Goal: Task Accomplishment & Management: Use online tool/utility

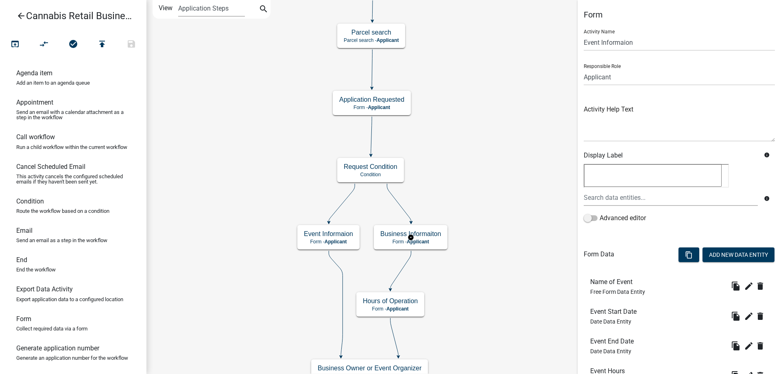
scroll to position [158, 0]
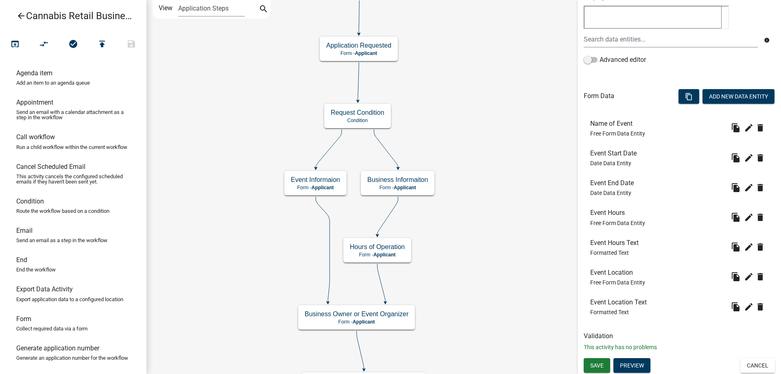
click at [502, 189] on div "start Start - Applicant Application Introduction Form - Applicant Parcel search…" at bounding box center [463, 187] width 634 height 374
click at [330, 183] on g "Event Informaion Form - Applicant" at bounding box center [315, 183] width 62 height 24
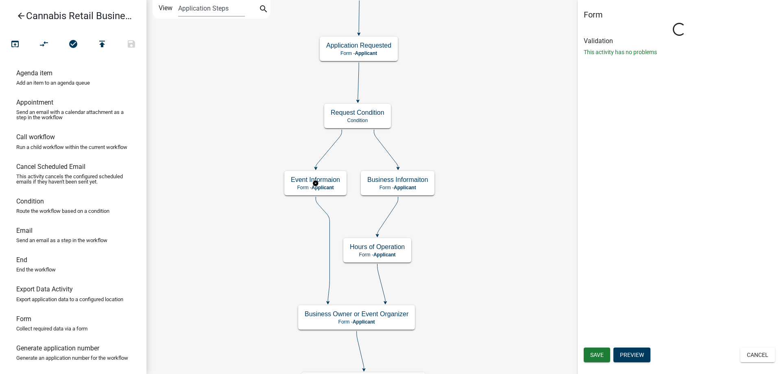
click at [330, 183] on g "Event Informaion Form - Applicant" at bounding box center [315, 183] width 62 height 24
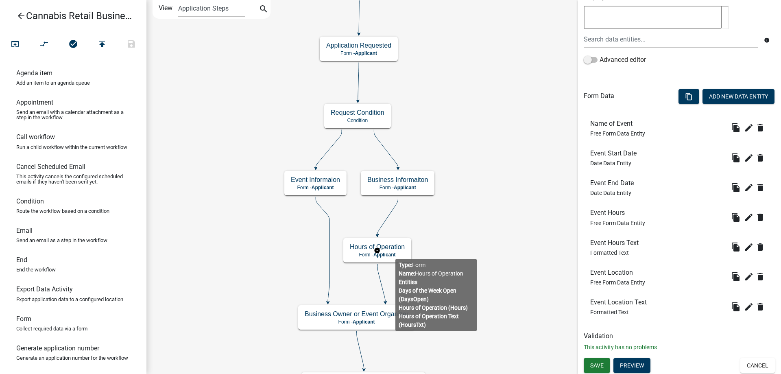
click at [395, 252] on g "Hours of Operation Form - Applicant" at bounding box center [377, 250] width 68 height 24
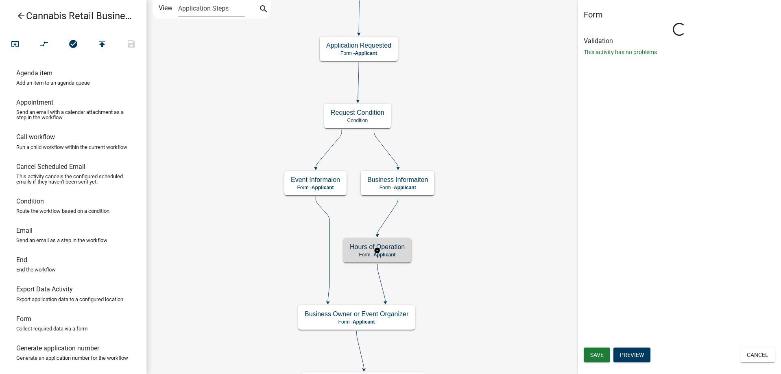
scroll to position [0, 0]
click at [395, 252] on g "Hours of Operation Form - Applicant" at bounding box center [377, 250] width 68 height 24
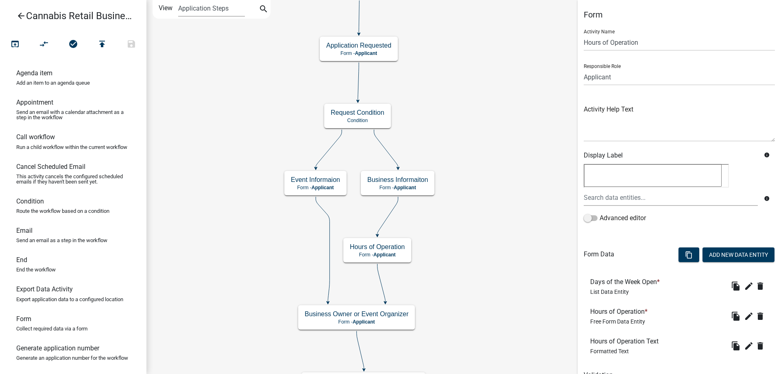
scroll to position [39, 0]
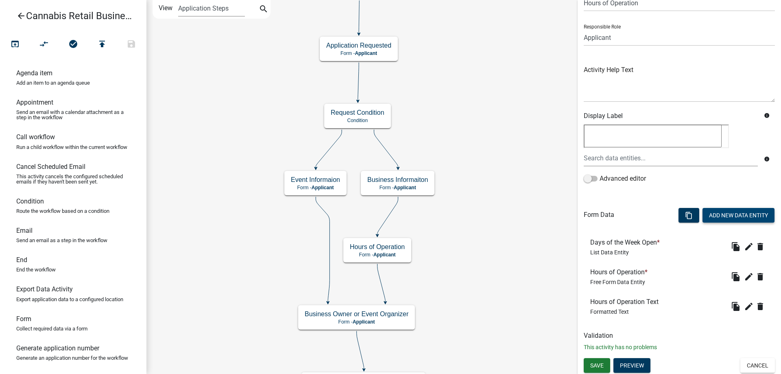
click at [723, 213] on button "Add New Data Entity" at bounding box center [738, 215] width 72 height 15
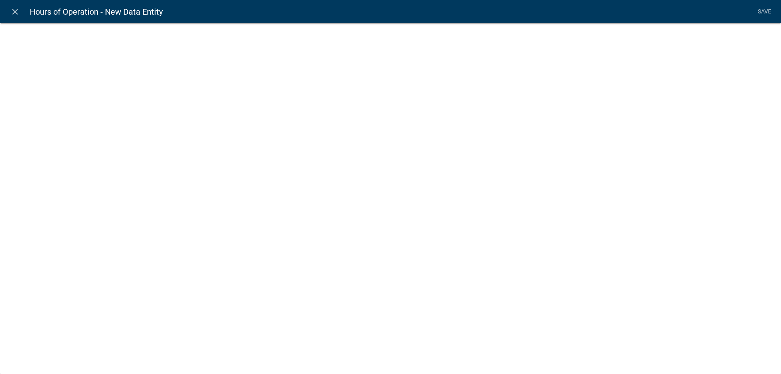
select select
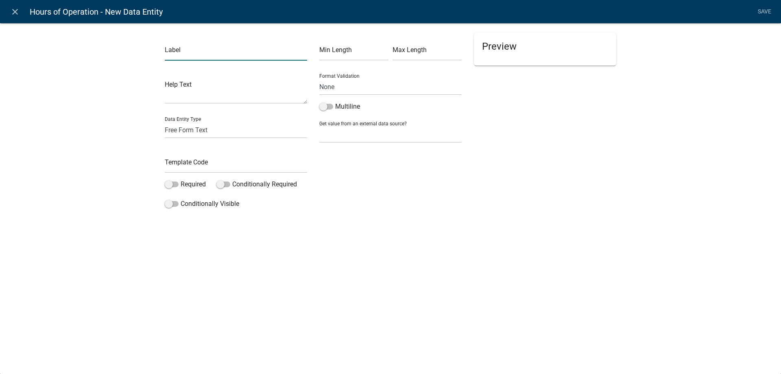
click at [212, 53] on input "text" at bounding box center [236, 52] width 142 height 17
type input "B"
type input "Establishment Type"
select select "list-data"
click option "List Data" at bounding box center [0, 0] width 0 height 0
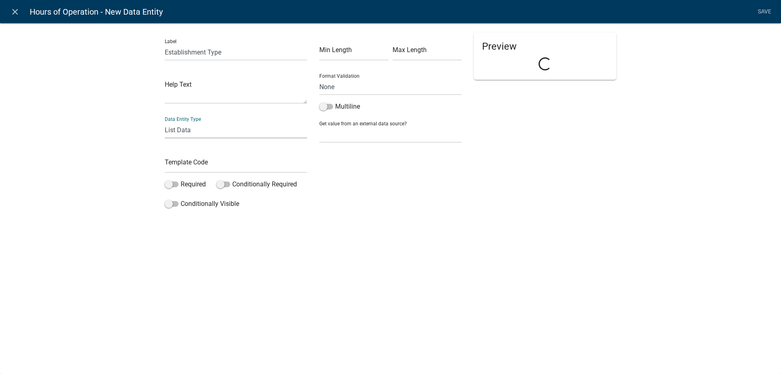
select select "list-data"
select select
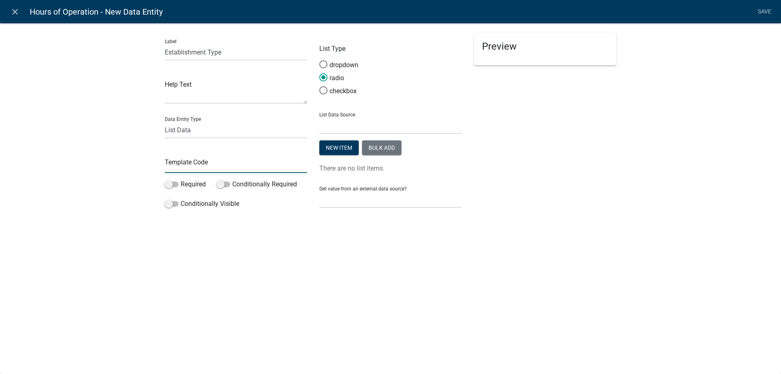
click at [183, 169] on input "text" at bounding box center [236, 164] width 142 height 17
type input "EstablishmentType"
click at [227, 184] on span at bounding box center [223, 184] width 14 height 6
click at [232, 179] on input "Conditionally Required" at bounding box center [232, 179] width 0 height 0
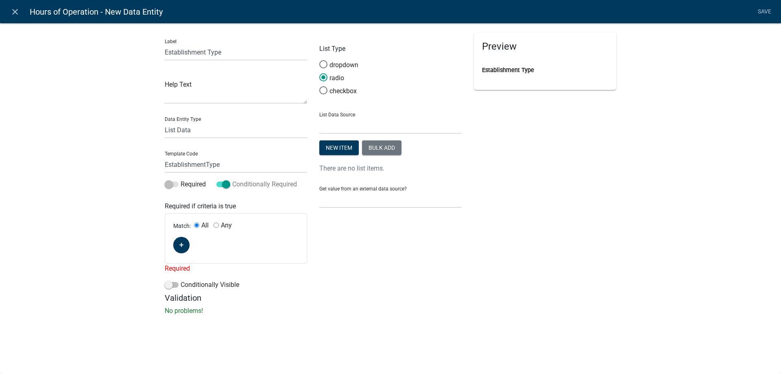
click at [223, 185] on span at bounding box center [223, 184] width 14 height 6
click at [232, 179] on input "Conditionally Required" at bounding box center [232, 179] width 0 height 0
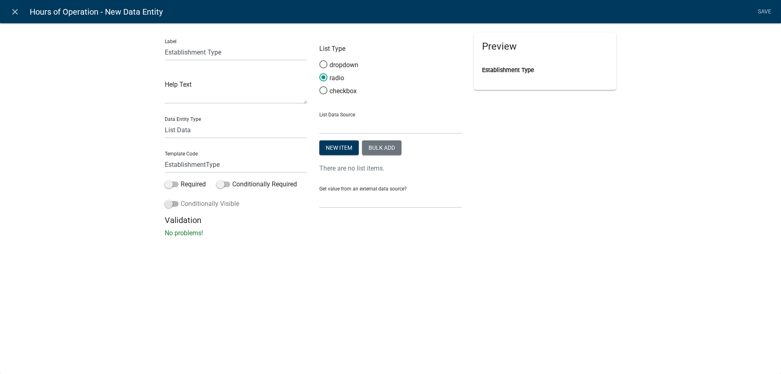
click at [176, 204] on span at bounding box center [172, 204] width 14 height 6
click at [181, 199] on input "Conditionally Visible" at bounding box center [181, 199] width 0 height 0
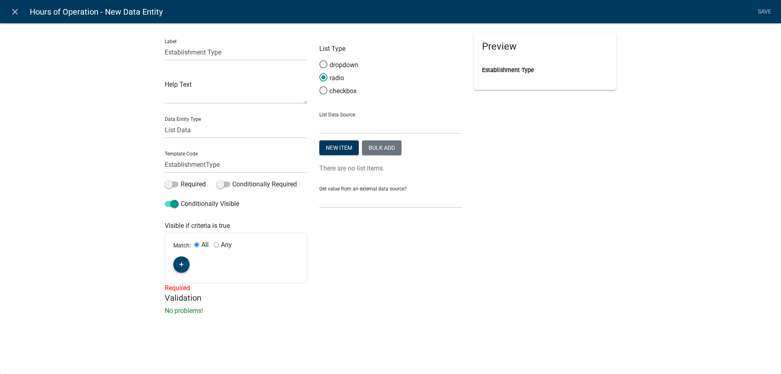
click at [182, 265] on icon "button" at bounding box center [181, 264] width 4 height 4
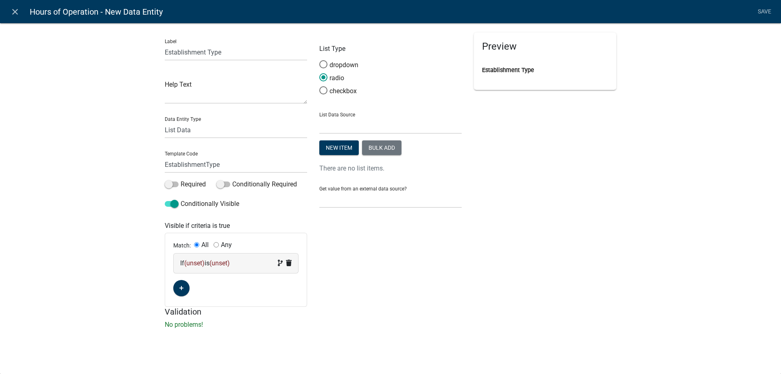
click at [217, 246] on input "Any" at bounding box center [215, 244] width 5 height 5
radio input "true"
radio input "false"
click at [197, 265] on span "(unset)" at bounding box center [194, 263] width 20 height 8
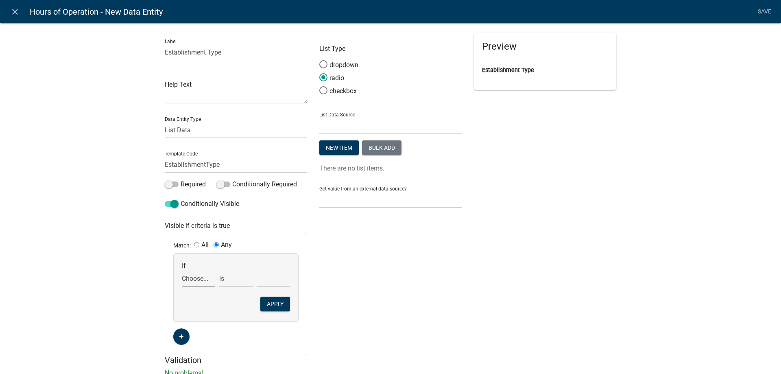
click at [182, 270] on select "Choose... ActiveRegistrationExpDate ALL_FEE_RECIPIENTS APPLICANT_CITY APPLICANT…" at bounding box center [198, 278] width 33 height 17
select select "18: CannabisRegistrationRequest"
click option "CannabisRegistrationRequest" at bounding box center [0, 0] width 0 height 0
click at [219, 270] on select "is is not exists does not exist is greater than is less than contains does not …" at bounding box center [235, 278] width 33 height 17
click option "is" at bounding box center [0, 0] width 0 height 0
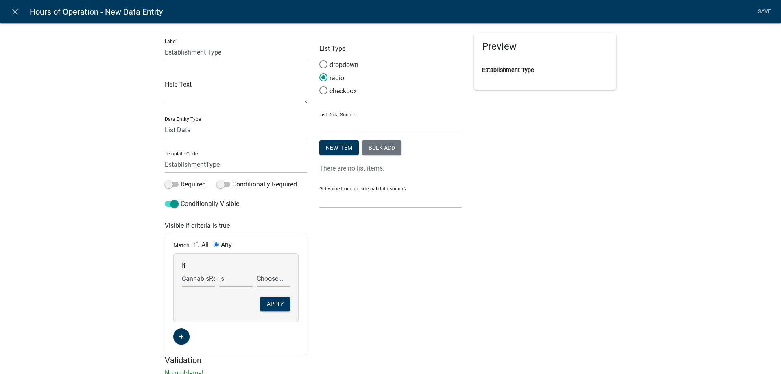
click at [257, 270] on select "Choose... Lower-Potency Hemp Edible Retail Retail Business Retail Endorsement B…" at bounding box center [273, 278] width 33 height 17
select select "1: Lower-Potency Hemp Edible Retail"
click option "Lower-Potency Hemp Edible Retail" at bounding box center [0, 0] width 0 height 0
click at [274, 304] on button "Apply" at bounding box center [275, 303] width 30 height 15
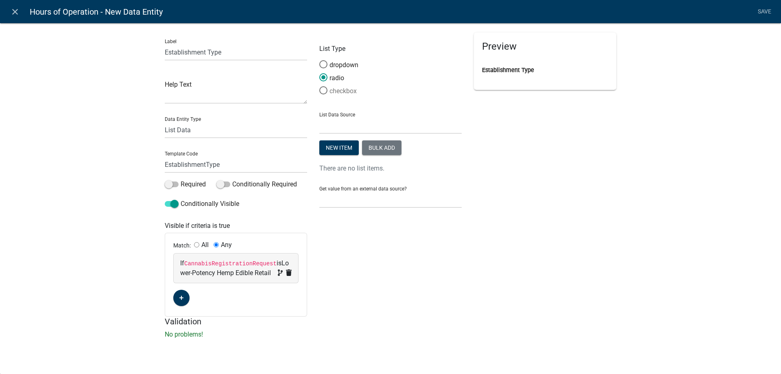
click at [322, 90] on span at bounding box center [323, 90] width 17 height 17
click at [319, 86] on input "checkbox" at bounding box center [319, 86] width 0 height 0
click at [381, 149] on button "Bulk add" at bounding box center [381, 147] width 39 height 15
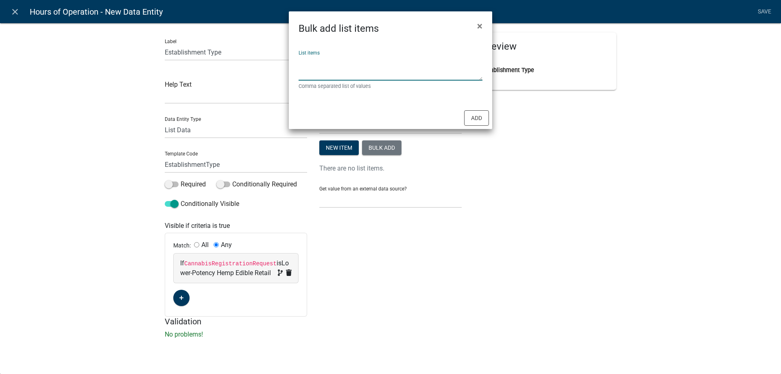
click at [335, 68] on textarea "List items" at bounding box center [390, 67] width 184 height 25
type textarea "[GEOGRAPHIC_DATA],Hotel,Restaurant,Other"
click at [474, 119] on button "Add" at bounding box center [476, 117] width 25 height 15
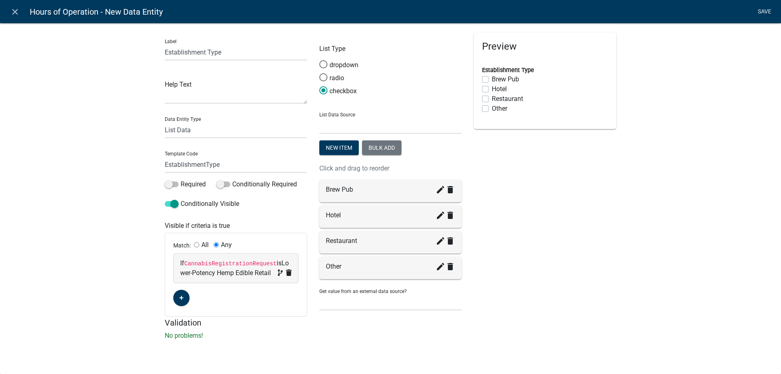
click at [764, 11] on link "Save" at bounding box center [764, 11] width 20 height 15
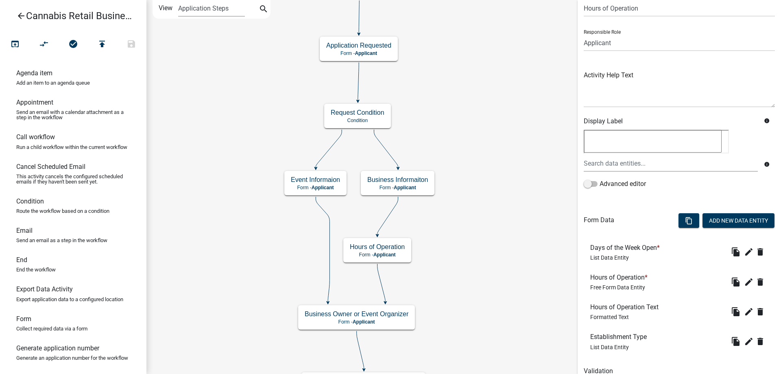
scroll to position [69, 0]
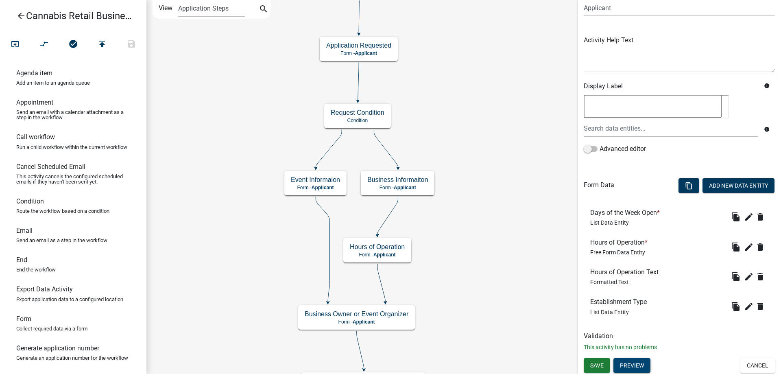
click at [633, 366] on button "Preview" at bounding box center [631, 365] width 37 height 15
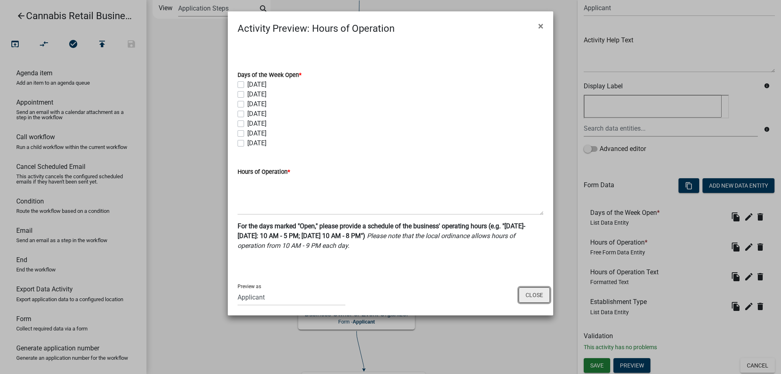
click at [535, 295] on button "Close" at bounding box center [533, 294] width 31 height 15
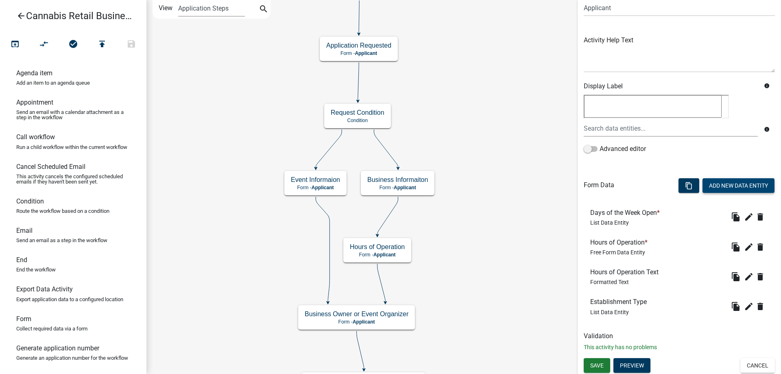
click at [737, 185] on button "Add New Data Entity" at bounding box center [738, 185] width 72 height 15
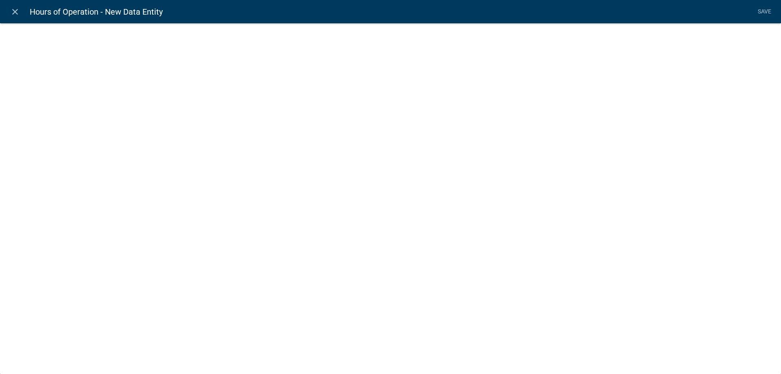
select select
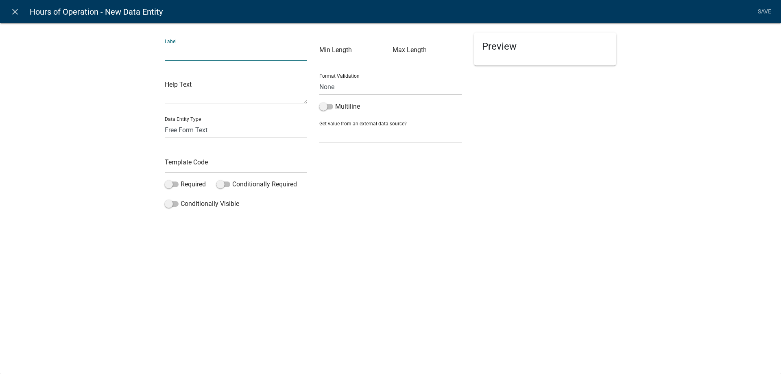
click at [197, 54] on input "text" at bounding box center [236, 52] width 142 height 17
type input "D"
type input "Establishment Type Other:"
click at [191, 167] on input "text" at bounding box center [236, 164] width 142 height 17
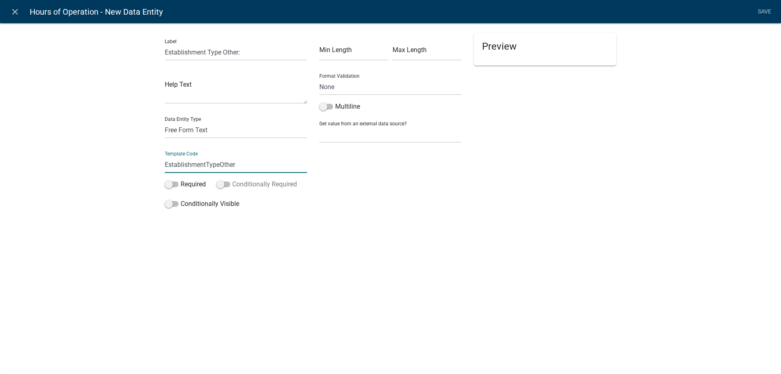
type input "EstablishmentTypeOther"
click at [226, 185] on span at bounding box center [223, 184] width 14 height 6
click at [232, 179] on input "Conditionally Required" at bounding box center [232, 179] width 0 height 0
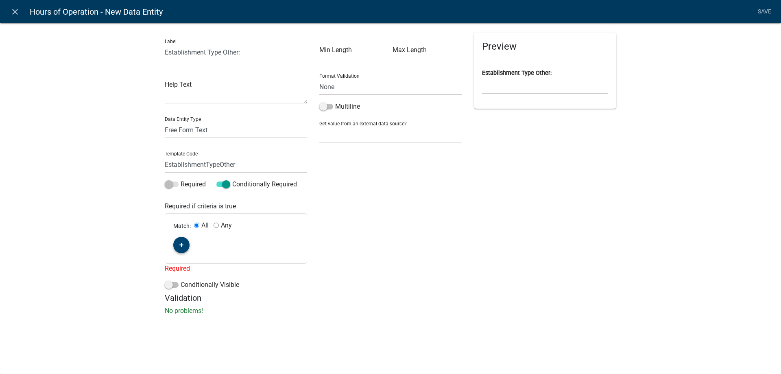
click at [181, 246] on icon "button" at bounding box center [181, 244] width 4 height 5
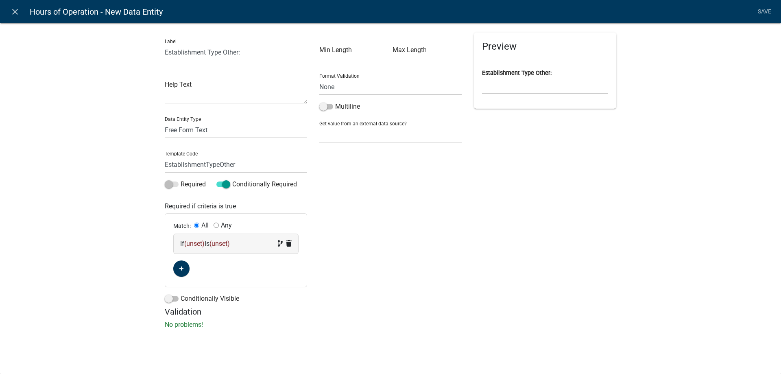
click at [195, 243] on span "(unset)" at bounding box center [194, 243] width 20 height 8
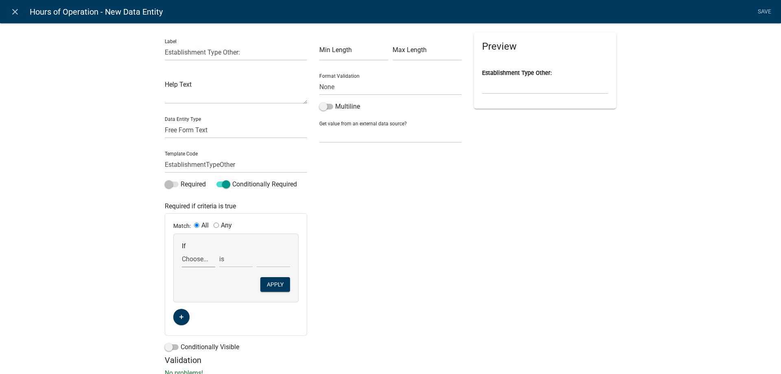
click at [182, 250] on select "Choose... ActiveRegistrationExpDate ALL_FEE_RECIPIENTS APPLICANT_CITY APPLICANT…" at bounding box center [198, 258] width 33 height 17
select select "18: CannabisRegistrationRequest"
click option "CannabisRegistrationRequest" at bounding box center [0, 0] width 0 height 0
click at [219, 250] on select "is is not exists does not exist is greater than is less than contains does not …" at bounding box center [235, 258] width 33 height 17
click option "is" at bounding box center [0, 0] width 0 height 0
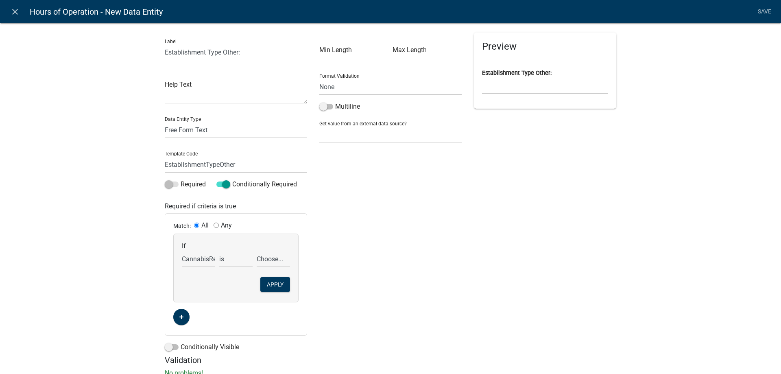
click at [217, 225] on input "Any" at bounding box center [215, 224] width 5 height 5
radio input "true"
radio input "false"
click at [257, 250] on select "Choose... Lower-Potency Hemp Edible Retail Retail Business Retail Endorsement B…" at bounding box center [273, 258] width 33 height 17
select select "1: Lower-Potency Hemp Edible Retail"
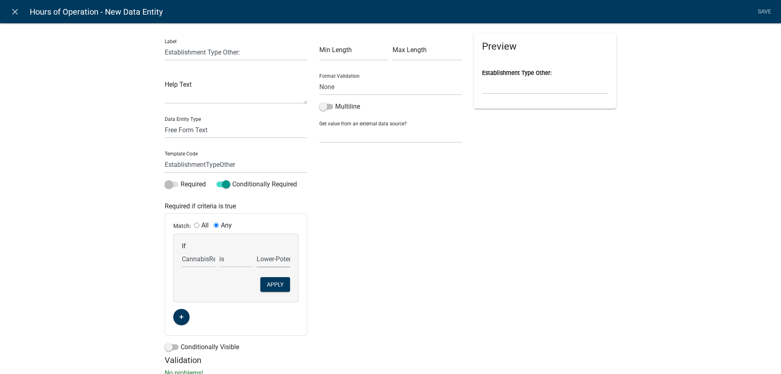
click option "Lower-Potency Hemp Edible Retail" at bounding box center [0, 0] width 0 height 0
click at [281, 284] on button "Apply" at bounding box center [275, 284] width 30 height 15
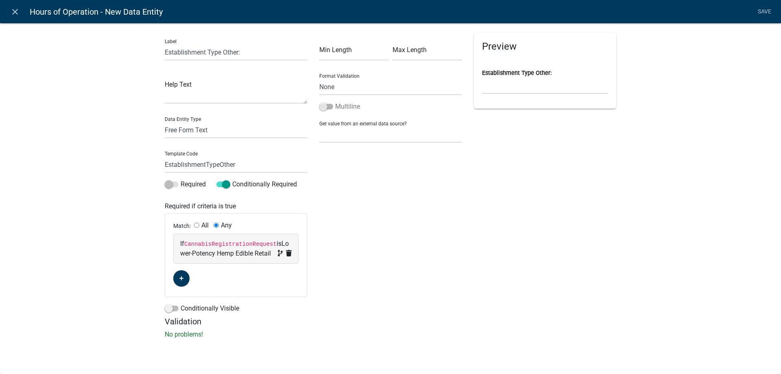
click at [331, 106] on span at bounding box center [326, 107] width 14 height 6
click at [335, 102] on input "Multiline" at bounding box center [335, 102] width 0 height 0
click at [165, 50] on input "Establishment Type Other:" at bounding box center [236, 52] width 142 height 17
type input "Describe Establishment Type Other:"
click at [767, 11] on link "Save" at bounding box center [764, 11] width 20 height 15
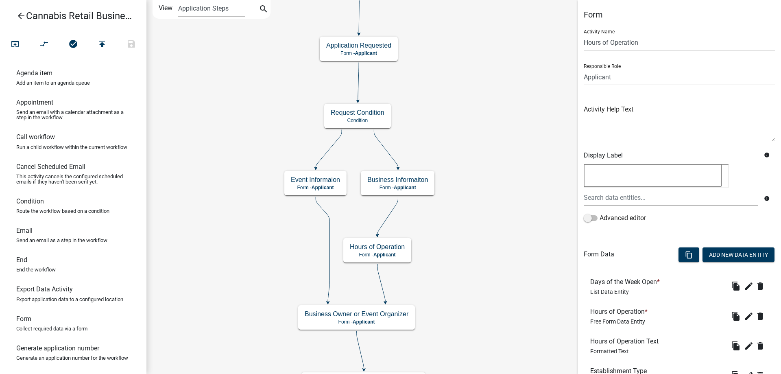
scroll to position [99, 0]
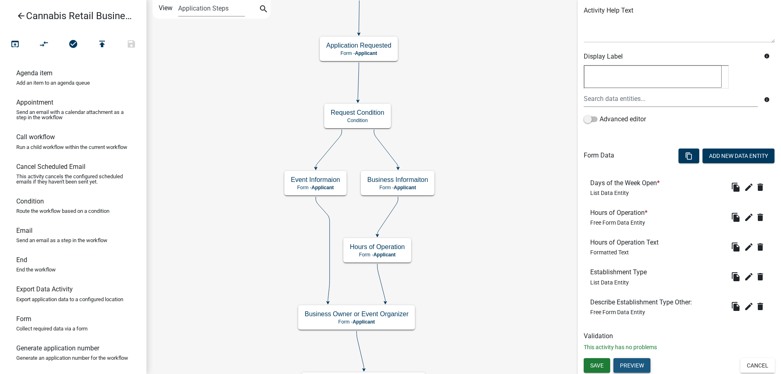
click at [636, 365] on button "Preview" at bounding box center [631, 365] width 37 height 15
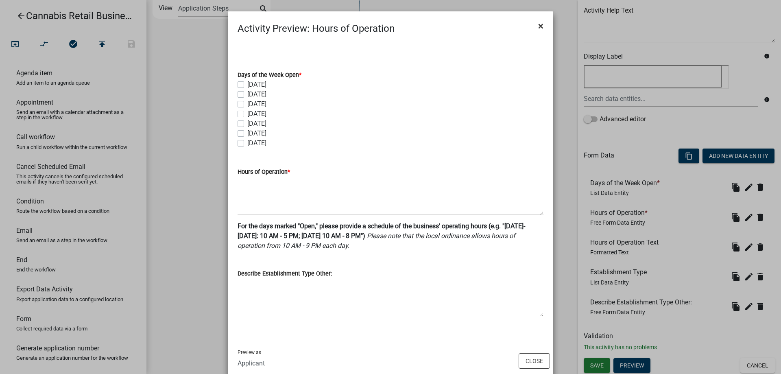
click at [542, 26] on span "×" at bounding box center [540, 25] width 5 height 11
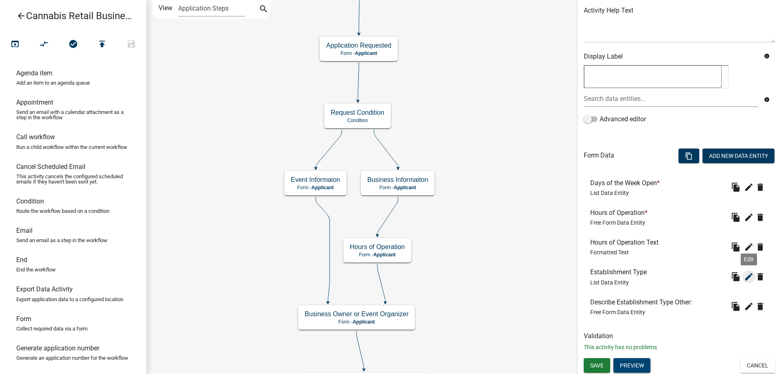
click at [749, 277] on icon "edit" at bounding box center [749, 277] width 10 height 10
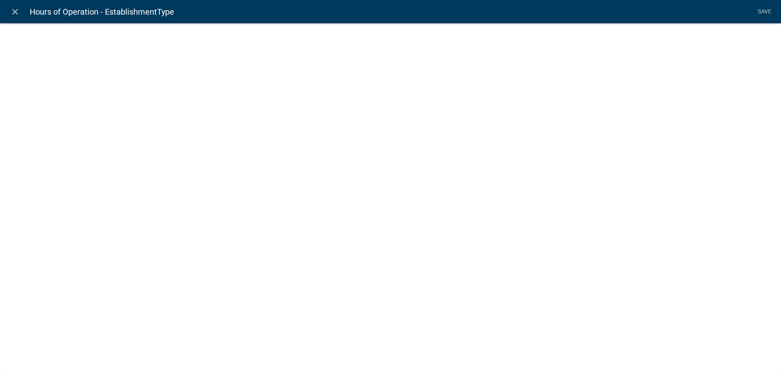
select select "list-data"
select select
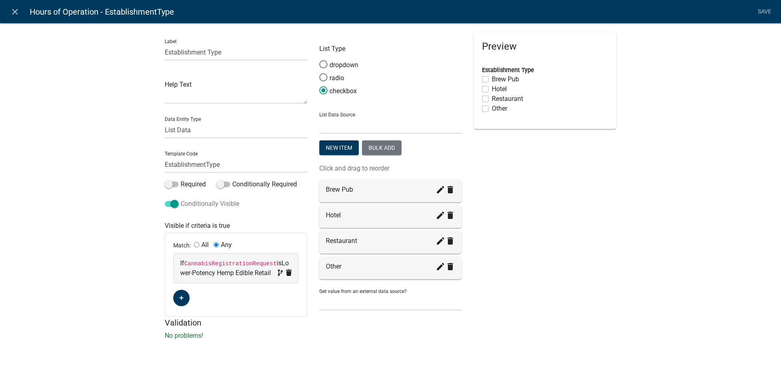
click at [168, 203] on span at bounding box center [172, 204] width 14 height 6
click at [181, 199] on input "Conditionally Visible" at bounding box center [181, 199] width 0 height 0
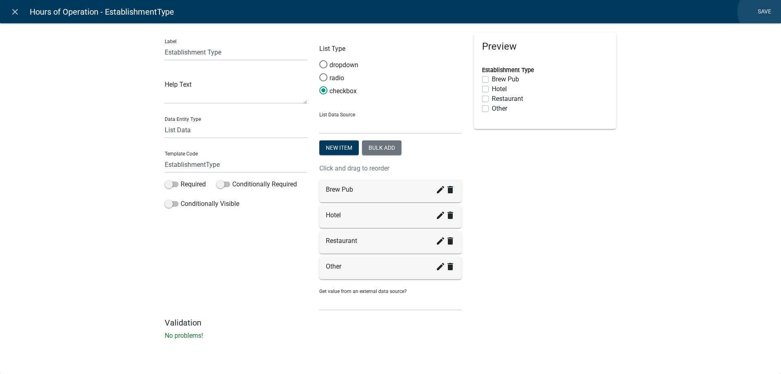
click at [763, 12] on link "Save" at bounding box center [764, 11] width 20 height 15
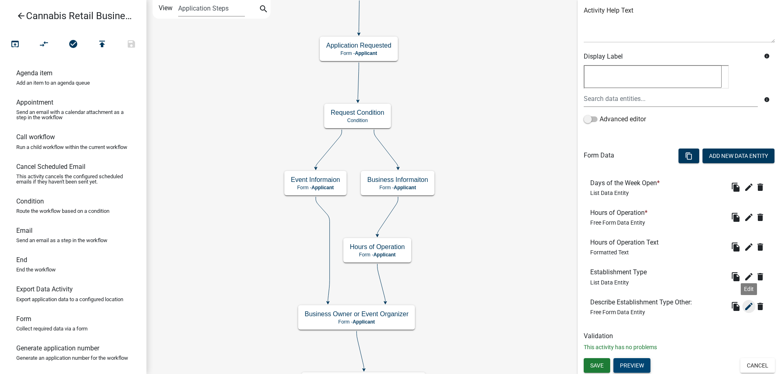
click at [749, 306] on icon "edit" at bounding box center [749, 306] width 10 height 10
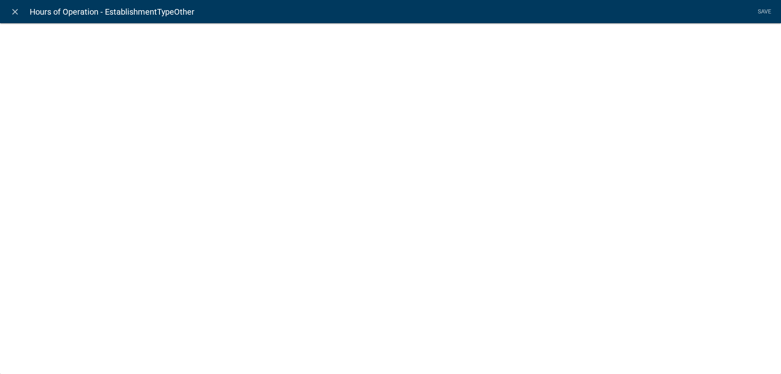
select select
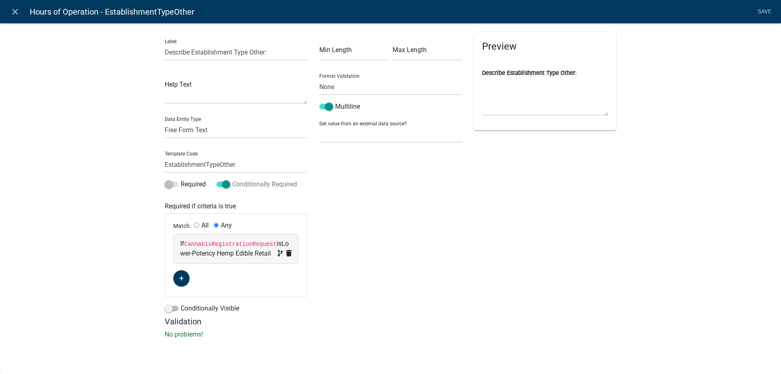
click at [219, 183] on span at bounding box center [223, 184] width 14 height 6
click at [232, 179] on input "Conditionally Required" at bounding box center [232, 179] width 0 height 0
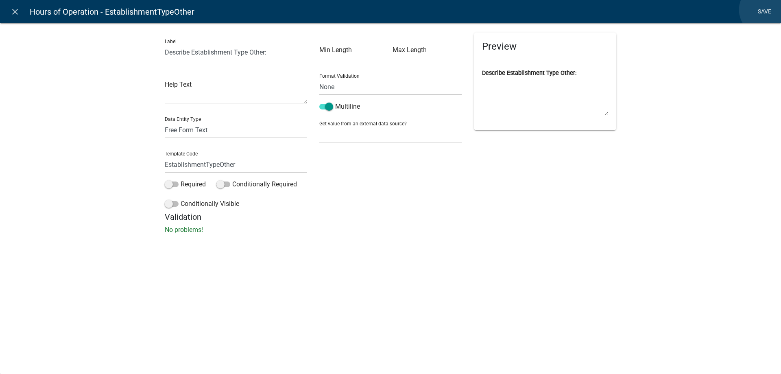
click at [764, 10] on link "Save" at bounding box center [764, 11] width 20 height 15
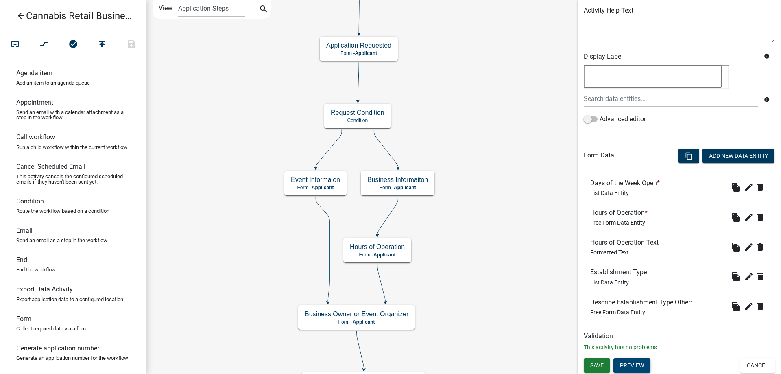
click at [628, 362] on button "Preview" at bounding box center [631, 365] width 37 height 15
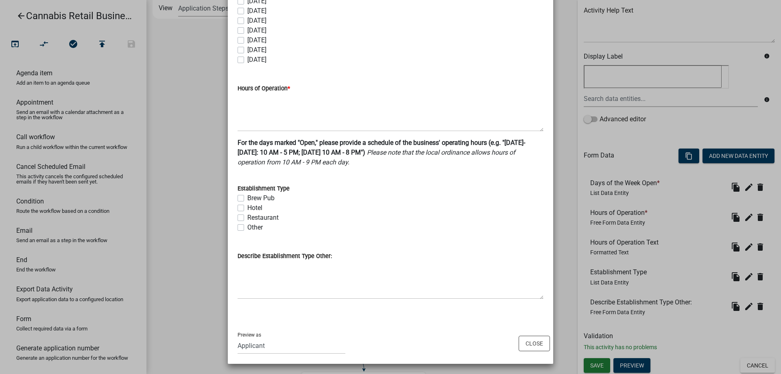
scroll to position [85, 0]
click at [727, 155] on ngb-modal-window "Activity Preview : Hours of Operation × Days of the Week Open * [DATE] [DATE] […" at bounding box center [390, 187] width 781 height 374
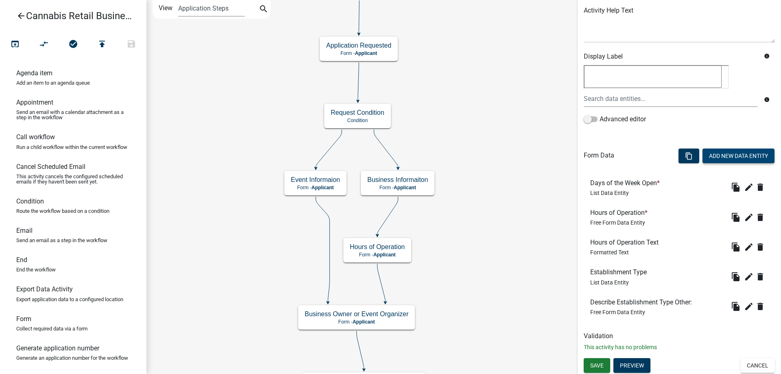
click at [729, 154] on button "Add New Data Entity" at bounding box center [738, 155] width 72 height 15
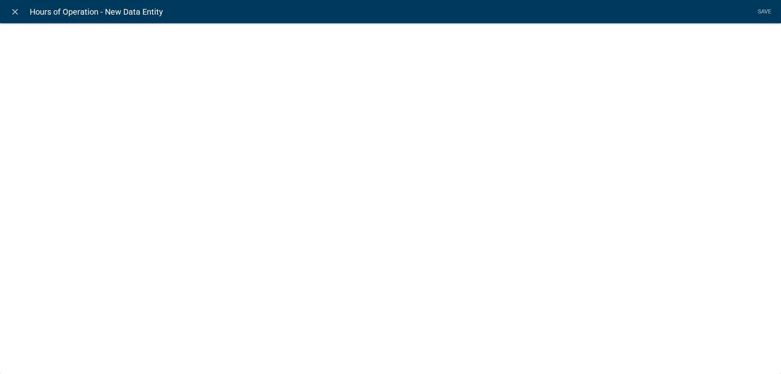
select select
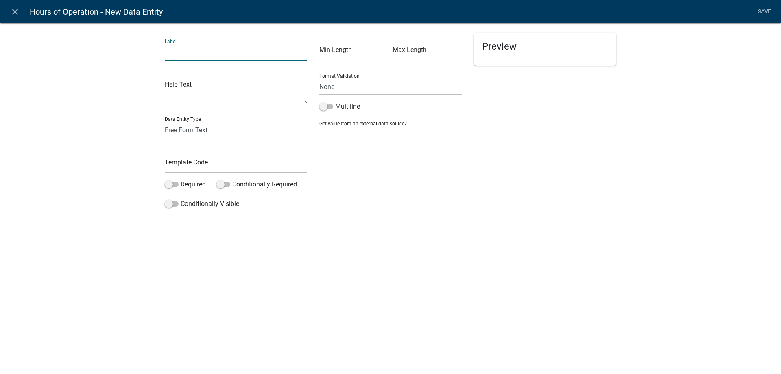
click at [237, 59] on input "text" at bounding box center [236, 52] width 142 height 17
type input "Lower-potency Standards Text"
click at [165, 122] on select "Free Form Text Document Display Entity Value Fee Numeric Data Date Map Sketch D…" at bounding box center [236, 130] width 142 height 17
select select "rich-text"
click option "Formatted Text" at bounding box center [0, 0] width 0 height 0
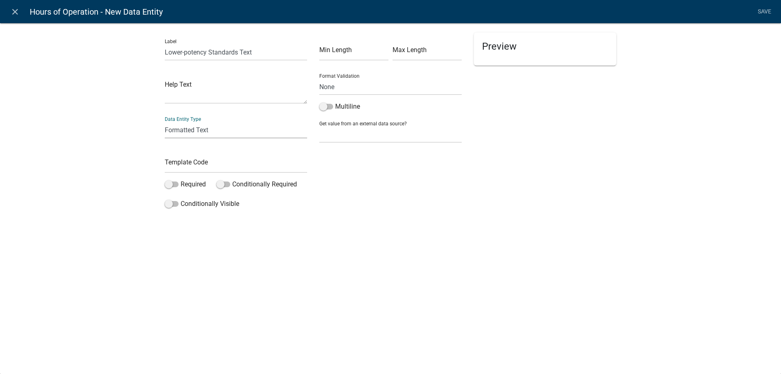
select select "rich-text"
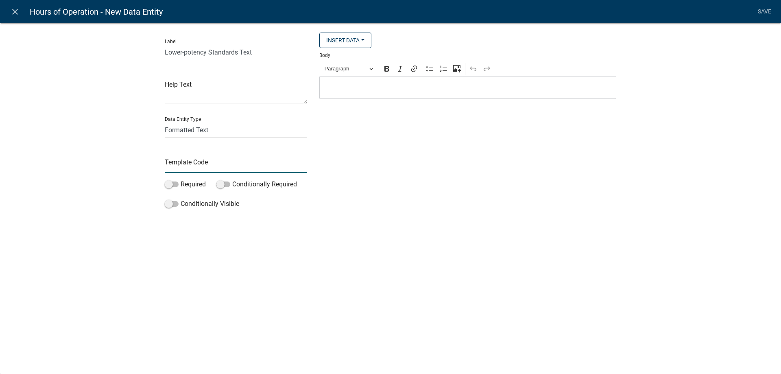
click at [190, 165] on input "text" at bounding box center [236, 164] width 142 height 17
type input "LPStandardsTxt"
click at [342, 85] on p "Editor editing area: main. Press Alt+0 for help." at bounding box center [468, 88] width 288 height 10
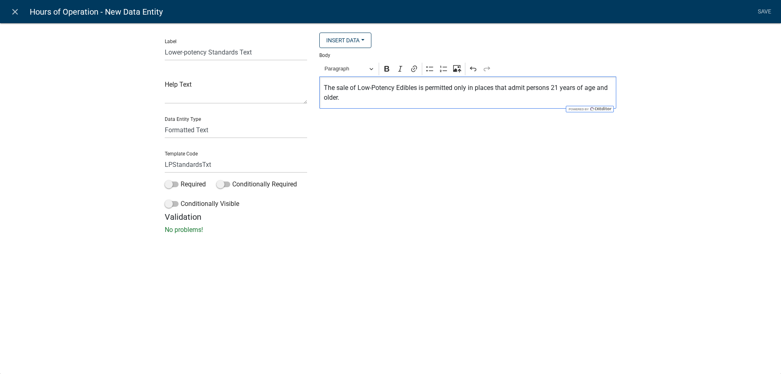
drag, startPoint x: 323, startPoint y: 87, endPoint x: 350, endPoint y: 98, distance: 29.4
click at [350, 98] on div "The sale of Low-Potency Edibles is permitted only in places that admit persons …" at bounding box center [467, 92] width 297 height 32
click at [400, 67] on icon "Editor toolbar" at bounding box center [400, 69] width 8 height 8
click at [389, 102] on p "The sale of Low-Potency Edibles is permitted only in places that admit persons …" at bounding box center [468, 93] width 288 height 20
click at [766, 10] on link "Save" at bounding box center [764, 11] width 20 height 15
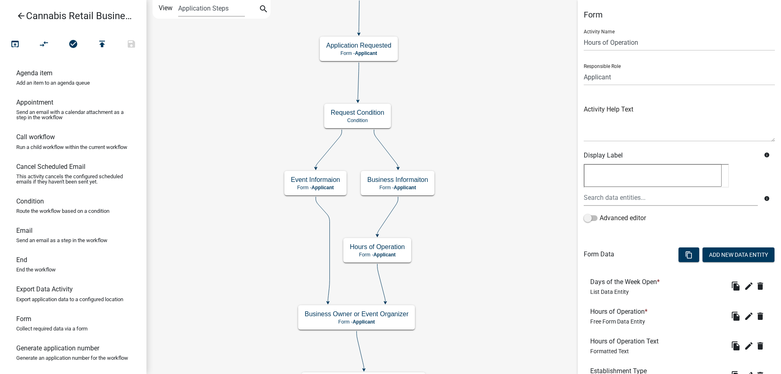
scroll to position [128, 0]
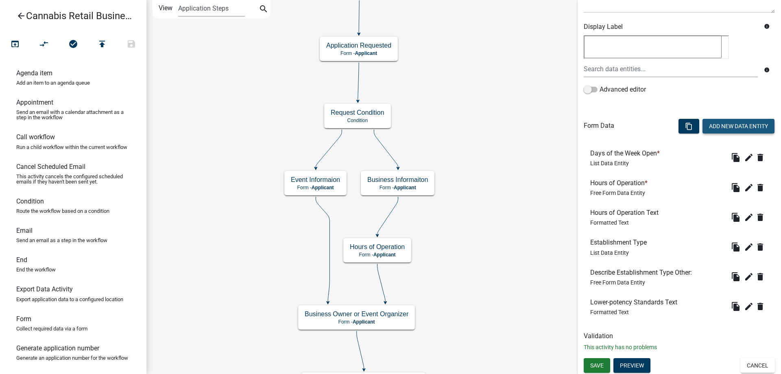
click at [746, 125] on button "Add New Data Entity" at bounding box center [738, 126] width 72 height 15
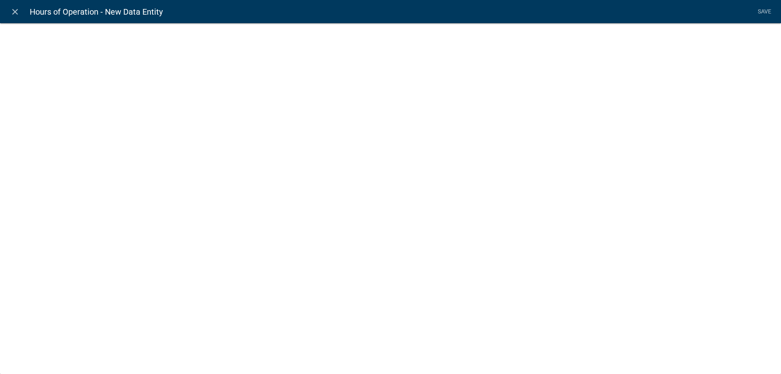
select select
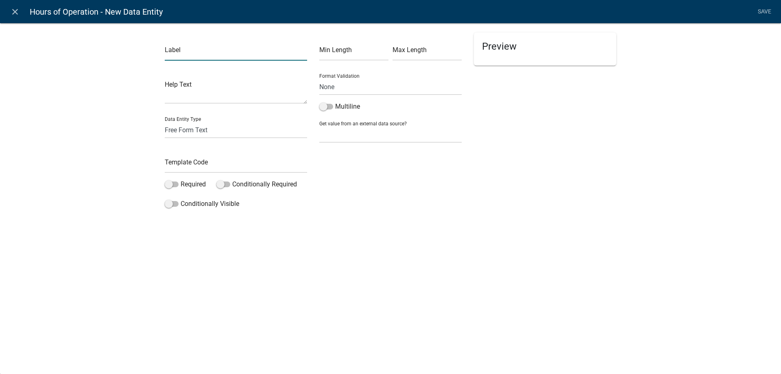
click at [194, 54] on input "text" at bounding box center [236, 52] width 142 height 17
type input "O"
type input "Low-Potency Type(s) Select all that apply"
click at [165, 122] on select "Free Form Text Document Display Entity Value Fee Numeric Data Date Map Sketch D…" at bounding box center [236, 130] width 142 height 17
select select "list-data"
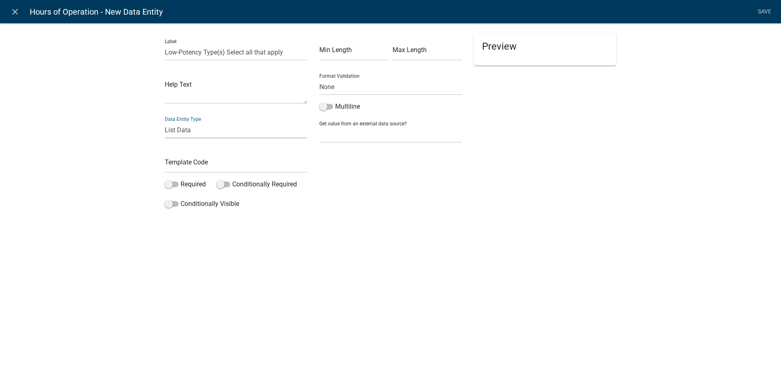
click option "List Data" at bounding box center [0, 0] width 0 height 0
select select "list-data"
select select
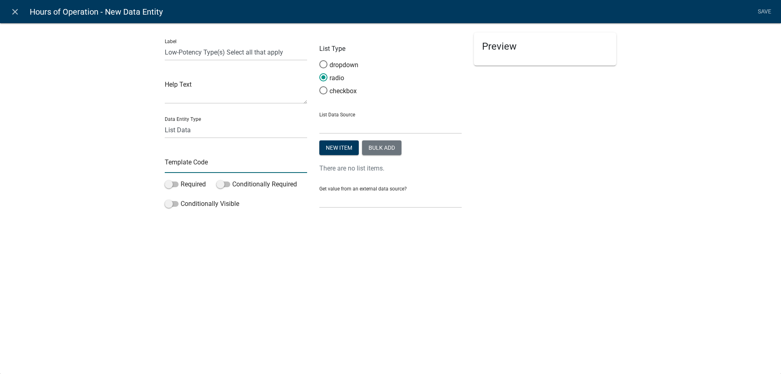
click at [178, 168] on input "text" at bounding box center [236, 164] width 142 height 17
type input "LowPotencyType"
click at [323, 88] on span at bounding box center [323, 90] width 17 height 17
click at [319, 86] on input "checkbox" at bounding box center [319, 86] width 0 height 0
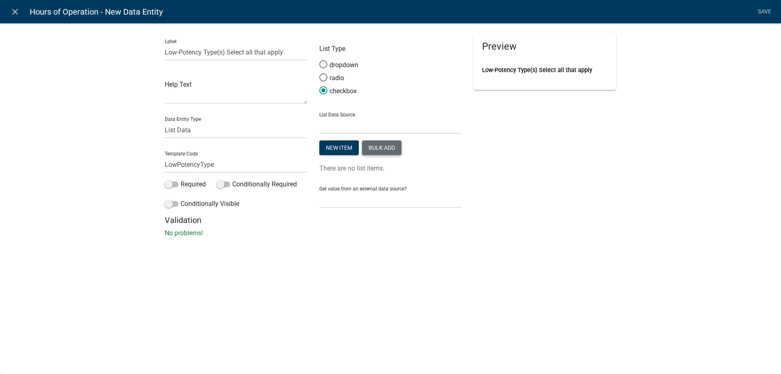
click at [386, 147] on button "Bulk add" at bounding box center [381, 147] width 39 height 15
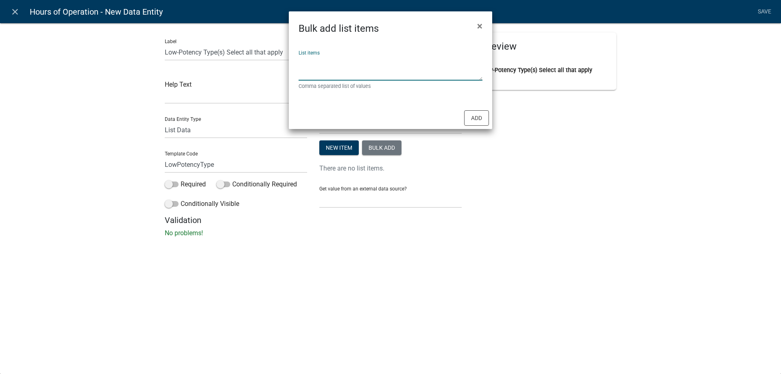
click at [316, 63] on textarea "List items" at bounding box center [390, 67] width 184 height 25
type textarea "Lower-potency hemp edible,Lower-potency hemp beverages"
click at [478, 120] on button "Add" at bounding box center [476, 117] width 25 height 15
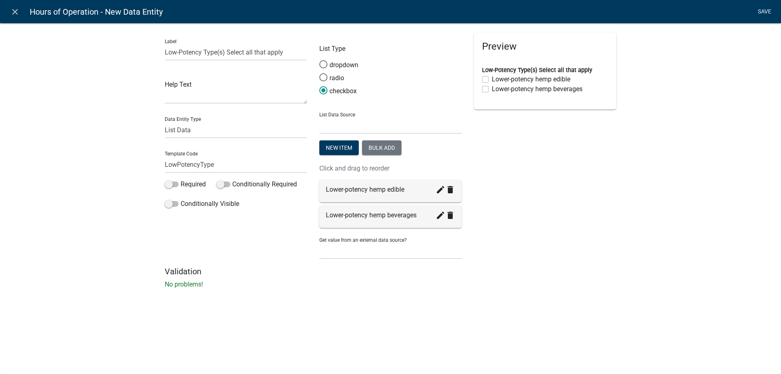
click at [768, 10] on link "Save" at bounding box center [764, 11] width 20 height 15
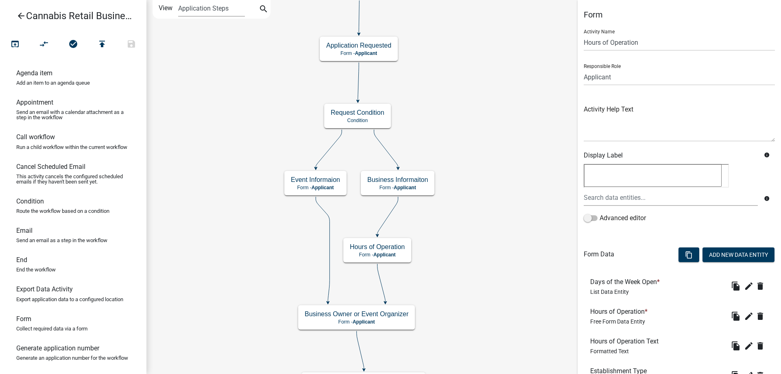
scroll to position [158, 0]
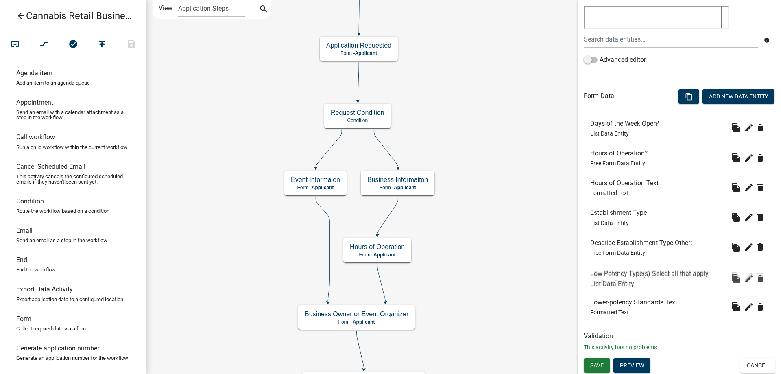
drag, startPoint x: 608, startPoint y: 309, endPoint x: 608, endPoint y: 281, distance: 28.1
click at [608, 281] on span "List Data Entity" at bounding box center [609, 282] width 39 height 7
click at [595, 363] on span "Save" at bounding box center [596, 365] width 13 height 7
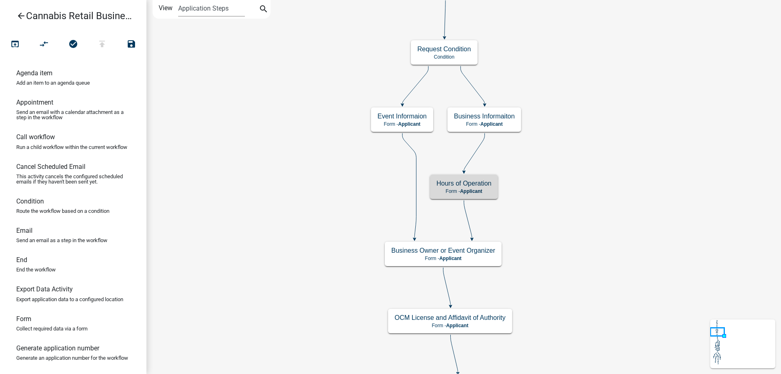
scroll to position [0, 0]
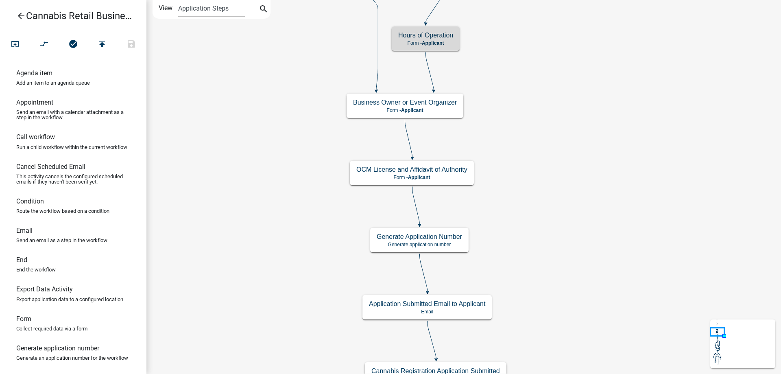
click at [550, 147] on div "start Start - Applicant Application Introduction Form - Applicant Parcel search…" at bounding box center [463, 187] width 634 height 374
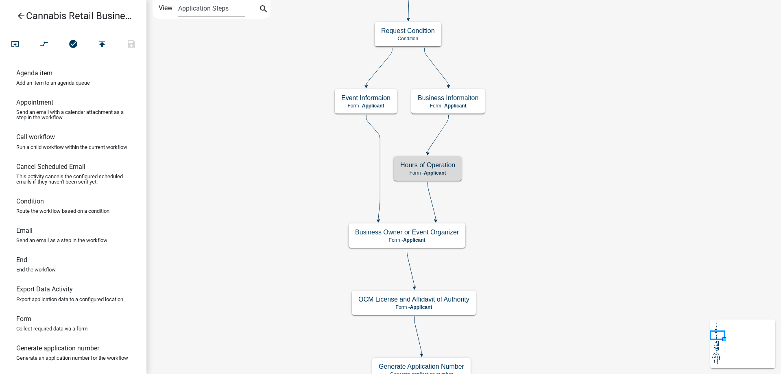
click at [563, 264] on div "start Start - Applicant Application Introduction Form - Applicant Parcel search…" at bounding box center [463, 187] width 634 height 374
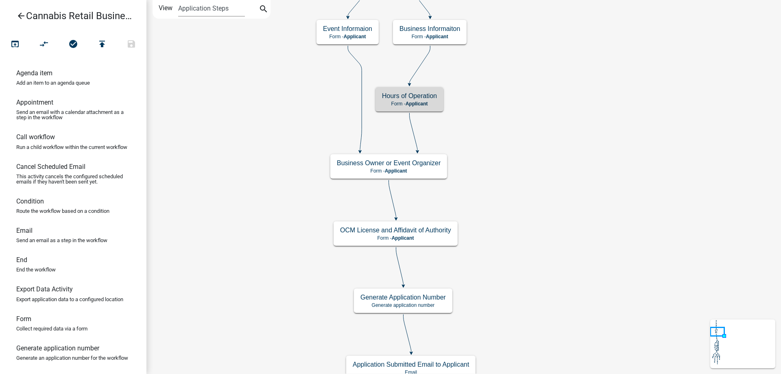
click at [550, 197] on div "start Start - Applicant Application Introduction Form - Applicant Parcel search…" at bounding box center [463, 187] width 634 height 374
click at [433, 236] on g "OCM License and Affidavit of Authority Form - Applicant" at bounding box center [395, 233] width 125 height 24
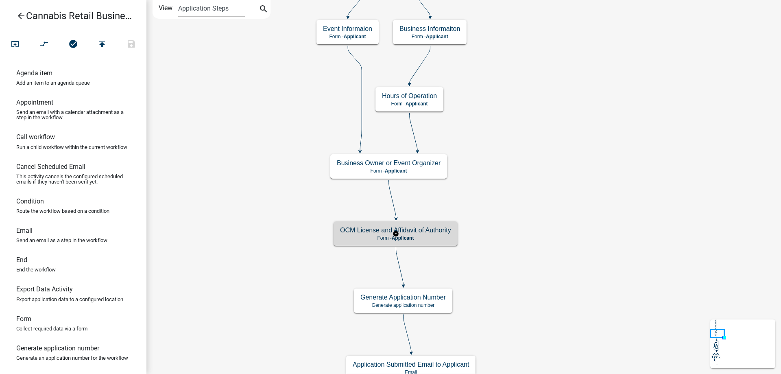
click at [433, 236] on p "Form - Applicant" at bounding box center [395, 238] width 111 height 6
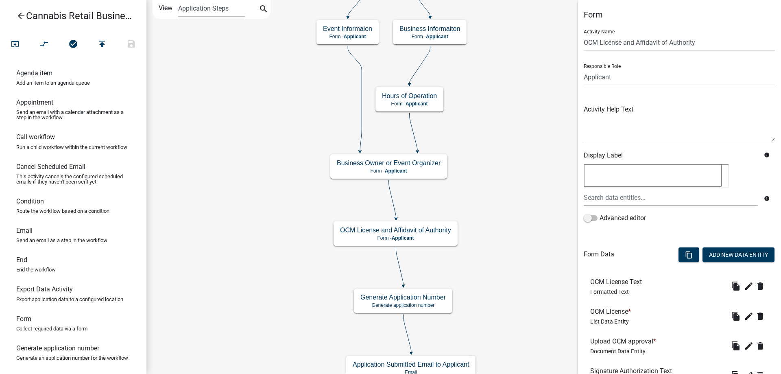
scroll to position [188, 0]
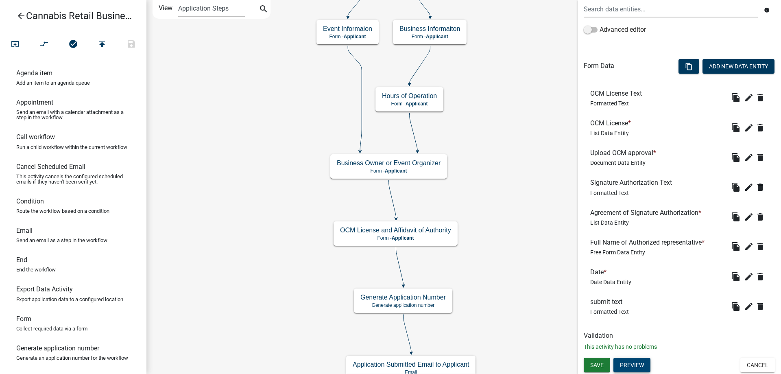
click at [636, 365] on button "Preview" at bounding box center [631, 364] width 37 height 15
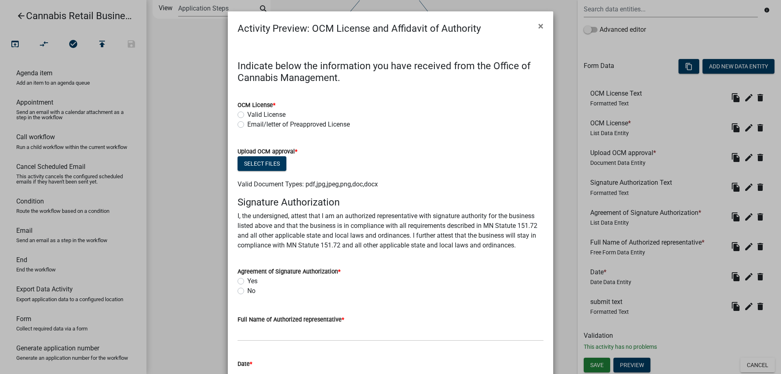
scroll to position [107, 0]
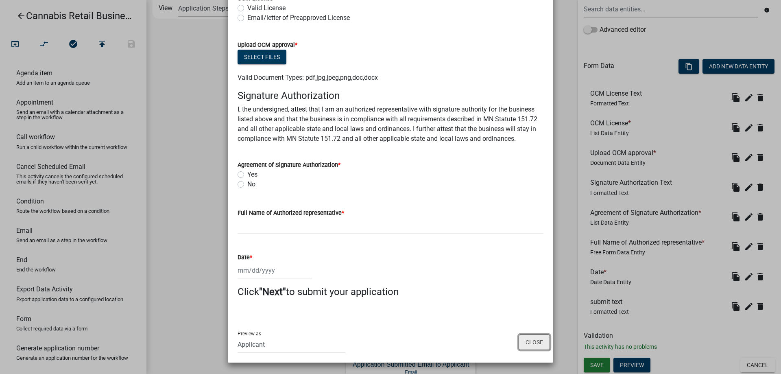
click at [532, 345] on button "Close" at bounding box center [533, 341] width 31 height 15
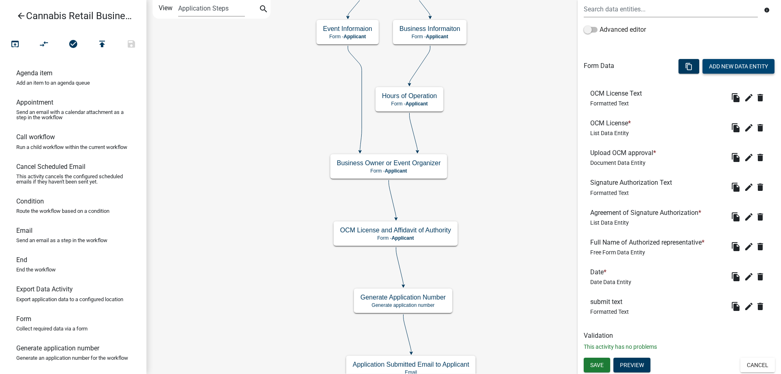
click at [744, 65] on button "Add New Data Entity" at bounding box center [738, 66] width 72 height 15
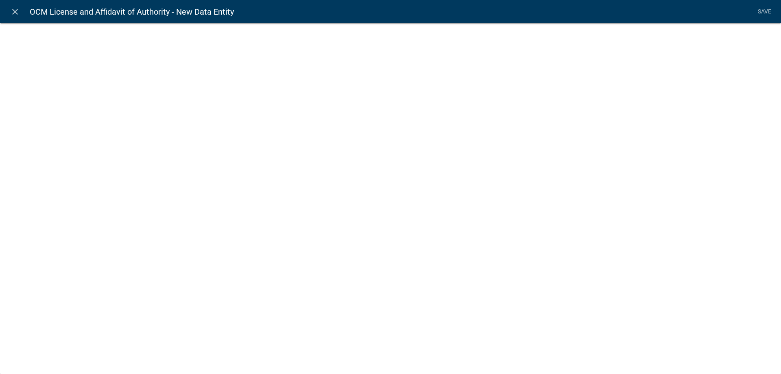
select select
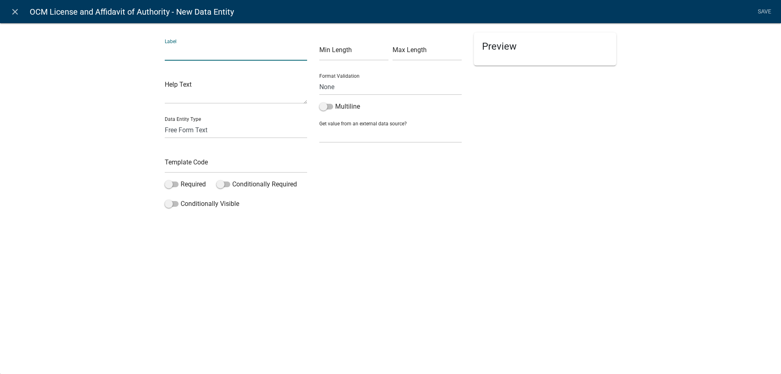
click at [223, 60] on input "text" at bounding box center [236, 52] width 142 height 17
type input "Onsite Consumption Endorsement"
click at [165, 122] on select "Free Form Text Document Display Entity Value Fee Numeric Data Date Map Sketch D…" at bounding box center [236, 130] width 142 height 17
select select "list-data"
click option "List Data" at bounding box center [0, 0] width 0 height 0
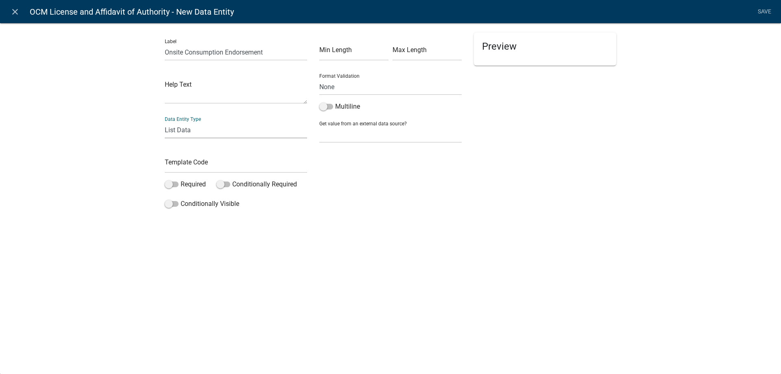
select select
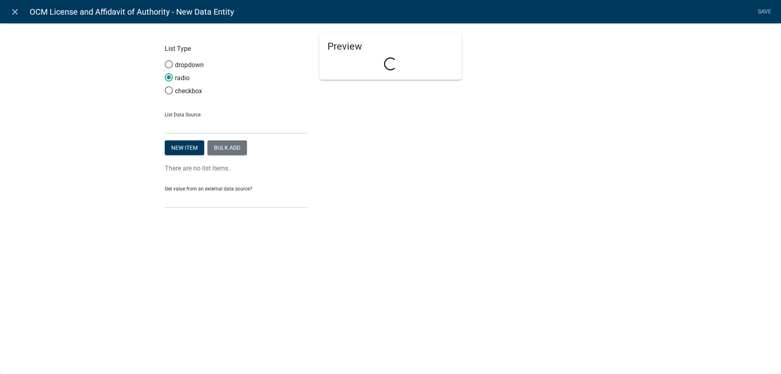
select select "list-data"
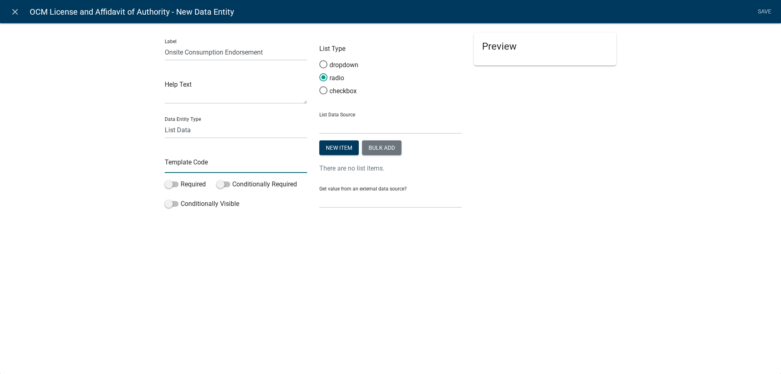
click at [218, 168] on input "text" at bounding box center [236, 164] width 142 height 17
type input "OnsiteConsumptionEndorsement"
click at [377, 149] on button "Bulk add" at bounding box center [381, 147] width 39 height 15
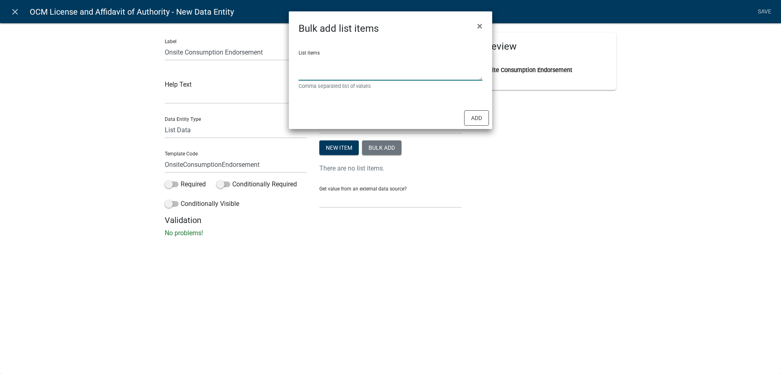
click at [316, 63] on textarea "List items" at bounding box center [390, 67] width 184 height 25
type textarea "Yes,No,N/A"
click at [474, 116] on button "Add" at bounding box center [476, 117] width 25 height 15
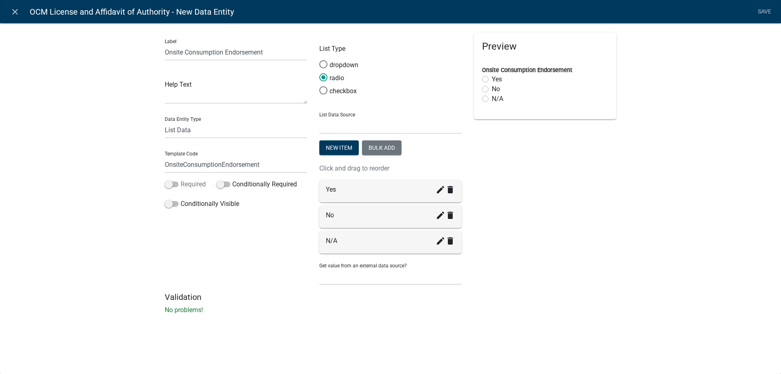
click at [174, 183] on span at bounding box center [172, 184] width 14 height 6
click at [181, 179] on input "Required" at bounding box center [181, 179] width 0 height 0
click at [762, 10] on link "Save" at bounding box center [764, 11] width 20 height 15
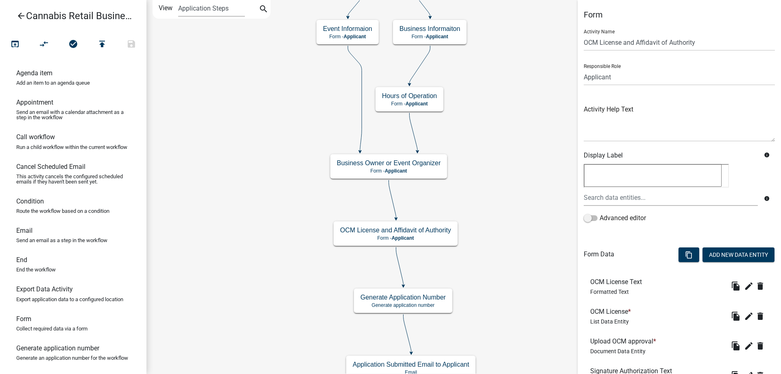
scroll to position [218, 0]
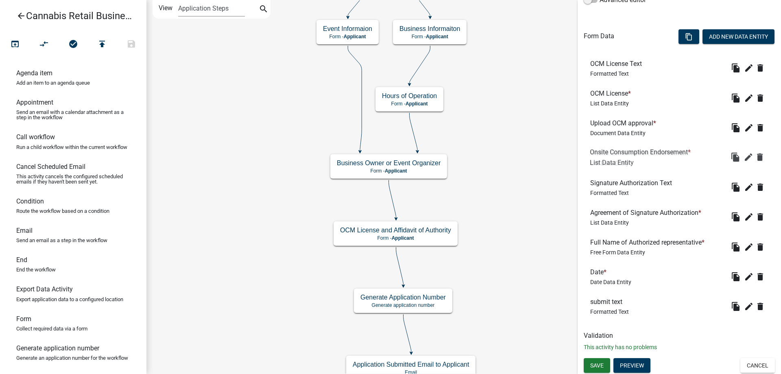
drag, startPoint x: 627, startPoint y: 306, endPoint x: 626, endPoint y: 157, distance: 149.2
click at [626, 157] on div "Onsite Consumption Endorsement * List Data Entity" at bounding box center [642, 157] width 104 height 17
click at [749, 127] on icon "edit" at bounding box center [749, 128] width 10 height 10
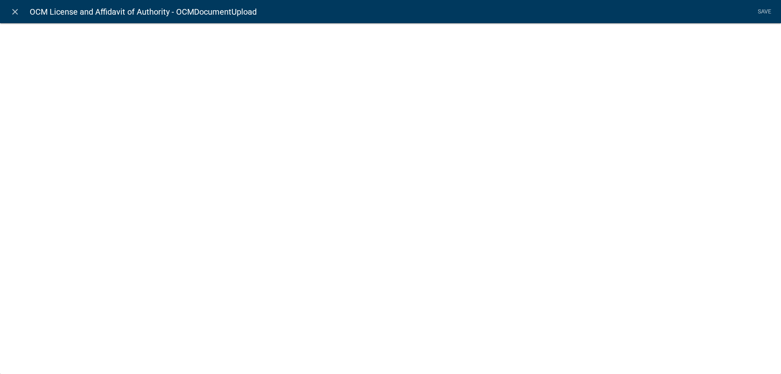
select select "document"
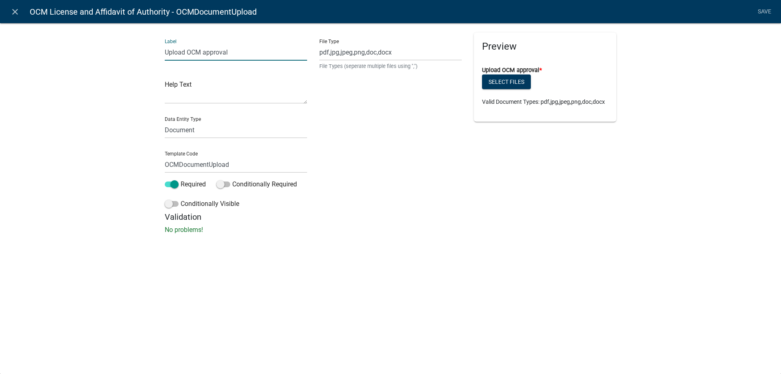
click at [232, 52] on input "Upload OCM approval" at bounding box center [236, 52] width 142 height 17
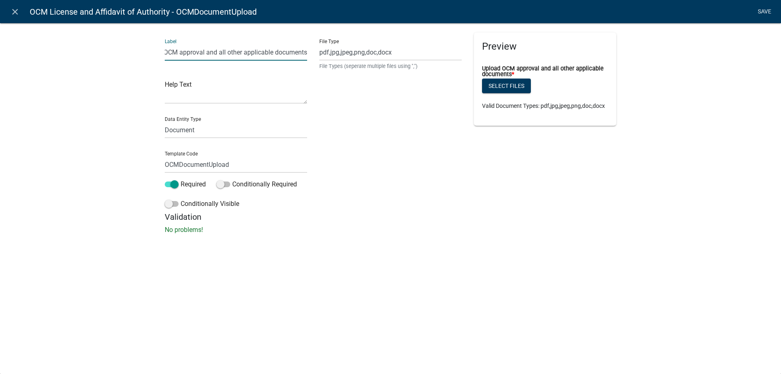
type input "Upload OCM approval and all other applicable documents"
click at [762, 12] on link "Save" at bounding box center [764, 11] width 20 height 15
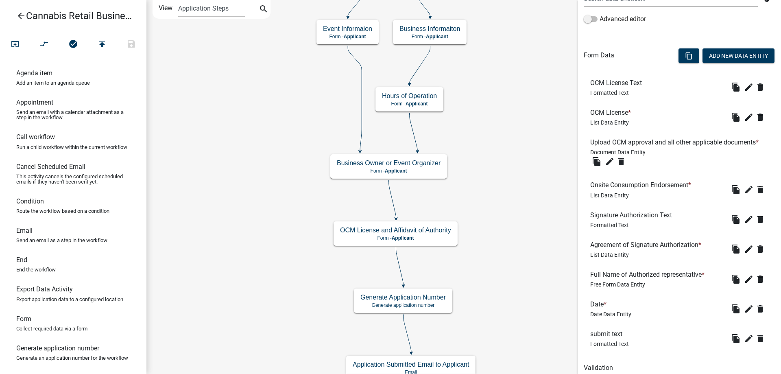
scroll to position [207, 0]
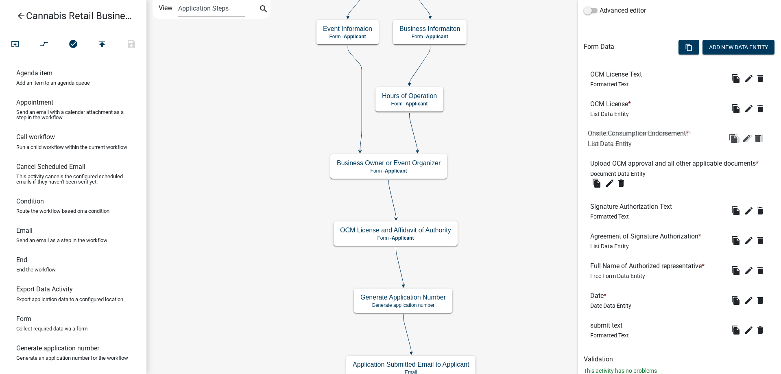
drag, startPoint x: 609, startPoint y: 185, endPoint x: 607, endPoint y: 142, distance: 42.8
click at [607, 142] on span "List Data Entity" at bounding box center [609, 143] width 39 height 7
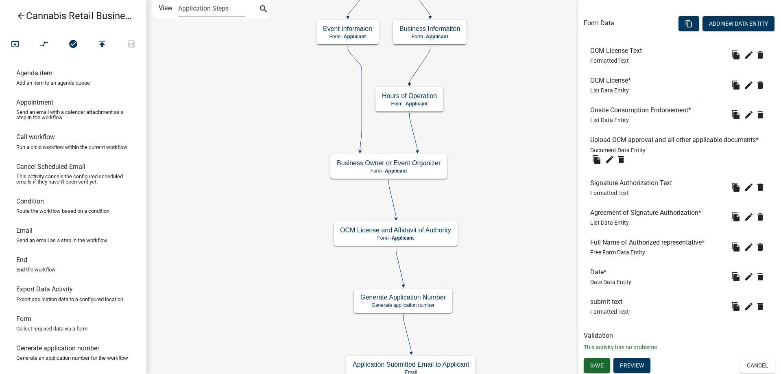
click at [596, 361] on span "Save" at bounding box center [596, 364] width 13 height 7
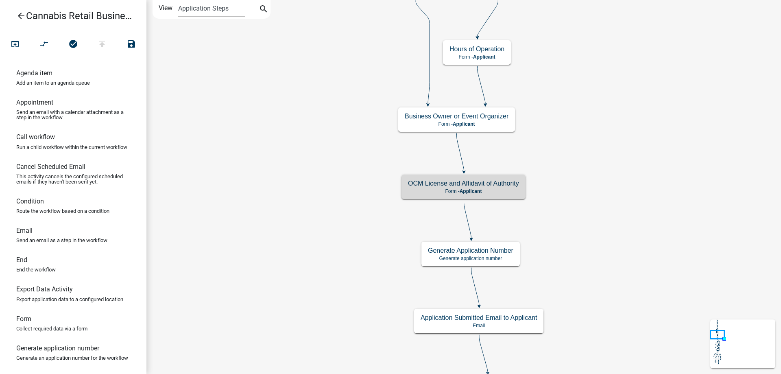
scroll to position [0, 0]
click at [506, 187] on h5 "OCM License and Affidavit of Authority" at bounding box center [463, 183] width 111 height 8
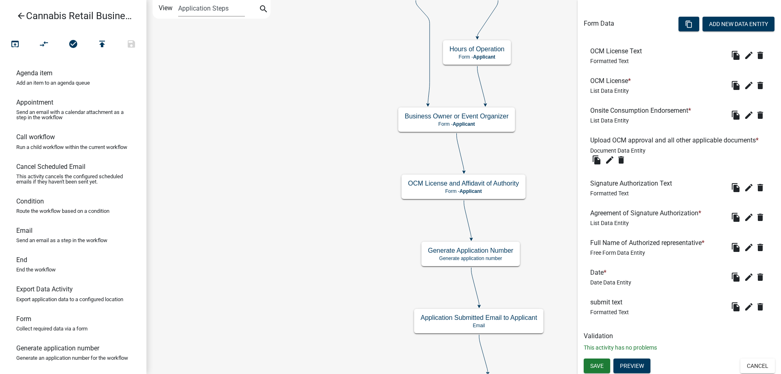
scroll to position [231, 0]
click at [636, 366] on button "Preview" at bounding box center [631, 365] width 37 height 15
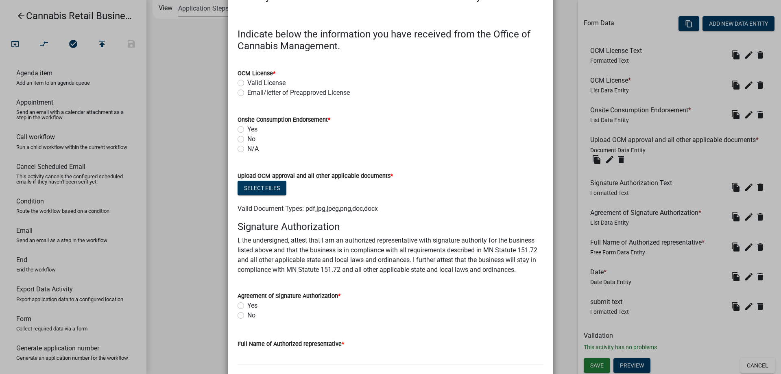
scroll to position [0, 0]
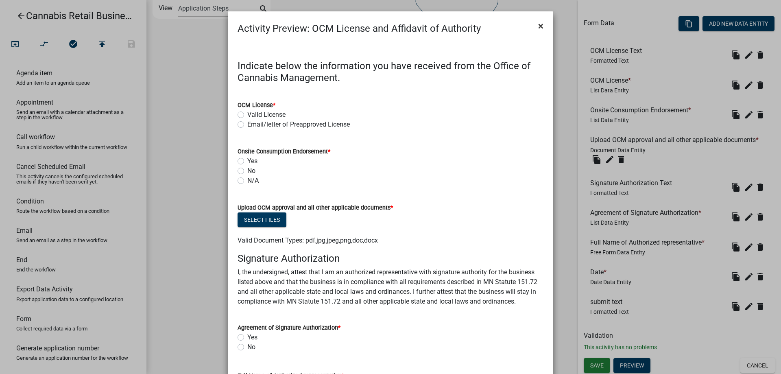
click at [540, 26] on span "×" at bounding box center [540, 25] width 5 height 11
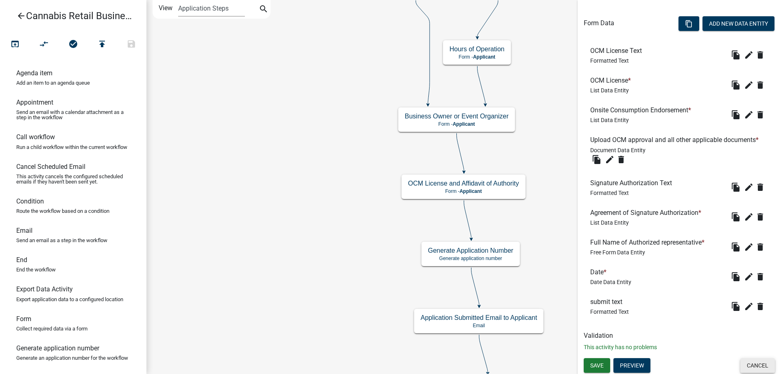
click at [758, 361] on button "Cancel" at bounding box center [757, 365] width 35 height 15
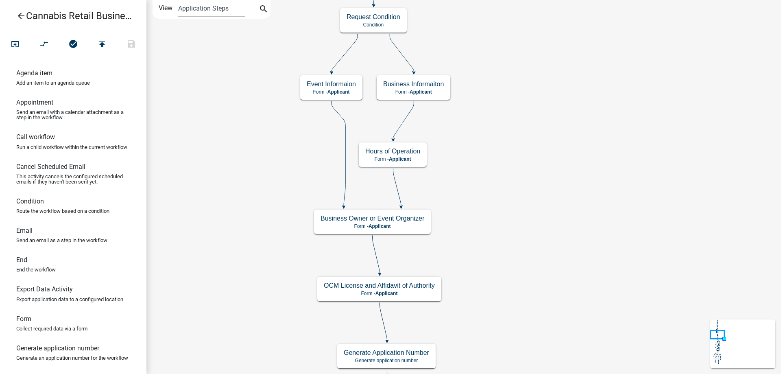
click at [528, 195] on div "start Start - Applicant Application Introduction Form - Applicant Parcel search…" at bounding box center [463, 187] width 634 height 374
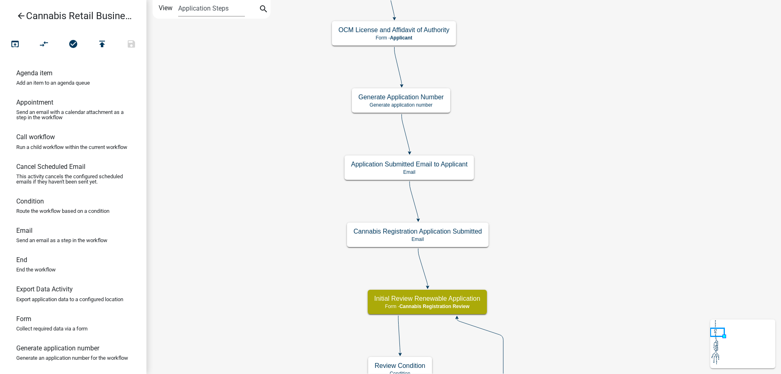
click at [548, 17] on div "start Start - Applicant Application Introduction Form - Applicant Parcel search…" at bounding box center [463, 187] width 634 height 374
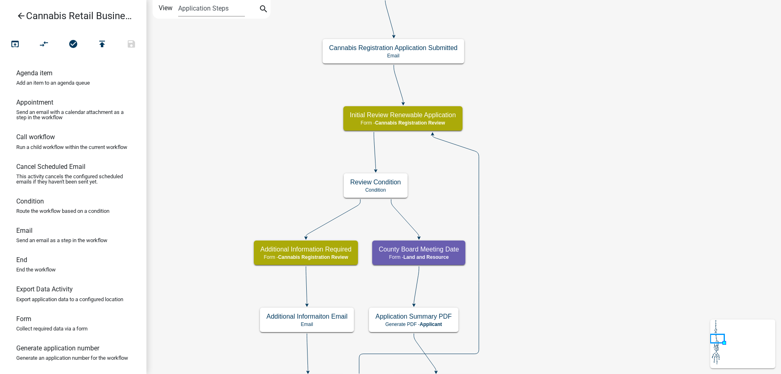
click at [507, 43] on div "start Start - Applicant Application Introduction Form - Applicant Parcel search…" at bounding box center [463, 187] width 634 height 374
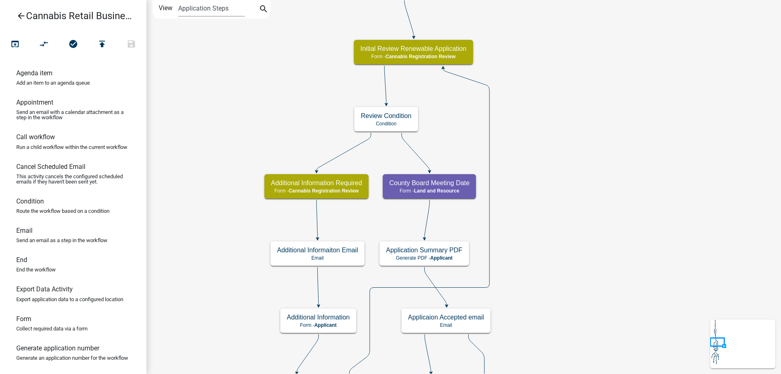
click at [588, 200] on div "start Start - Applicant Application Introduction Form - Applicant Parcel search…" at bounding box center [463, 187] width 634 height 374
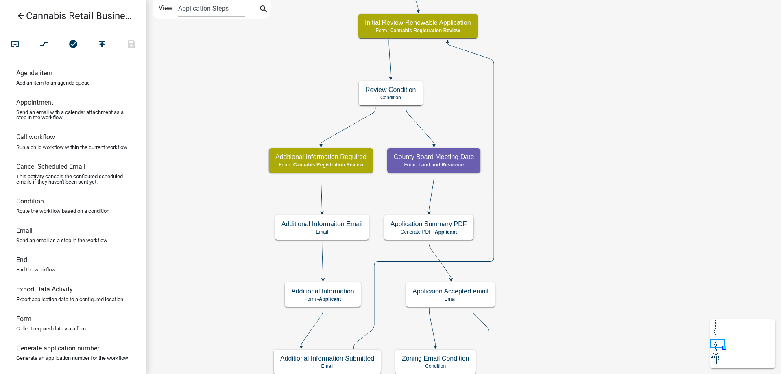
click at [588, 276] on div "start Start - Applicant Application Introduction Form - Applicant Parcel search…" at bounding box center [463, 187] width 634 height 374
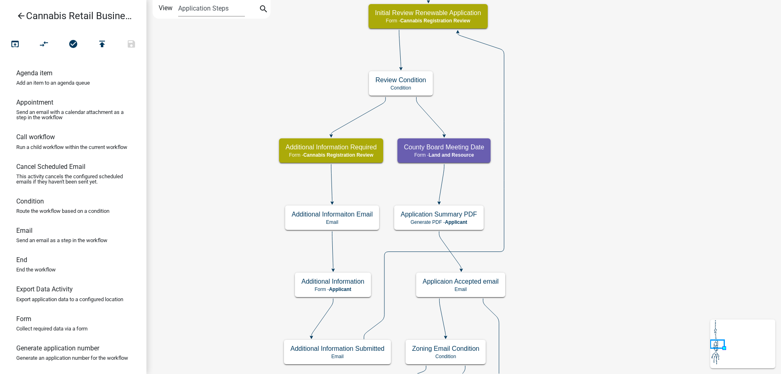
click at [603, 211] on div "start Start - Applicant Application Introduction Form - Applicant Parcel search…" at bounding box center [463, 187] width 634 height 374
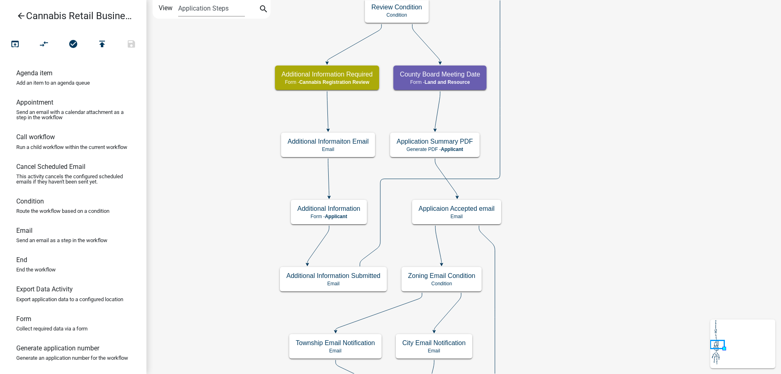
click at [621, 220] on div "start Start - Applicant Application Introduction Form - Applicant Parcel search…" at bounding box center [463, 187] width 634 height 374
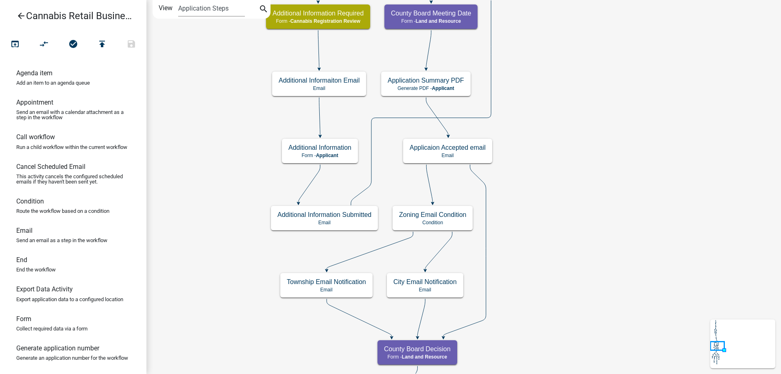
click at [602, 232] on div "start Start - Applicant Application Introduction Form - Applicant Parcel search…" at bounding box center [463, 187] width 634 height 374
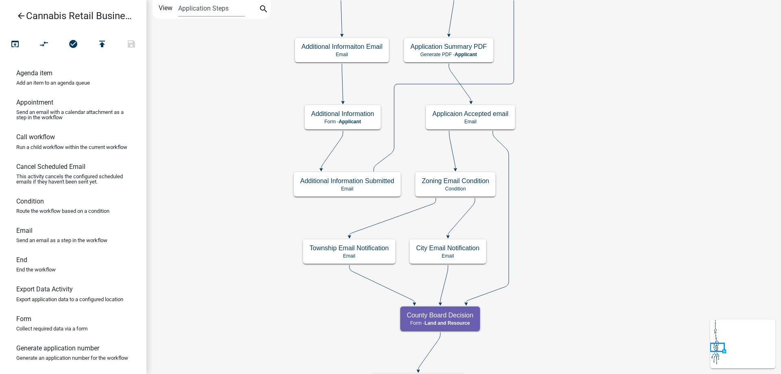
click at [622, 244] on div "start Start - Applicant Application Introduction Form - Applicant Parcel search…" at bounding box center [463, 187] width 634 height 374
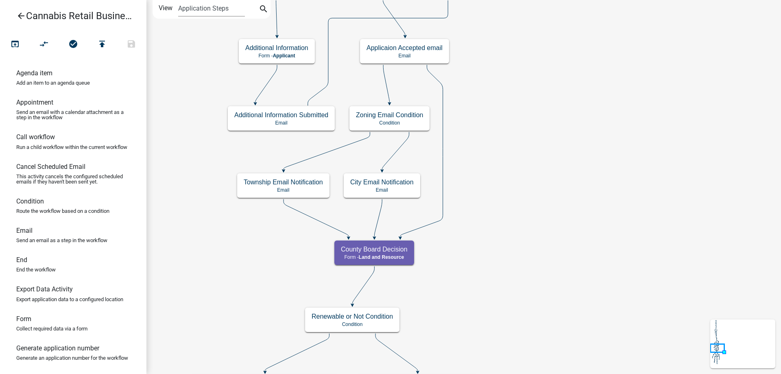
click at [505, 44] on div "start Start - Applicant Application Introduction Form - Applicant Parcel search…" at bounding box center [463, 187] width 634 height 374
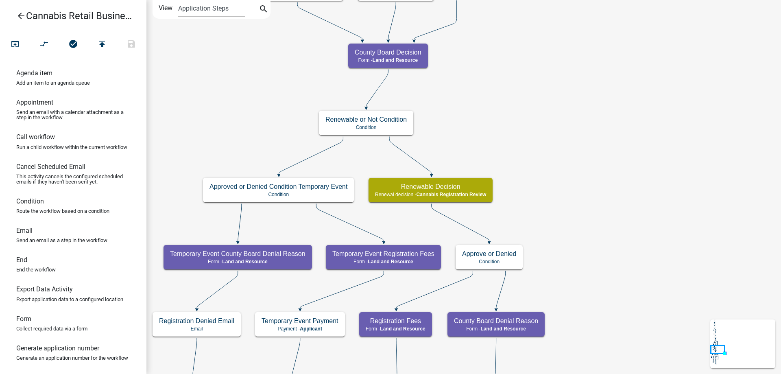
click at [549, 91] on div "start Start - Applicant Application Introduction Form - Applicant Parcel search…" at bounding box center [463, 187] width 634 height 374
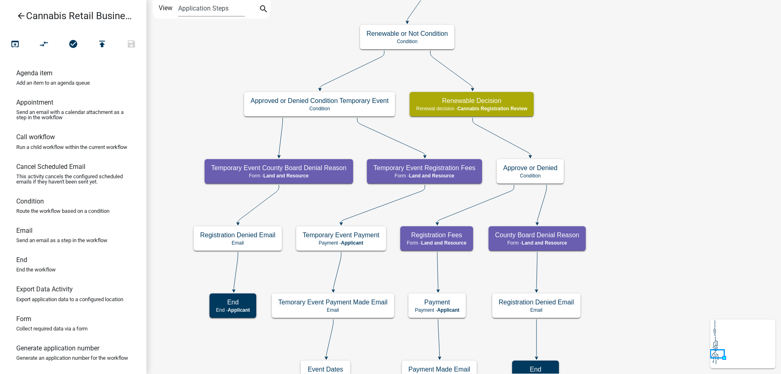
click at [590, 111] on div "start Start - Applicant Application Introduction Form - Applicant Parcel search…" at bounding box center [463, 187] width 634 height 374
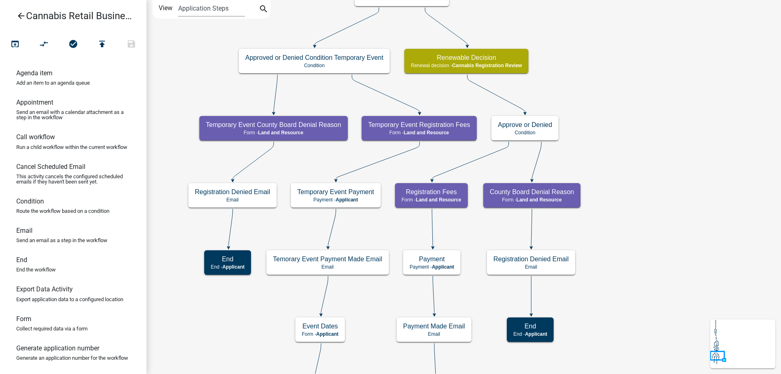
click at [315, 95] on div "start Start - Applicant Application Introduction Form - Applicant Parcel search…" at bounding box center [463, 187] width 634 height 374
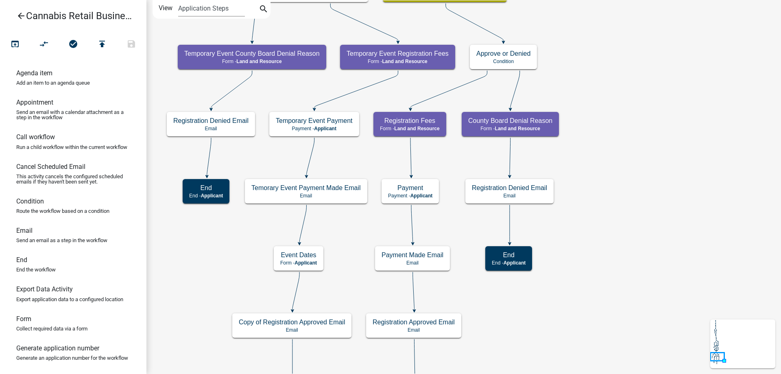
click at [346, 147] on div "start Start - Applicant Application Introduction Form - Applicant Parcel search…" at bounding box center [463, 187] width 634 height 374
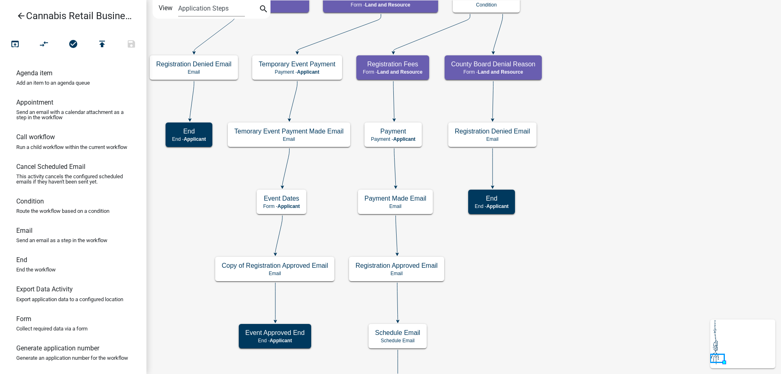
click at [333, 177] on div "start Start - Applicant Application Introduction Form - Applicant Parcel search…" at bounding box center [463, 187] width 634 height 374
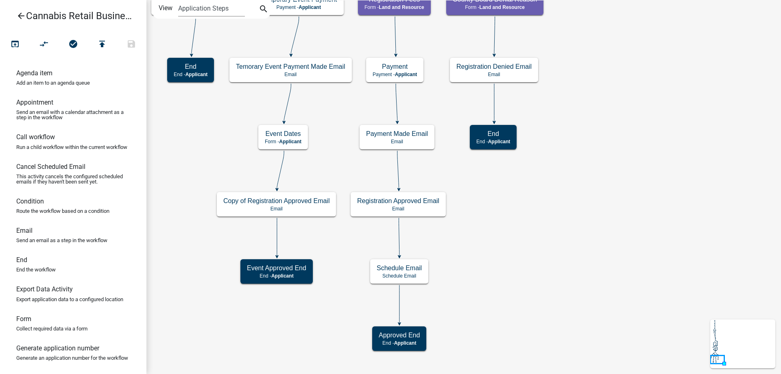
click at [330, 177] on div "start Start - Applicant Application Introduction Form - Applicant Parcel search…" at bounding box center [463, 187] width 634 height 374
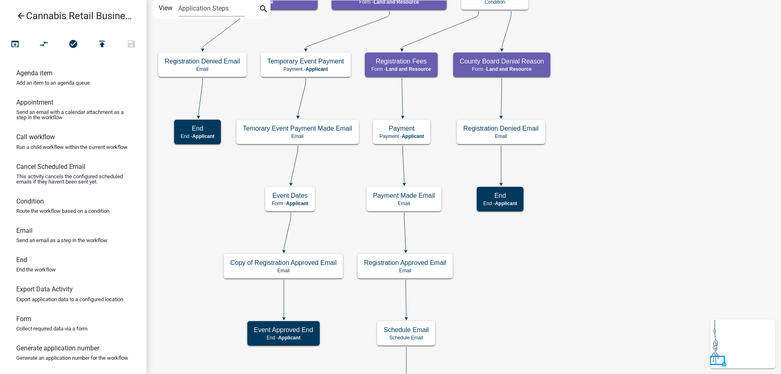
click at [341, 300] on div "start Start - Applicant Application Introduction Form - Applicant Parcel search…" at bounding box center [463, 187] width 634 height 374
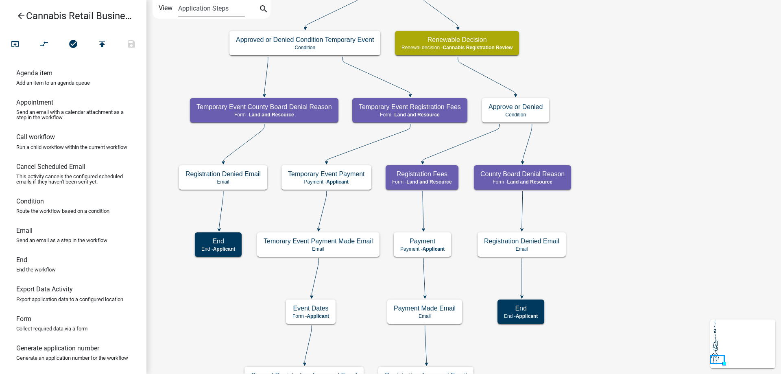
click at [642, 181] on div "start Start - Applicant Application Introduction Form - Applicant Parcel search…" at bounding box center [463, 187] width 634 height 374
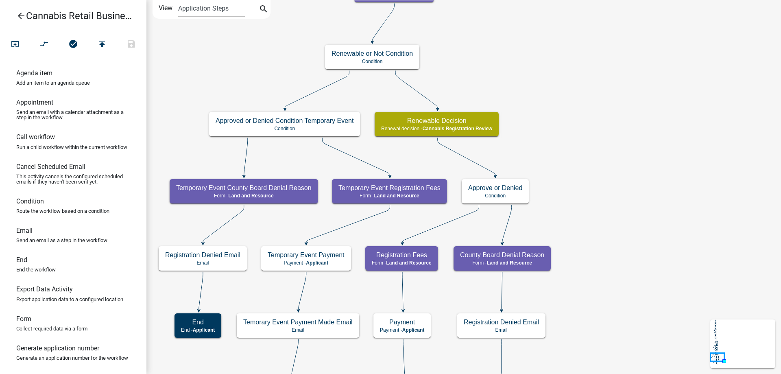
click at [586, 136] on div "start Start - Applicant Application Introduction Form - Applicant Parcel search…" at bounding box center [463, 187] width 634 height 374
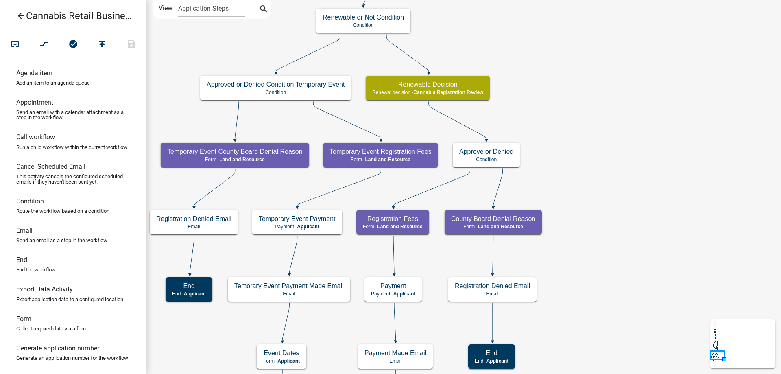
click at [596, 169] on div "start Start - Applicant Application Introduction Form - Applicant Parcel search…" at bounding box center [463, 187] width 634 height 374
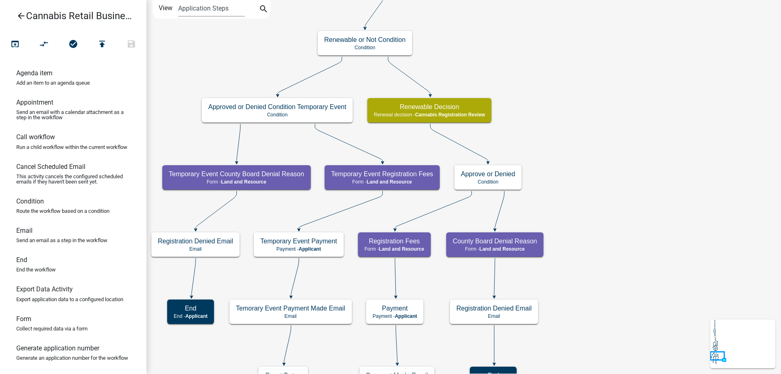
click at [594, 282] on div "start Start - Applicant Application Introduction Form - Applicant Parcel search…" at bounding box center [463, 187] width 634 height 374
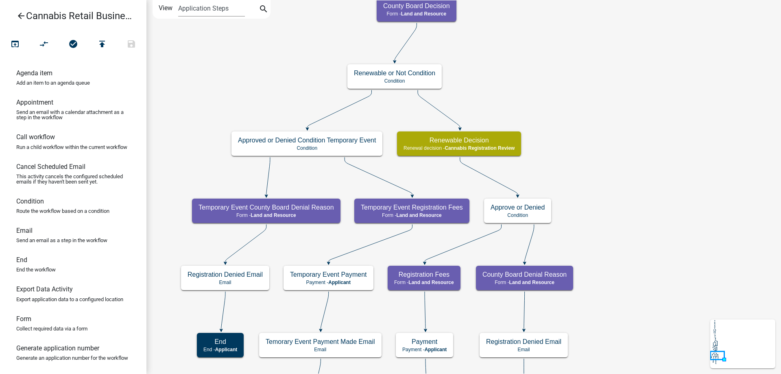
click at [599, 194] on div "start Start - Applicant Application Introduction Form - Applicant Parcel search…" at bounding box center [463, 187] width 634 height 374
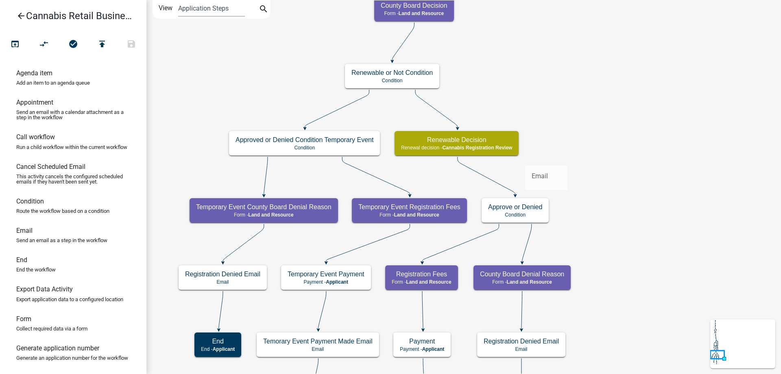
drag, startPoint x: 39, startPoint y: 236, endPoint x: 525, endPoint y: 159, distance: 492.4
click at [525, 159] on div "arrow_back Cannabis Retail Businesses and Temporary Cannabis Events open_in_bro…" at bounding box center [390, 187] width 781 height 374
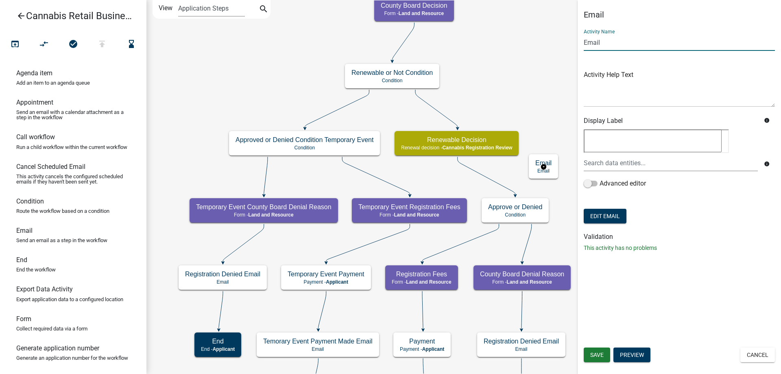
drag, startPoint x: 611, startPoint y: 41, endPoint x: 569, endPoint y: 43, distance: 41.9
click at [583, 43] on input "Email" at bounding box center [678, 42] width 191 height 17
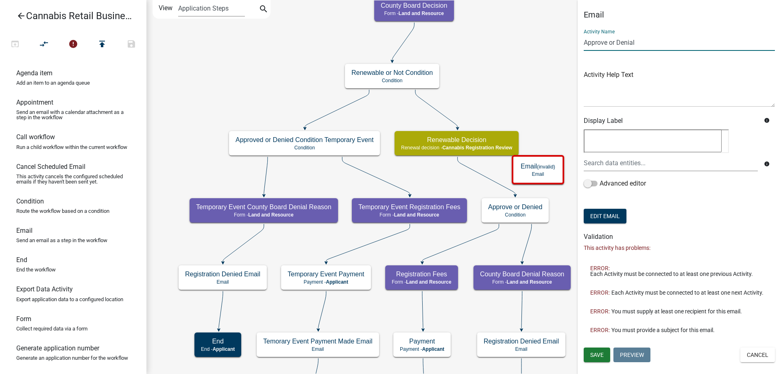
drag, startPoint x: 642, startPoint y: 41, endPoint x: 609, endPoint y: 44, distance: 33.9
click at [609, 44] on input "Approve or Denial" at bounding box center [678, 42] width 191 height 17
click at [606, 42] on input "Approve with conditions email" at bounding box center [678, 42] width 191 height 17
type input "Approved with conditions email"
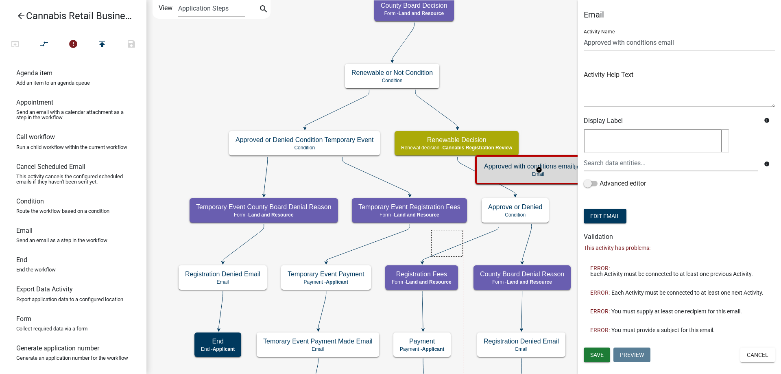
click at [459, 239] on icon "start Start - Applicant Application Introduction Form - Applicant Parcel search…" at bounding box center [463, 313] width 633 height 626
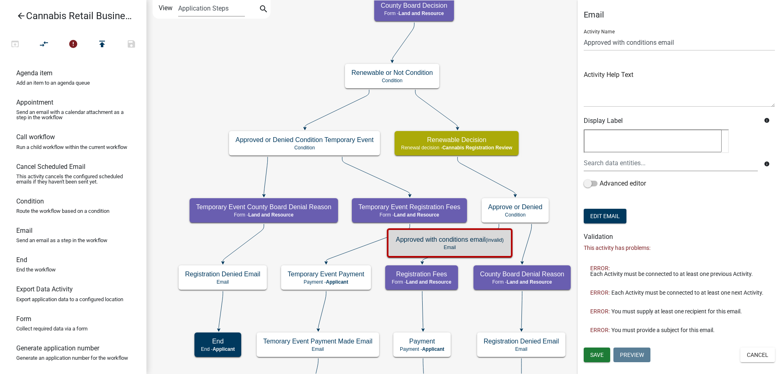
click at [498, 227] on icon at bounding box center [460, 243] width 76 height 38
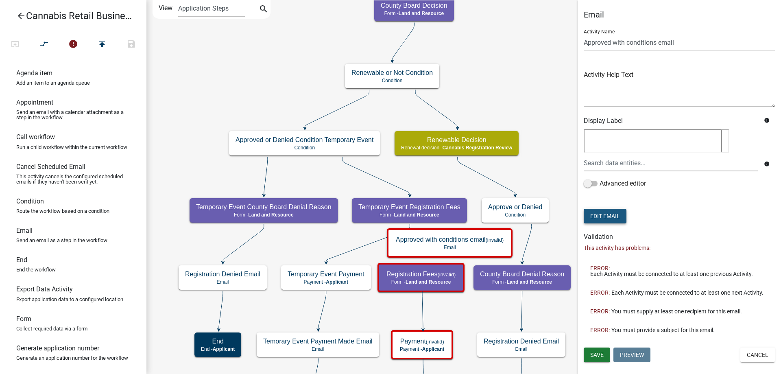
click at [605, 216] on button "Edit Email" at bounding box center [604, 216] width 43 height 15
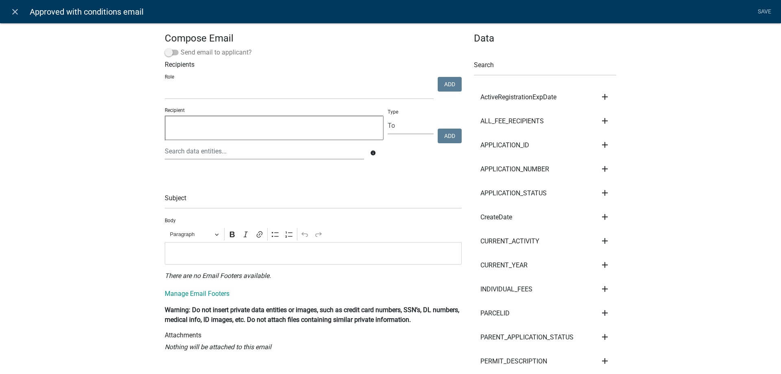
click at [175, 52] on span at bounding box center [172, 53] width 14 height 6
click at [181, 48] on input "Send email to applicant?" at bounding box center [181, 48] width 0 height 0
click at [202, 200] on input "text" at bounding box center [313, 200] width 297 height 17
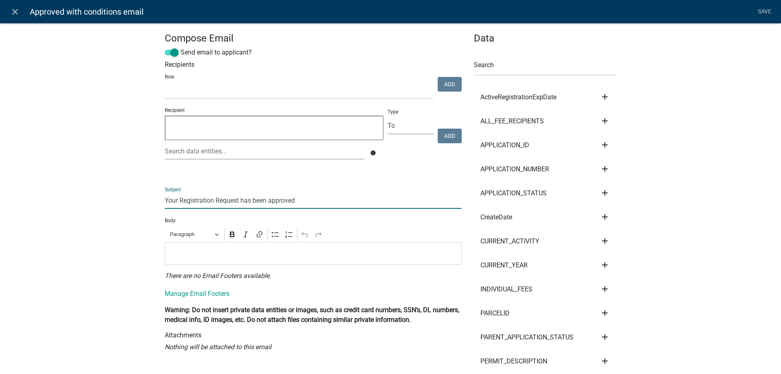
type input "Your Registration Request has been approved"
click at [200, 252] on p "Editor editing area: main. Press Alt+0 for help." at bounding box center [313, 253] width 288 height 10
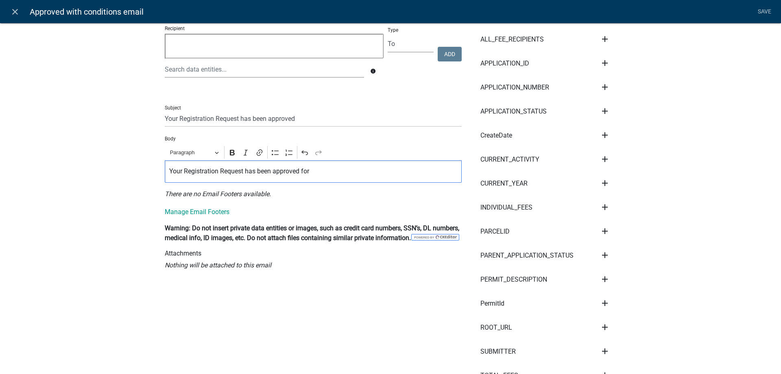
scroll to position [93, 0]
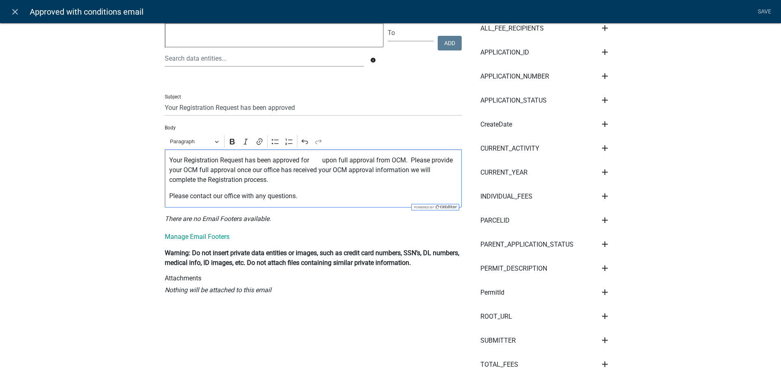
click at [316, 193] on p "Please contact our office with any questions." at bounding box center [313, 196] width 288 height 10
click at [200, 237] on link "Manage Email Footers" at bounding box center [197, 237] width 65 height 8
click at [311, 196] on p "Please contact our office with any questions." at bounding box center [313, 196] width 288 height 10
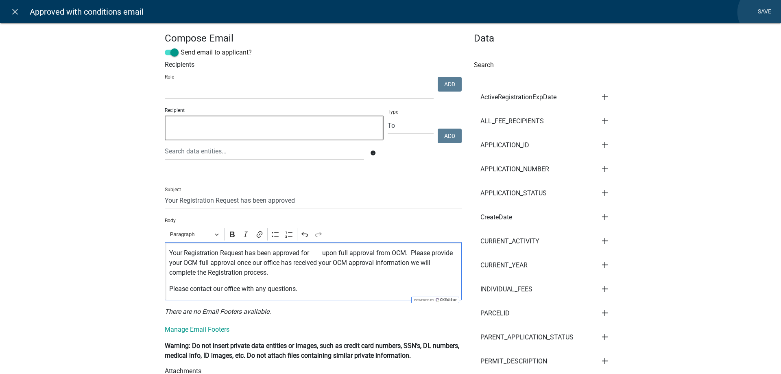
click at [763, 12] on link "Save" at bounding box center [764, 11] width 20 height 15
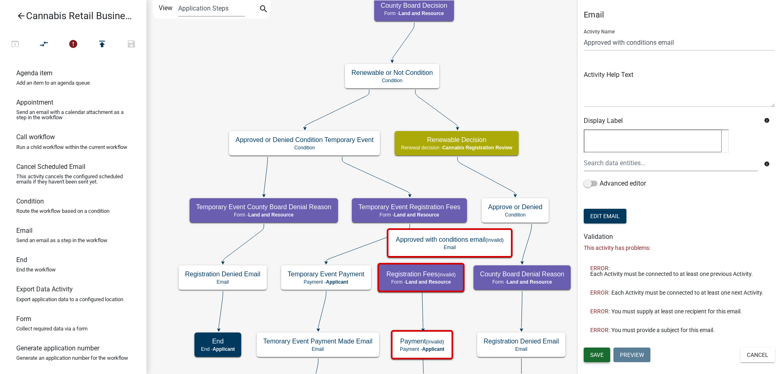
click at [601, 353] on span "Save" at bounding box center [596, 354] width 13 height 7
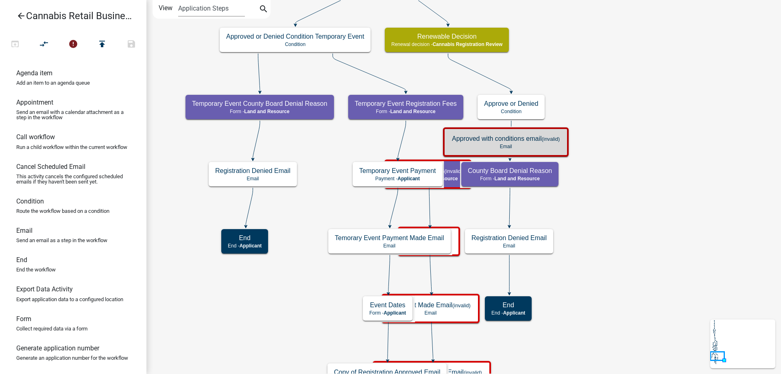
click at [657, 171] on div "start Start - Applicant Application Introduction Form - Applicant Parcel search…" at bounding box center [463, 187] width 634 height 374
click at [527, 108] on g "Approve or Denied Condition" at bounding box center [510, 107] width 67 height 24
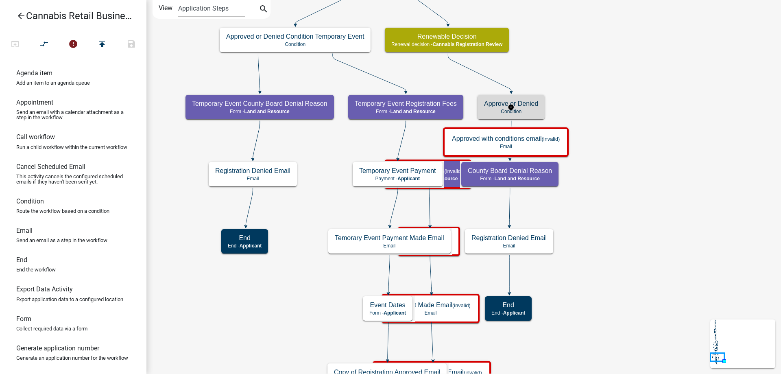
click at [527, 108] on div "Approve or Denied Condition" at bounding box center [510, 107] width 67 height 24
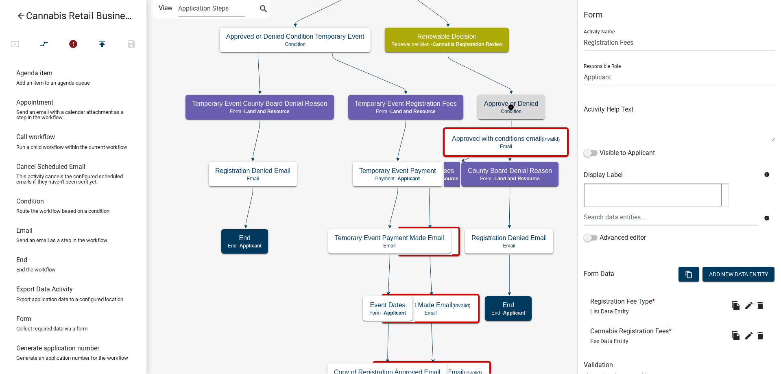
click at [526, 108] on g "Approve or Denied Condition" at bounding box center [510, 107] width 67 height 24
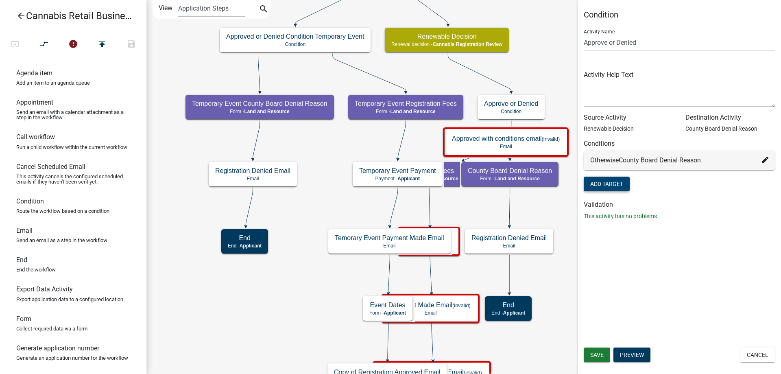
click at [611, 181] on button "Add Target" at bounding box center [606, 183] width 46 height 15
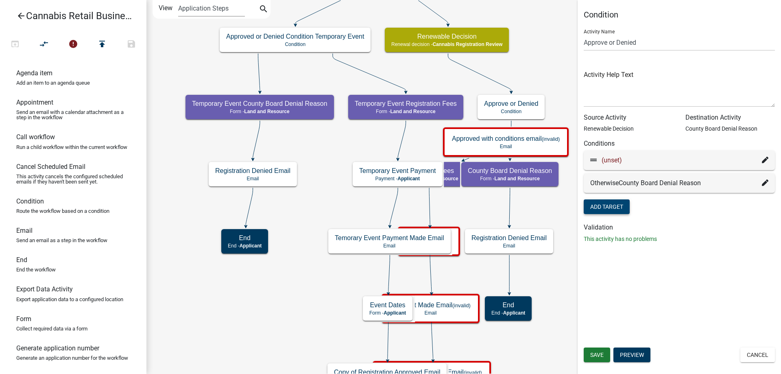
click at [764, 160] on icon at bounding box center [765, 160] width 7 height 7
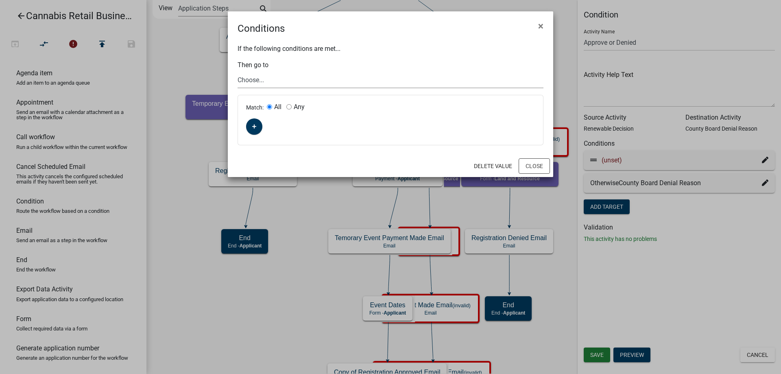
click at [237, 72] on select "Choose... start Application Introduction Parcel search End Require User Data Pr…" at bounding box center [390, 80] width 306 height 17
select select "49: 45bd337a-98fe-4b75-ae68-3c41ea7499a7"
click option "Approved with conditions email" at bounding box center [0, 0] width 0 height 0
drag, startPoint x: 418, startPoint y: 26, endPoint x: 395, endPoint y: 129, distance: 105.0
click at [395, 134] on wm-condition-modal "Conditions × If the following conditions are met... Then go to Choose... start …" at bounding box center [390, 93] width 325 height 165
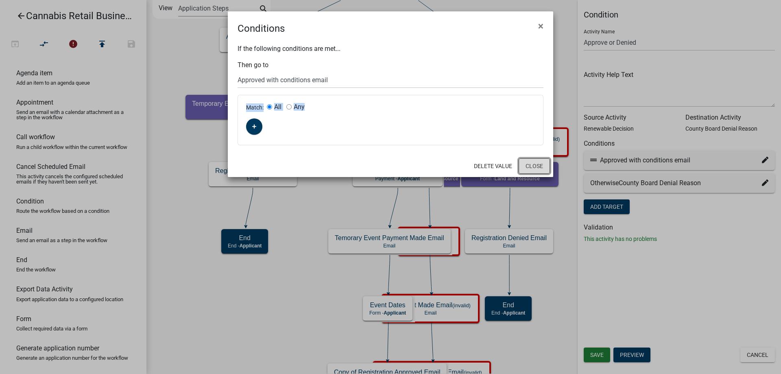
click at [535, 165] on button "Close" at bounding box center [533, 165] width 31 height 15
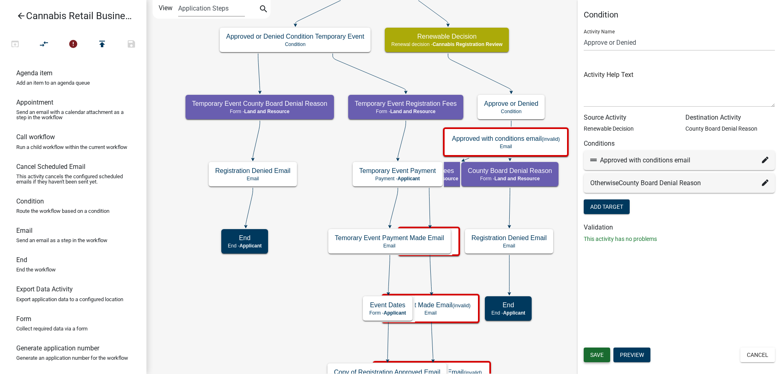
click at [596, 355] on span "Save" at bounding box center [596, 354] width 13 height 7
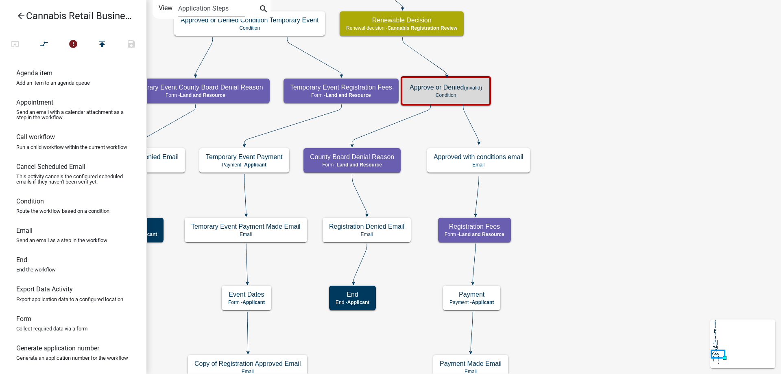
click at [619, 197] on div "start Start - Applicant Application Introduction Form - Applicant Parcel search…" at bounding box center [463, 187] width 634 height 374
click at [433, 24] on g "Renewable Decision Renewal decision - Cannabis Registration Review" at bounding box center [402, 23] width 126 height 24
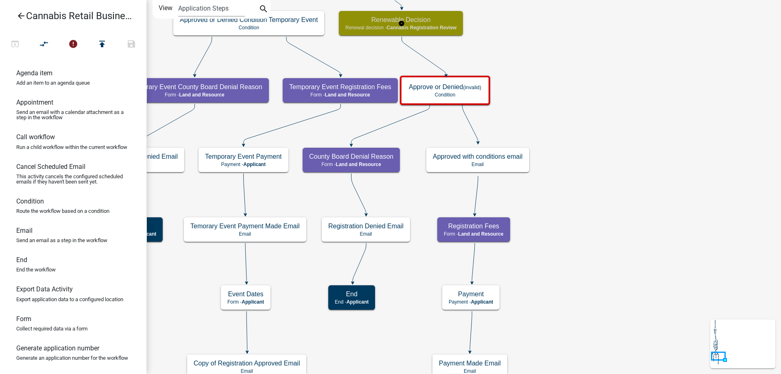
click at [433, 24] on h5 "Renewable Decision" at bounding box center [400, 20] width 111 height 8
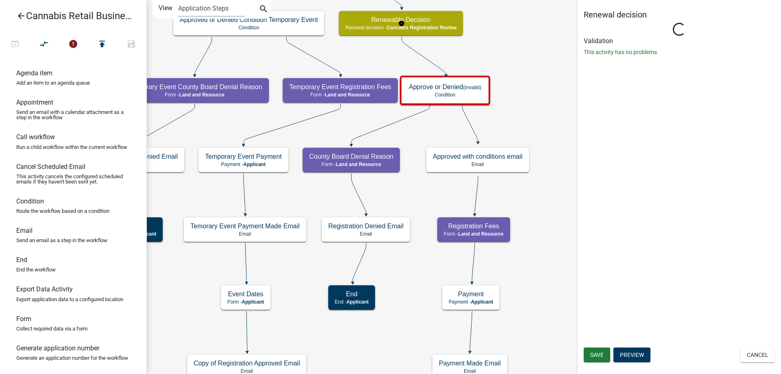
select select "5380C035-E995-43AF-9DCB-4673FB5A2820"
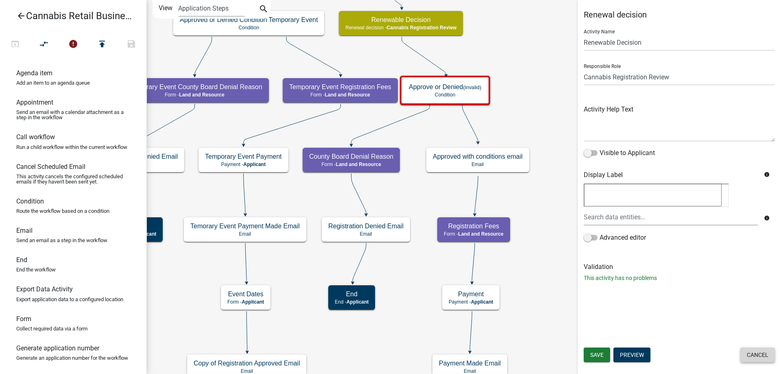
click at [762, 356] on button "Cancel" at bounding box center [757, 354] width 35 height 15
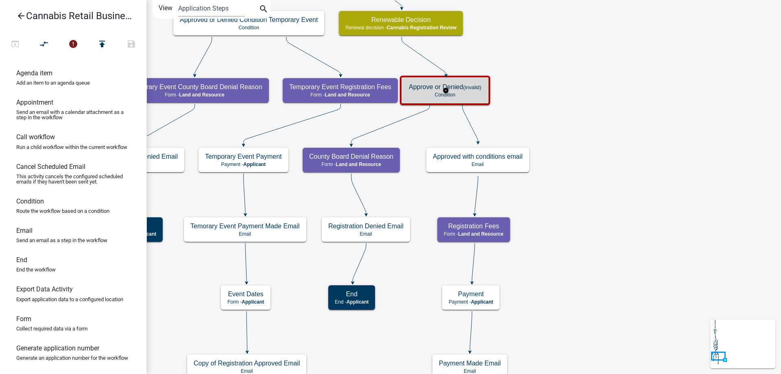
click at [472, 91] on g "Approve or Denied (invalid) Condition" at bounding box center [446, 90] width 92 height 28
click at [472, 91] on div "Approve or Denied (invalid) Condition" at bounding box center [444, 90] width 85 height 24
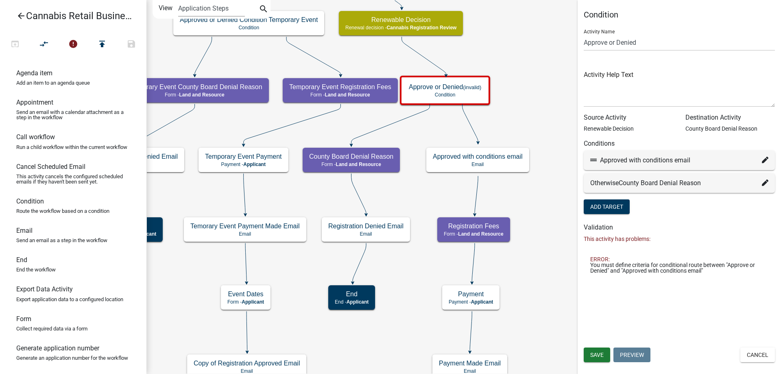
click at [765, 161] on icon at bounding box center [765, 160] width 7 height 7
select select "49: 45bd337a-98fe-4b75-ae68-3c41ea7499a7"
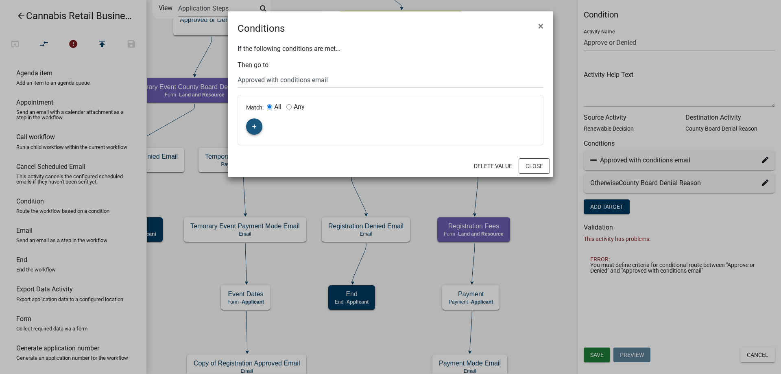
click at [256, 128] on icon "button" at bounding box center [254, 126] width 4 height 5
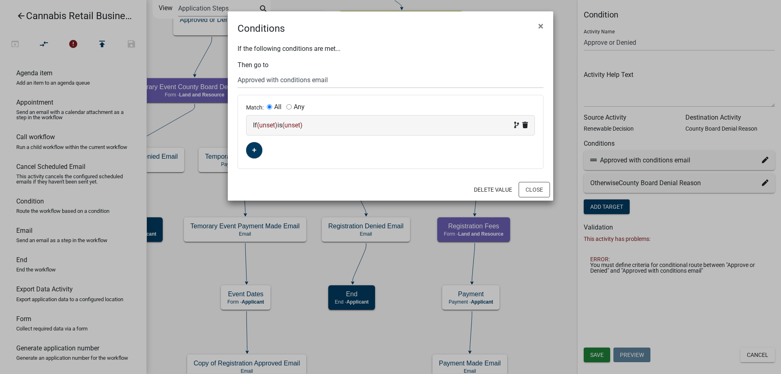
click at [271, 124] on span "(unset)" at bounding box center [267, 125] width 20 height 8
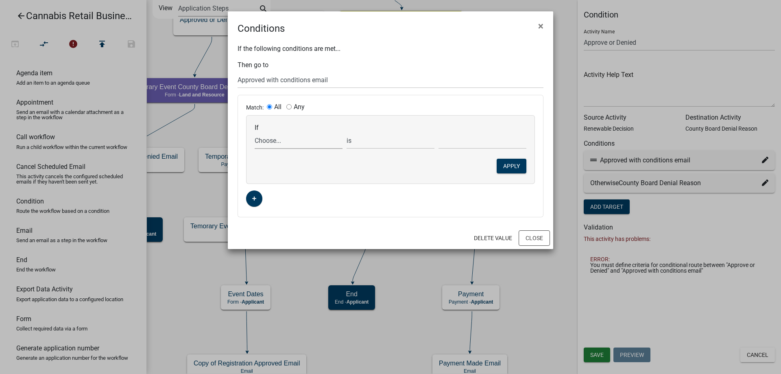
click at [255, 132] on select "Choose... ActiveRegistrationExpDate AddnInfoClickNextTxt AddnInfoComments AddnI…" at bounding box center [299, 140] width 88 height 17
select select "44: Decision"
click option "Decision" at bounding box center [0, 0] width 0 height 0
click at [346, 132] on select "is is not exists does not exist is greater than is less than contains does not …" at bounding box center [390, 140] width 88 height 17
click option "is" at bounding box center [0, 0] width 0 height 0
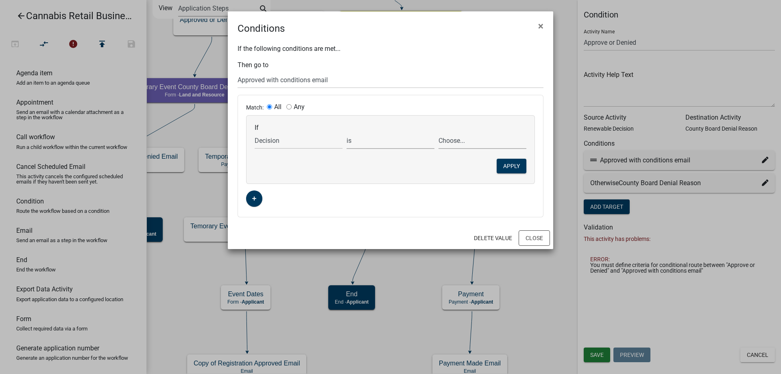
click at [438, 132] on select "Choose... Approved Deny" at bounding box center [482, 140] width 88 height 17
select select "1: Approved"
click option "Approved" at bounding box center [0, 0] width 0 height 0
click at [518, 168] on button "Apply" at bounding box center [511, 166] width 30 height 15
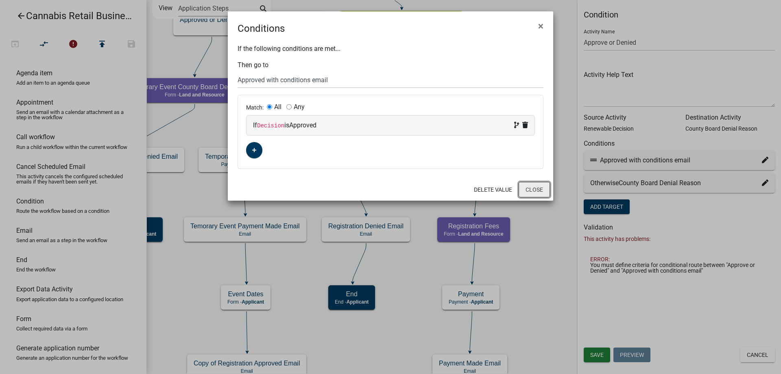
click at [533, 191] on button "Close" at bounding box center [533, 189] width 31 height 15
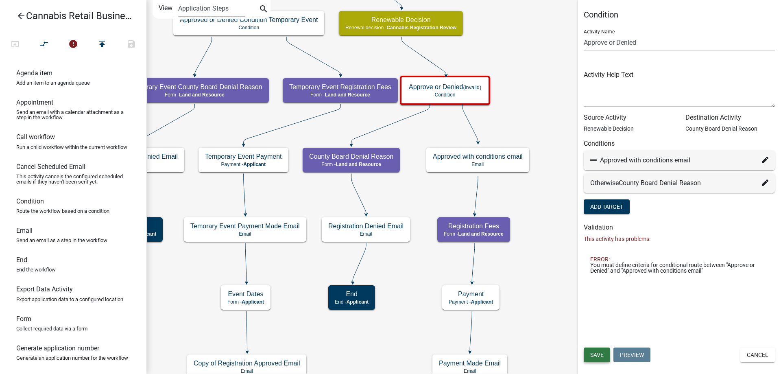
click at [596, 355] on span "Save" at bounding box center [596, 354] width 13 height 7
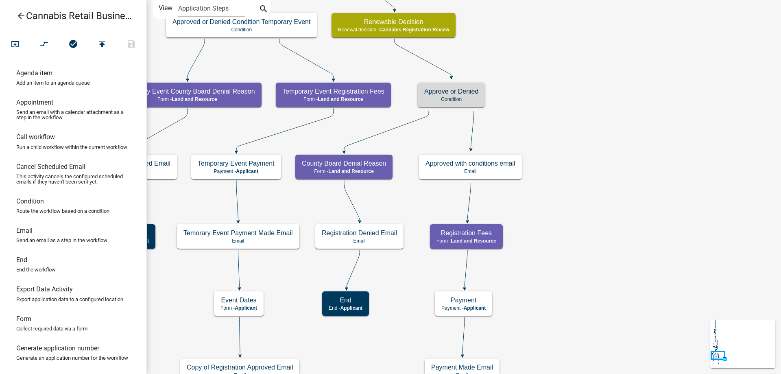
click at [613, 161] on div "start Start - Applicant Application Introduction Form - Applicant Parcel search…" at bounding box center [463, 187] width 634 height 374
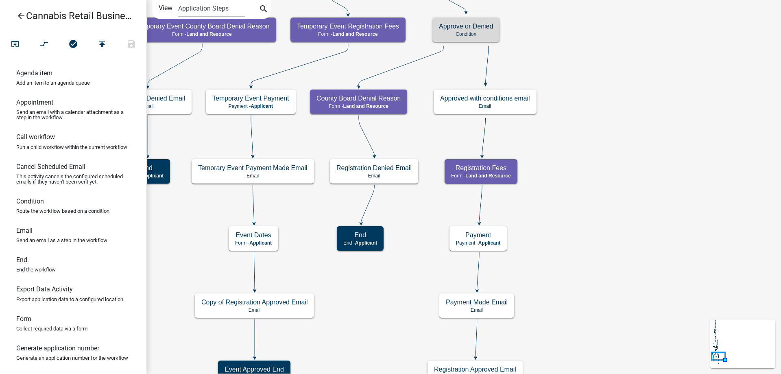
click at [595, 187] on div "start Start - Applicant Application Introduction Form - Applicant Parcel search…" at bounding box center [463, 187] width 634 height 374
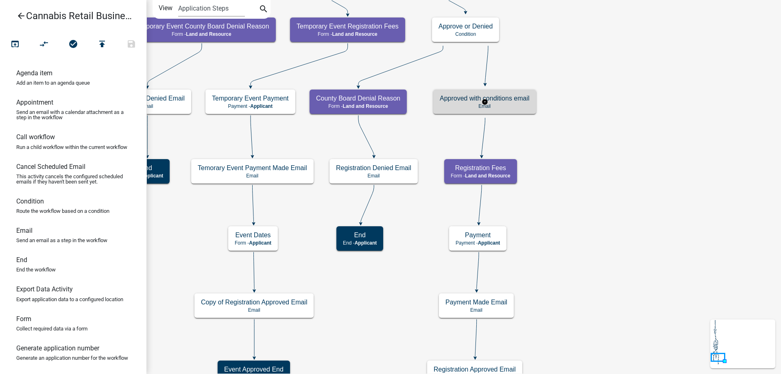
click at [524, 102] on g "Approved with conditions email Email" at bounding box center [484, 101] width 103 height 24
click at [524, 102] on div "Approved with conditions email Email" at bounding box center [484, 101] width 103 height 24
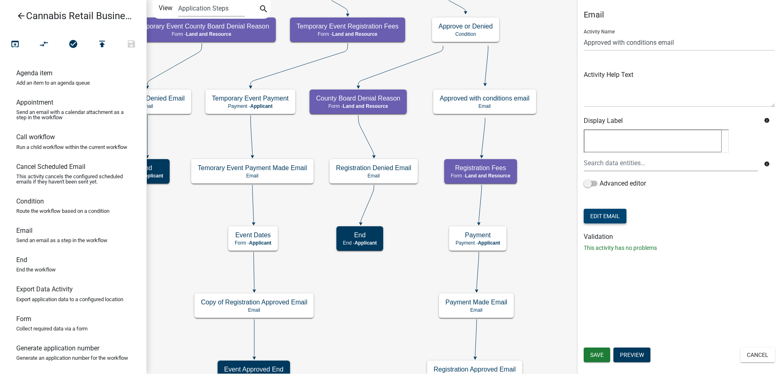
click at [610, 215] on button "Edit Email" at bounding box center [604, 216] width 43 height 15
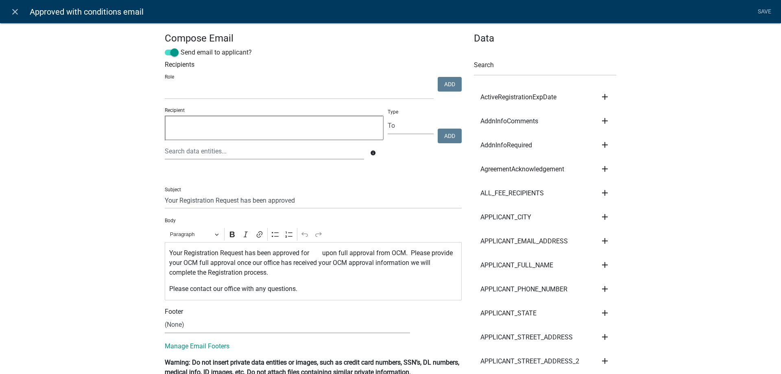
select select
click at [316, 253] on p "Your Registration Request has been approved for upon full approval from OCM. Pl…" at bounding box center [313, 262] width 288 height 29
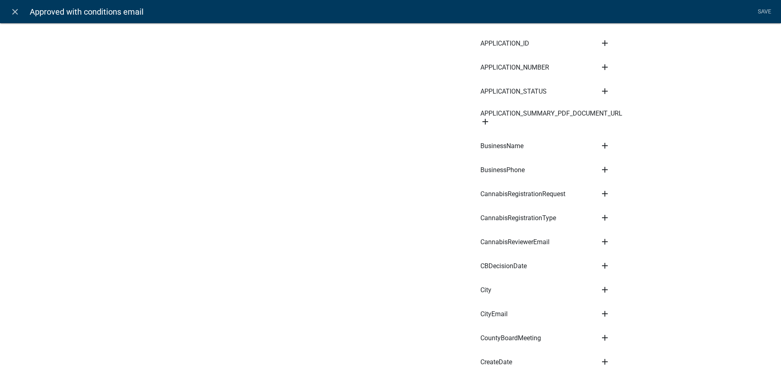
scroll to position [417, 0]
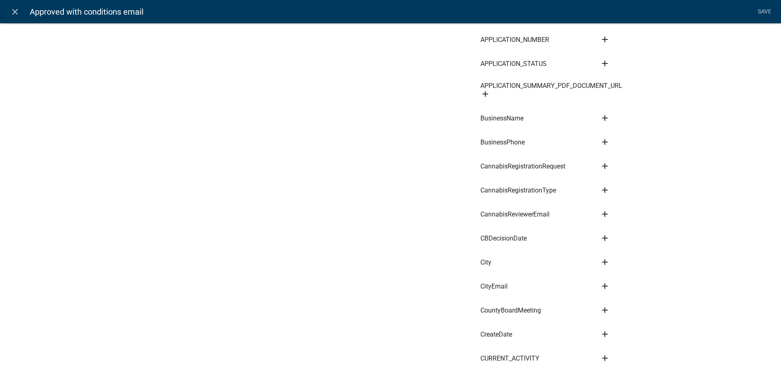
click at [604, 186] on icon "add" at bounding box center [605, 190] width 10 height 10
click at [615, 215] on button "Body" at bounding box center [632, 218] width 65 height 20
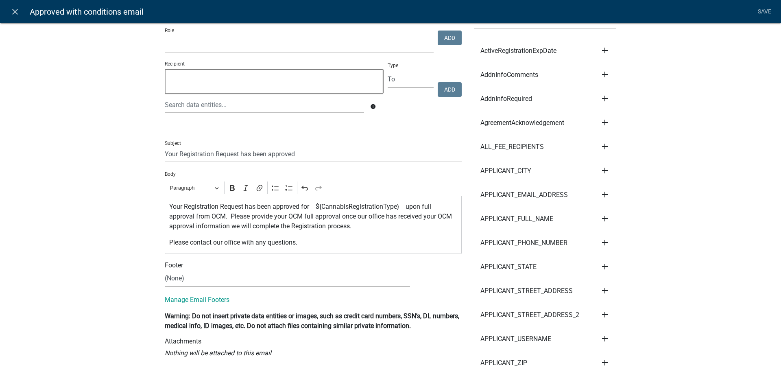
click at [317, 206] on p "Your Registration Request has been approved for ${CannabisRegistrationType} upo…" at bounding box center [313, 216] width 288 height 29
click at [402, 205] on p "Your Registration Request has been approved for ${CannabisRegistrationType} upo…" at bounding box center [313, 216] width 288 height 29
click at [205, 215] on p "Your Registration Request has been approved for ${CannabisRegistrationType} upo…" at bounding box center [313, 216] width 288 height 29
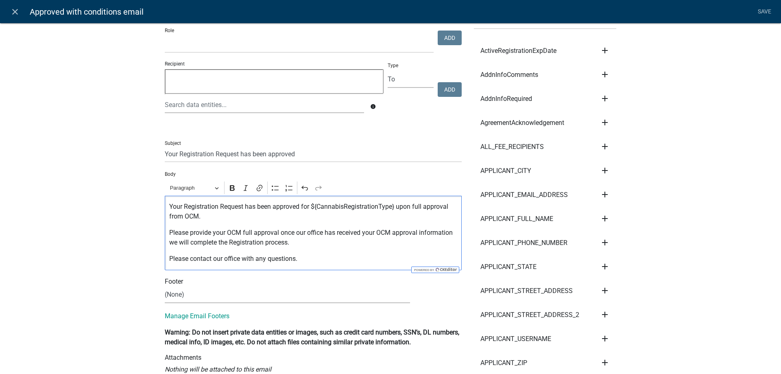
click at [278, 232] on p "Please provide your OCM full approval once our office has received your OCM app…" at bounding box center [313, 238] width 288 height 20
click at [309, 259] on p "Please contact our office with any questions." at bounding box center [313, 259] width 288 height 10
click at [165, 286] on select "(None) Cannabis Review Coordinator Land & Resource Management" at bounding box center [287, 294] width 245 height 17
select select "190bf7b5-d392-4259-aa9b-055c59575267"
click option "Cannabis Review Coordinator" at bounding box center [0, 0] width 0 height 0
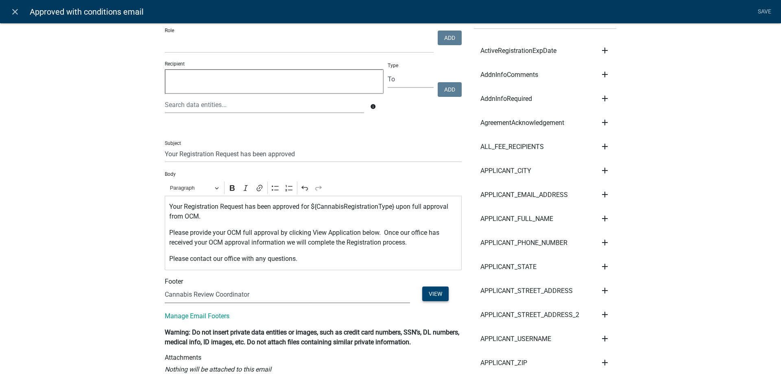
click at [438, 293] on button "View" at bounding box center [435, 293] width 26 height 15
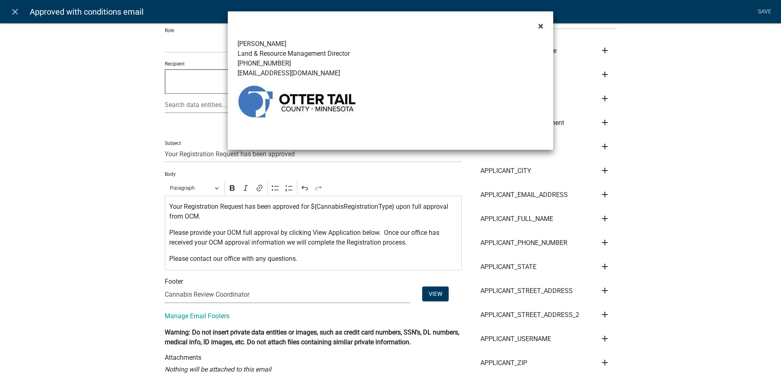
click at [541, 26] on span "×" at bounding box center [540, 25] width 5 height 11
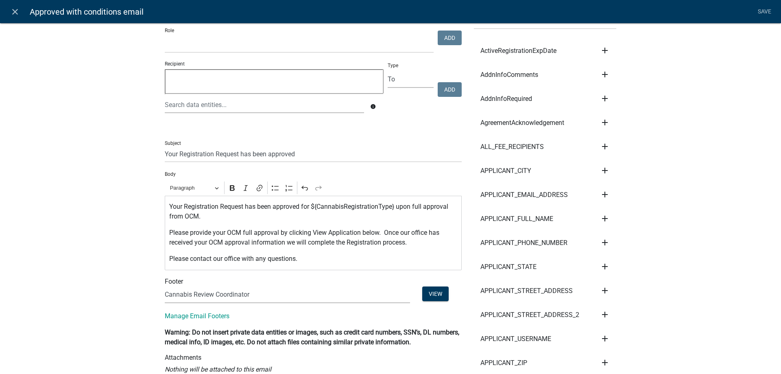
click at [349, 313] on div "Manage Email Footers" at bounding box center [313, 318] width 309 height 18
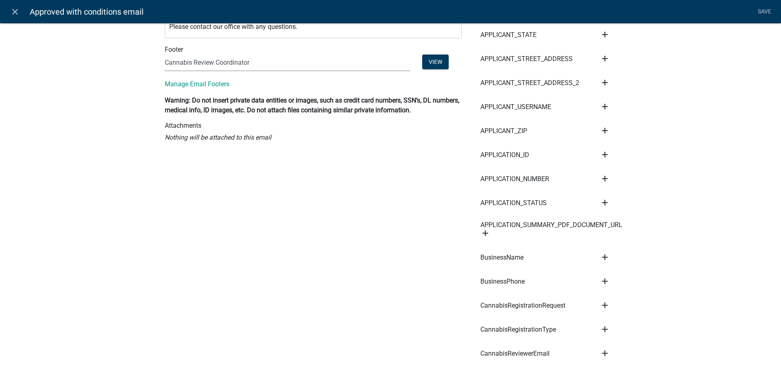
scroll to position [0, 0]
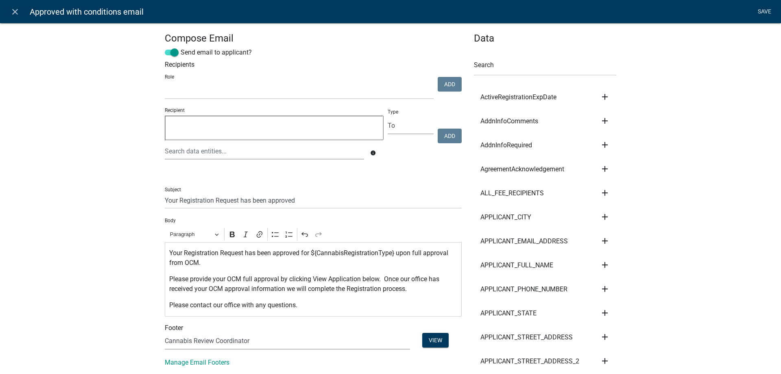
click at [762, 10] on link "Save" at bounding box center [764, 11] width 20 height 15
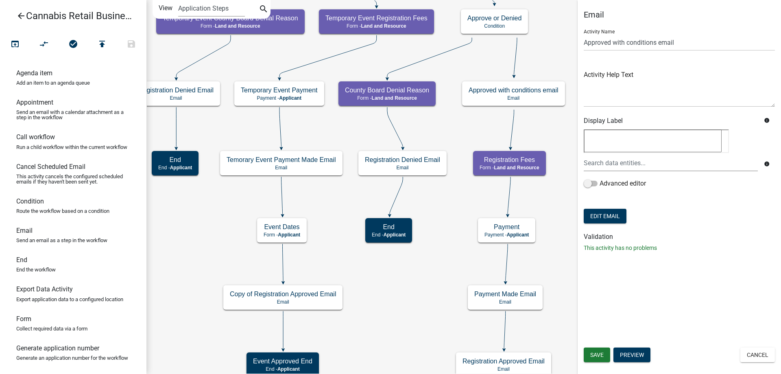
click at [412, 306] on div "start Start - Applicant Application Introduction Form - Applicant Parcel search…" at bounding box center [463, 187] width 634 height 374
drag, startPoint x: 28, startPoint y: 326, endPoint x: 469, endPoint y: 113, distance: 489.4
click at [469, 113] on div "arrow_back Cannabis Retail Businesses and Temporary Cannabis Events open_in_bro…" at bounding box center [390, 187] width 781 height 374
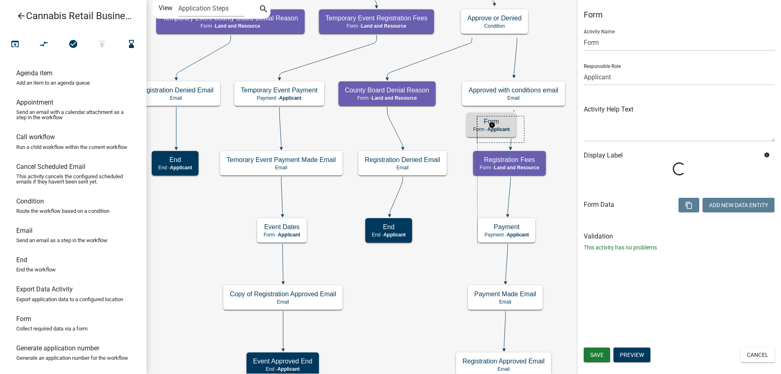
click at [486, 125] on g "Form Form - Applicant" at bounding box center [491, 125] width 51 height 24
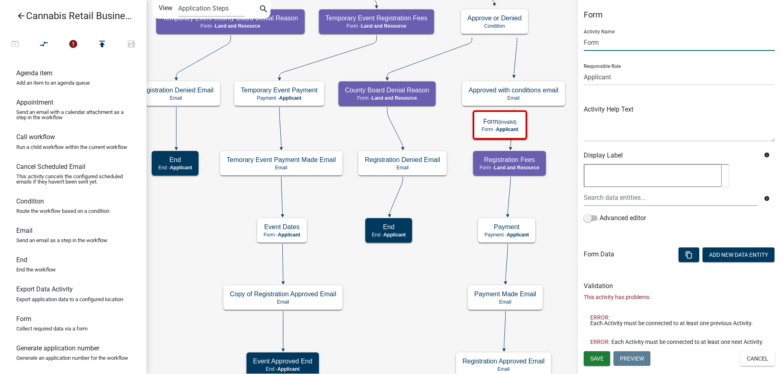
click at [585, 40] on input "Form" at bounding box center [678, 42] width 191 height 17
type input "OCM Final Approval"
click at [740, 251] on button "Add New Data Entity" at bounding box center [738, 254] width 72 height 15
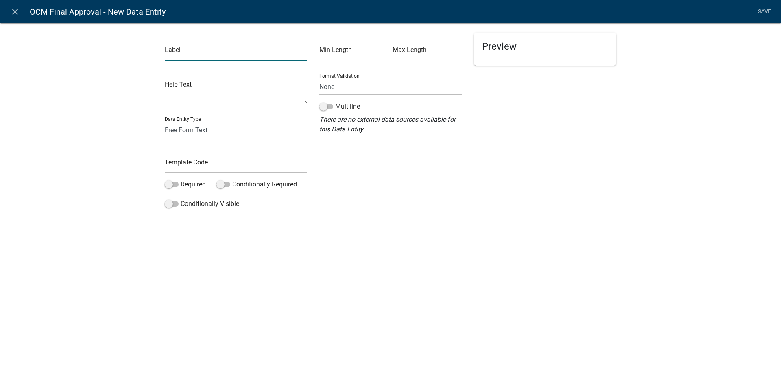
click at [193, 56] on input "text" at bounding box center [236, 52] width 142 height 17
type input "OCM Final Apporval"
click at [165, 122] on select "Free Form Text Document Display Entity Value Fee Numeric Data Date Map Sketch D…" at bounding box center [236, 130] width 142 height 17
select select "document"
click option "Document" at bounding box center [0, 0] width 0 height 0
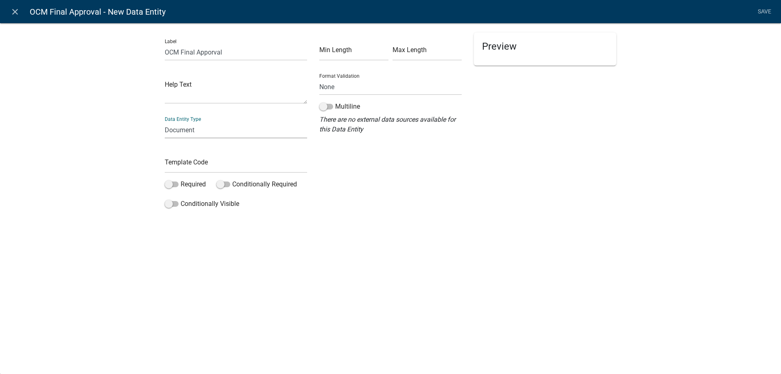
select select "document"
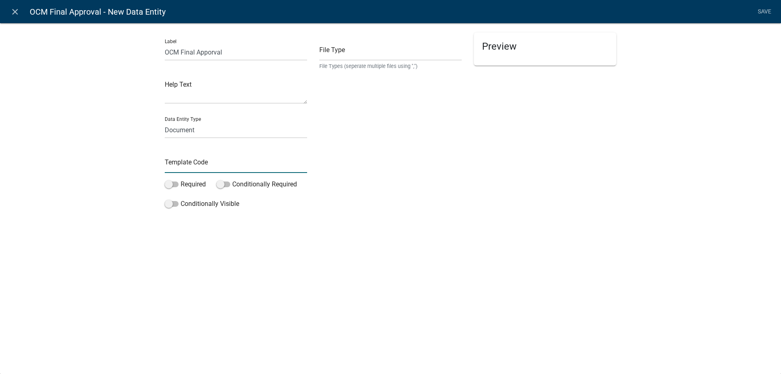
click at [187, 165] on input "text" at bounding box center [236, 164] width 142 height 17
type input "OCMFinalApporval"
click at [337, 53] on input "text" at bounding box center [390, 52] width 142 height 17
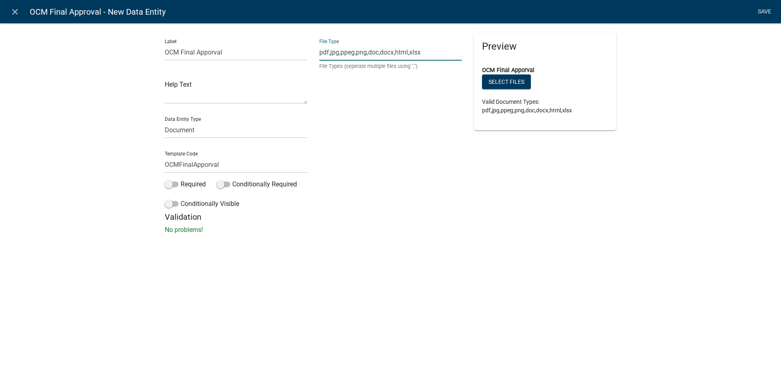
type input "pdf,jpg,ppeg,png,doc,docx,html,xlsx"
click at [764, 10] on link "Save" at bounding box center [764, 11] width 20 height 15
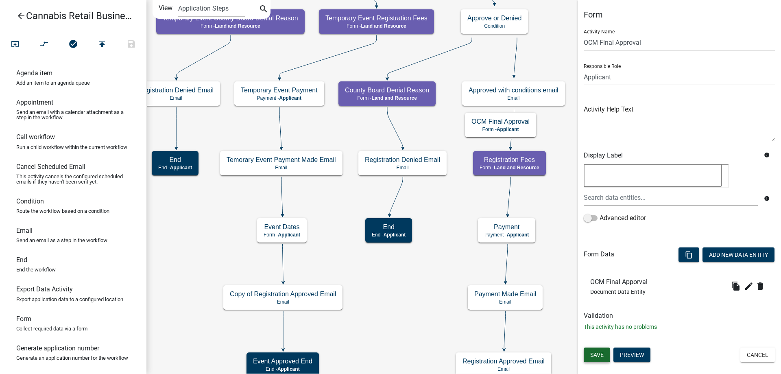
click at [599, 353] on span "Save" at bounding box center [596, 354] width 13 height 7
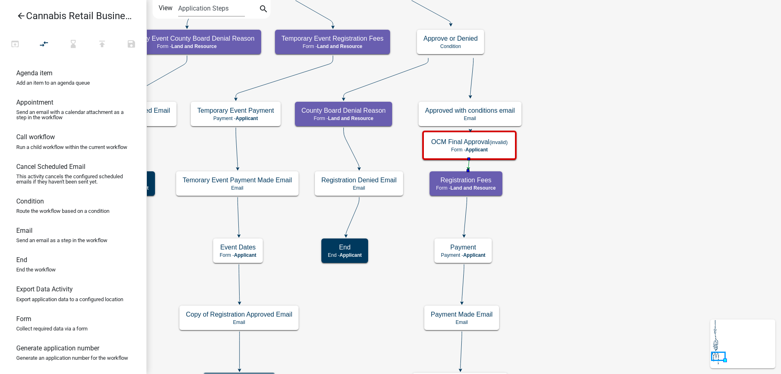
click at [584, 209] on div "start Start - Applicant Application Introduction Form - Applicant Parcel search…" at bounding box center [463, 187] width 634 height 374
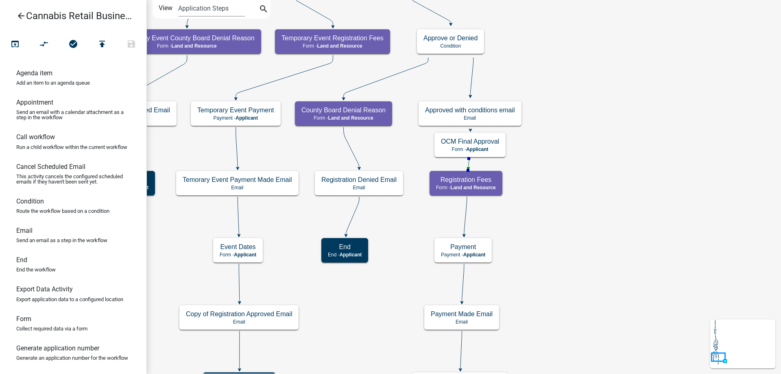
click at [590, 242] on icon "start Start - Applicant Application Introduction Form - Applicant Parcel search…" at bounding box center [463, 266] width 633 height 532
drag, startPoint x: 32, startPoint y: 234, endPoint x: 547, endPoint y: 149, distance: 522.2
click at [547, 149] on div "arrow_back Cannabis Retail Businesses and Temporary Cannabis Events open_in_bro…" at bounding box center [390, 187] width 781 height 374
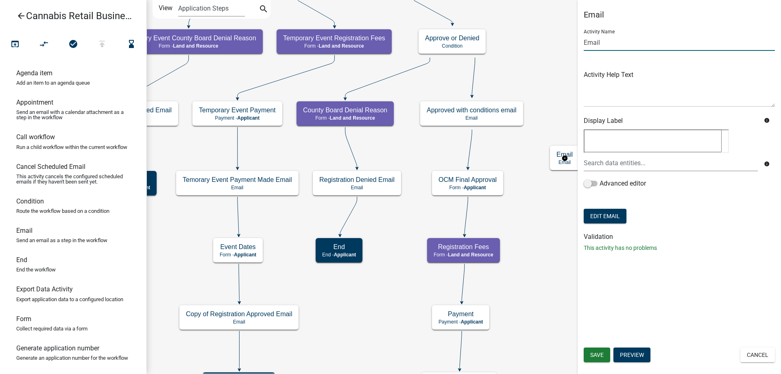
click at [584, 40] on input "Email" at bounding box center [678, 42] width 191 height 17
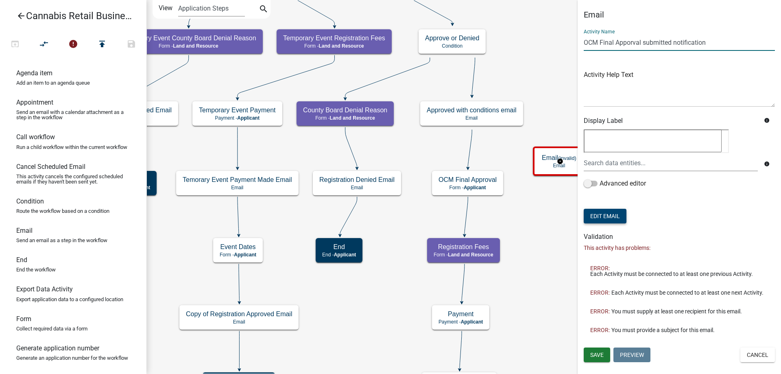
type input "OCM Final Apporval submitted notification"
click at [610, 217] on button "Edit Email" at bounding box center [604, 216] width 43 height 15
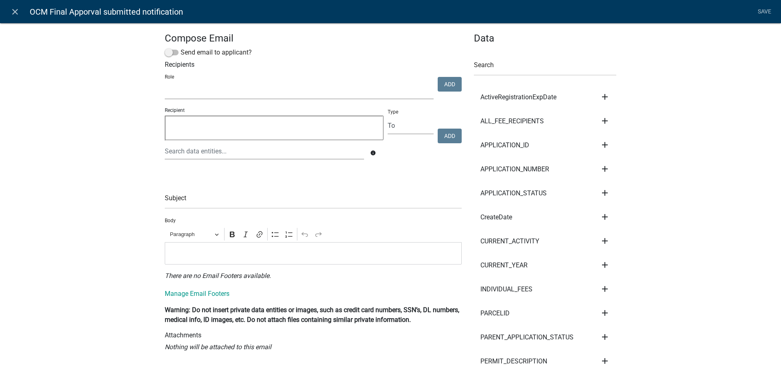
click at [165, 83] on select "Maintenance Report Land and Resource Assistant Director Assessors office Admin …" at bounding box center [299, 91] width 269 height 17
select select "5380c035-e995-43af-9dcb-4673fb5a2820"
click option "Cannabis Registration Review" at bounding box center [0, 0] width 0 height 0
click at [449, 86] on button "Add" at bounding box center [449, 84] width 24 height 15
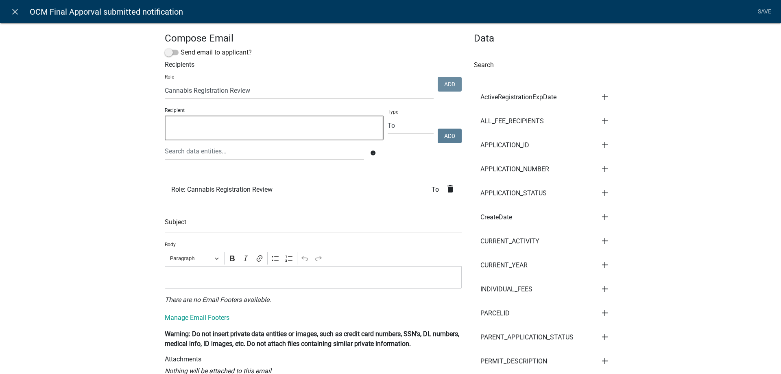
select select
click at [200, 227] on input "text" at bounding box center [313, 224] width 297 height 17
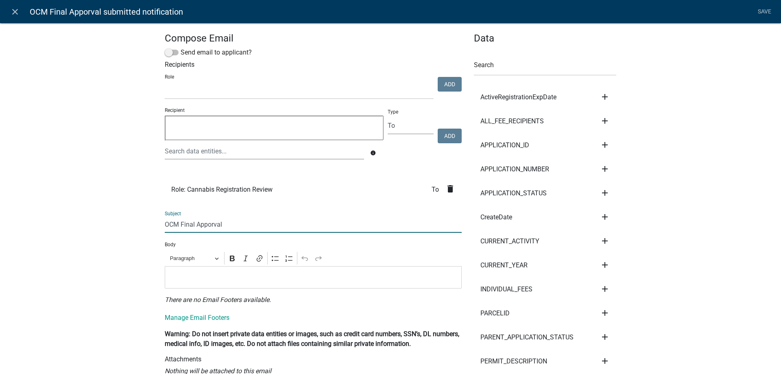
type input "OCM Final Apporval"
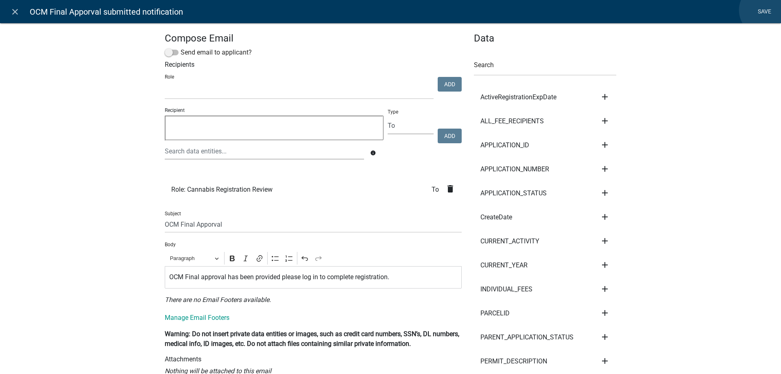
click at [764, 10] on link "Save" at bounding box center [764, 11] width 20 height 15
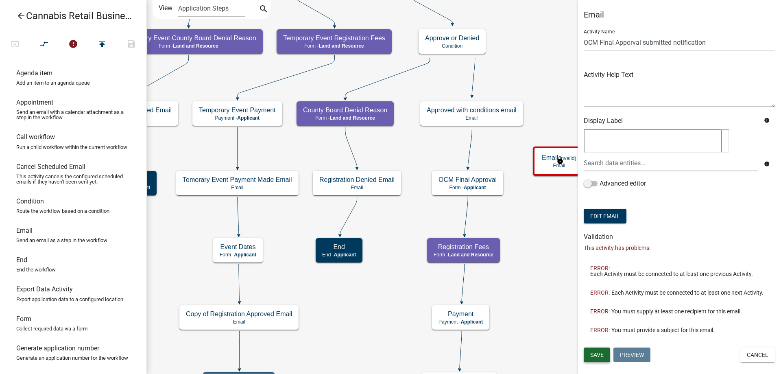
click at [599, 353] on span "Save" at bounding box center [596, 354] width 13 height 7
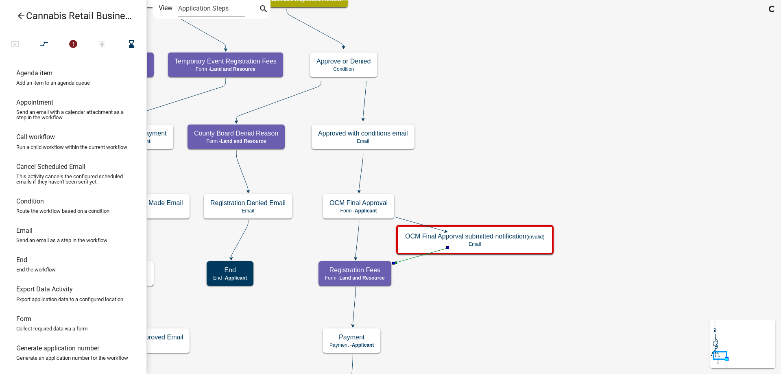
click at [363, 237] on icon "start Start - Applicant Application Introduction Form - Applicant Parcel search…" at bounding box center [463, 311] width 633 height 622
click at [357, 236] on icon at bounding box center [356, 239] width 3 height 38
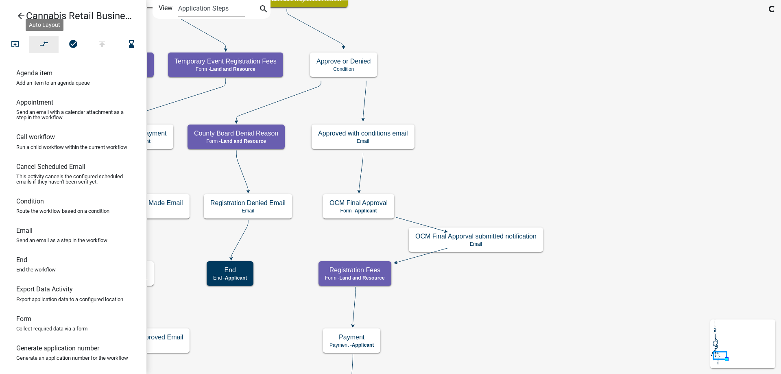
click at [46, 44] on icon "compare_arrows" at bounding box center [44, 44] width 10 height 11
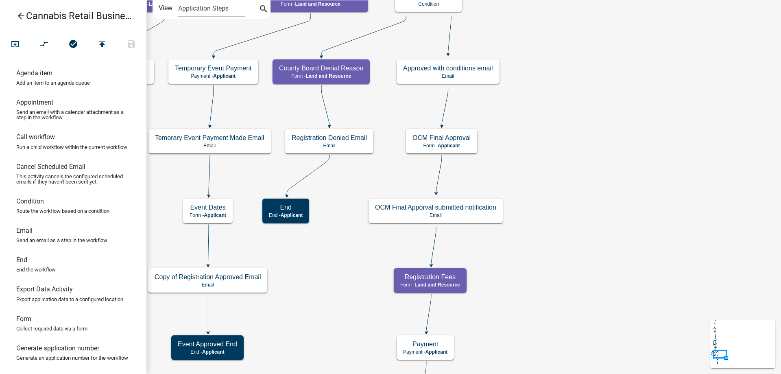
click at [633, 185] on div "start Start - Applicant Application Introduction Form - Applicant Parcel search…" at bounding box center [463, 187] width 634 height 374
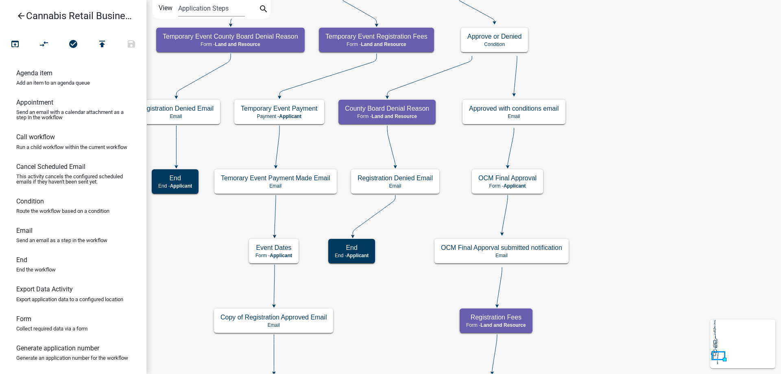
click at [643, 207] on div "start Start - Applicant Application Introduction Form - Applicant Parcel search…" at bounding box center [463, 187] width 634 height 374
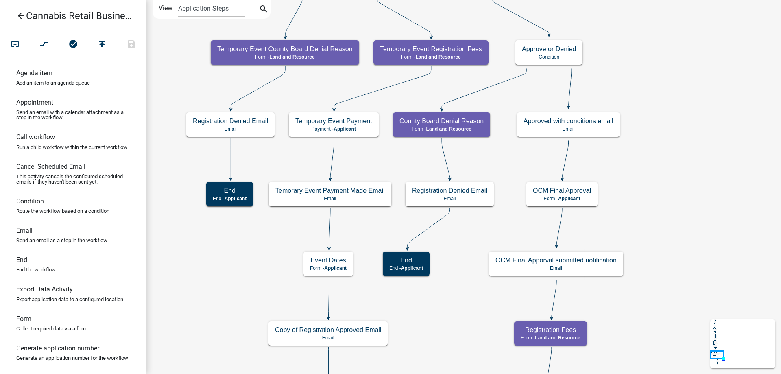
click at [660, 199] on div "start Start - Applicant Application Introduction Form - Applicant Parcel search…" at bounding box center [463, 187] width 634 height 374
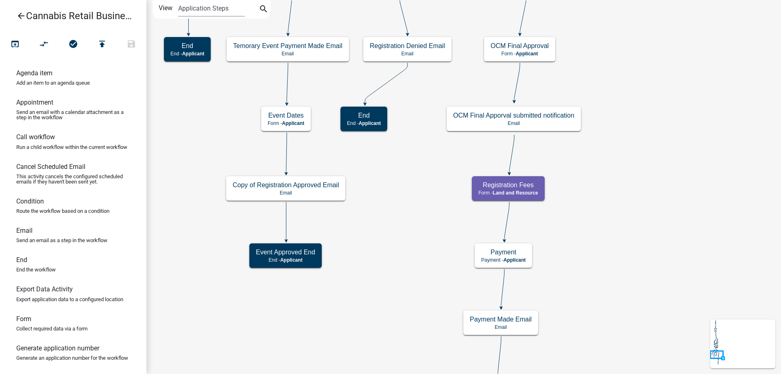
click at [636, 137] on div "start Start - Applicant Application Introduction Form - Applicant Parcel search…" at bounding box center [463, 187] width 634 height 374
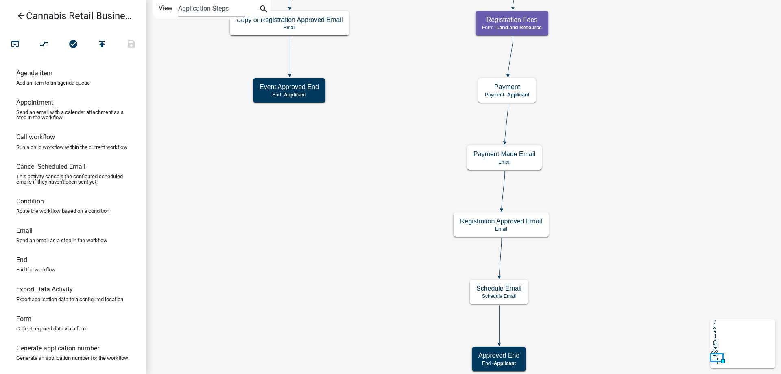
click at [642, 117] on div "start Start - Applicant Application Introduction Form - Applicant Parcel search…" at bounding box center [463, 187] width 634 height 374
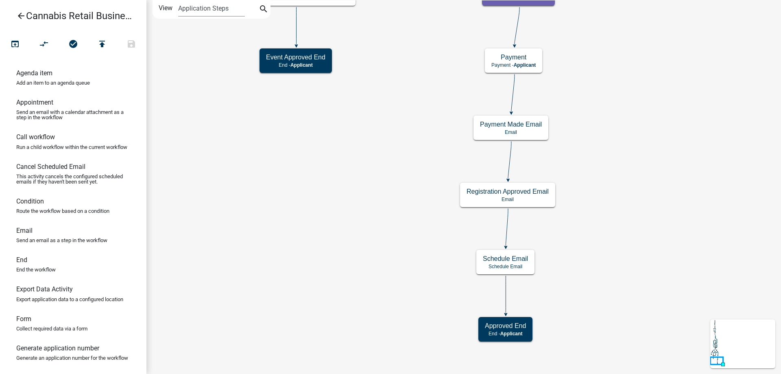
click at [644, 259] on div "start Start - Applicant Application Introduction Form - Applicant Parcel search…" at bounding box center [463, 187] width 634 height 374
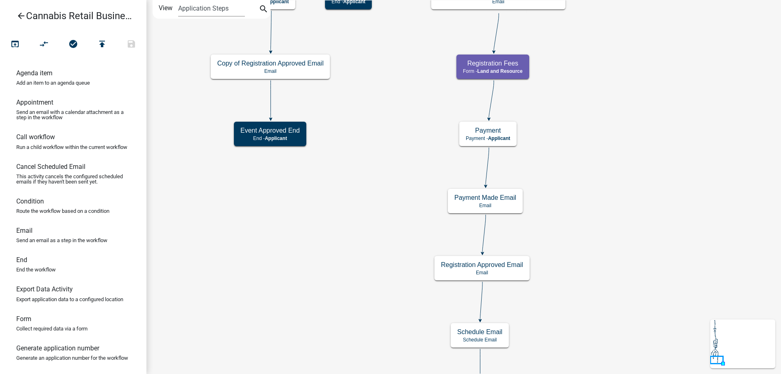
click at [627, 132] on div "start Start - Applicant Application Introduction Form - Applicant Parcel search…" at bounding box center [463, 187] width 634 height 374
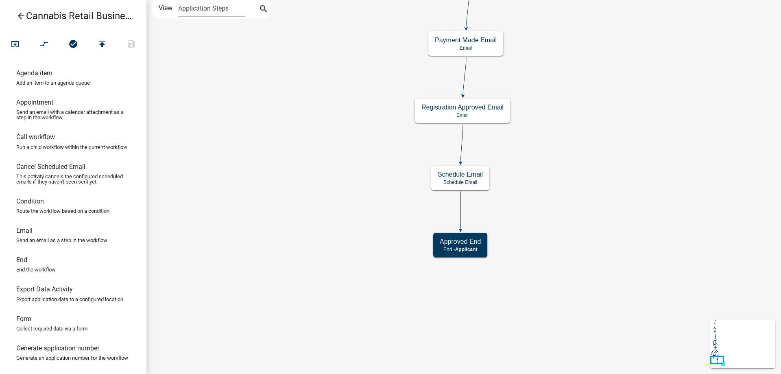
click at [361, 139] on div "start Start - Applicant Application Introduction Form - Applicant Parcel search…" at bounding box center [463, 187] width 634 height 374
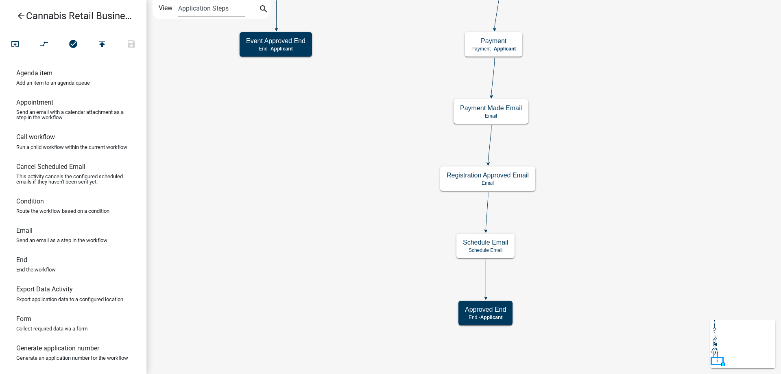
click at [361, 169] on div "start Start - Applicant Application Introduction Form - Applicant Parcel search…" at bounding box center [463, 187] width 634 height 374
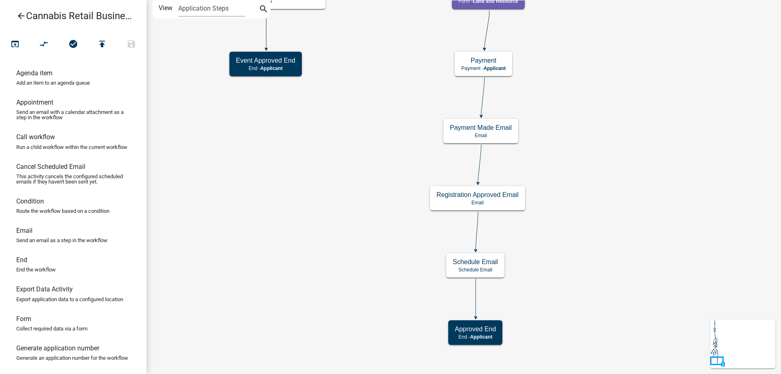
click at [629, 212] on div "start Start - Applicant Application Introduction Form - Applicant Parcel search…" at bounding box center [463, 187] width 634 height 374
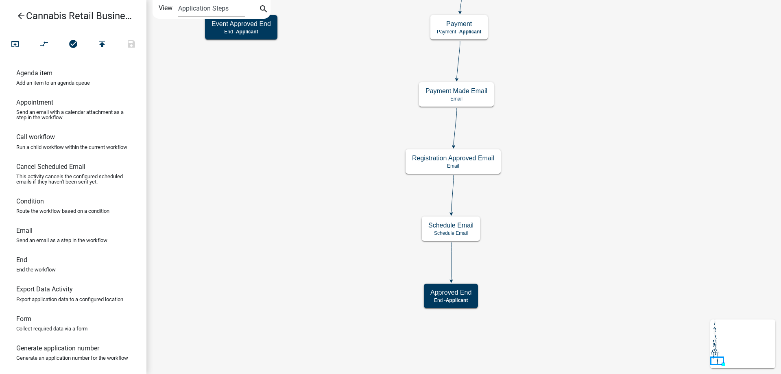
click at [601, 222] on div "start Start - Applicant Application Introduction Form - Applicant Parcel search…" at bounding box center [463, 187] width 634 height 374
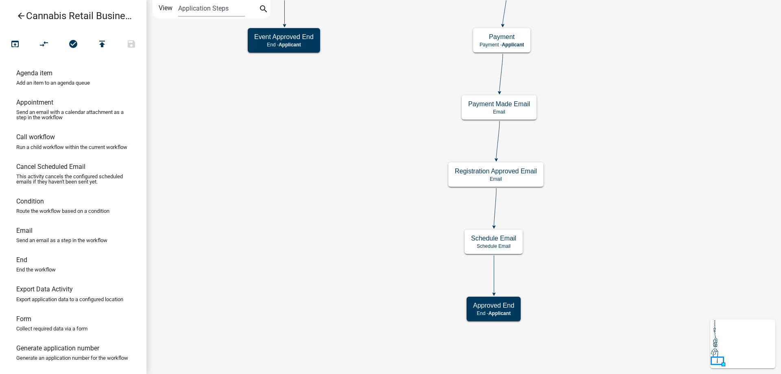
click at [350, 255] on div "start Start - Applicant Application Introduction Form - Applicant Parcel search…" at bounding box center [463, 187] width 634 height 374
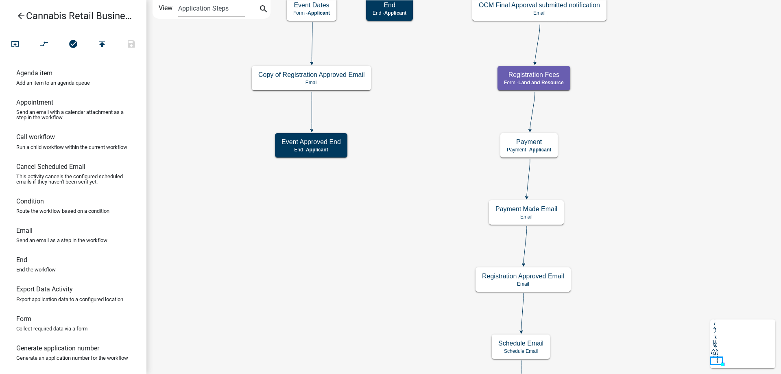
click at [363, 261] on div "start Start - Applicant Application Introduction Form - Applicant Parcel search…" at bounding box center [463, 187] width 634 height 374
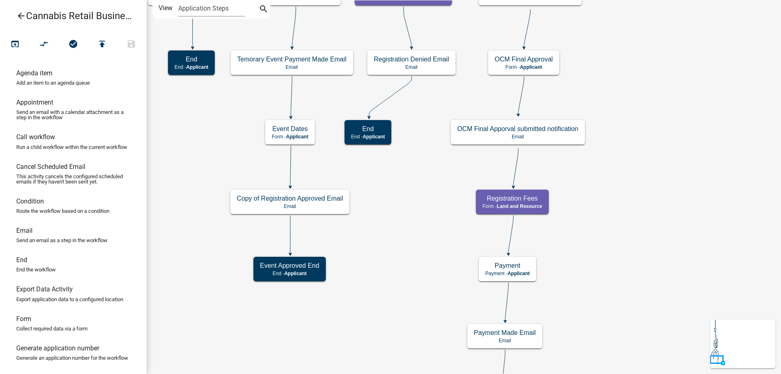
click at [409, 221] on div "start Start - Applicant Application Introduction Form - Applicant Parcel search…" at bounding box center [463, 187] width 634 height 374
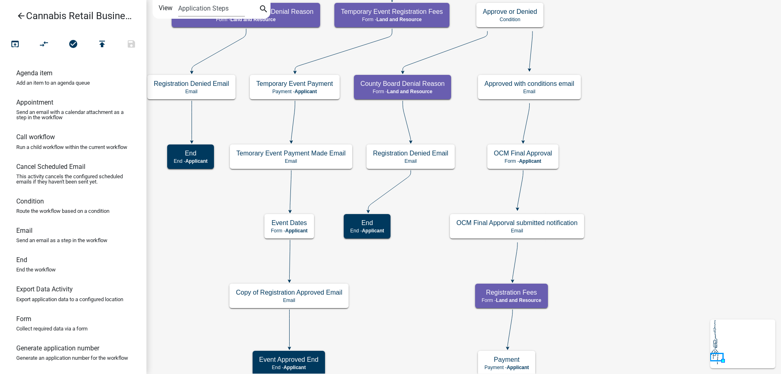
click at [416, 301] on div "start Start - Applicant Application Introduction Form - Applicant Parcel search…" at bounding box center [463, 187] width 634 height 374
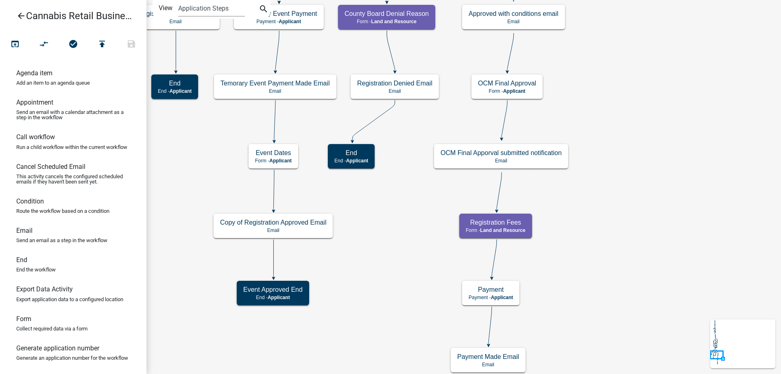
click at [394, 234] on div "start Start - Applicant Application Introduction Form - Applicant Parcel search…" at bounding box center [463, 187] width 634 height 374
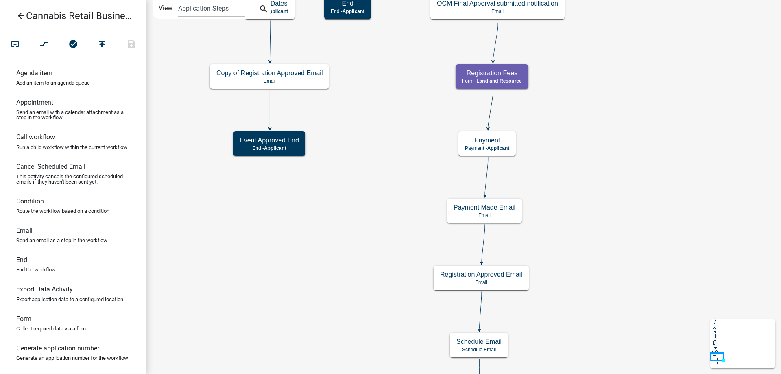
click at [400, 145] on div "start Start - Applicant Application Introduction Form - Applicant Parcel search…" at bounding box center [463, 187] width 634 height 374
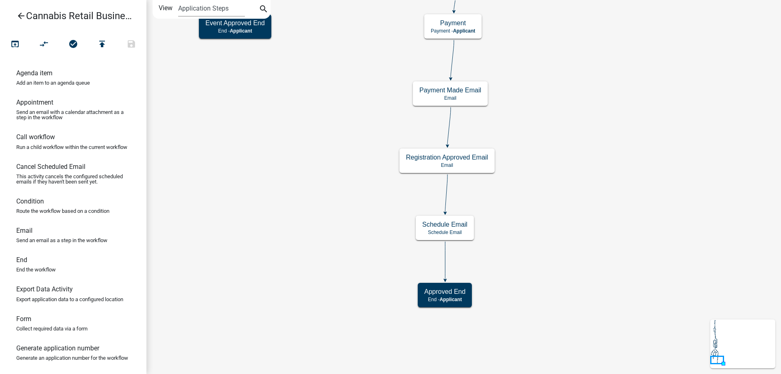
click at [567, 178] on div "start Start - Applicant Application Introduction Form - Applicant Parcel search…" at bounding box center [463, 187] width 634 height 374
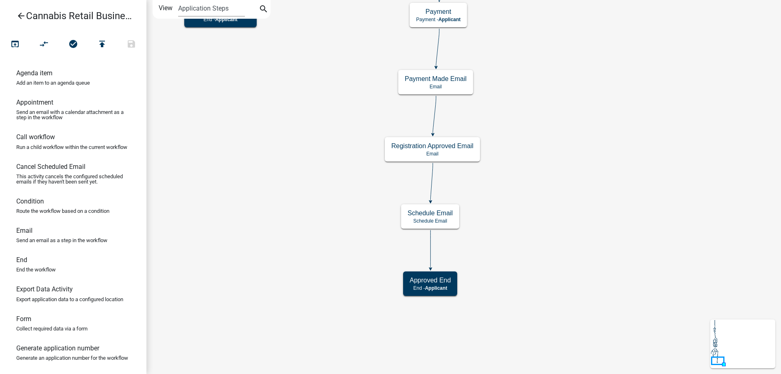
click at [614, 229] on div "start Start - Applicant Application Introduction Form - Applicant Parcel search…" at bounding box center [463, 187] width 634 height 374
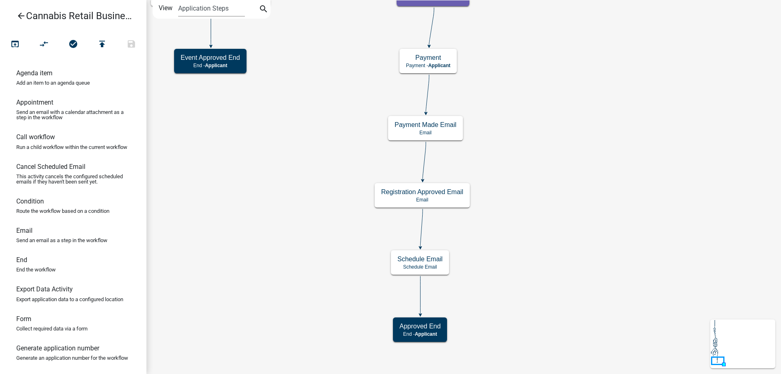
click at [534, 168] on div "start Start - Applicant Application Introduction Form - Applicant Parcel search…" at bounding box center [463, 187] width 634 height 374
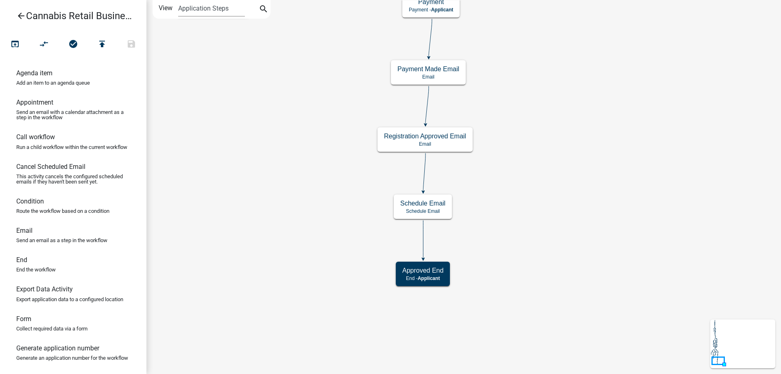
click at [559, 194] on div "start Start - Applicant Application Introduction Form - Applicant Parcel search…" at bounding box center [463, 187] width 634 height 374
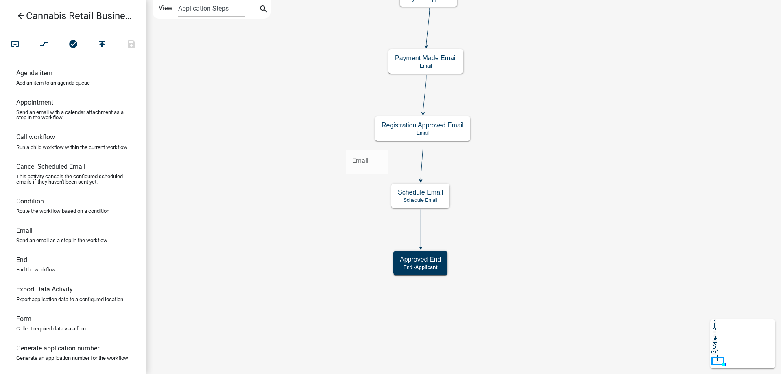
drag, startPoint x: 26, startPoint y: 232, endPoint x: 346, endPoint y: 144, distance: 331.6
click at [346, 144] on div "arrow_back Cannabis Retail Businesses and Temporary Cannabis Events open_in_bro…" at bounding box center [390, 187] width 781 height 374
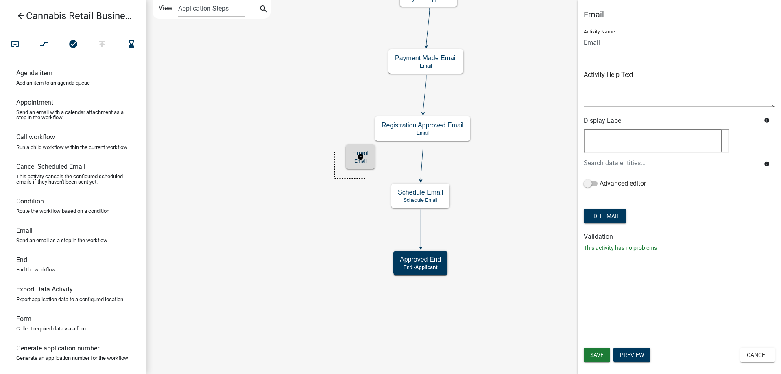
click at [363, 161] on g "Email Email" at bounding box center [360, 156] width 29 height 24
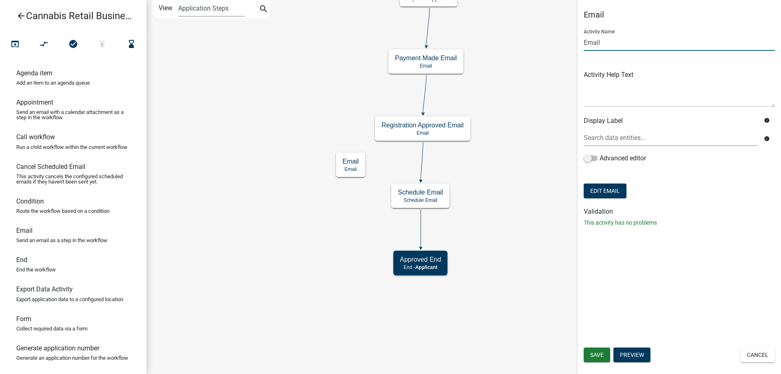
click at [612, 42] on input "Email" at bounding box center [678, 42] width 191 height 17
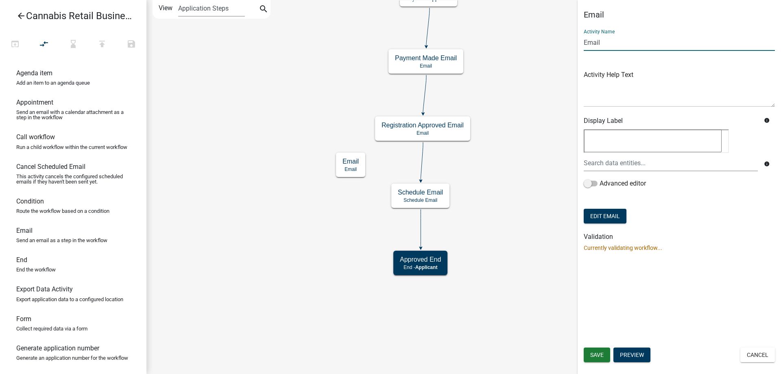
drag, startPoint x: 612, startPoint y: 42, endPoint x: 573, endPoint y: 44, distance: 39.1
click at [583, 44] on input "Email" at bounding box center [678, 42] width 191 height 17
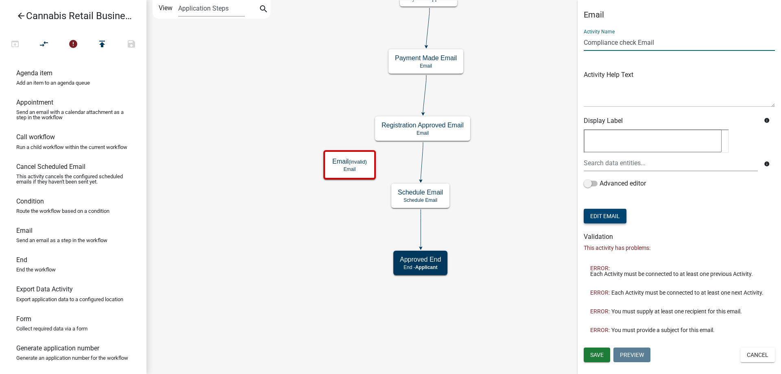
type input "Compliance check Email"
click at [607, 216] on button "Edit Email" at bounding box center [604, 216] width 43 height 15
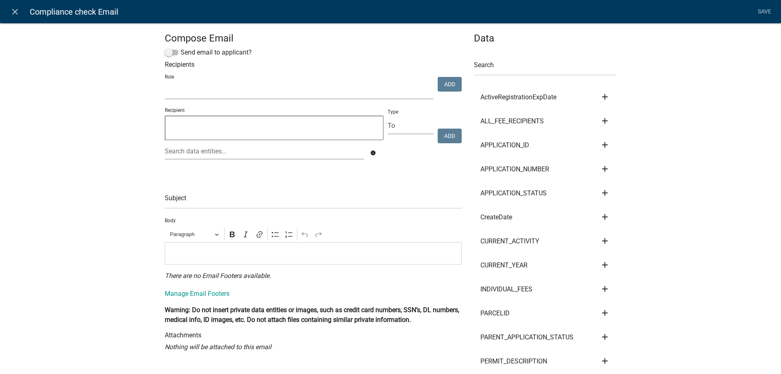
click at [165, 83] on select "Maintenance Report Land and Resource Assistant Director Assessors office Admin …" at bounding box center [299, 91] width 269 height 17
select select "d3fd1649-f6f6-447c-b630-e3627e16d74e"
click option "Cannabis Compliance Check Inspector" at bounding box center [0, 0] width 0 height 0
click at [453, 83] on button "Add" at bounding box center [449, 84] width 24 height 15
select select
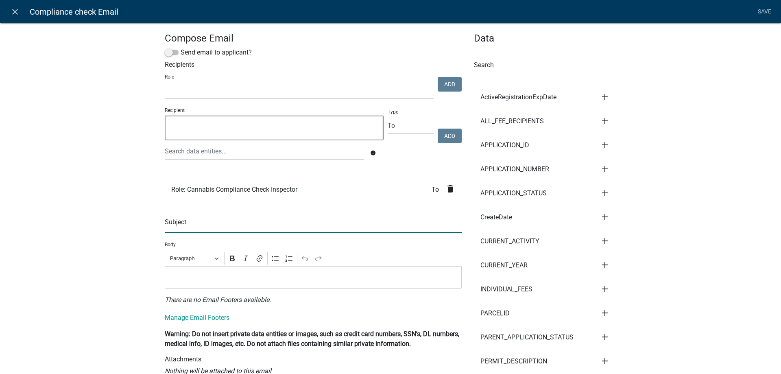
click at [201, 226] on input "text" at bounding box center [313, 224] width 297 height 17
type input "A Registration has been completed"
click at [185, 274] on p "Editor editing area: main. Press Alt+0 for help." at bounding box center [313, 277] width 288 height 10
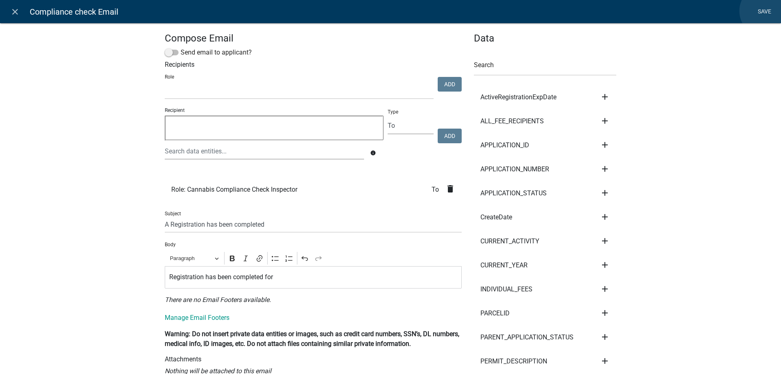
click at [765, 11] on link "Save" at bounding box center [764, 11] width 20 height 15
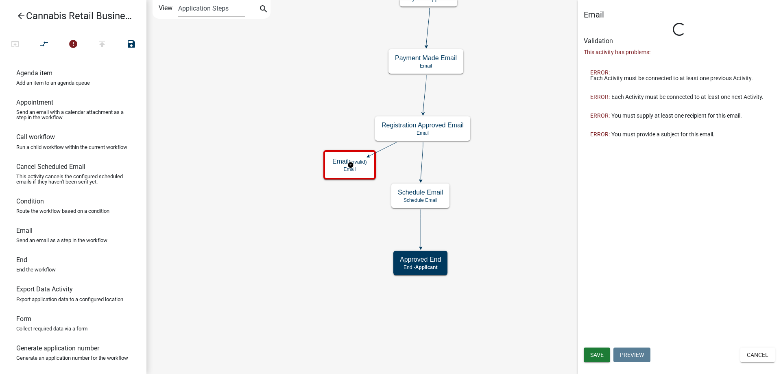
type input "Email"
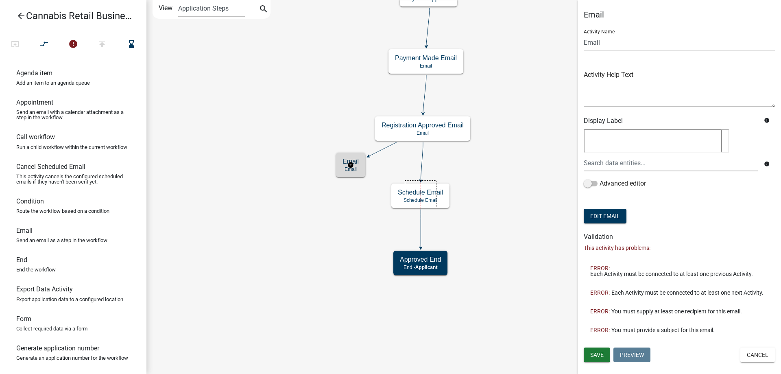
click at [369, 190] on icon "start Start - Applicant Application Introduction Form - Applicant Parcel search…" at bounding box center [463, 186] width 633 height 373
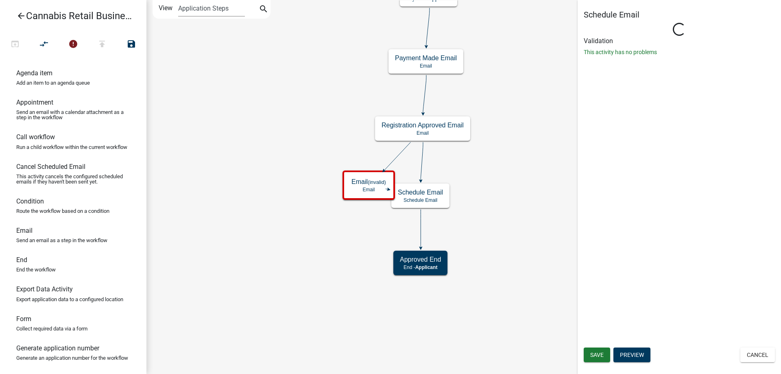
select select
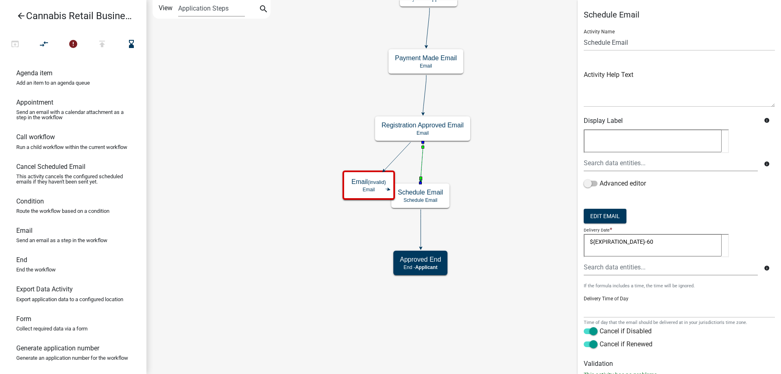
click at [422, 161] on icon at bounding box center [421, 161] width 2 height 38
click at [43, 43] on icon "compare_arrows" at bounding box center [44, 44] width 10 height 11
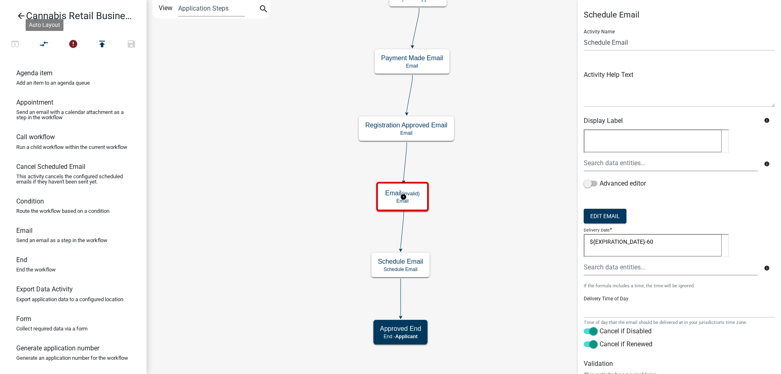
click at [410, 198] on g "Email (invalid) Email" at bounding box center [403, 196] width 54 height 28
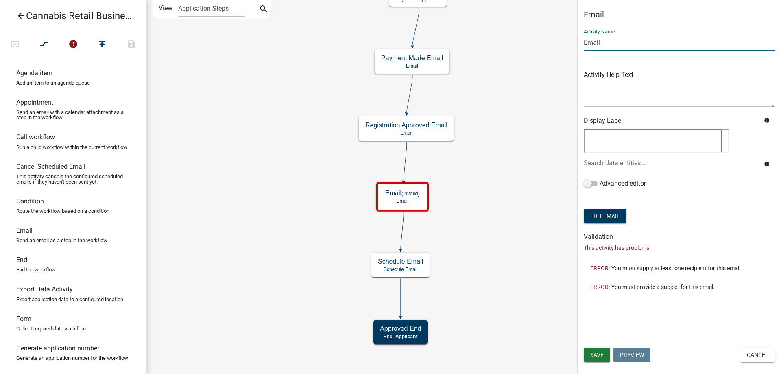
drag, startPoint x: 610, startPoint y: 43, endPoint x: 572, endPoint y: 44, distance: 38.7
click at [583, 44] on input "Email" at bounding box center [678, 42] width 191 height 17
type input "Compliance Check Email"
click at [599, 355] on span "Save" at bounding box center [596, 354] width 13 height 7
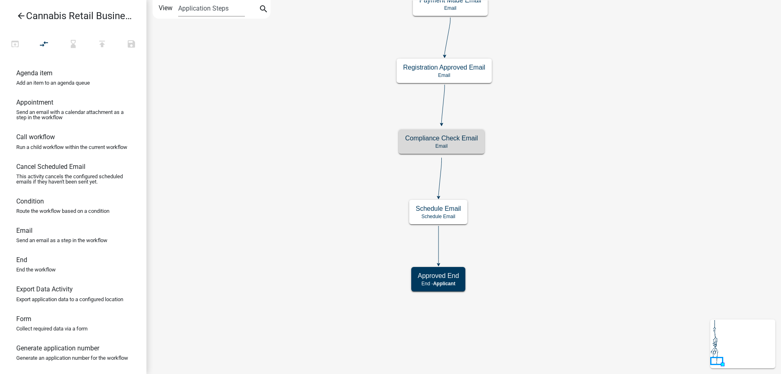
click at [294, 206] on div "start Start - Applicant Application Introduction Form - Applicant Parcel search…" at bounding box center [463, 187] width 634 height 374
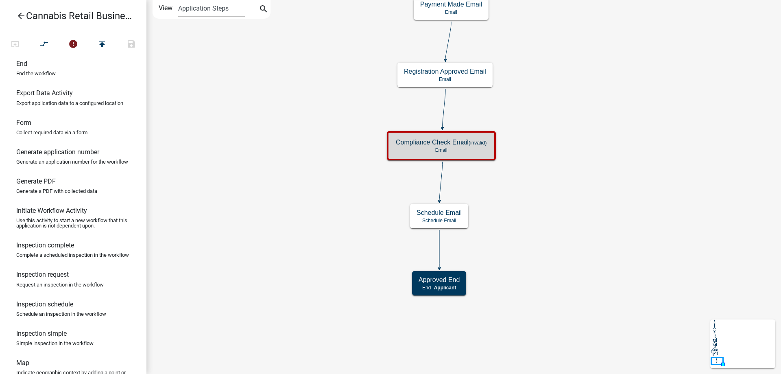
scroll to position [207, 0]
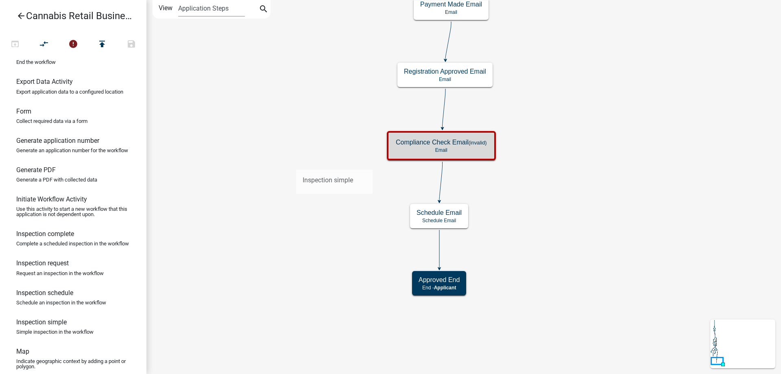
drag, startPoint x: 37, startPoint y: 339, endPoint x: 296, endPoint y: 163, distance: 313.3
click at [296, 163] on div "arrow_back Cannabis Retail Businesses and Temporary Cannabis Events open_in_bro…" at bounding box center [390, 187] width 781 height 374
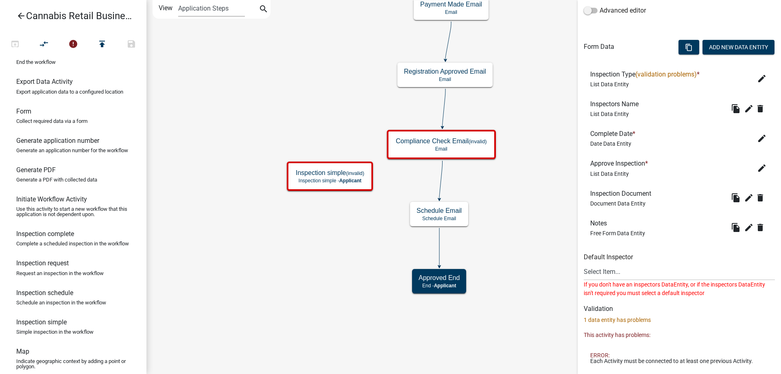
scroll to position [0, 0]
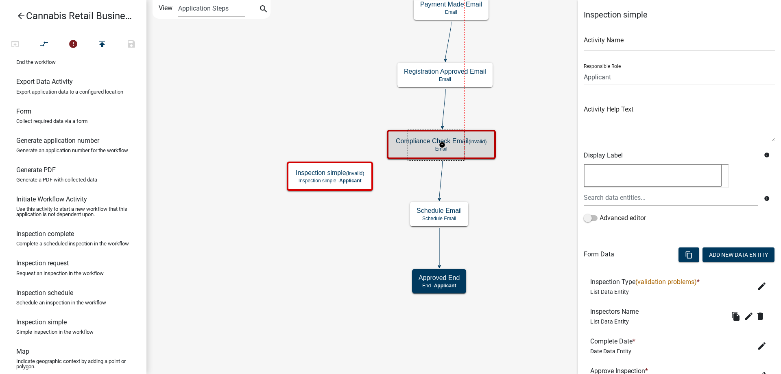
click at [398, 148] on g "Compliance Check Email (invalid) Email" at bounding box center [442, 144] width 111 height 28
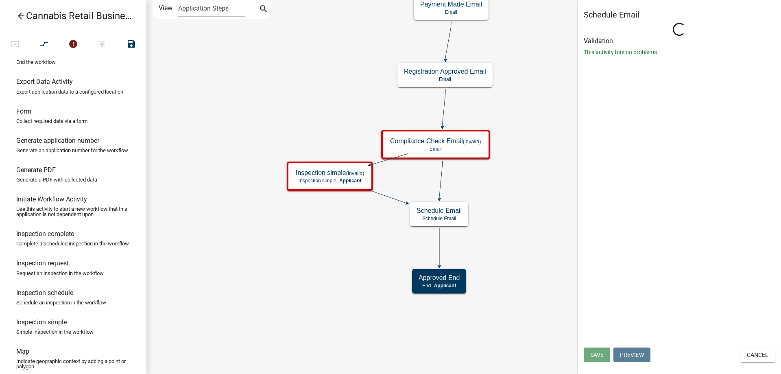
select select
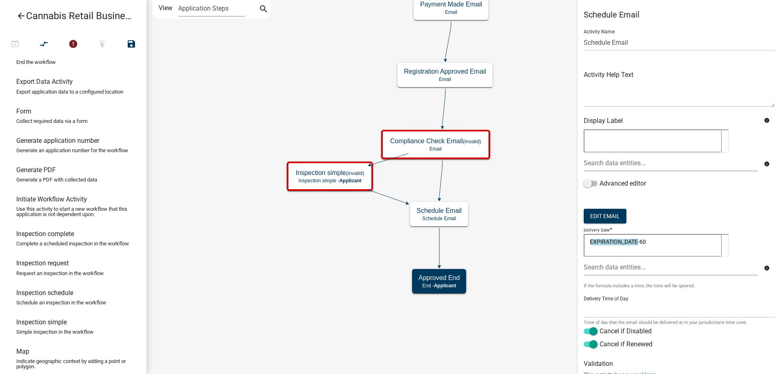
click at [442, 181] on icon at bounding box center [440, 180] width 3 height 38
click at [50, 42] on button "compare_arrows" at bounding box center [43, 44] width 29 height 17
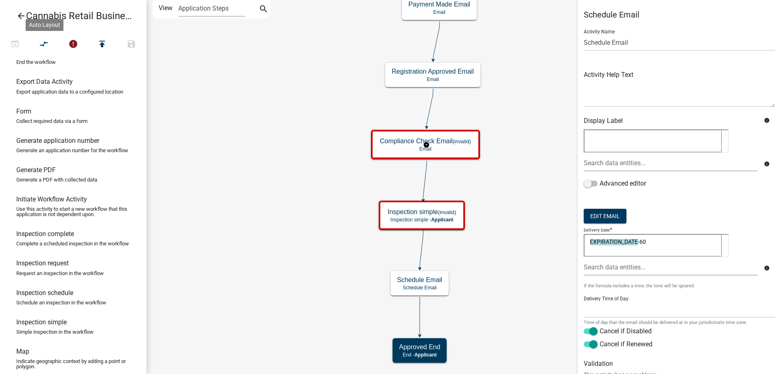
click at [450, 147] on g "Compliance Check Email (invalid) Email" at bounding box center [426, 144] width 111 height 28
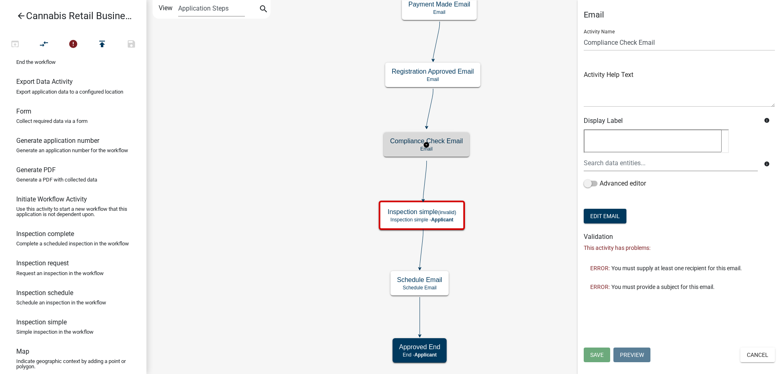
click at [447, 146] on g "Compliance Check Email Email" at bounding box center [426, 144] width 86 height 24
click at [606, 216] on button "Edit Email" at bounding box center [604, 216] width 43 height 15
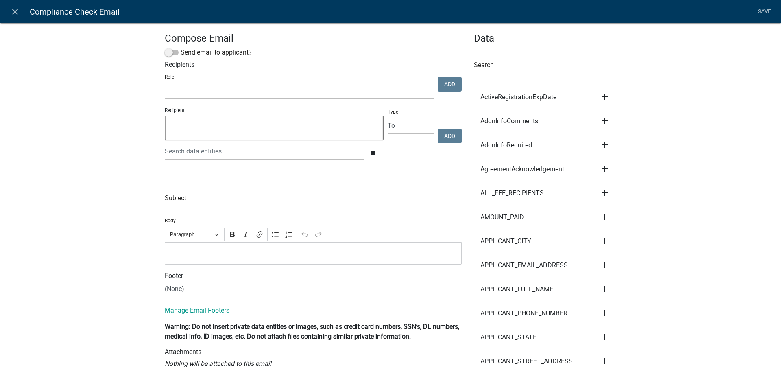
click at [165, 83] on select "Maintenance Report Land and Resource Assistant Director Assessors office Admin …" at bounding box center [299, 91] width 269 height 17
select select "d3fd1649-f6f6-447c-b630-e3627e16d74e"
click option "Cannabis Compliance Check Inspector" at bounding box center [0, 0] width 0 height 0
click at [449, 84] on button "Add" at bounding box center [449, 84] width 24 height 15
select select
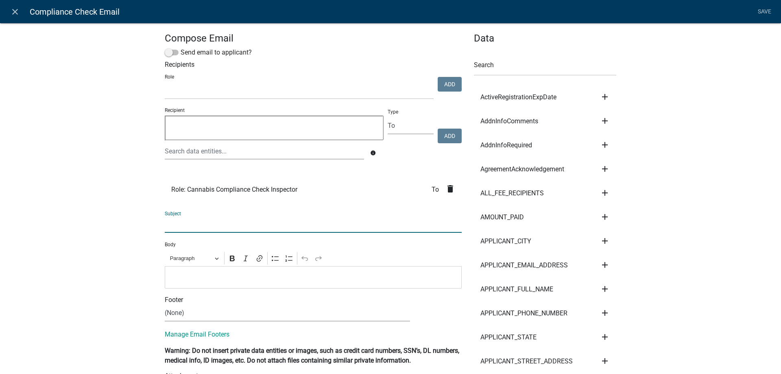
click at [207, 224] on input "text" at bounding box center [313, 224] width 297 height 17
type input "Registration has been completed"
click at [185, 274] on p "Editor editing area: main. Press Alt+0 for help." at bounding box center [313, 277] width 288 height 10
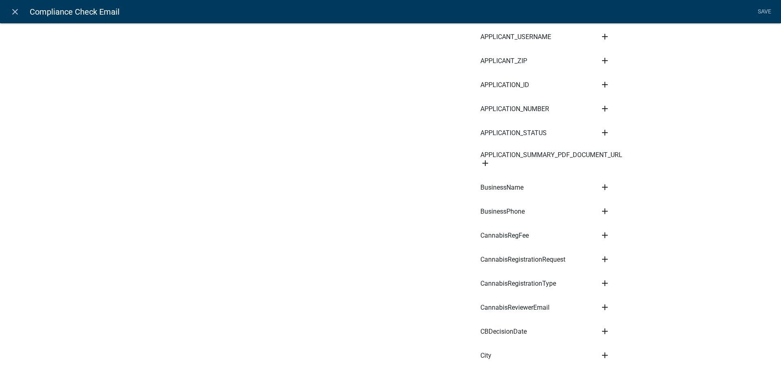
scroll to position [324, 0]
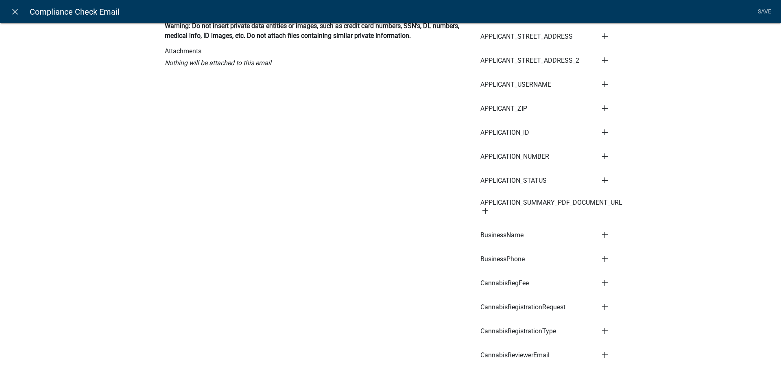
click at [604, 230] on icon "add" at bounding box center [605, 235] width 10 height 10
click at [618, 259] on button "Body" at bounding box center [632, 262] width 65 height 20
click at [605, 302] on icon "add" at bounding box center [605, 307] width 10 height 10
click at [622, 276] on button "Body" at bounding box center [632, 280] width 65 height 20
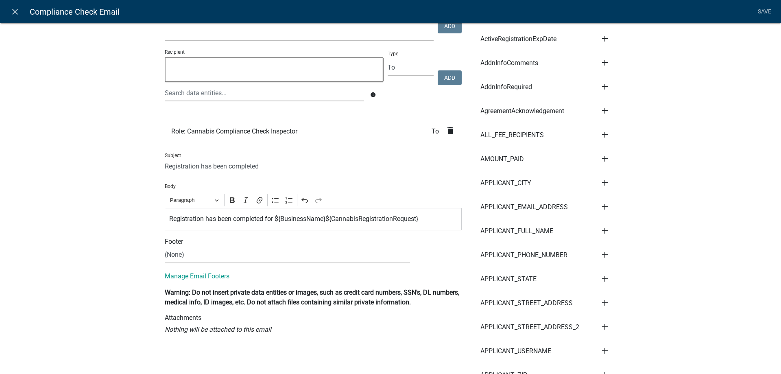
scroll to position [46, 0]
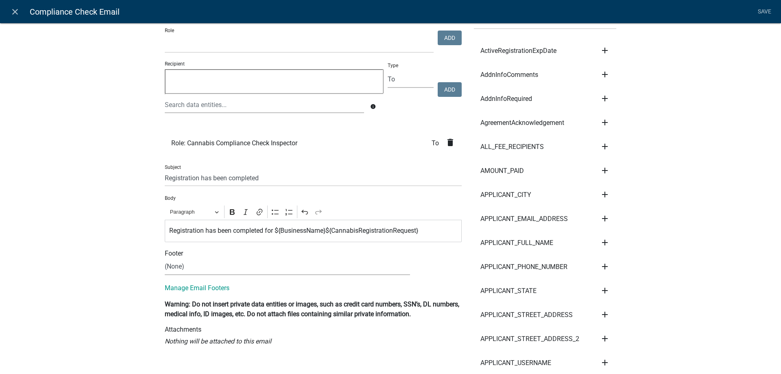
click at [328, 230] on p "Registration has been completed for ${BusinessName}${CannabisRegistrationReques…" at bounding box center [313, 231] width 288 height 10
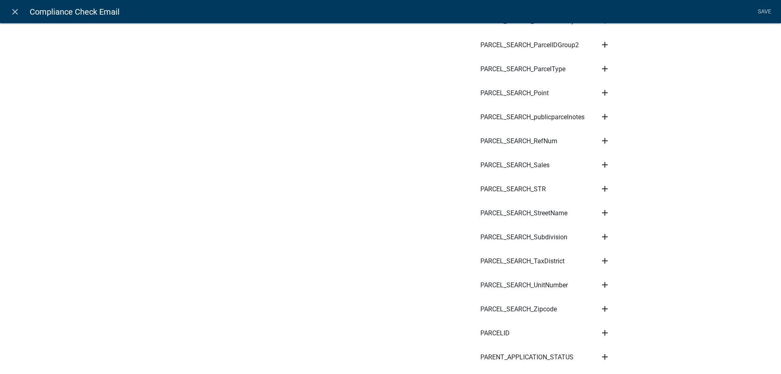
scroll to position [3337, 0]
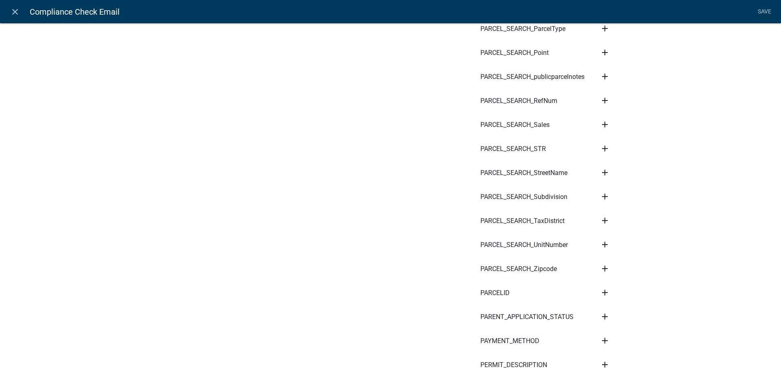
click at [603, 287] on icon "add" at bounding box center [605, 292] width 10 height 10
click at [616, 310] on button "Body" at bounding box center [632, 320] width 65 height 20
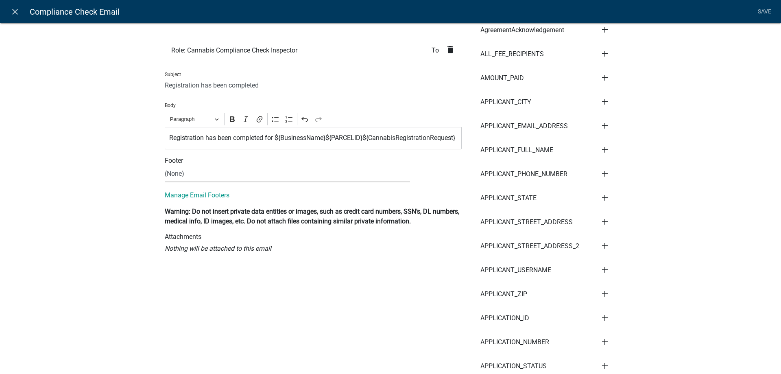
scroll to position [0, 0]
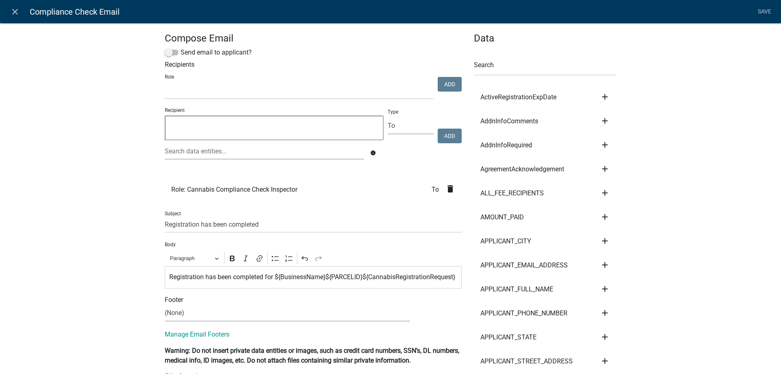
click at [221, 282] on p "Registration has been completed for ${BusinessName}${PARCELID}${CannabisRegistr…" at bounding box center [313, 277] width 288 height 10
click at [207, 282] on p "Registration has been completed for ${BusinessName} ${PARCELID}${CannabisRegist…" at bounding box center [313, 277] width 288 height 10
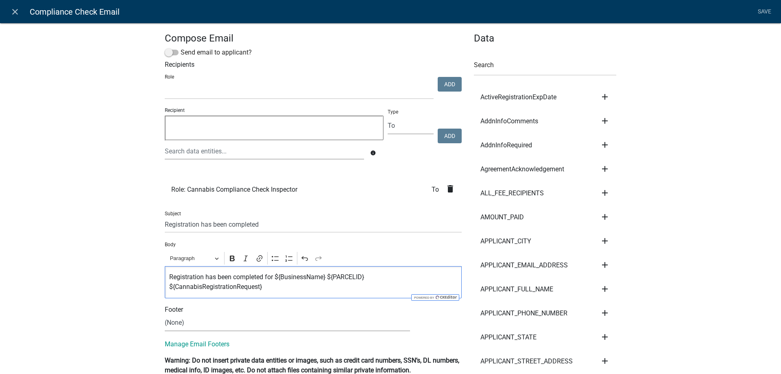
click at [265, 286] on p "Registration has been completed for ${BusinessName} ${PARCELID} ${CannabisRegis…" at bounding box center [313, 282] width 288 height 20
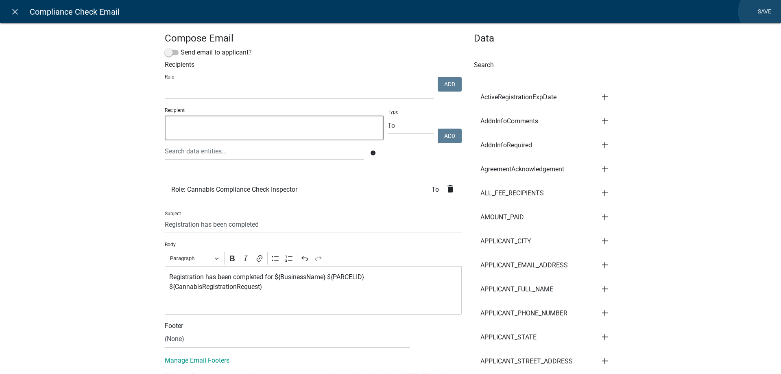
click at [764, 11] on link "Save" at bounding box center [764, 11] width 20 height 15
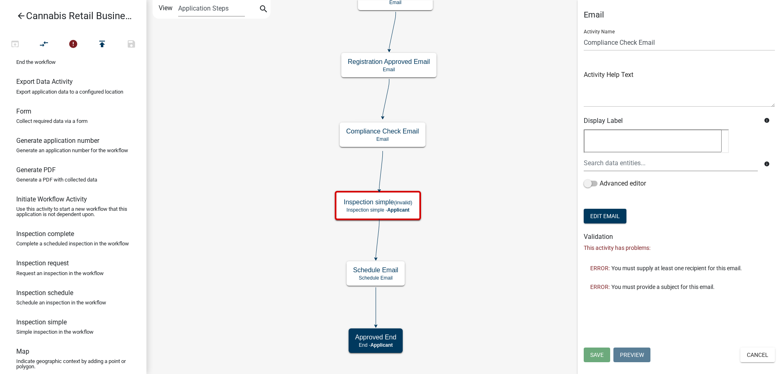
click at [483, 158] on div "start Start - Applicant Application Introduction Form - Applicant Parcel search…" at bounding box center [463, 187] width 634 height 374
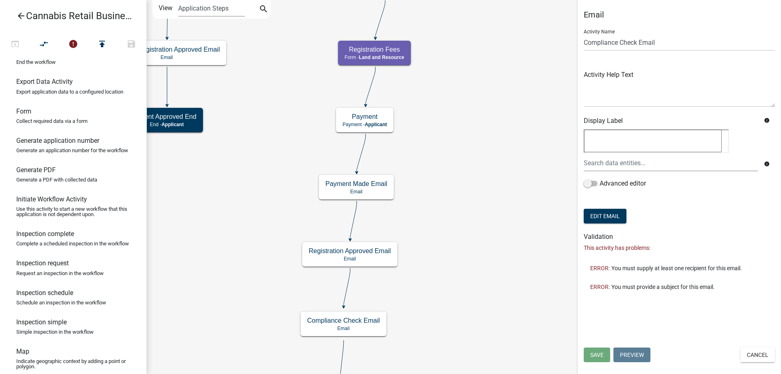
click at [475, 259] on div "start Start - Applicant Application Introduction Form - Applicant Parcel search…" at bounding box center [463, 187] width 634 height 374
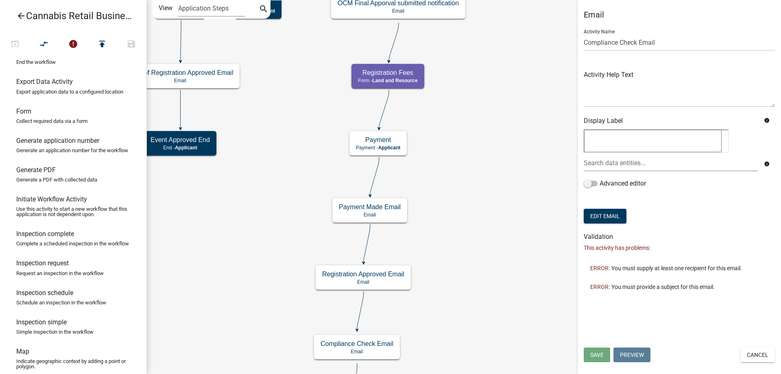
click at [497, 128] on div "start Start - Applicant Application Introduction Form - Applicant Parcel search…" at bounding box center [463, 187] width 634 height 374
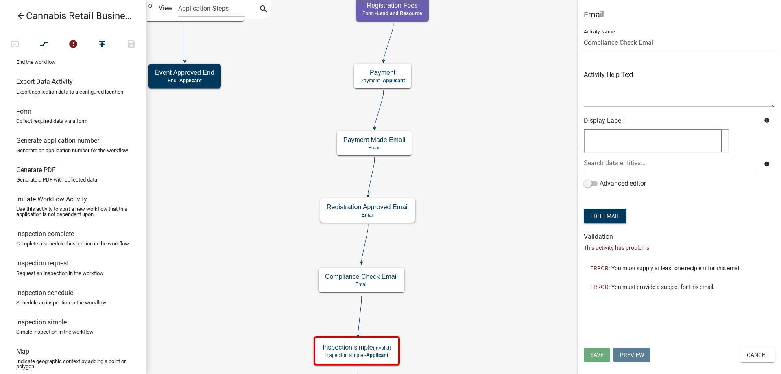
click at [484, 165] on div "start Start - Applicant Application Introduction Form - Applicant Parcel search…" at bounding box center [463, 187] width 634 height 374
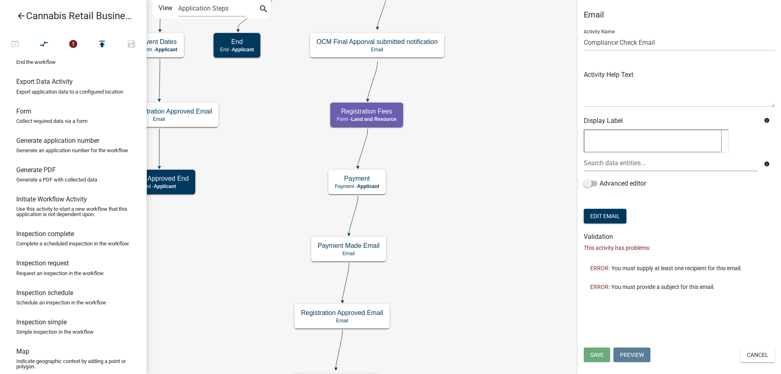
click at [478, 261] on div "start Start - Applicant Application Introduction Form - Applicant Parcel search…" at bounding box center [463, 187] width 634 height 374
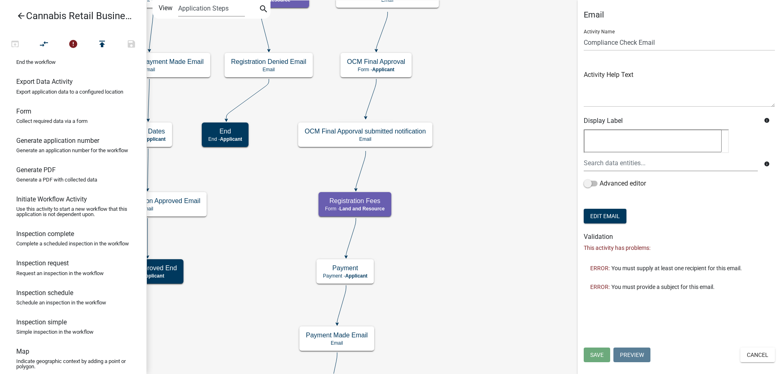
click at [473, 222] on div "start Start - Applicant Application Introduction Form - Applicant Parcel search…" at bounding box center [463, 187] width 634 height 374
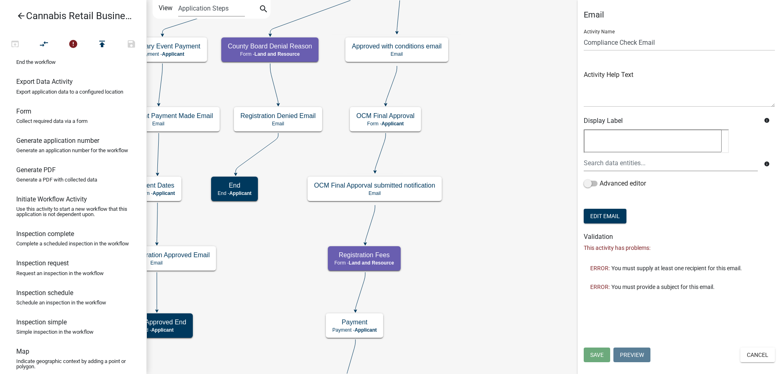
click at [490, 164] on div "start Start - Applicant Application Introduction Form - Applicant Parcel search…" at bounding box center [463, 187] width 634 height 374
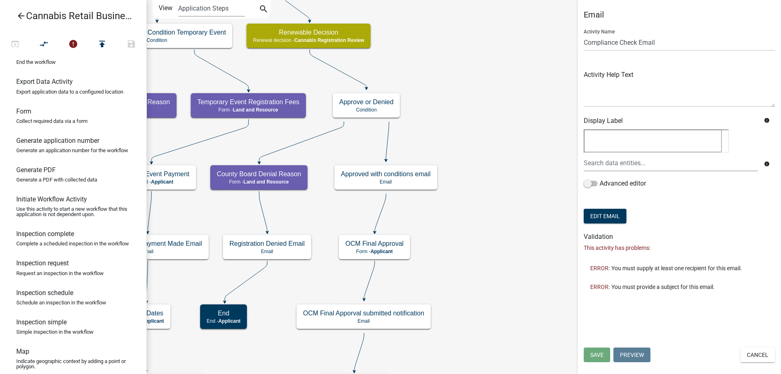
click at [485, 231] on div "start Start - Applicant Application Introduction Form - Applicant Parcel search…" at bounding box center [463, 187] width 634 height 374
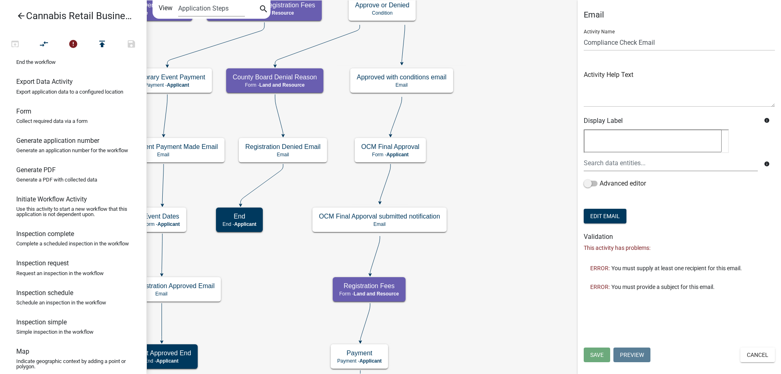
click at [505, 161] on div "start Start - Applicant Application Introduction Form - Applicant Parcel search…" at bounding box center [463, 187] width 634 height 374
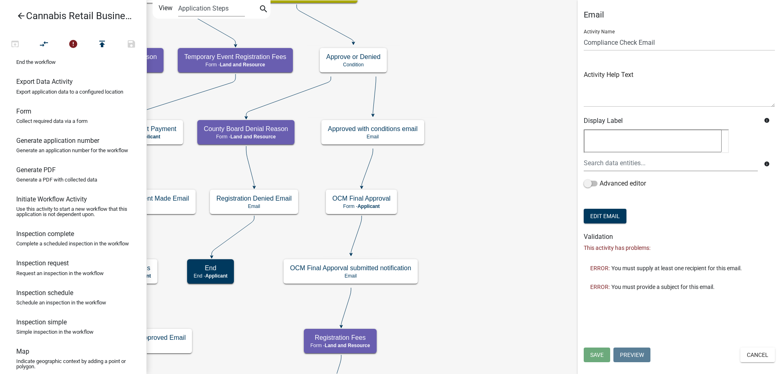
click at [464, 363] on div "start Start - Applicant Application Introduction Form - Applicant Parcel search…" at bounding box center [463, 187] width 634 height 374
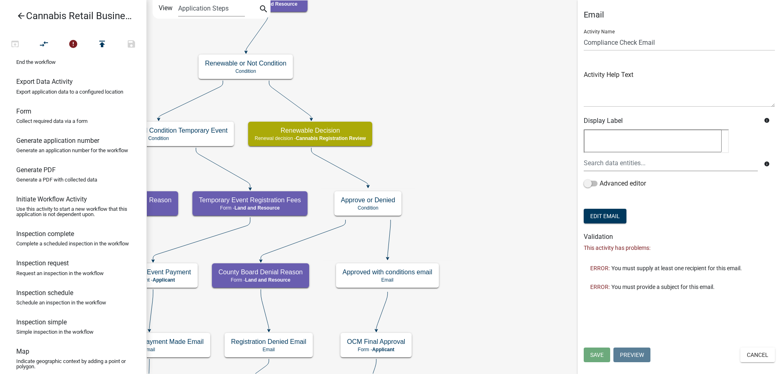
click at [512, 244] on div "start Start - Applicant Application Introduction Form - Applicant Parcel search…" at bounding box center [463, 187] width 634 height 374
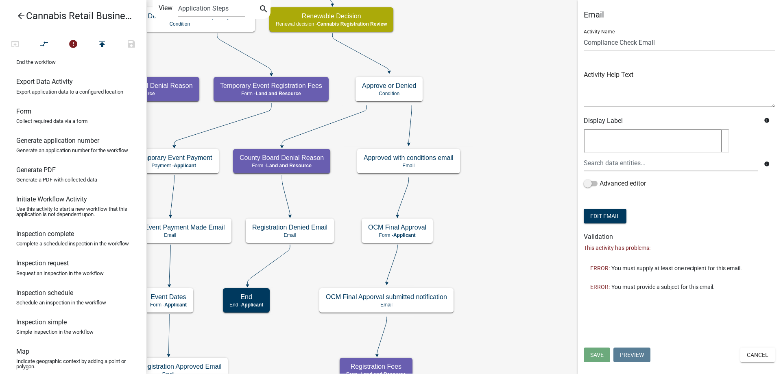
click at [500, 162] on div "start Start - Applicant Application Introduction Form - Applicant Parcel search…" at bounding box center [463, 187] width 634 height 374
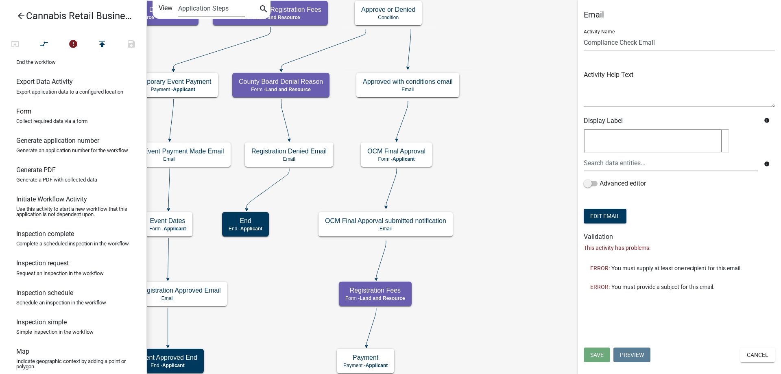
click at [508, 190] on div "start Start - Applicant Application Introduction Form - Applicant Parcel search…" at bounding box center [463, 187] width 634 height 374
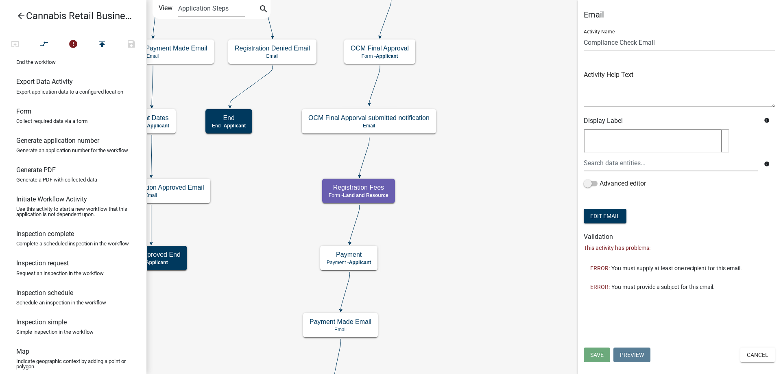
click at [475, 184] on div "start Start - Applicant Application Introduction Form - Applicant Parcel search…" at bounding box center [463, 187] width 634 height 374
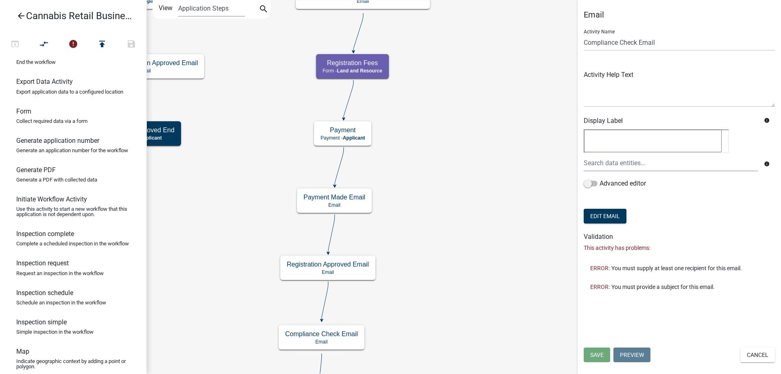
click at [456, 158] on div "start Start - Applicant Application Introduction Form - Applicant Parcel search…" at bounding box center [463, 187] width 634 height 374
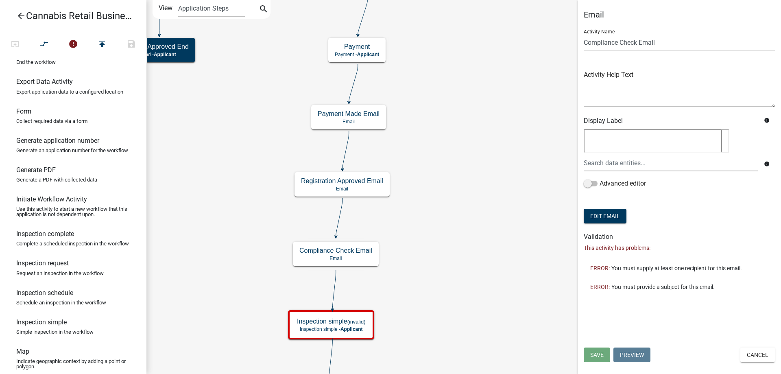
click at [473, 171] on div "start Start - Applicant Application Introduction Form - Applicant Parcel search…" at bounding box center [463, 187] width 634 height 374
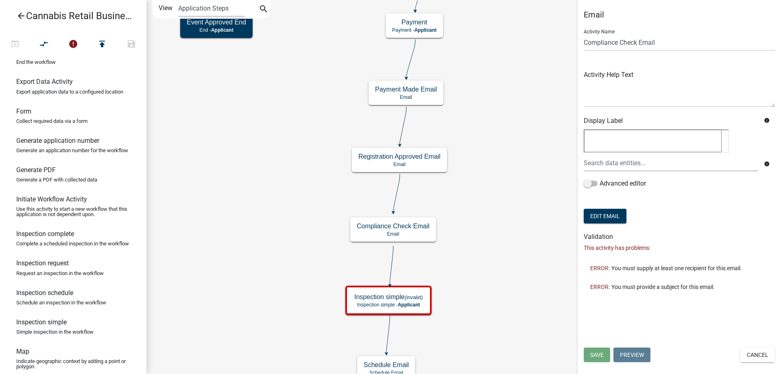
click at [498, 122] on div "start Start - Applicant Application Introduction Form - Applicant Parcel search…" at bounding box center [463, 187] width 634 height 374
drag, startPoint x: 24, startPoint y: 116, endPoint x: 309, endPoint y: 106, distance: 284.8
click at [309, 106] on div "arrow_back Cannabis Retail Businesses and Temporary Cannabis Events open_in_bro…" at bounding box center [390, 187] width 781 height 374
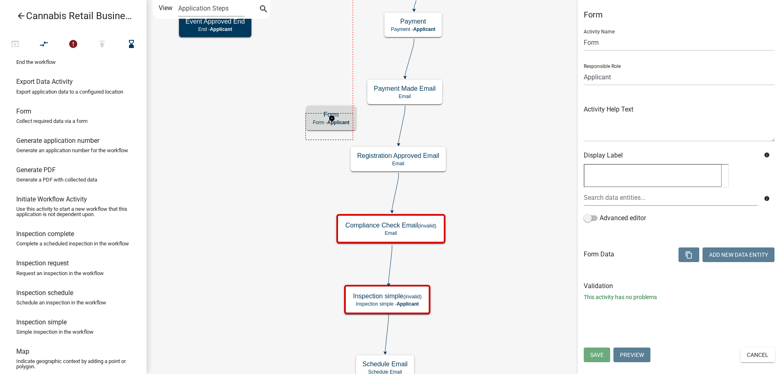
click at [342, 118] on g "Form Form - Applicant" at bounding box center [331, 118] width 51 height 24
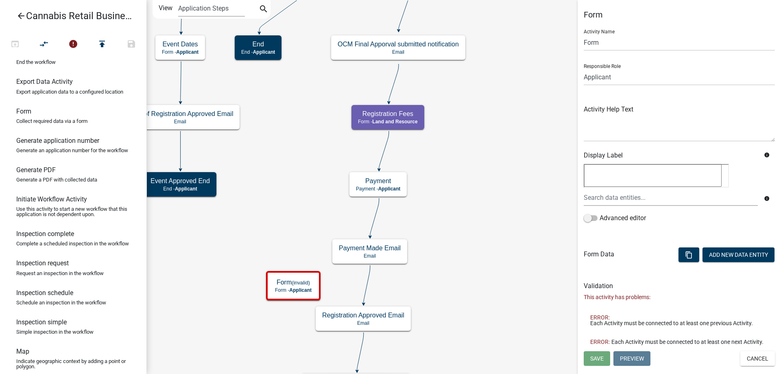
click at [457, 253] on div "start Start - Applicant Application Introduction Form - Applicant Parcel search…" at bounding box center [463, 187] width 634 height 374
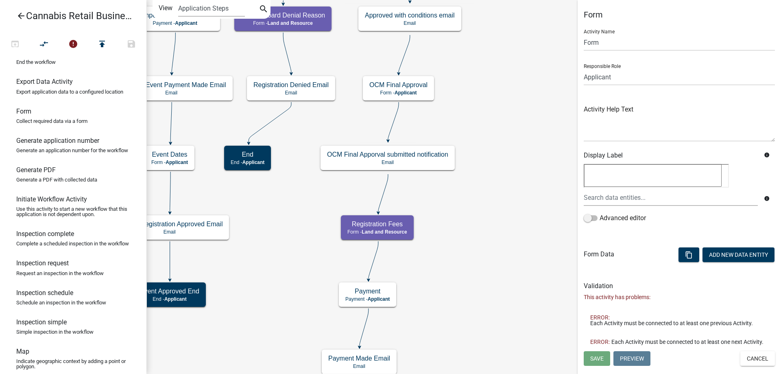
click at [490, 261] on div "start Start - Applicant Application Introduction Form - Applicant Parcel search…" at bounding box center [463, 187] width 634 height 374
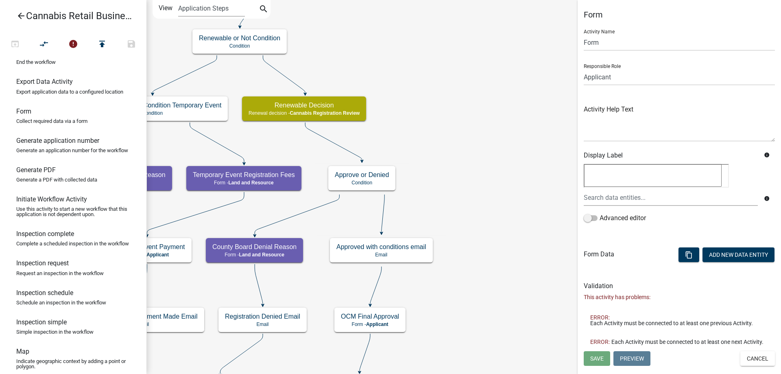
click at [495, 228] on div "start Start - Applicant Application Introduction Form - Applicant Parcel search…" at bounding box center [463, 187] width 634 height 374
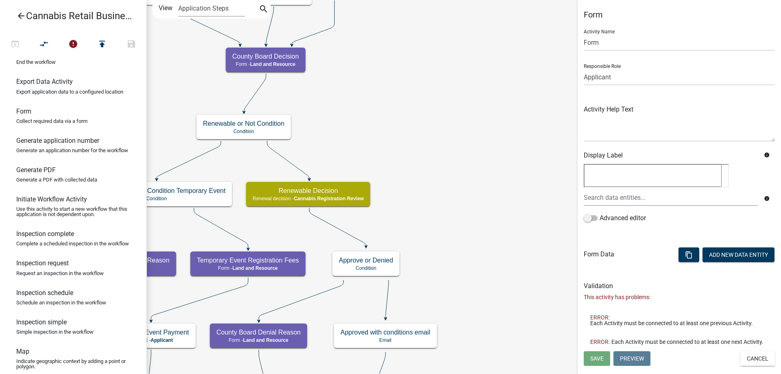
click at [453, 179] on div "start Start - Applicant Application Introduction Form - Applicant Parcel search…" at bounding box center [463, 187] width 634 height 374
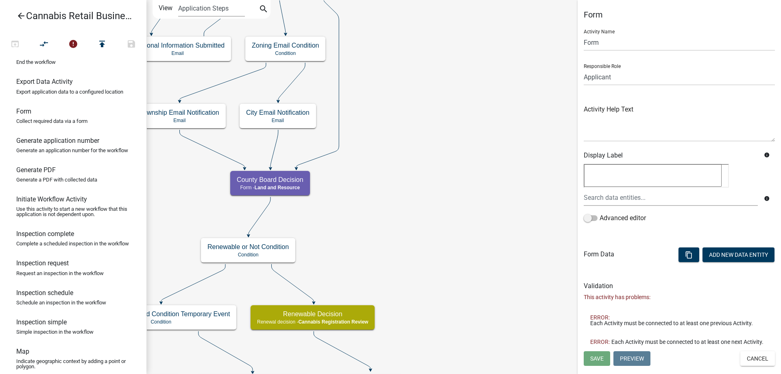
click at [455, 246] on div "start Start - Applicant Application Introduction Form - Applicant Parcel search…" at bounding box center [463, 187] width 634 height 374
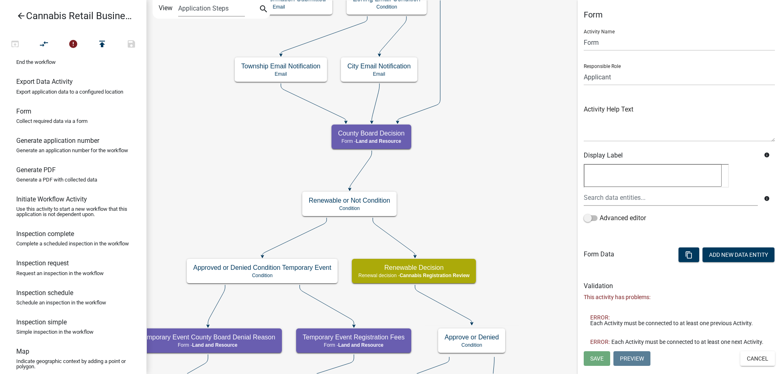
click at [491, 196] on div "start Start - Applicant Application Introduction Form - Applicant Parcel search…" at bounding box center [463, 187] width 634 height 374
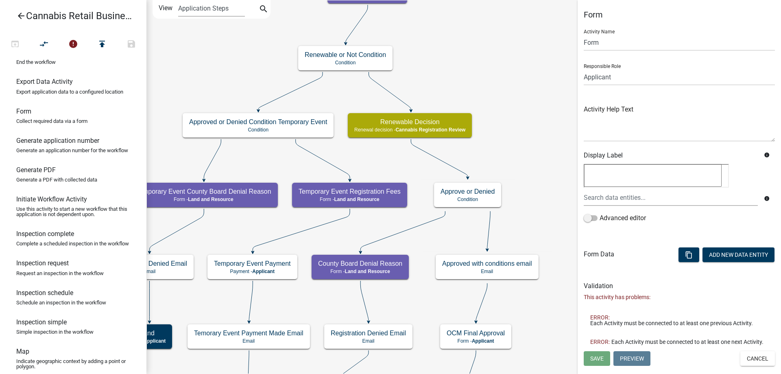
click at [522, 153] on div "start Start - Applicant Application Introduction Form - Applicant Parcel search…" at bounding box center [463, 187] width 634 height 374
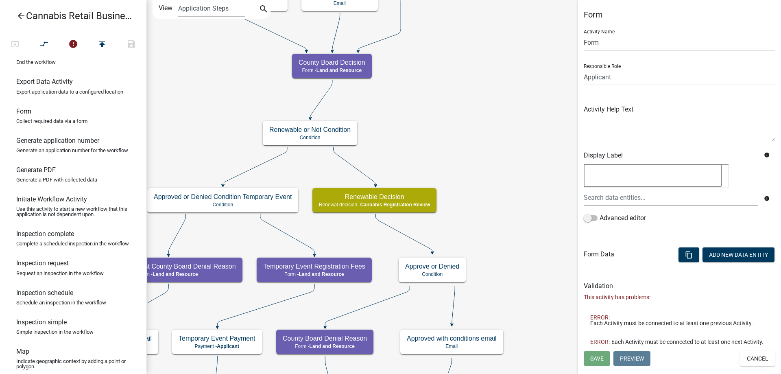
click at [508, 287] on div "start Start - Applicant Application Introduction Form - Applicant Parcel search…" at bounding box center [463, 187] width 634 height 374
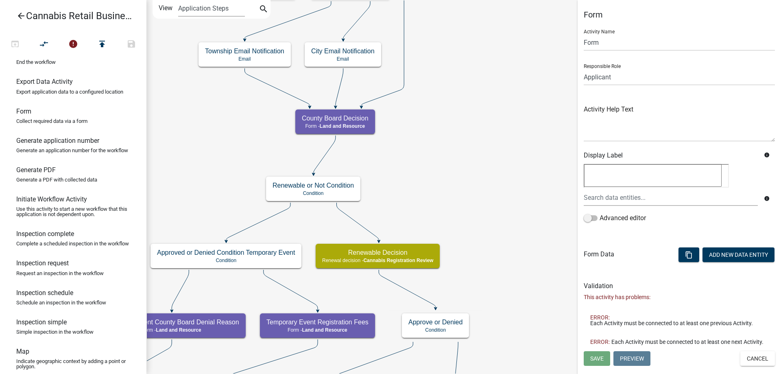
click at [476, 148] on div "start Start - Applicant Application Introduction Form - Applicant Parcel search…" at bounding box center [463, 187] width 634 height 374
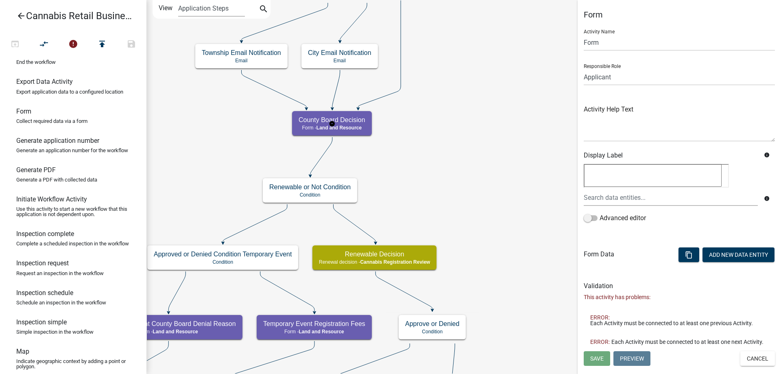
click at [349, 127] on g "County Board Decision Form - Land and Resource" at bounding box center [332, 123] width 80 height 24
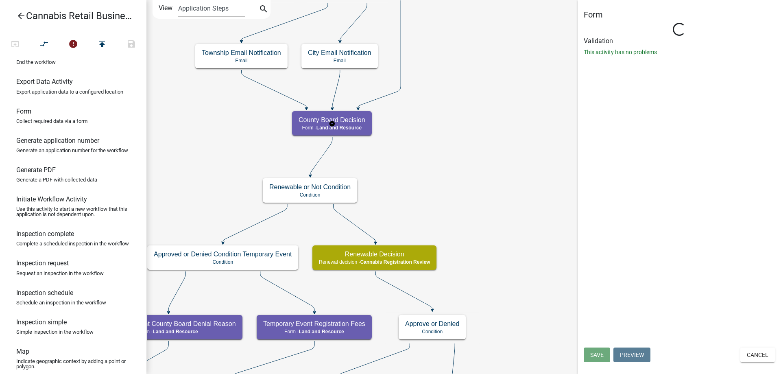
click at [349, 127] on g "County Board Decision Form - Land and Resource" at bounding box center [332, 123] width 80 height 24
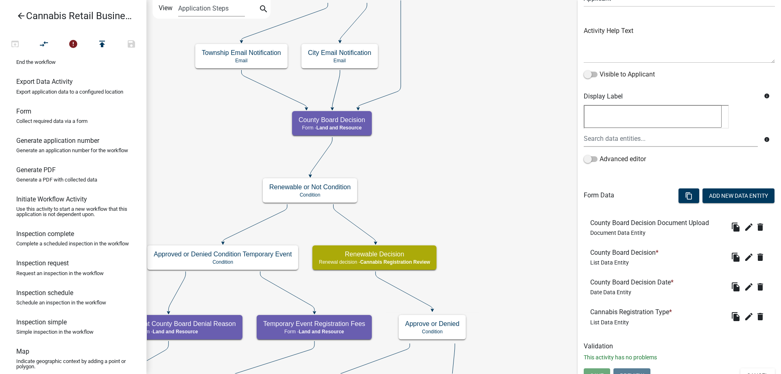
scroll to position [89, 0]
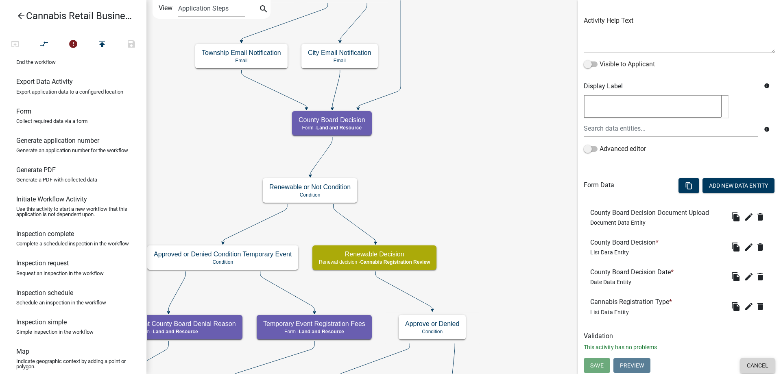
click at [761, 366] on button "Cancel" at bounding box center [757, 365] width 35 height 15
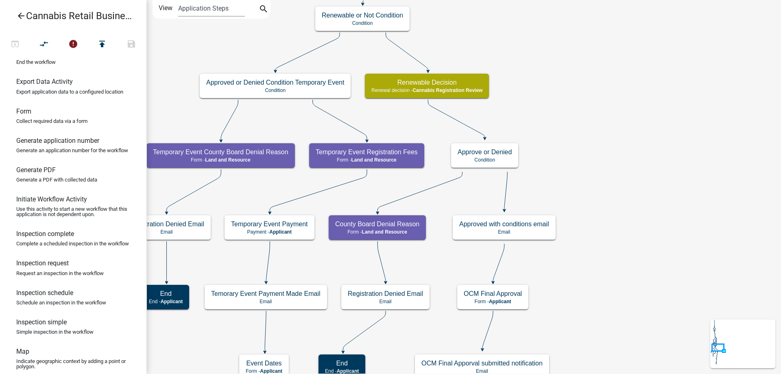
click at [579, 77] on div "start Start - Applicant Application Introduction Form - Applicant Parcel search…" at bounding box center [463, 187] width 634 height 374
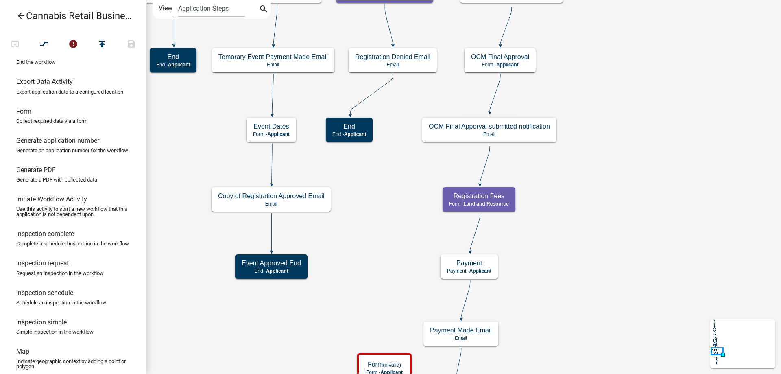
click at [577, 81] on div "start Start - Applicant Application Introduction Form - Applicant Parcel search…" at bounding box center [463, 187] width 634 height 374
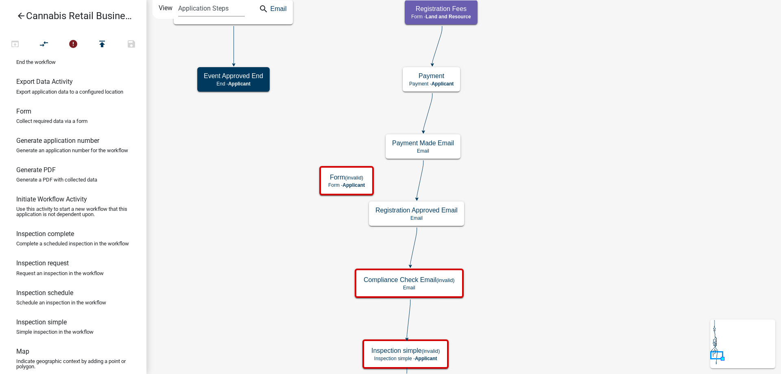
click at [553, 119] on div "start Start - Applicant Application Introduction Form - Applicant Parcel search…" at bounding box center [463, 187] width 634 height 374
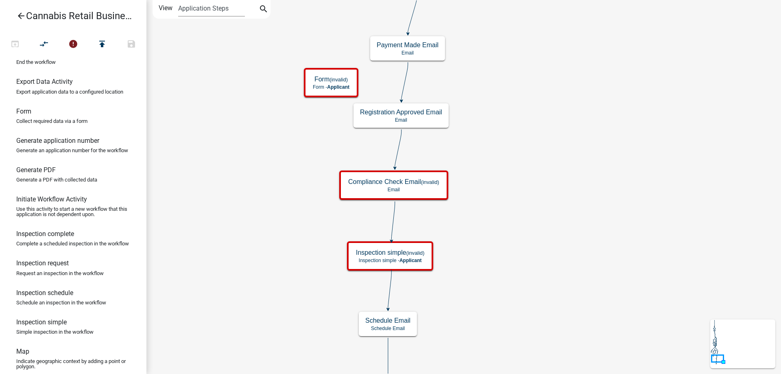
click at [530, 106] on div "start Start - Applicant Application Introduction Form - Applicant Parcel search…" at bounding box center [463, 187] width 634 height 374
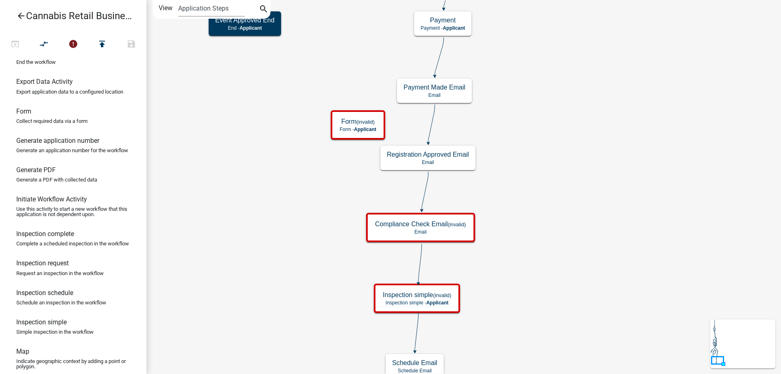
click at [541, 267] on div "start Start - Applicant Application Introduction Form - Applicant Parcel search…" at bounding box center [463, 187] width 634 height 374
click at [431, 123] on icon at bounding box center [431, 123] width 7 height 38
click at [45, 44] on icon "compare_arrows" at bounding box center [44, 44] width 10 height 11
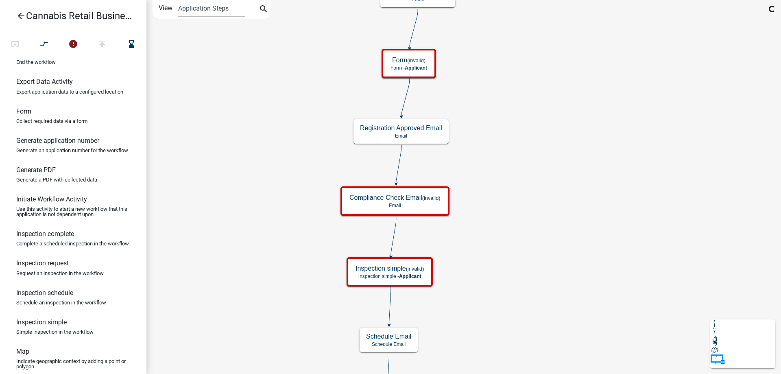
click at [525, 183] on div "start Start - Applicant Application Introduction Form - Applicant Parcel search…" at bounding box center [463, 187] width 634 height 374
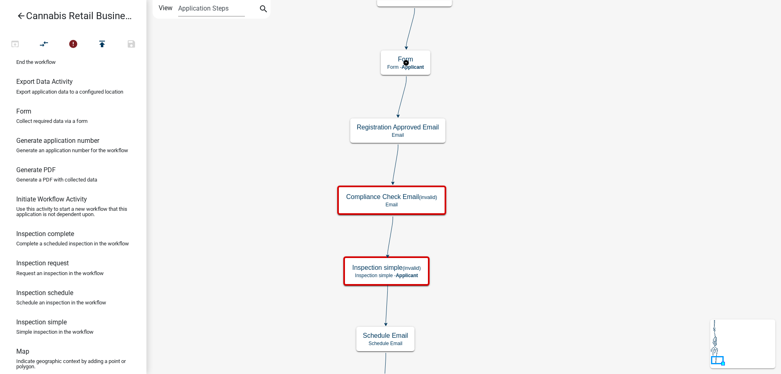
click at [420, 63] on g "Form Form - Applicant" at bounding box center [406, 62] width 51 height 24
click at [420, 63] on h5 "Form" at bounding box center [405, 59] width 37 height 8
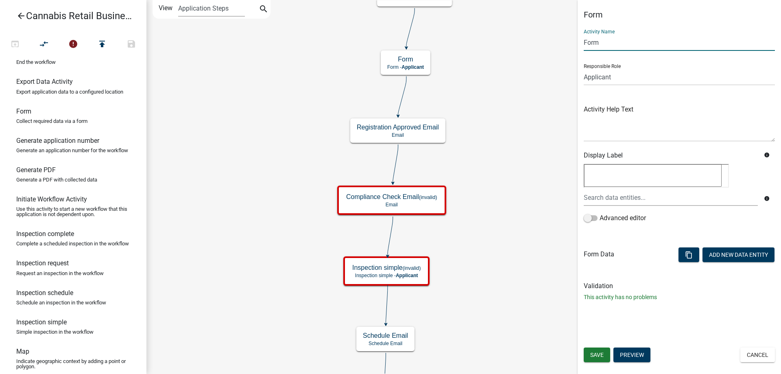
drag, startPoint x: 606, startPoint y: 43, endPoint x: 566, endPoint y: 35, distance: 41.0
click at [583, 35] on input "Form" at bounding box center [678, 42] width 191 height 17
type input "R"
type input "Cannabis Registration Apporval"
click at [583, 69] on select "Applicant Land and Resource Assistant Director Admin Cannabis Registration Revi…" at bounding box center [678, 77] width 191 height 17
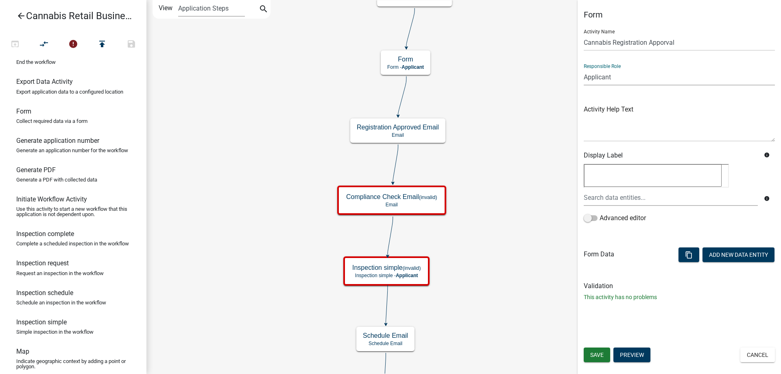
select select "60133DBF-BBC3-4105-9E8E-216485366240"
click option "Land and Resource Assistant Director" at bounding box center [0, 0] width 0 height 0
click at [731, 252] on button "Add New Data Entity" at bounding box center [738, 254] width 72 height 15
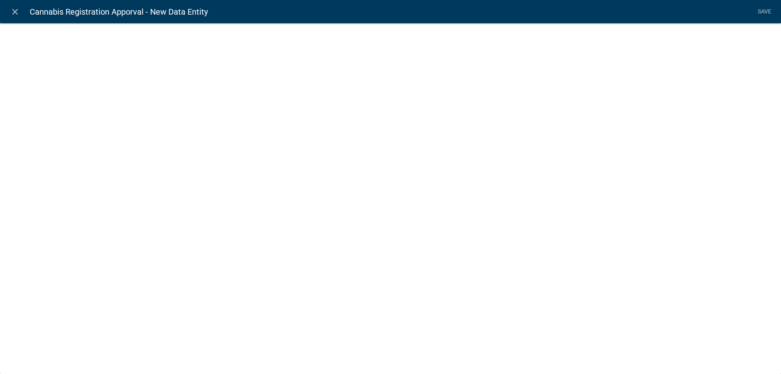
select select
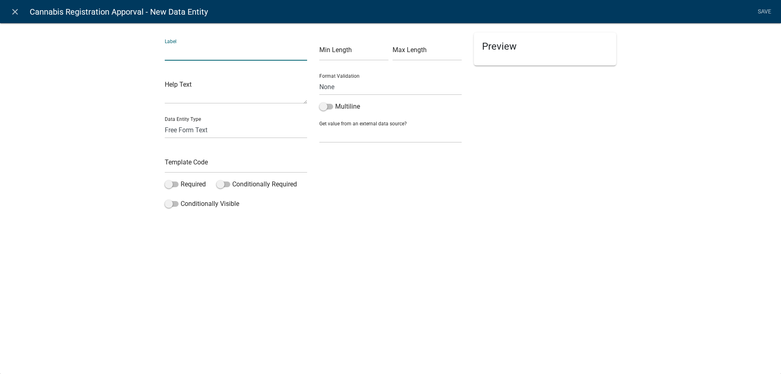
click at [203, 52] on input "text" at bounding box center [236, 52] width 142 height 17
type input "Cannabis Registration Issue Date"
click at [165, 122] on select "Free Form Text Document Display Entity Value Fee Numeric Data Date Map Sketch D…" at bounding box center [236, 130] width 142 height 17
select select "date"
click option "Date" at bounding box center [0, 0] width 0 height 0
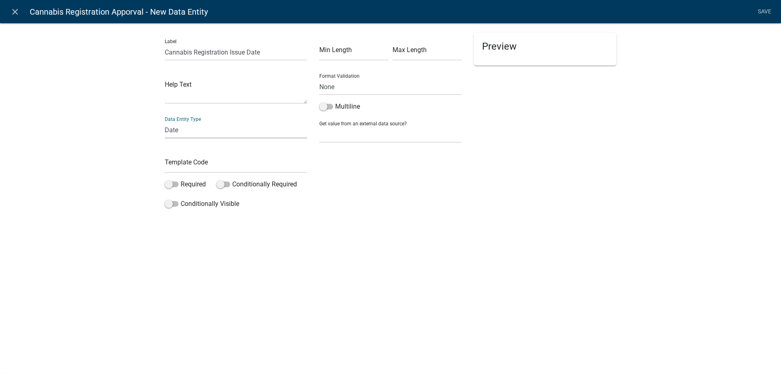
select select "date"
select select
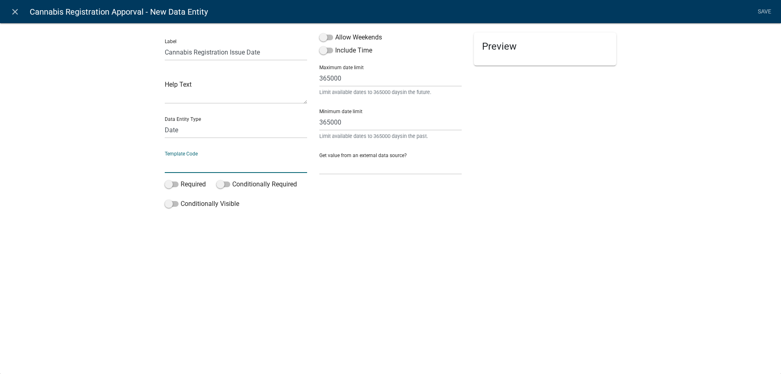
click at [181, 163] on input "text" at bounding box center [236, 164] width 142 height 17
type input "CRIssueDate"
click at [172, 183] on span at bounding box center [172, 184] width 14 height 6
click at [181, 179] on input "Required" at bounding box center [181, 179] width 0 height 0
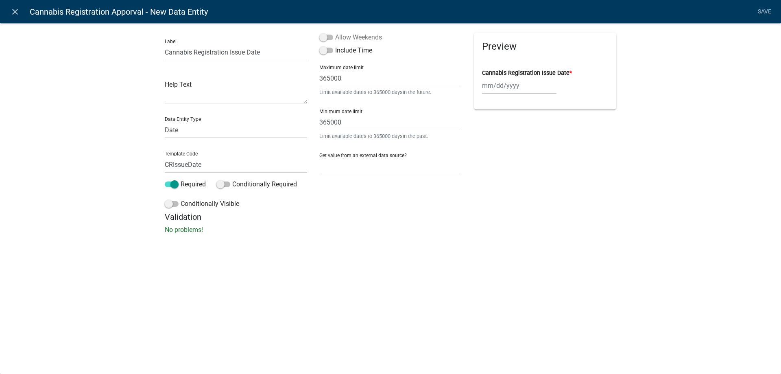
click at [329, 36] on span at bounding box center [326, 38] width 14 height 6
click at [335, 33] on input "Allow Weekends" at bounding box center [335, 33] width 0 height 0
click at [768, 11] on link "Save" at bounding box center [764, 11] width 20 height 15
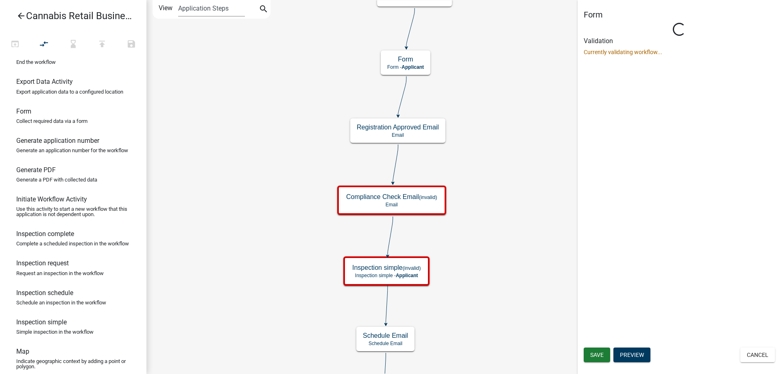
select select "60133DBF-BBC3-4105-9E8E-216485366240"
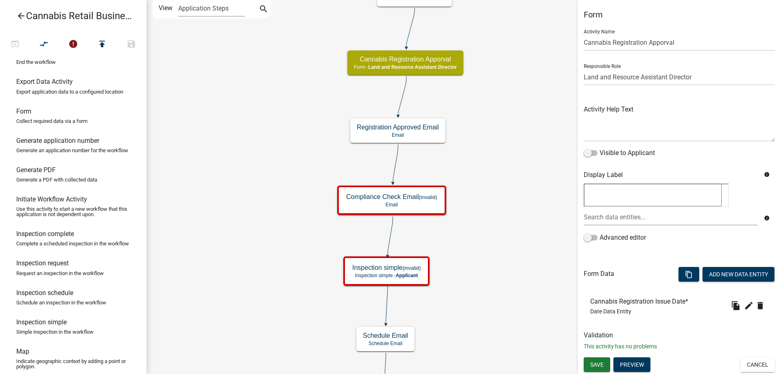
drag, startPoint x: 702, startPoint y: 329, endPoint x: 702, endPoint y: 318, distance: 10.2
click at [702, 318] on div "Form Activity Name Cannabis Registration Apporval Responsible Role Applicant La…" at bounding box center [678, 183] width 203 height 347
click at [728, 276] on button "Add New Data Entity" at bounding box center [738, 274] width 72 height 15
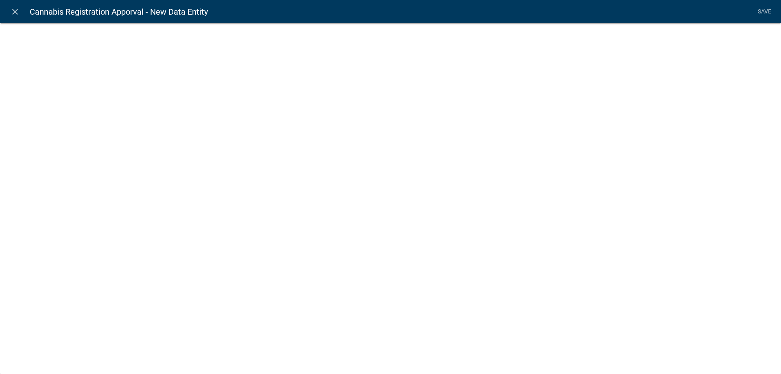
select select
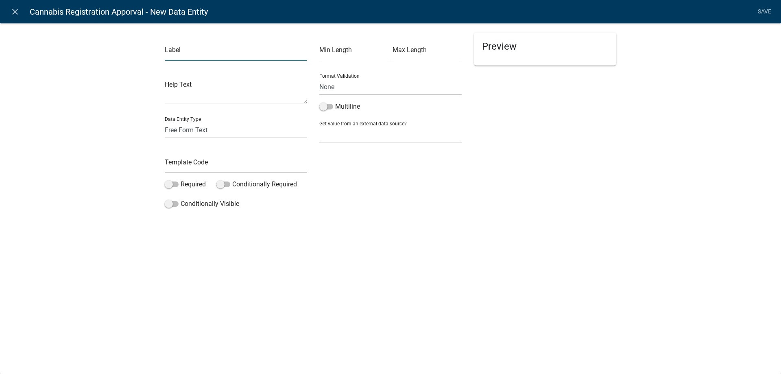
click at [221, 52] on input "text" at bounding box center [236, 52] width 142 height 17
type input "Cannabis Registration Expiration Date"
click at [165, 122] on select "Free Form Text Document Display Entity Value Fee Numeric Data Date Map Sketch D…" at bounding box center [236, 130] width 142 height 17
select select "date"
click option "Date" at bounding box center [0, 0] width 0 height 0
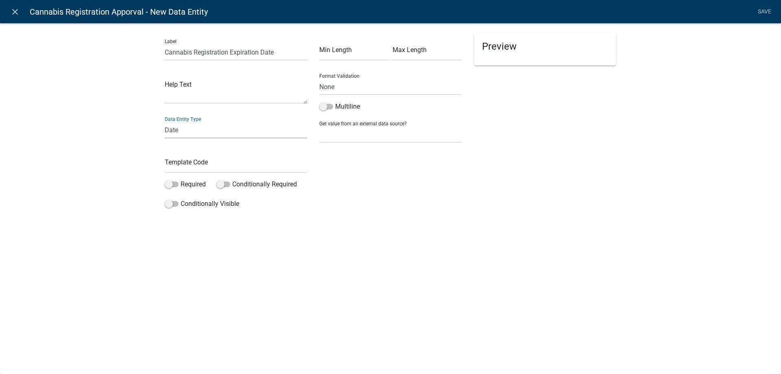
select select "date"
select select
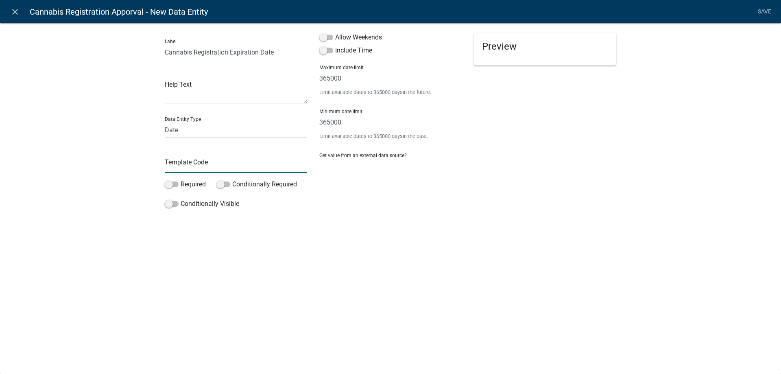
click at [177, 167] on input "text" at bounding box center [236, 164] width 142 height 17
type input "CRExperationDate"
click at [173, 183] on span at bounding box center [172, 184] width 14 height 6
click at [181, 179] on input "Required" at bounding box center [181, 179] width 0 height 0
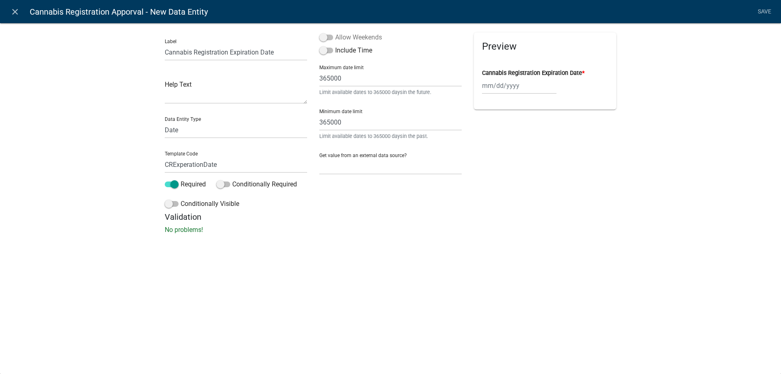
click at [328, 37] on span at bounding box center [326, 38] width 14 height 6
click at [335, 33] on input "Allow Weekends" at bounding box center [335, 33] width 0 height 0
click at [764, 11] on link "Save" at bounding box center [764, 11] width 20 height 15
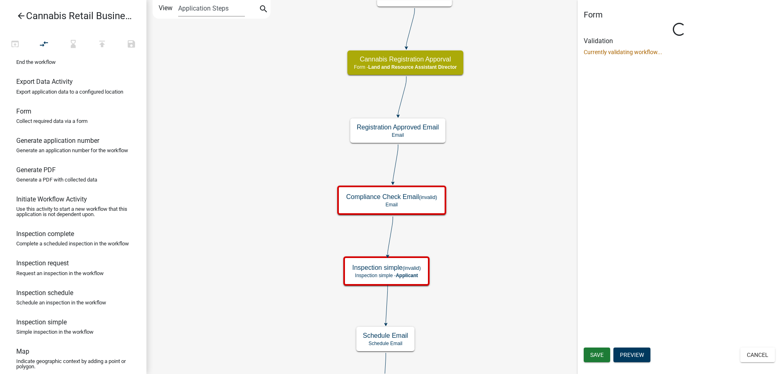
select select "60133DBF-BBC3-4105-9E8E-216485366240"
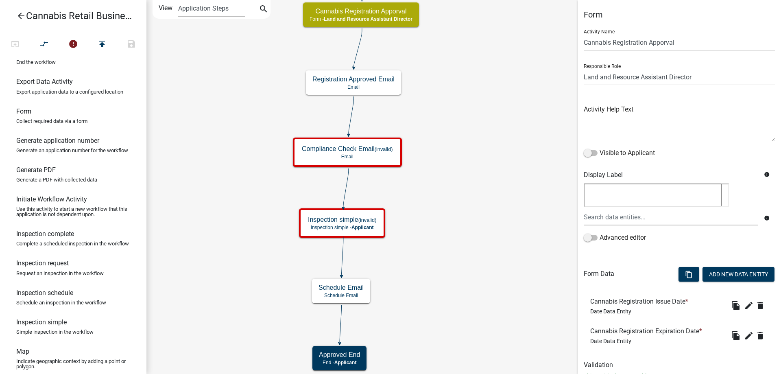
click at [489, 160] on div "start Start - Applicant Application Introduction Form - Applicant Parcel search…" at bounding box center [463, 187] width 634 height 374
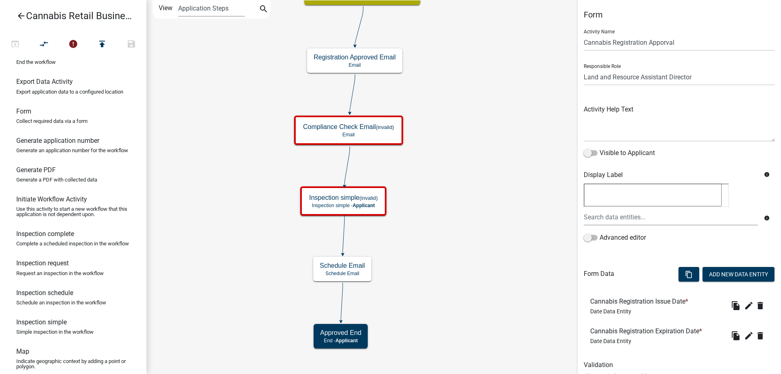
click at [473, 75] on div "start Start - Applicant Application Introduction Form - Applicant Parcel search…" at bounding box center [463, 187] width 634 height 374
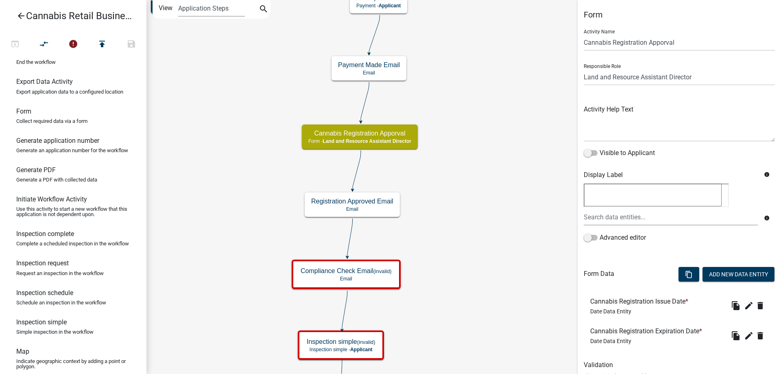
click at [480, 236] on div "start Start - Applicant Application Introduction Form - Applicant Parcel search…" at bounding box center [463, 187] width 634 height 374
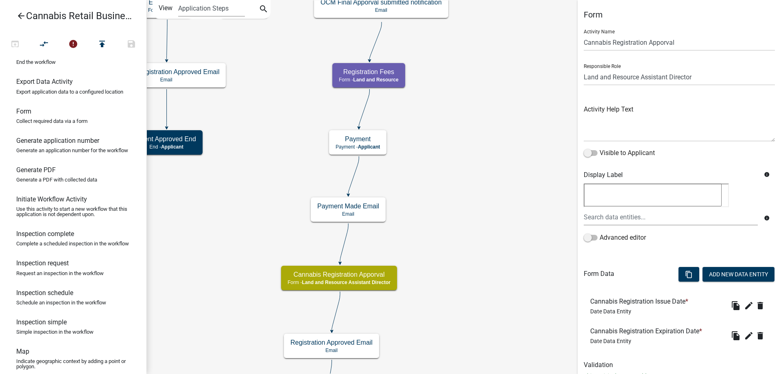
click at [468, 280] on div "start Start - Applicant Application Introduction Form - Applicant Parcel search…" at bounding box center [463, 187] width 634 height 374
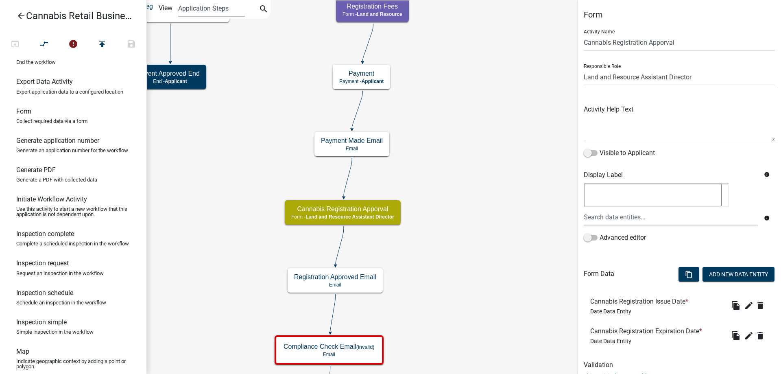
click at [467, 180] on div "start Start - Applicant Application Introduction Form - Applicant Parcel search…" at bounding box center [463, 187] width 634 height 374
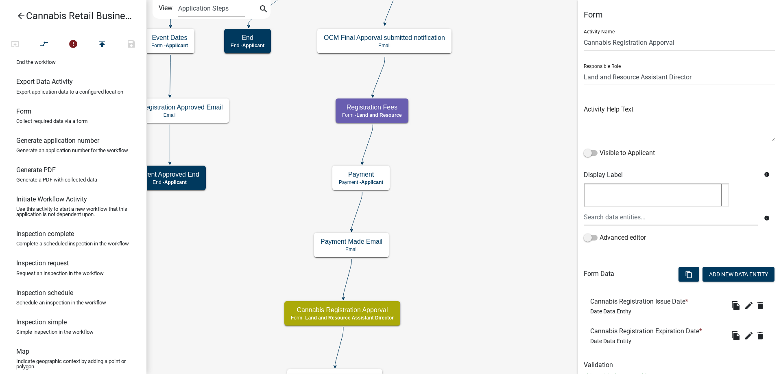
click at [448, 231] on div "start Start - Applicant Application Introduction Form - Applicant Parcel search…" at bounding box center [463, 187] width 634 height 374
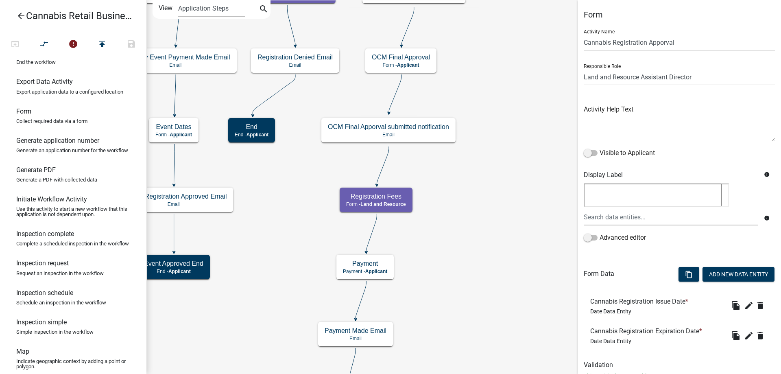
click at [494, 210] on div "start Start - Applicant Application Introduction Form - Applicant Parcel search…" at bounding box center [463, 187] width 634 height 374
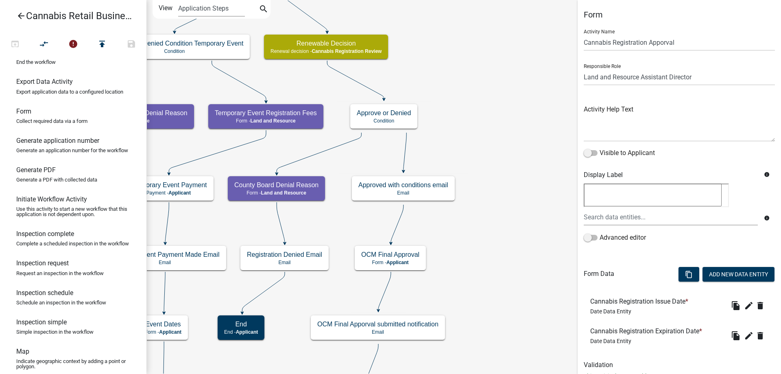
click at [508, 235] on div "start Start - Applicant Application Introduction Form - Applicant Parcel search…" at bounding box center [463, 187] width 634 height 374
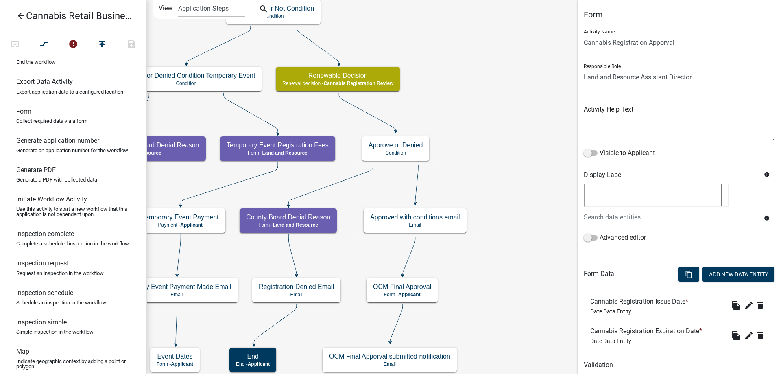
click at [479, 78] on div "start Start - Applicant Application Introduction Form - Applicant Parcel search…" at bounding box center [463, 187] width 634 height 374
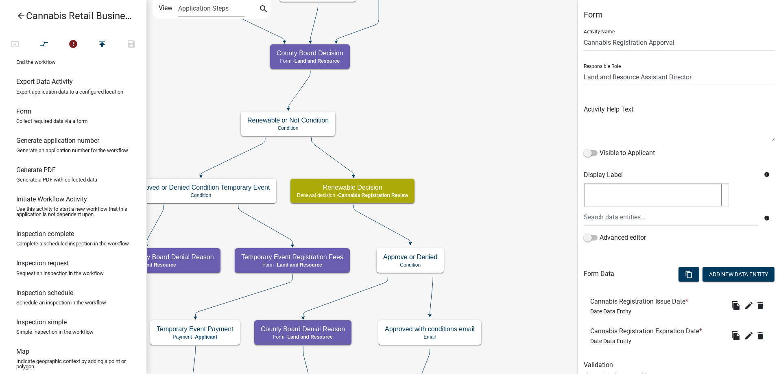
click at [480, 187] on div "start Start - Applicant Application Introduction Form - Applicant Parcel search…" at bounding box center [463, 187] width 634 height 374
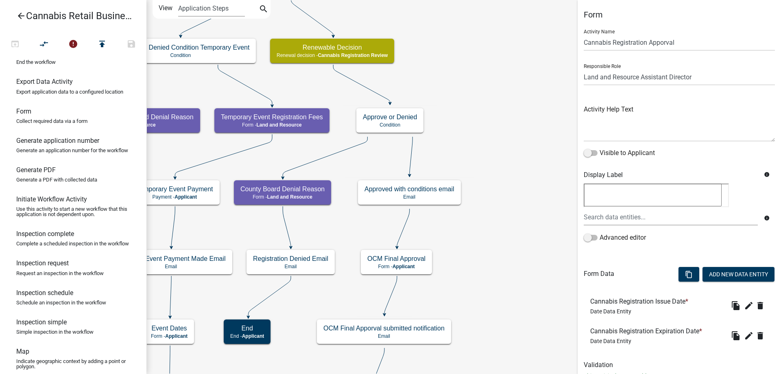
click at [453, 126] on div "start Start - Applicant Application Introduction Form - Applicant Parcel search…" at bounding box center [463, 187] width 634 height 374
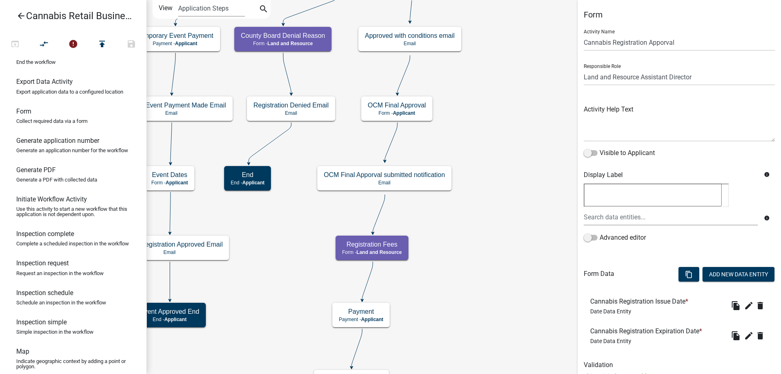
click at [486, 130] on div "start Start - Applicant Application Introduction Form - Applicant Parcel search…" at bounding box center [463, 187] width 634 height 374
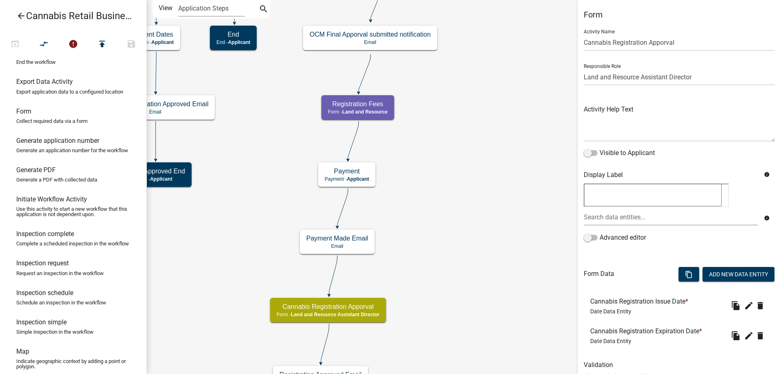
click at [481, 145] on div "start Start - Applicant Application Introduction Form - Applicant Parcel search…" at bounding box center [463, 187] width 634 height 374
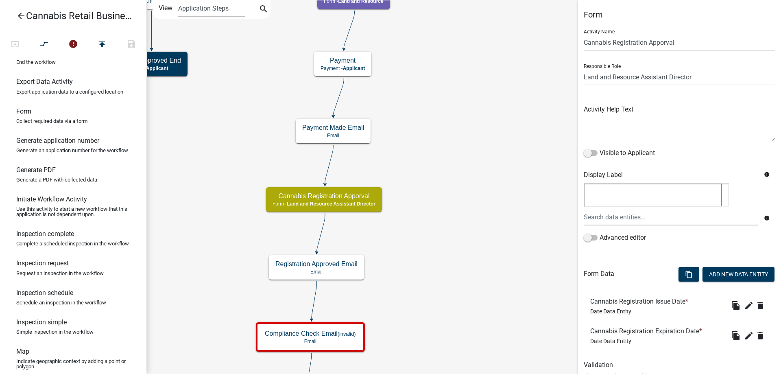
click at [467, 198] on div "start Start - Applicant Application Introduction Form - Applicant Parcel search…" at bounding box center [463, 187] width 634 height 374
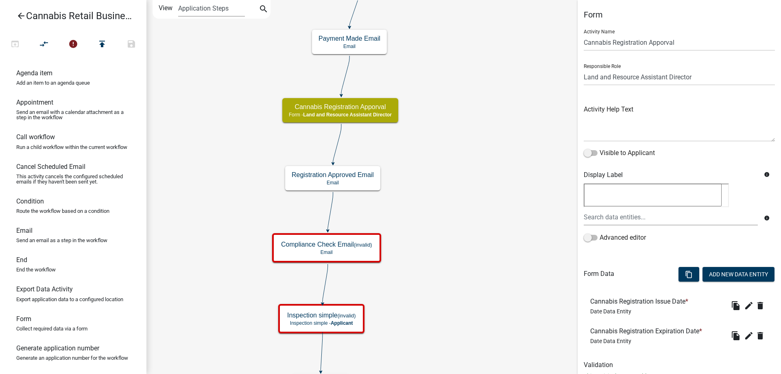
click at [461, 179] on div "start Start - Applicant Application Introduction Form - Applicant Parcel search…" at bounding box center [463, 187] width 634 height 374
click at [355, 184] on g "Registration Approved Email Email" at bounding box center [333, 178] width 96 height 24
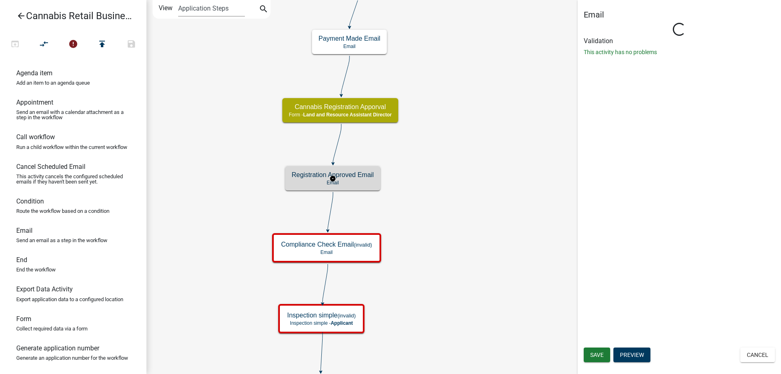
click at [355, 184] on g "Registration Approved Email Email" at bounding box center [333, 178] width 96 height 24
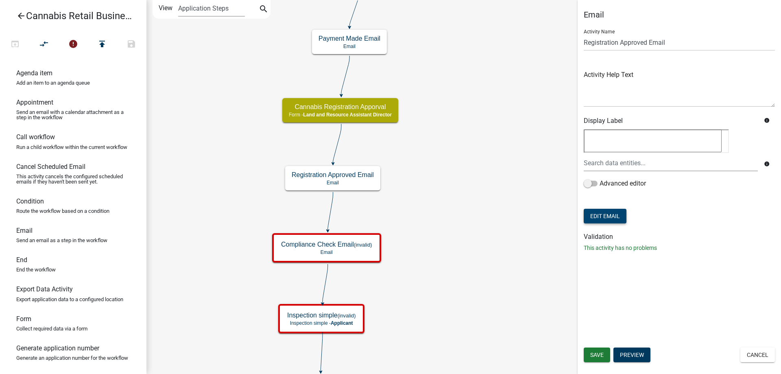
click at [608, 211] on button "Edit Email" at bounding box center [604, 216] width 43 height 15
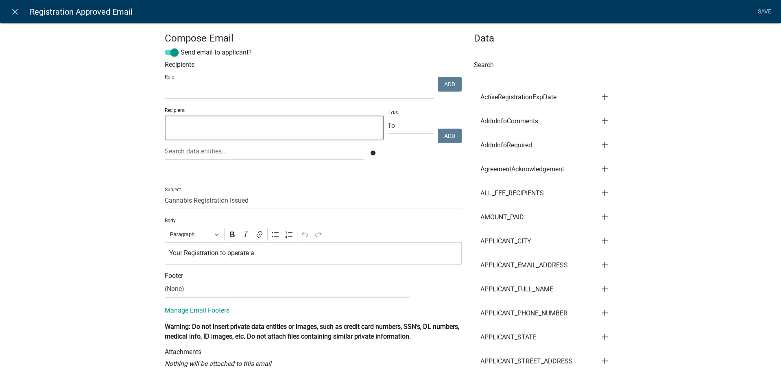
select select
click at [17, 10] on icon "close" at bounding box center [15, 12] width 10 height 10
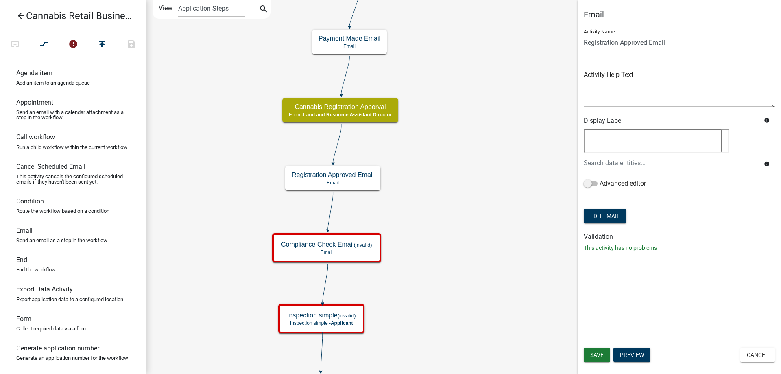
click at [492, 241] on icon "start Start - Applicant Application Introduction Form - Applicant Parcel search…" at bounding box center [463, 233] width 633 height 467
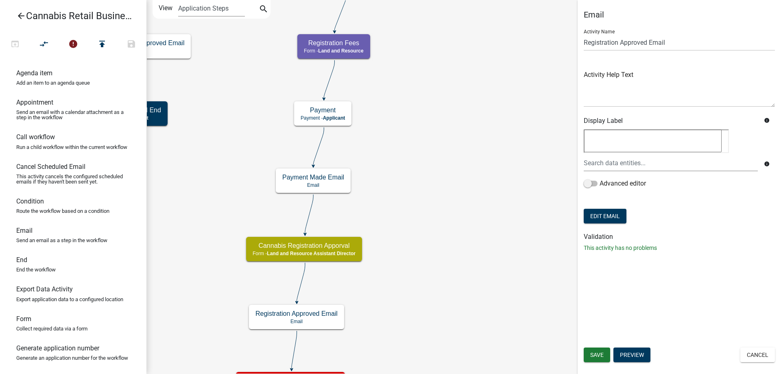
click at [454, 233] on div "start Start - Applicant Application Introduction Form - Applicant Parcel search…" at bounding box center [463, 187] width 634 height 374
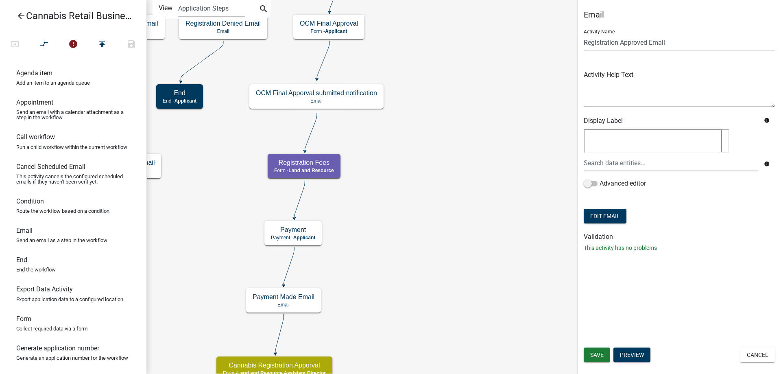
click at [447, 283] on div "start Start - Applicant Application Introduction Form - Applicant Parcel search…" at bounding box center [463, 187] width 634 height 374
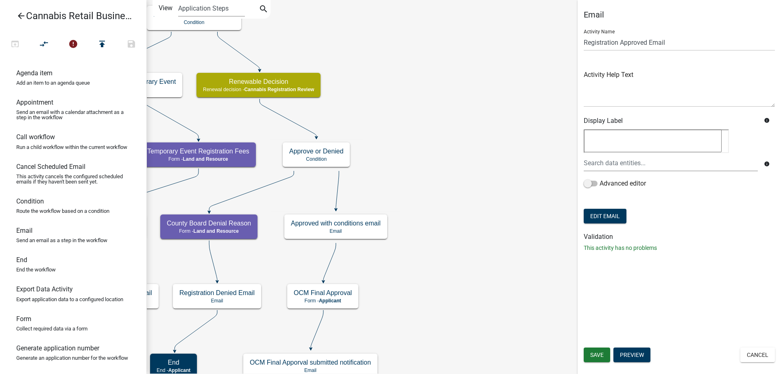
click at [458, 362] on div "start Start - Applicant Application Introduction Form - Applicant Parcel search…" at bounding box center [463, 187] width 634 height 374
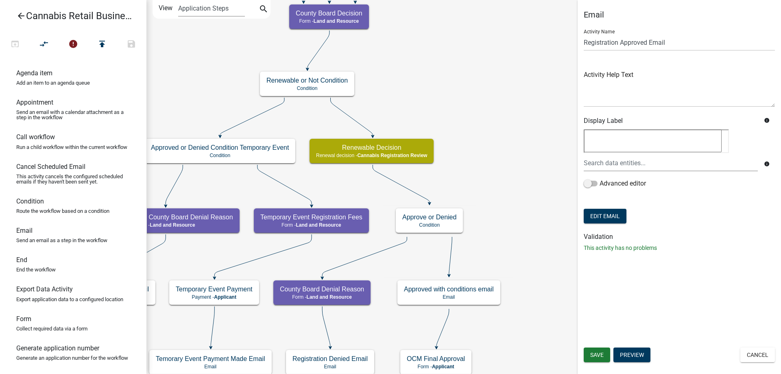
click at [522, 145] on div "start Start - Applicant Application Introduction Form - Applicant Parcel search…" at bounding box center [463, 187] width 634 height 374
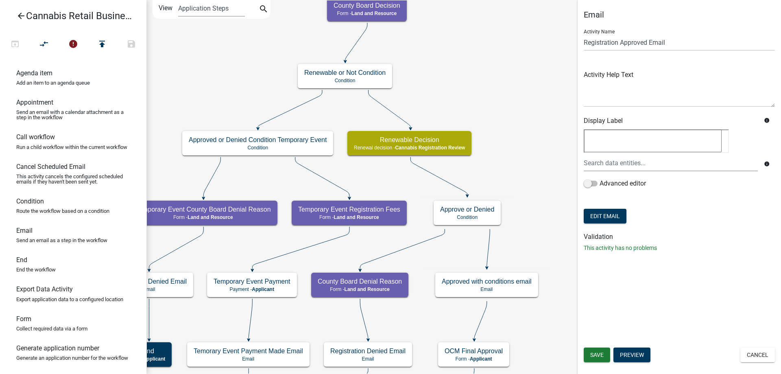
click at [475, 67] on div "start Start - Applicant Application Introduction Form - Applicant Parcel search…" at bounding box center [463, 187] width 634 height 374
click at [372, 73] on g "Renewable or Not Condition Condition" at bounding box center [345, 76] width 94 height 24
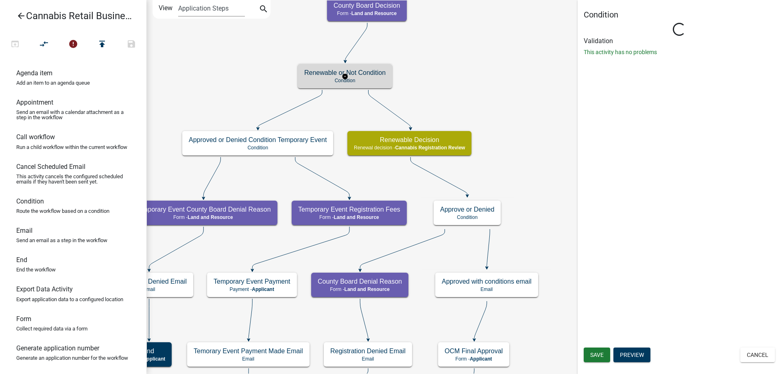
click at [372, 73] on g "Renewable or Not Condition Condition" at bounding box center [345, 76] width 94 height 24
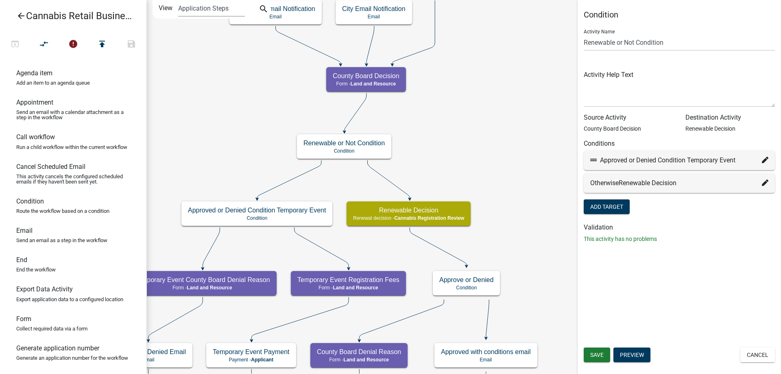
click at [440, 124] on div "start Start - Applicant Application Introduction Form - Applicant Parcel search…" at bounding box center [463, 187] width 634 height 374
click at [386, 82] on g "County Board Decision Form - Land and Resource" at bounding box center [366, 79] width 80 height 24
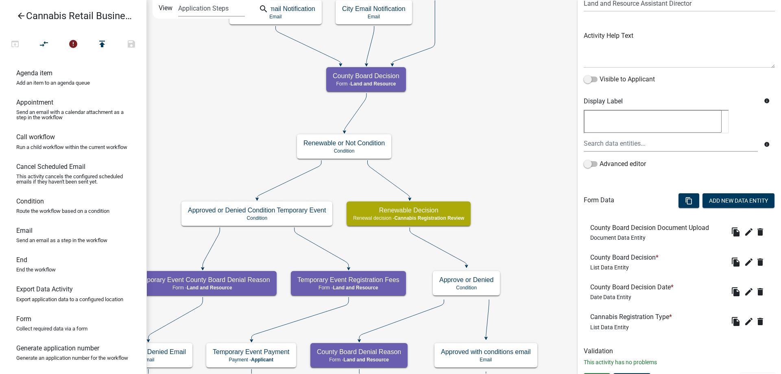
scroll to position [89, 0]
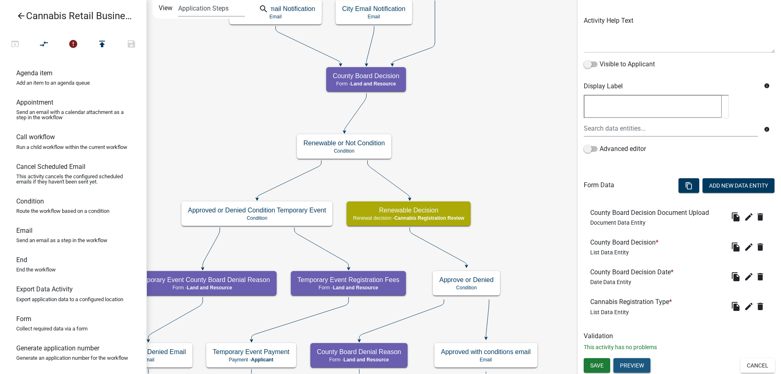
click at [636, 363] on button "Preview" at bounding box center [631, 365] width 37 height 15
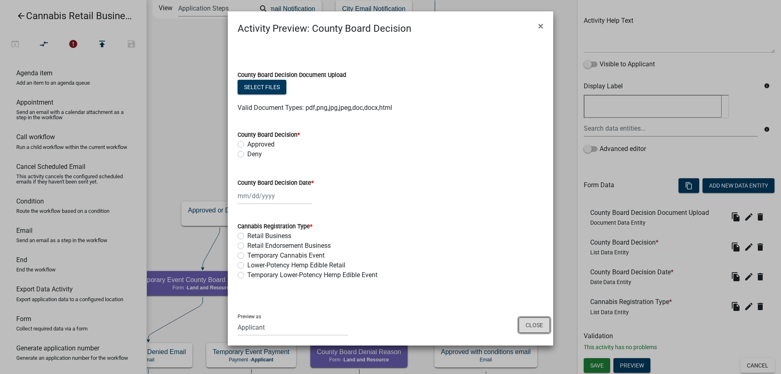
click at [534, 327] on button "Close" at bounding box center [533, 324] width 31 height 15
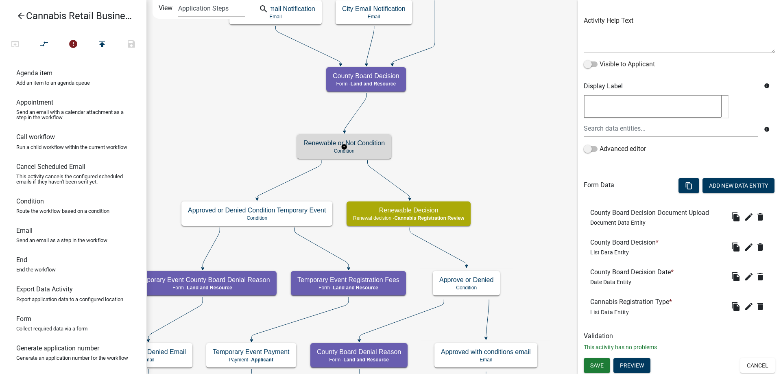
click at [378, 152] on g "Renewable or Not Condition Condition" at bounding box center [344, 146] width 94 height 24
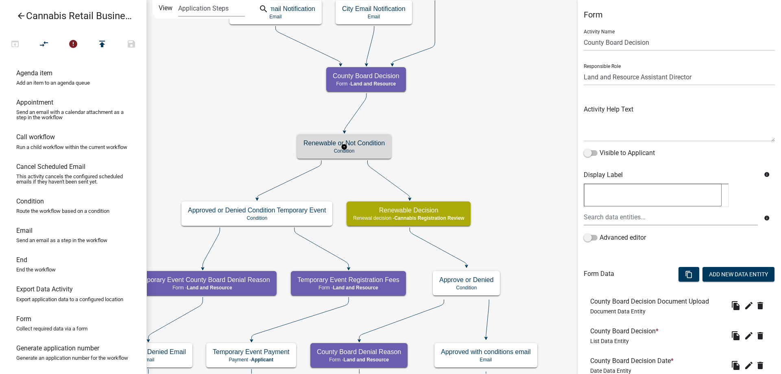
click at [378, 152] on g "Renewable or Not Condition Condition" at bounding box center [344, 146] width 94 height 24
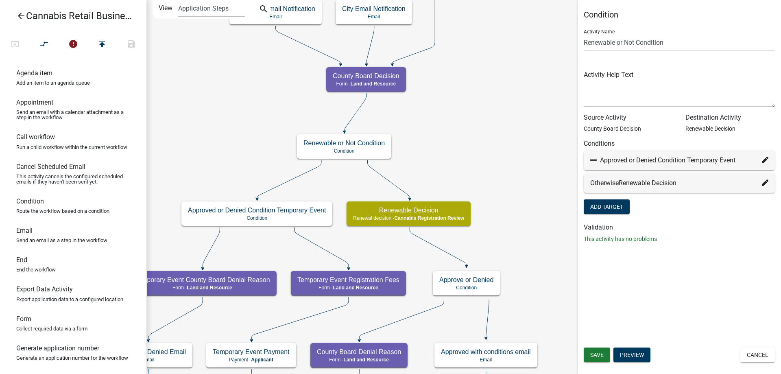
click at [765, 159] on icon at bounding box center [765, 160] width 7 height 7
select select "39: 647cbba4-4764-48bd-9401-207935dc960b"
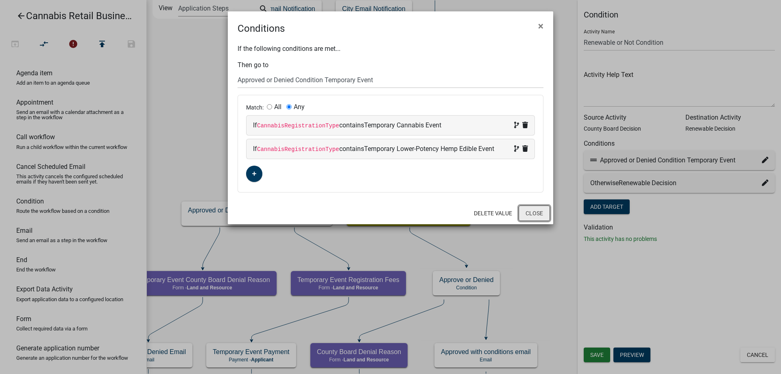
click at [535, 217] on button "Close" at bounding box center [533, 212] width 31 height 15
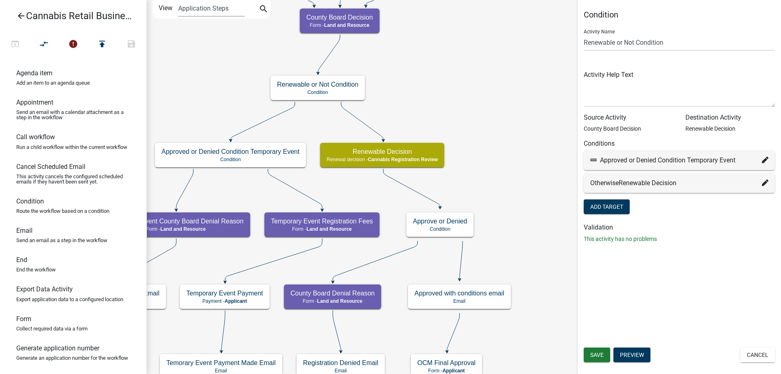
click at [495, 171] on div "start Start - Applicant Application Introduction Form - Applicant Parcel search…" at bounding box center [463, 187] width 634 height 374
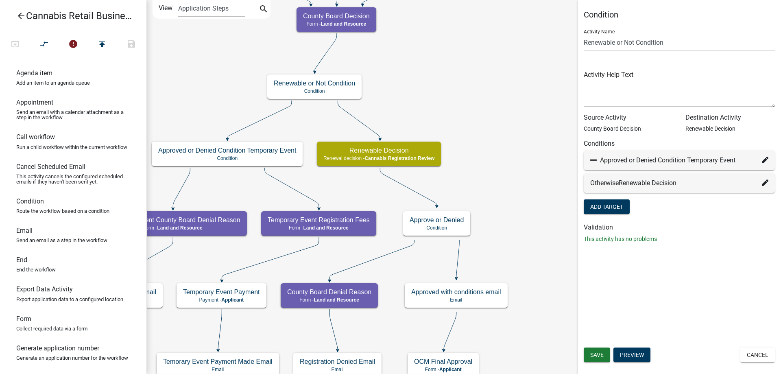
click at [765, 183] on icon at bounding box center [765, 182] width 7 height 7
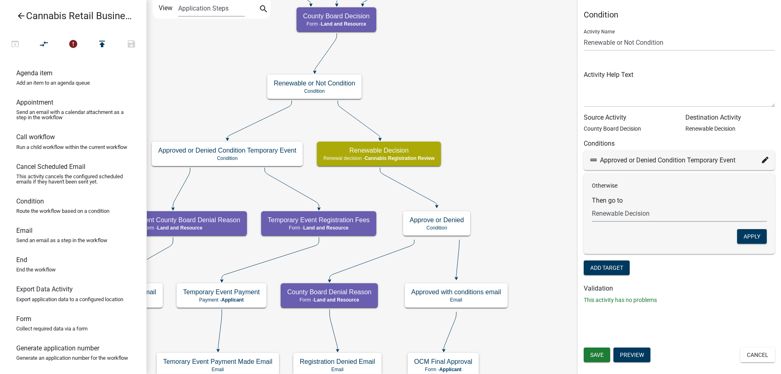
click at [592, 205] on select "Choose... start Application Introduction Parcel search End Require User Data Pr…" at bounding box center [679, 213] width 175 height 17
select select "29: dcb79fb3-96a8-4fe8-94dc-952ad5c274d4"
click option "Approve or Denied" at bounding box center [0, 0] width 0 height 0
click at [755, 237] on button "Apply" at bounding box center [752, 236] width 30 height 15
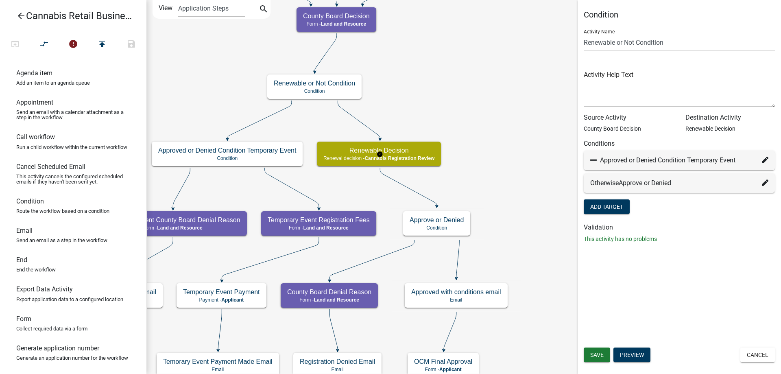
click at [401, 155] on g "Renewable Decision Renewal decision - Cannabis Registration Review" at bounding box center [380, 153] width 126 height 24
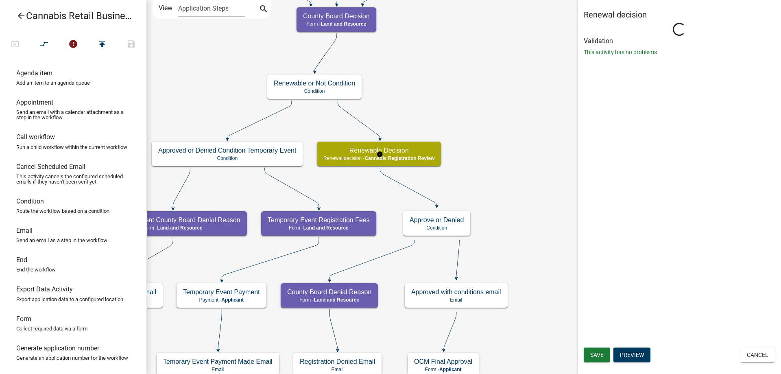
select select "60133DBF-BBC3-4105-9E8E-216485366240"
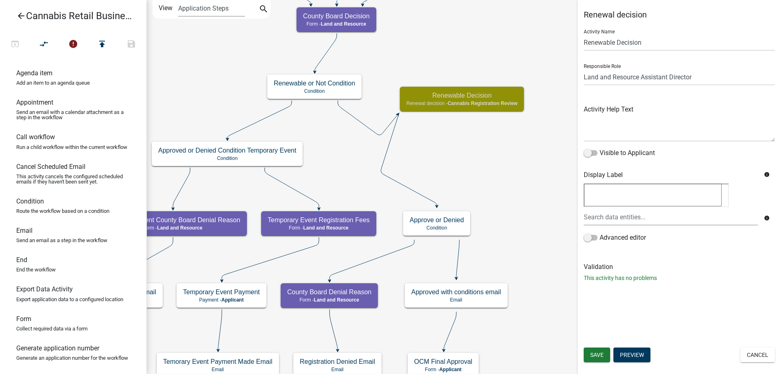
click at [361, 123] on icon at bounding box center [367, 117] width 60 height 35
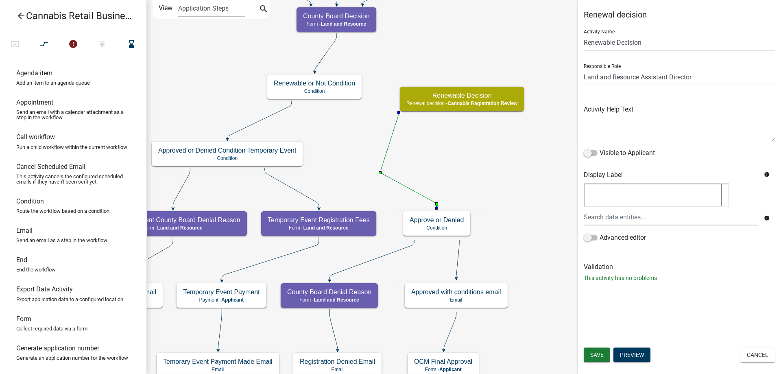
click at [394, 182] on icon at bounding box center [409, 159] width 56 height 93
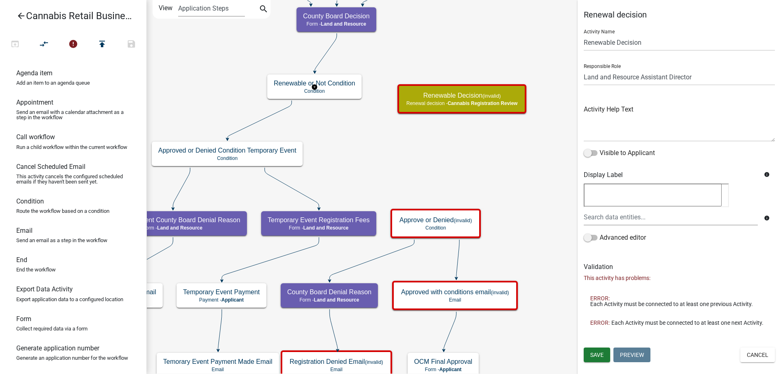
click at [335, 85] on g "Renewable or Not Condition Condition" at bounding box center [314, 86] width 94 height 24
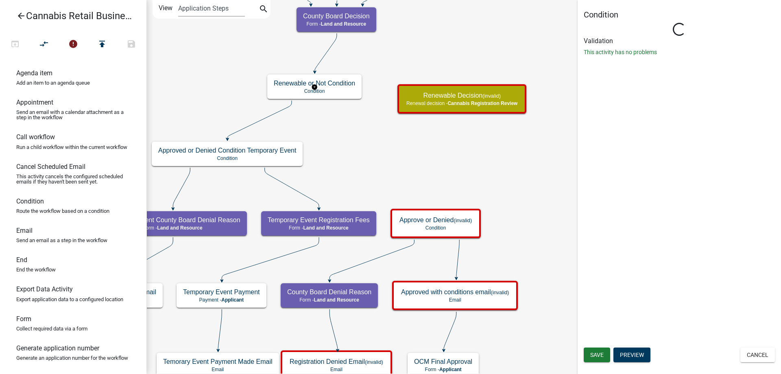
click at [335, 85] on g "Renewable or Not Condition Condition" at bounding box center [314, 86] width 94 height 24
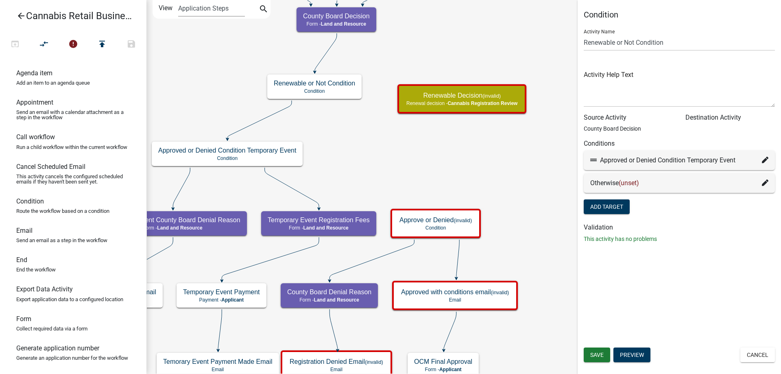
click at [762, 183] on icon at bounding box center [765, 182] width 7 height 7
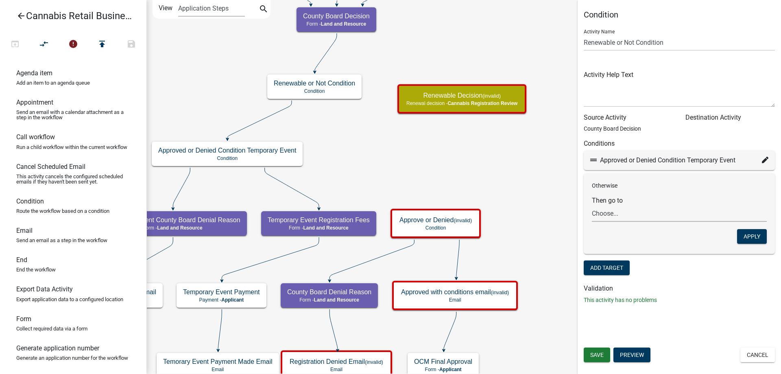
click at [592, 205] on select "Choose... start Application Introduction Parcel search End Require User Data Pr…" at bounding box center [679, 213] width 175 height 17
select select "29: dcb79fb3-96a8-4fe8-94dc-952ad5c274d4"
click option "Approve or Denied" at bounding box center [0, 0] width 0 height 0
click at [750, 235] on button "Apply" at bounding box center [752, 236] width 30 height 15
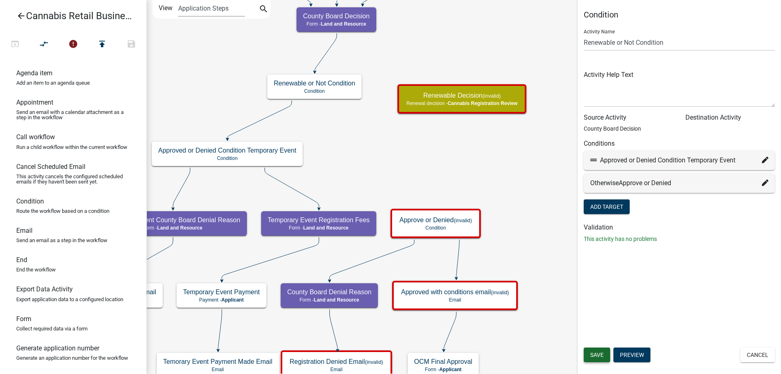
click at [598, 353] on span "Save" at bounding box center [596, 354] width 13 height 7
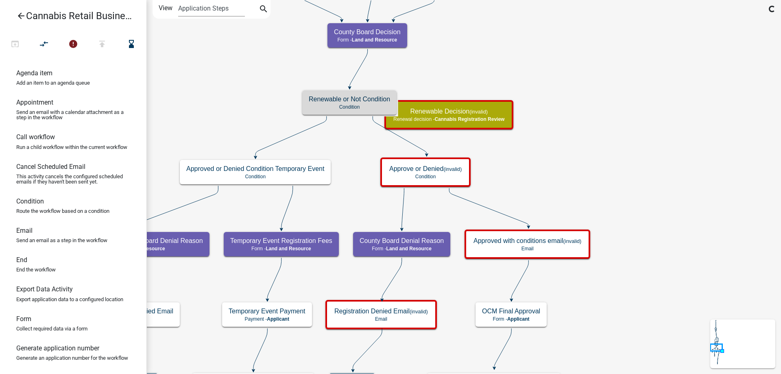
click at [569, 161] on div "start Start - Applicant Application Introduction Form - Applicant Parcel search…" at bounding box center [463, 187] width 634 height 374
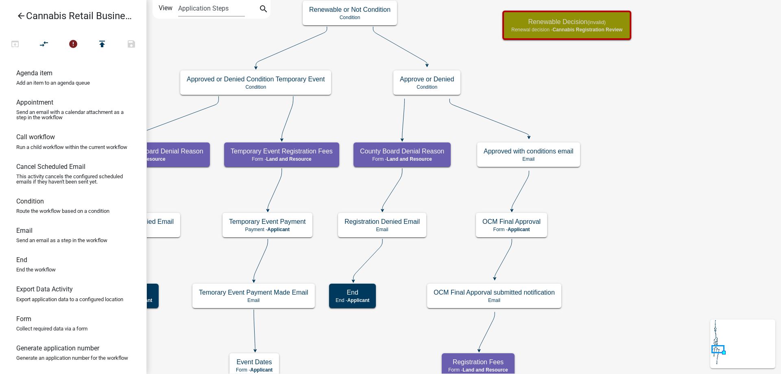
click at [648, 174] on div "start Start - Applicant Application Introduction Form - Applicant Parcel search…" at bounding box center [463, 187] width 634 height 374
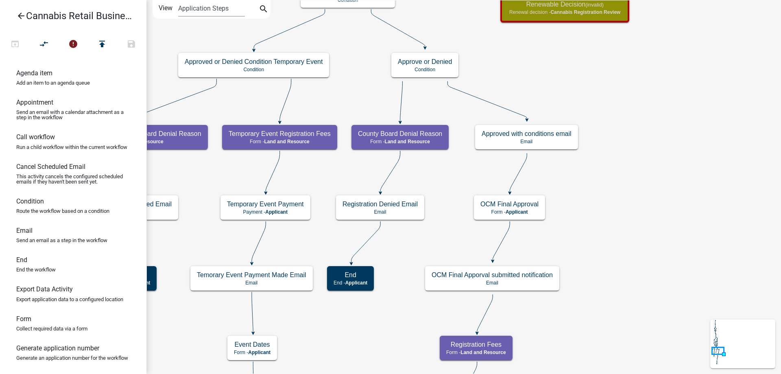
click at [623, 225] on div "start Start - Applicant Application Introduction Form - Applicant Parcel search…" at bounding box center [463, 187] width 634 height 374
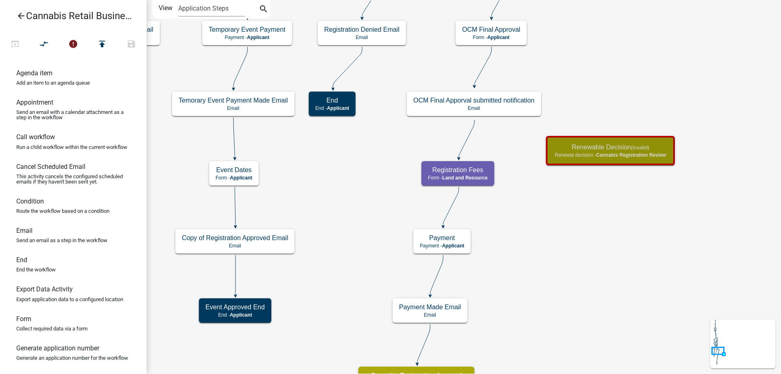
click at [656, 59] on div "start Start - Applicant Application Introduction Form - Applicant Parcel search…" at bounding box center [463, 187] width 634 height 374
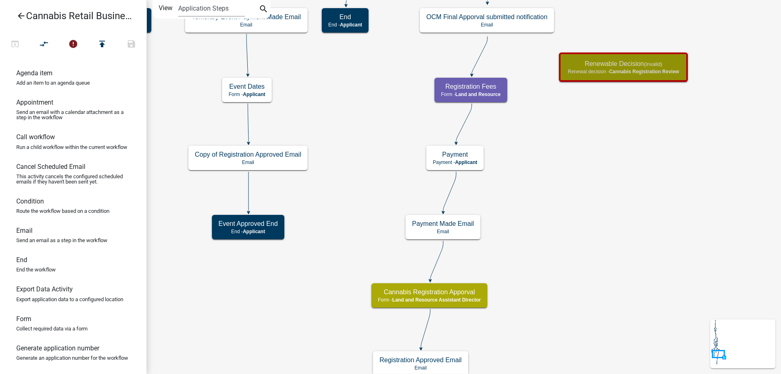
click at [596, 187] on div "start Start - Applicant Application Introduction Form - Applicant Parcel search…" at bounding box center [463, 187] width 634 height 374
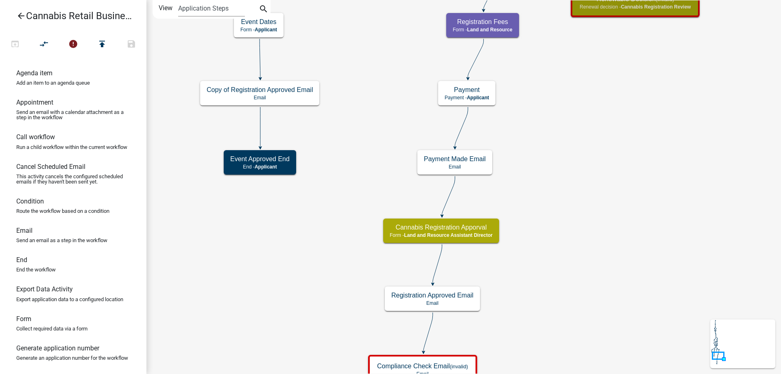
click at [564, 207] on div "start Start - Applicant Application Introduction Form - Applicant Parcel search…" at bounding box center [463, 187] width 634 height 374
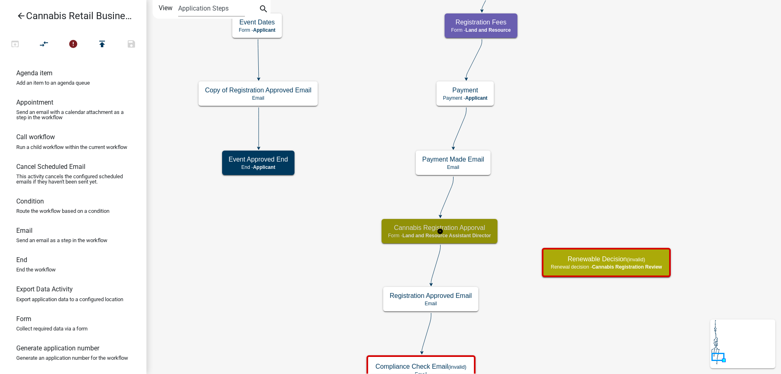
click at [469, 231] on g "Cannabis Registration Apporval Form - Land and Resource Assistant Director" at bounding box center [440, 231] width 118 height 24
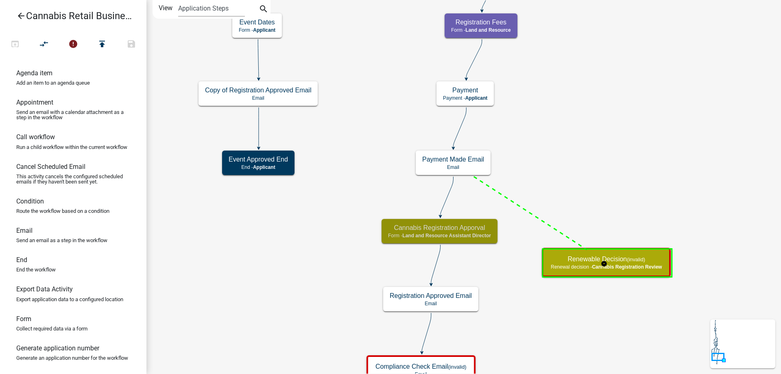
click at [600, 253] on g "Renewable Decision (invalid) Renewal decision - Cannabis Registration Review" at bounding box center [607, 262] width 131 height 28
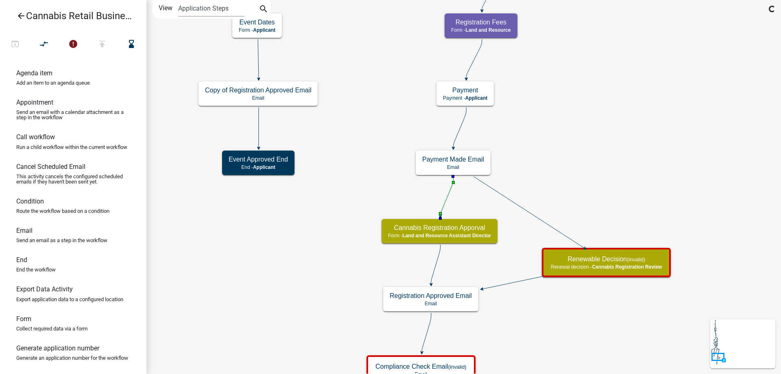
click at [446, 197] on icon at bounding box center [446, 195] width 13 height 39
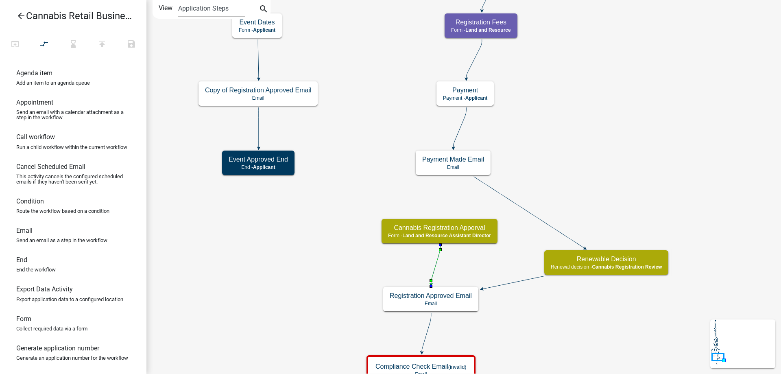
click at [435, 263] on icon at bounding box center [435, 264] width 9 height 39
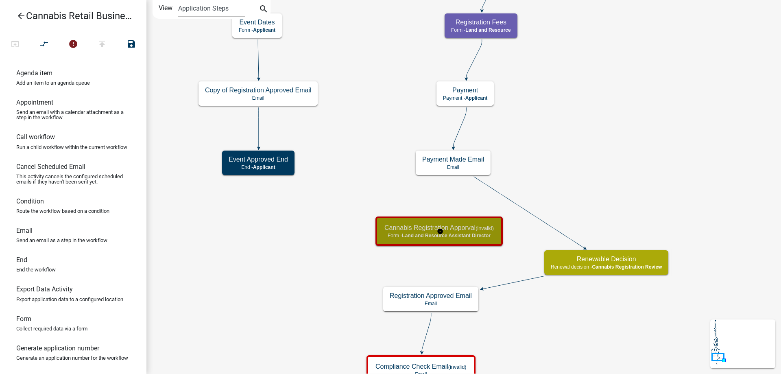
click at [435, 231] on g "Cannabis Registration Apporval (invalid) Form - Land and Resource Assistant Dir…" at bounding box center [439, 230] width 129 height 28
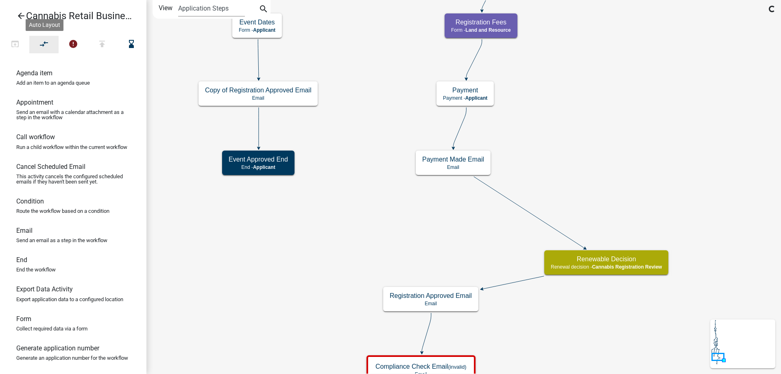
click at [48, 44] on icon "compare_arrows" at bounding box center [44, 44] width 10 height 11
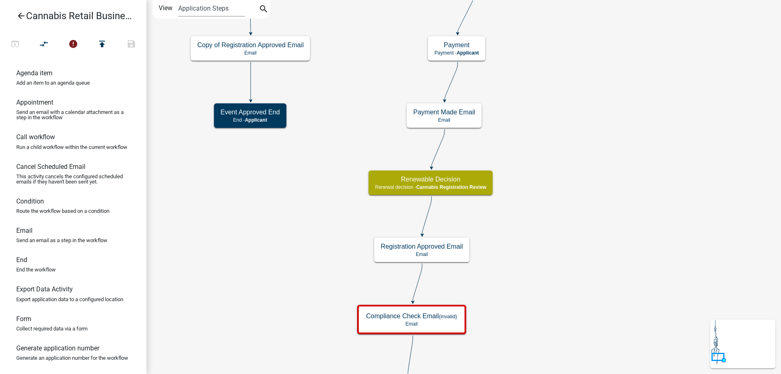
click at [600, 185] on div "start Start - Applicant Application Introduction Form - Applicant Parcel search…" at bounding box center [463, 187] width 634 height 374
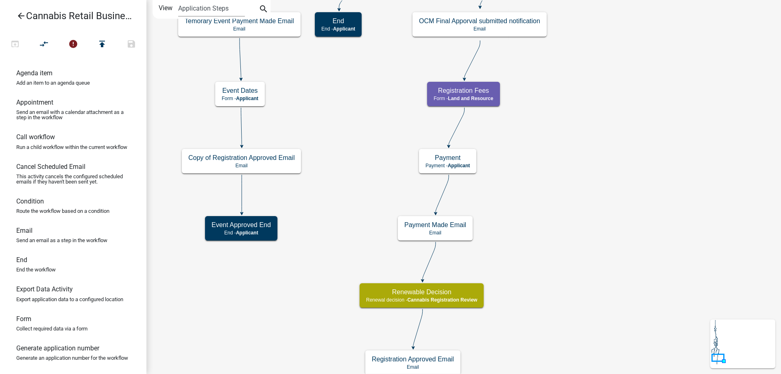
click at [587, 195] on div "start Start - Applicant Application Introduction Form - Applicant Parcel search…" at bounding box center [463, 187] width 634 height 374
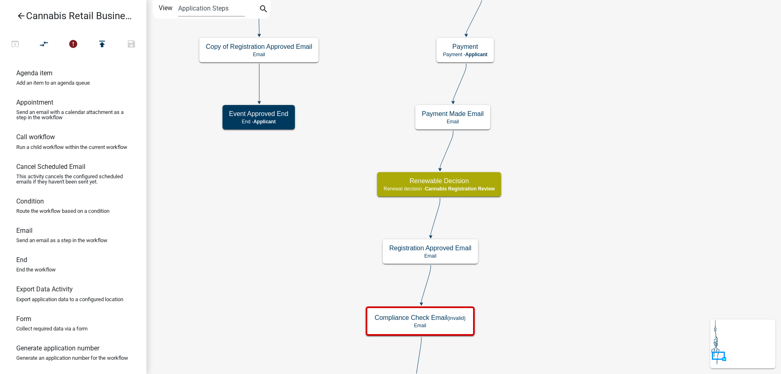
click at [575, 178] on div "start Start - Applicant Application Introduction Form - Applicant Parcel search…" at bounding box center [463, 187] width 634 height 374
click at [478, 187] on g "Renewable Decision Renewal decision - Cannabis Registration Review" at bounding box center [440, 184] width 126 height 24
click at [478, 187] on span "Cannabis Registration Review" at bounding box center [459, 189] width 70 height 6
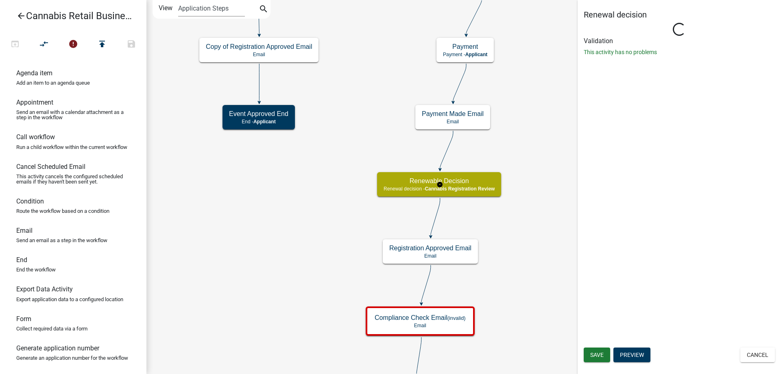
select select "5380C035-E995-43AF-9DCB-4673FB5A2820"
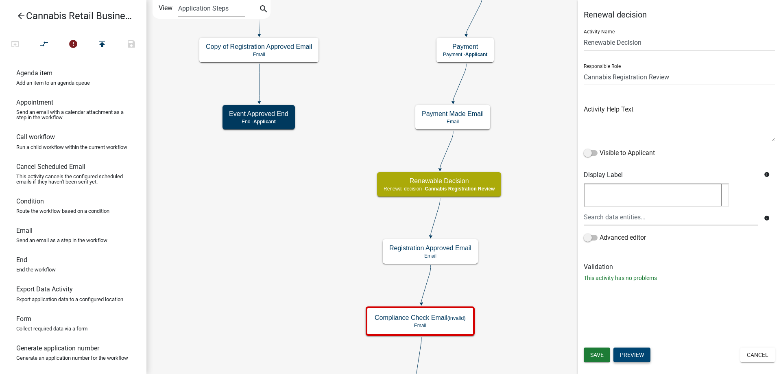
click at [630, 353] on button "Preview" at bounding box center [631, 354] width 37 height 15
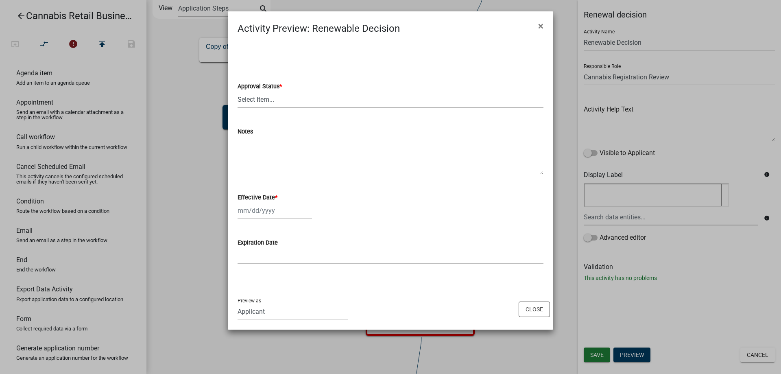
click at [237, 91] on select "Select Item... Approved Denied" at bounding box center [390, 99] width 306 height 17
click option "Approved" at bounding box center [0, 0] width 0 height 0
select select "1cb7f0a0-3953-4e3f-9406-6fe198b39efb"
click at [532, 309] on button "Close" at bounding box center [533, 308] width 31 height 15
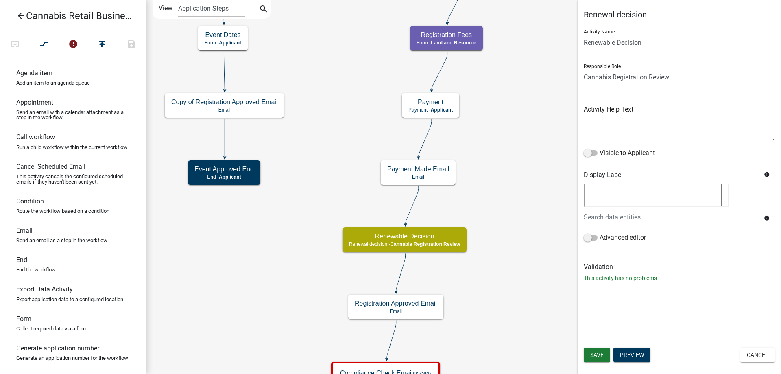
click at [495, 306] on div "start Start - Applicant Application Introduction Form - Applicant Parcel search…" at bounding box center [463, 187] width 634 height 374
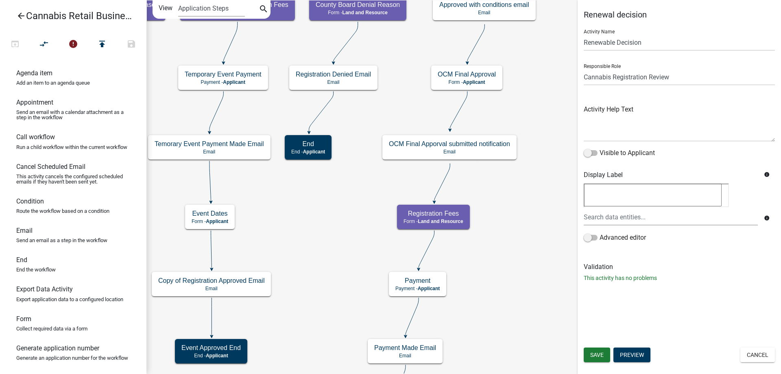
click at [509, 293] on div "start Start - Applicant Application Introduction Form - Applicant Parcel search…" at bounding box center [463, 187] width 634 height 374
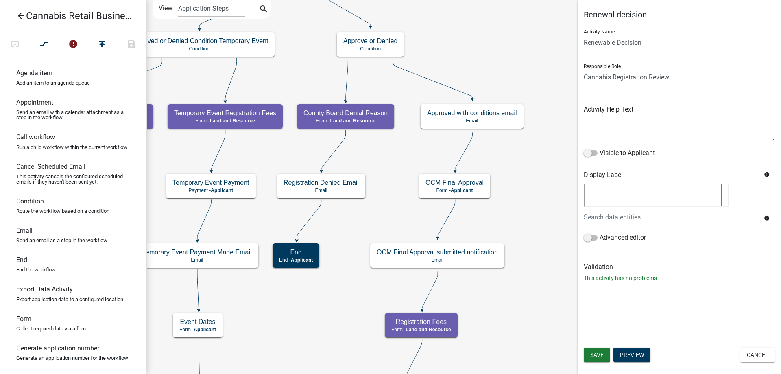
click at [521, 308] on div "start Start - Applicant Application Introduction Form - Applicant Parcel search…" at bounding box center [463, 187] width 634 height 374
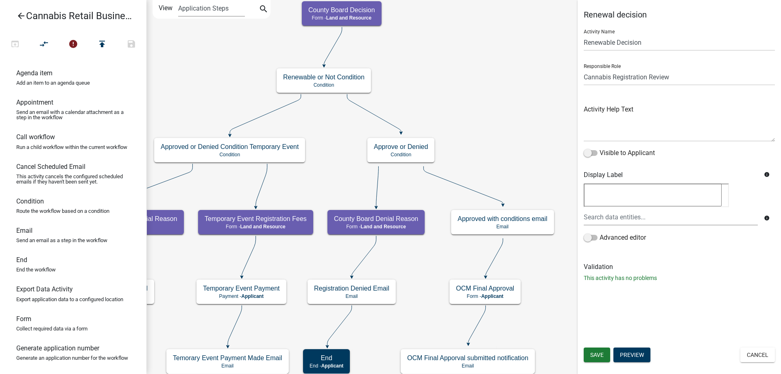
click at [510, 154] on div "start Start - Applicant Application Introduction Form - Applicant Parcel search…" at bounding box center [463, 187] width 634 height 374
click at [420, 154] on g "Approve or Denied Condition" at bounding box center [400, 150] width 67 height 24
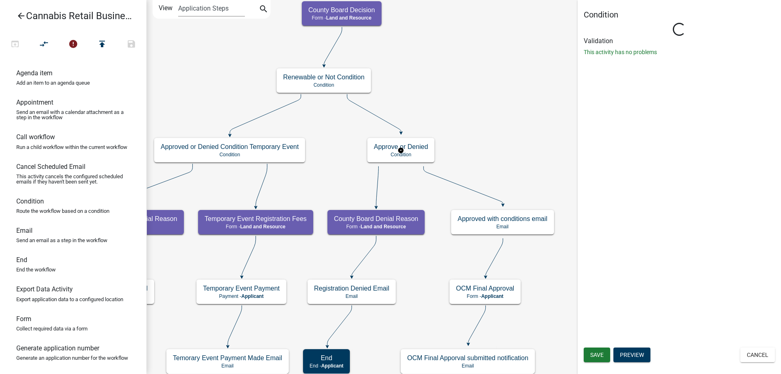
click at [420, 154] on g "Approve or Denied Condition" at bounding box center [400, 150] width 67 height 24
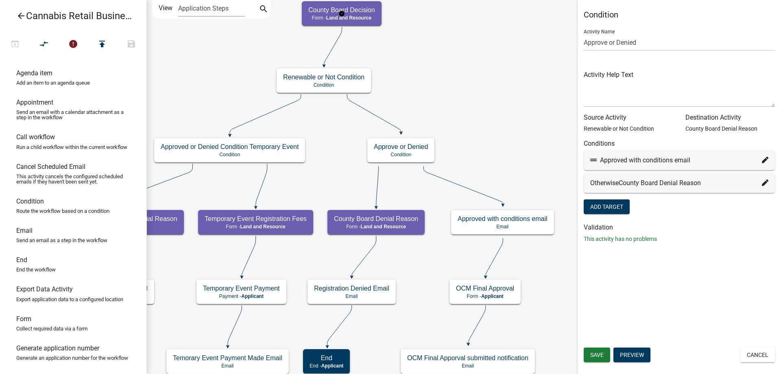
click at [365, 12] on g "County Board Decision Form - Land and Resource" at bounding box center [342, 13] width 80 height 24
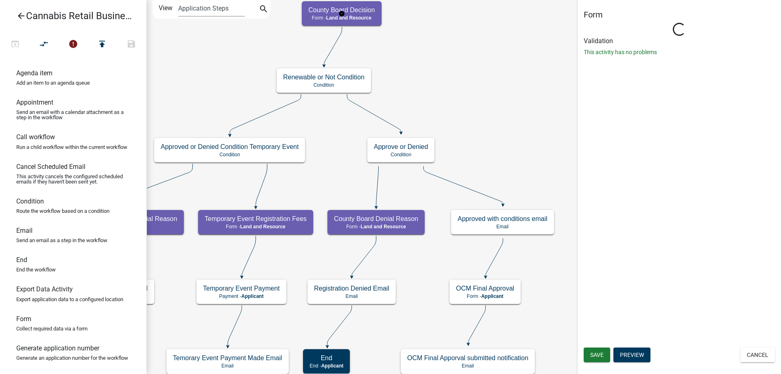
click at [365, 12] on g "County Board Decision Form - Land and Resource" at bounding box center [342, 13] width 80 height 24
select select "5380C035-E995-43AF-9DCB-4673FB5A2820"
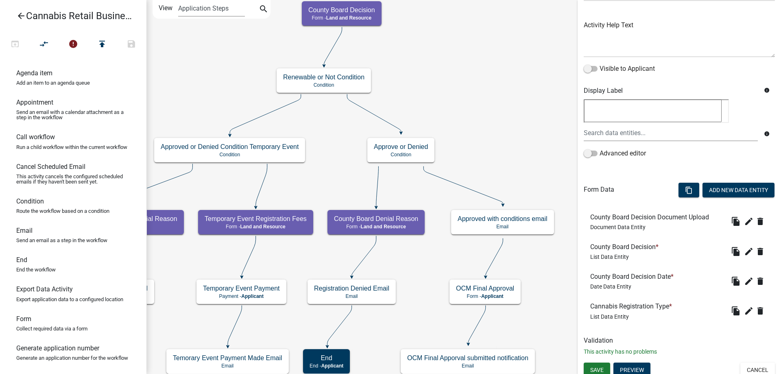
scroll to position [89, 0]
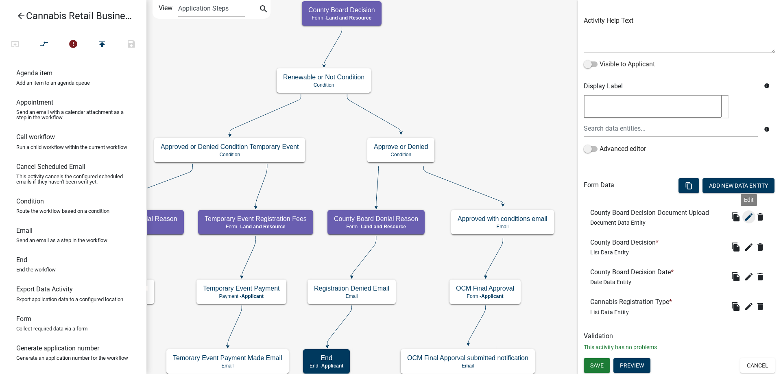
click at [749, 217] on icon "edit" at bounding box center [749, 217] width 10 height 10
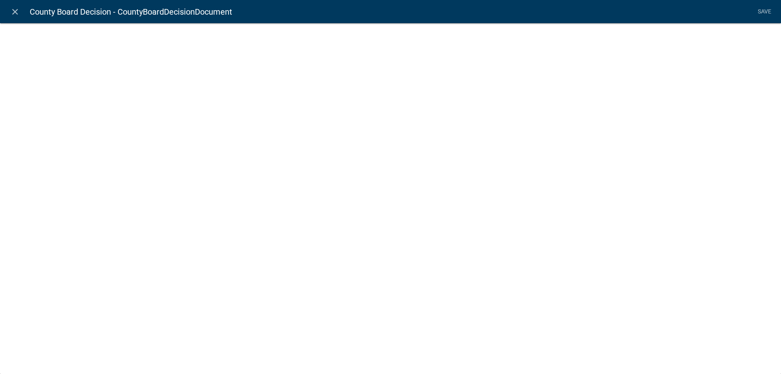
select select "document"
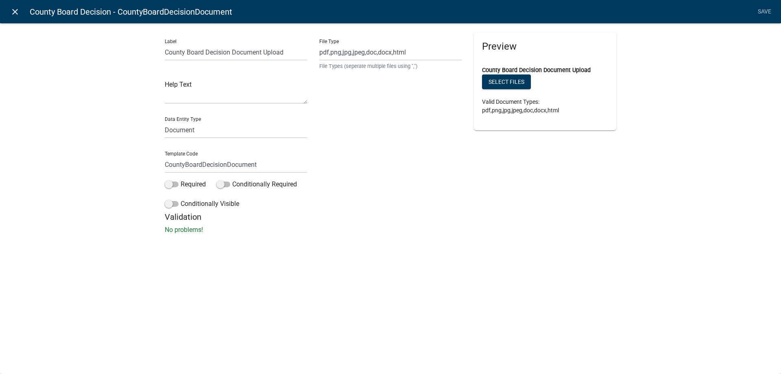
click at [17, 11] on icon "close" at bounding box center [15, 12] width 10 height 10
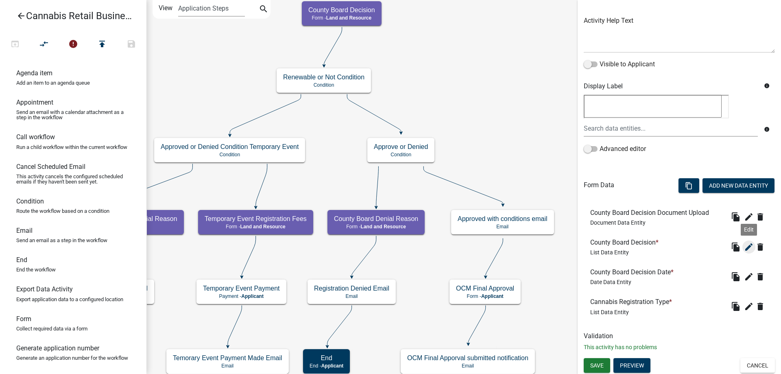
click at [747, 249] on icon "edit" at bounding box center [749, 247] width 10 height 10
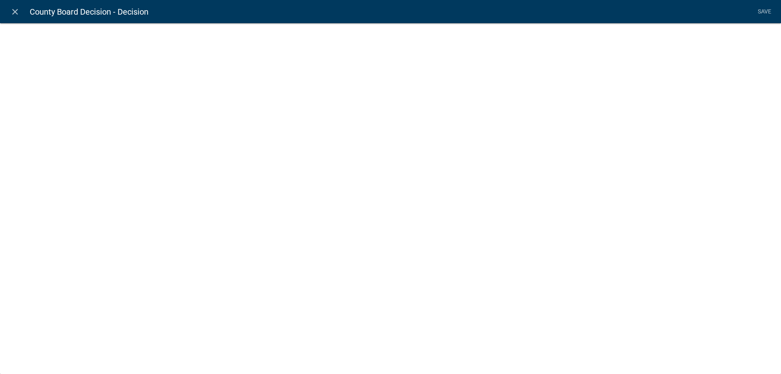
click at [747, 249] on div "close County Board Decision - Decision Save" at bounding box center [390, 187] width 781 height 374
select select "list-data"
select select
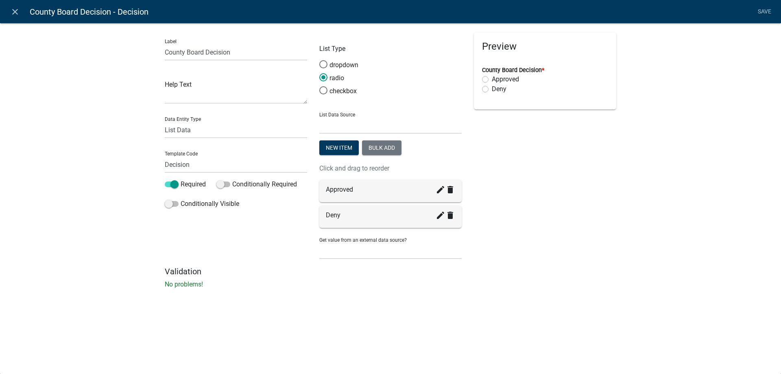
click at [286, 261] on div "Label County Board Decision Help Text Data Entity Type Free Form Text Document …" at bounding box center [236, 150] width 155 height 234
click at [18, 11] on icon "close" at bounding box center [15, 12] width 10 height 10
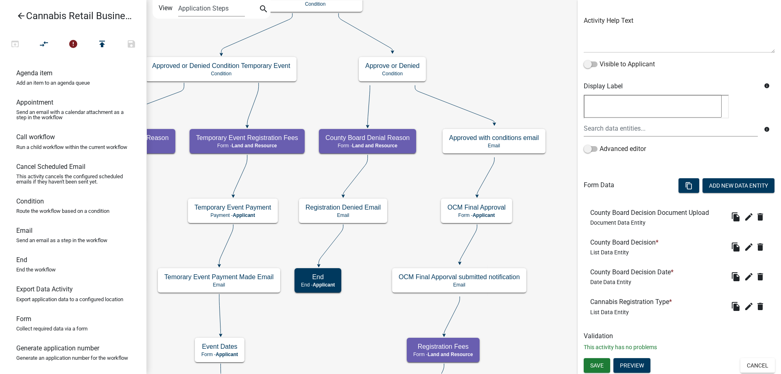
click at [498, 74] on div "start Start - Applicant Application Introduction Form - Applicant Parcel search…" at bounding box center [463, 187] width 634 height 374
click at [412, 72] on g "Approve or Denied Condition" at bounding box center [392, 69] width 67 height 24
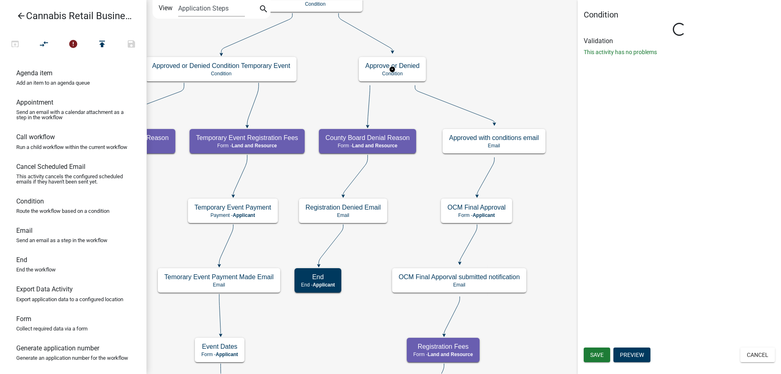
scroll to position [0, 0]
click at [412, 72] on g "Approve or Denied Condition" at bounding box center [392, 69] width 67 height 24
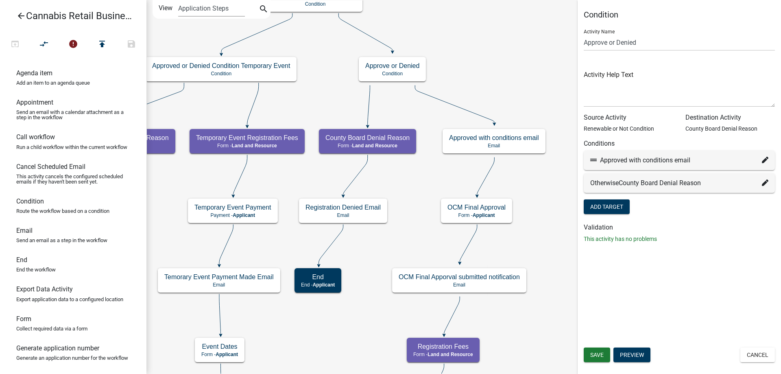
click at [766, 183] on icon at bounding box center [765, 182] width 7 height 7
select select "36: 1119a9b1-81af-4d46-af4c-e181c5b65e74"
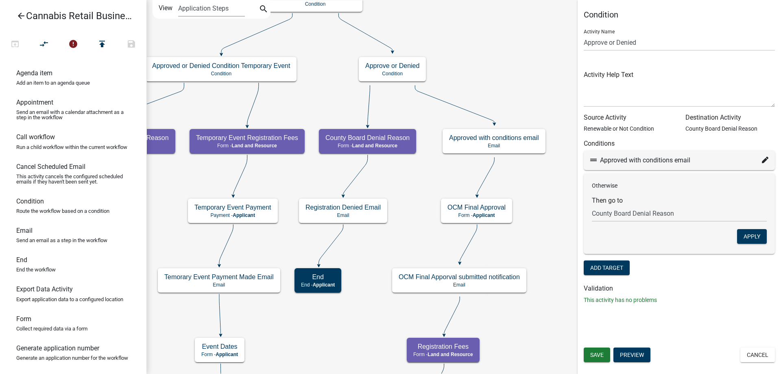
click at [764, 161] on icon at bounding box center [765, 160] width 7 height 7
select select "49: 45bd337a-98fe-4b75-ae68-3c41ea7499a7"
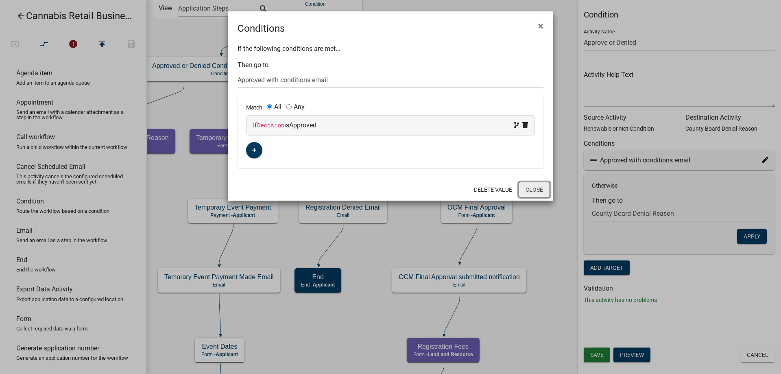
click at [533, 191] on button "Close" at bounding box center [533, 189] width 31 height 15
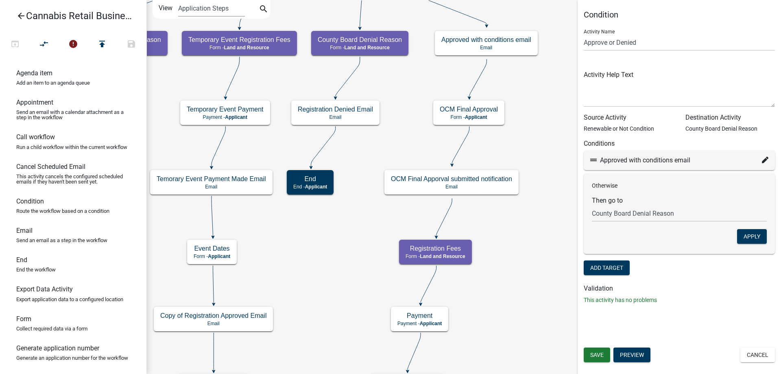
click at [540, 140] on div "start Start - Applicant Application Introduction Form - Applicant Parcel search…" at bounding box center [463, 187] width 634 height 374
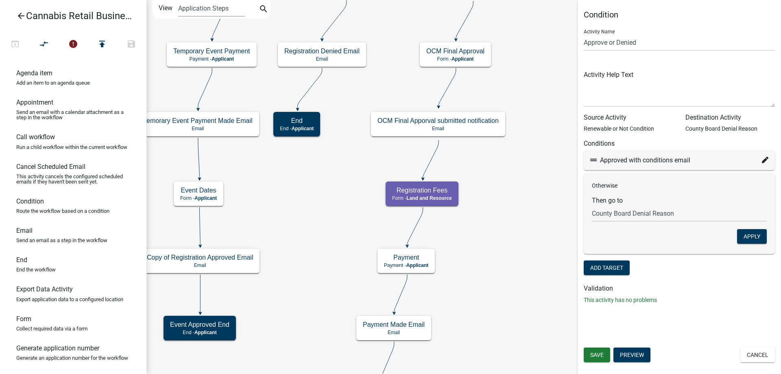
click at [508, 216] on div "start Start - Applicant Application Introduction Form - Applicant Parcel search…" at bounding box center [463, 187] width 634 height 374
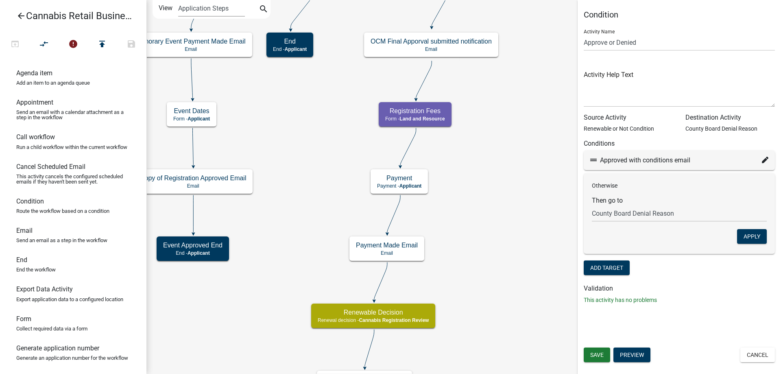
click at [497, 181] on div "start Start - Applicant Application Introduction Form - Applicant Parcel search…" at bounding box center [463, 187] width 634 height 374
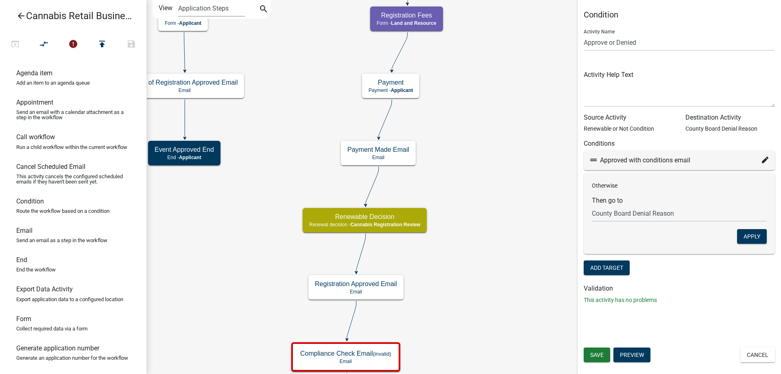
click at [504, 182] on div "start Start - Applicant Application Introduction Form - Applicant Parcel search…" at bounding box center [463, 187] width 634 height 374
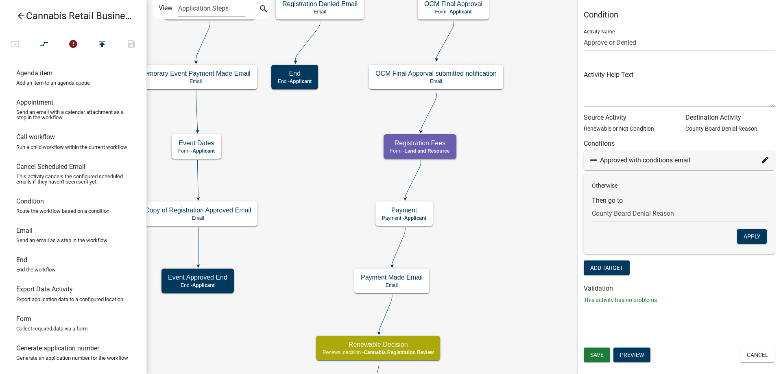
click at [505, 229] on div "start Start - Applicant Application Introduction Form - Applicant Parcel search…" at bounding box center [463, 187] width 634 height 374
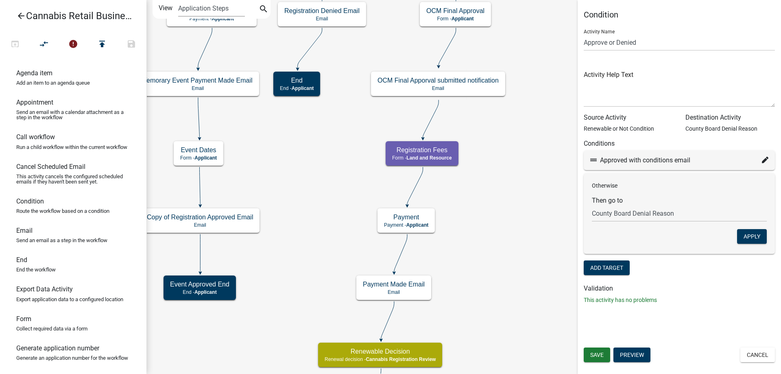
click at [477, 311] on div "start Start - Applicant Application Introduction Form - Applicant Parcel search…" at bounding box center [463, 187] width 634 height 374
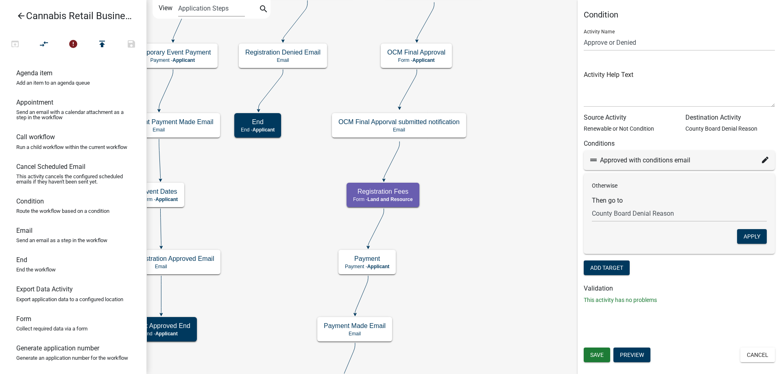
click at [466, 219] on div "start Start - Applicant Application Introduction Form - Applicant Parcel search…" at bounding box center [463, 187] width 634 height 374
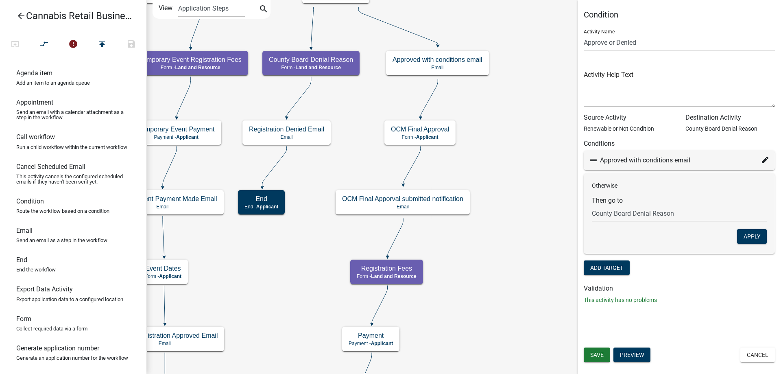
click at [494, 314] on div "start Start - Applicant Application Introduction Form - Applicant Parcel search…" at bounding box center [463, 187] width 634 height 374
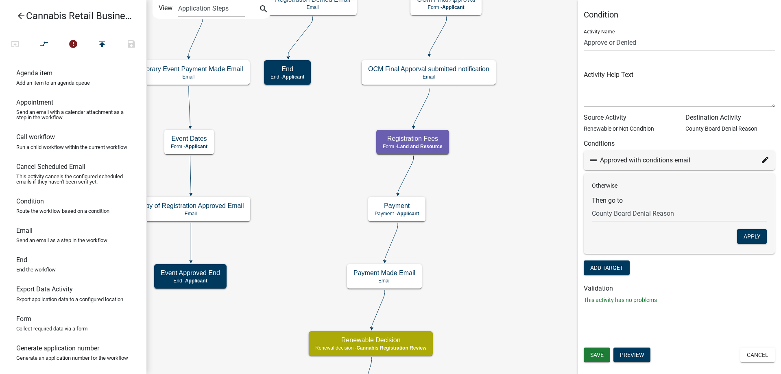
click at [502, 137] on div "start Start - Applicant Application Introduction Form - Applicant Parcel search…" at bounding box center [463, 187] width 634 height 374
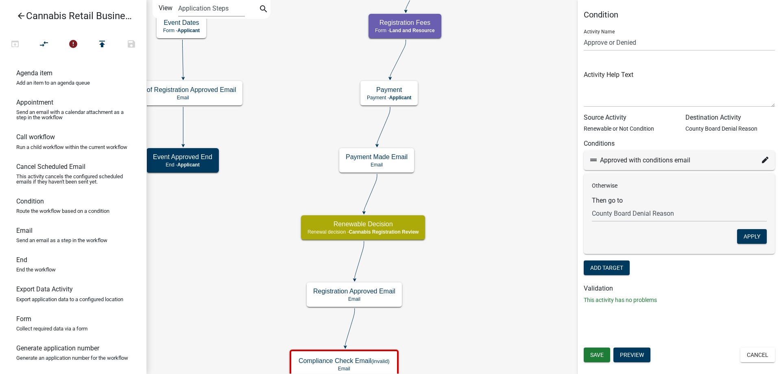
click at [470, 147] on div "start Start - Applicant Application Introduction Form - Applicant Parcel search…" at bounding box center [463, 187] width 634 height 374
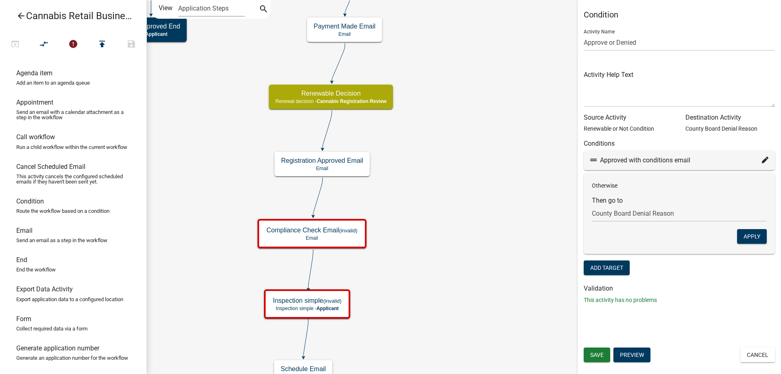
click at [474, 153] on div "start Start - Applicant Application Introduction Form - Applicant Parcel search…" at bounding box center [463, 187] width 634 height 374
click at [759, 356] on button "Cancel" at bounding box center [757, 354] width 35 height 15
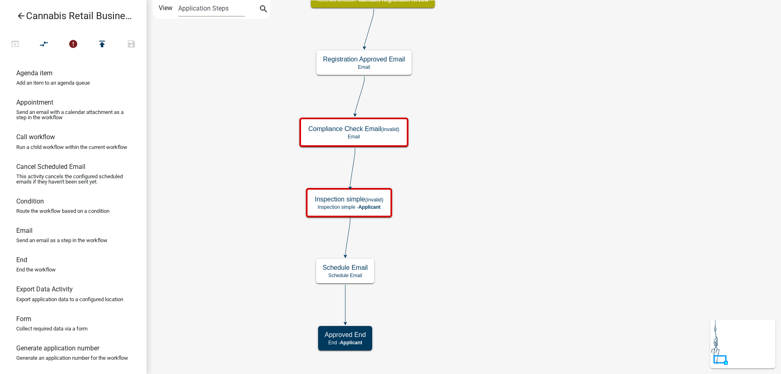
click at [510, 122] on div "start Start - Applicant Application Introduction Form - Applicant Parcel search…" at bounding box center [463, 187] width 634 height 374
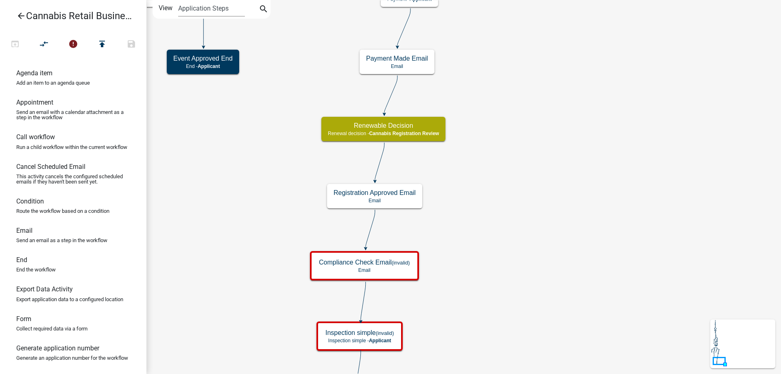
click at [524, 210] on div "start Start - Applicant Application Introduction Form - Applicant Parcel search…" at bounding box center [463, 187] width 634 height 374
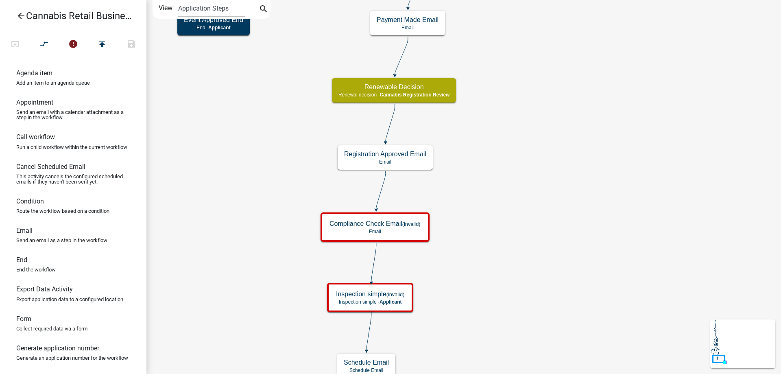
click at [526, 226] on div "start Start - Applicant Application Introduction Form - Applicant Parcel search…" at bounding box center [463, 187] width 634 height 374
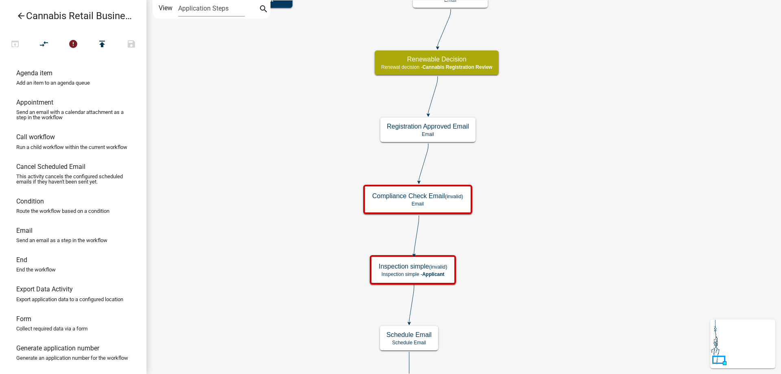
click at [605, 191] on div "start Start - Applicant Application Introduction Form - Applicant Parcel search…" at bounding box center [463, 187] width 634 height 374
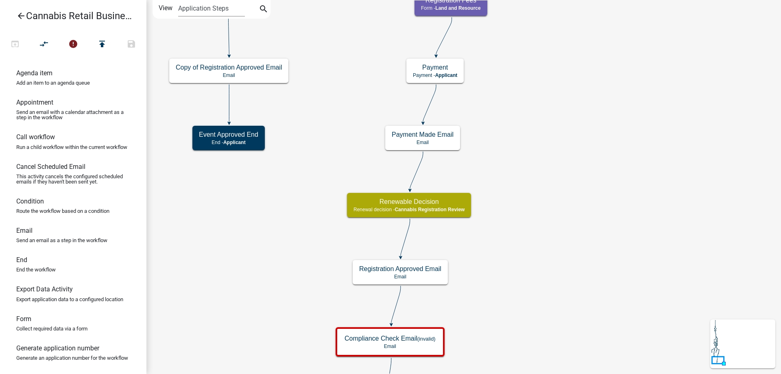
click at [593, 294] on div "start Start - Applicant Application Introduction Form - Applicant Parcel search…" at bounding box center [463, 187] width 634 height 374
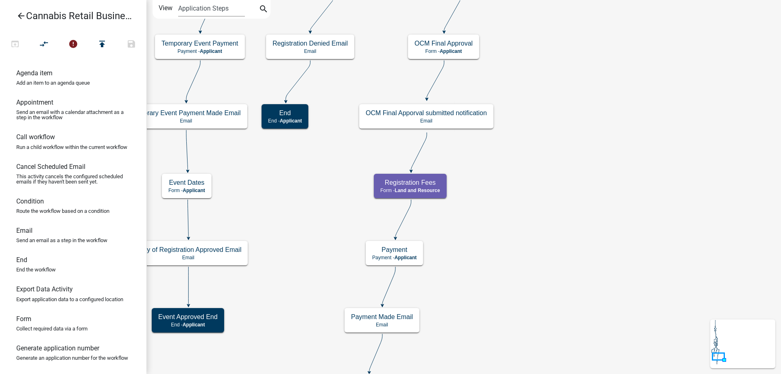
click at [588, 310] on div "start Start - Applicant Application Introduction Form - Applicant Parcel search…" at bounding box center [463, 187] width 634 height 374
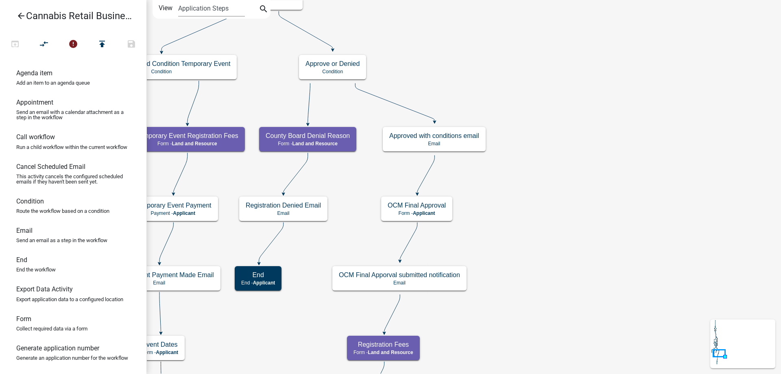
click at [575, 279] on div "start Start - Applicant Application Introduction Form - Applicant Parcel search…" at bounding box center [463, 187] width 634 height 374
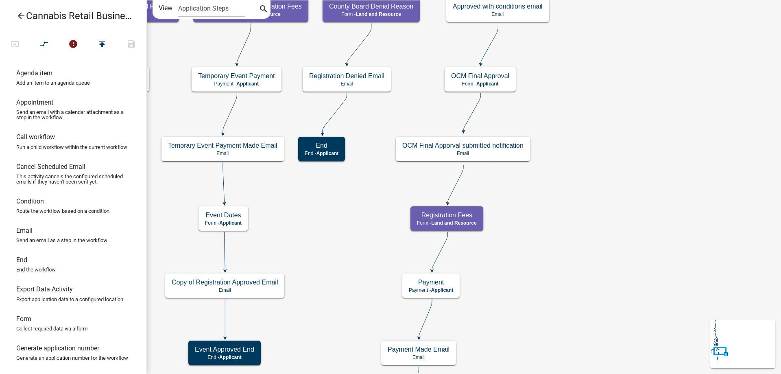
click at [629, 85] on div "start Start - Applicant Application Introduction Form - Applicant Parcel search…" at bounding box center [463, 187] width 634 height 374
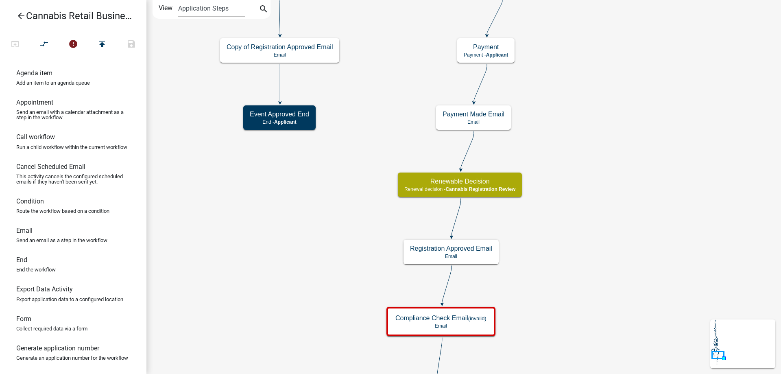
click at [596, 75] on div "start Start - Applicant Application Introduction Form - Applicant Parcel search…" at bounding box center [463, 187] width 634 height 374
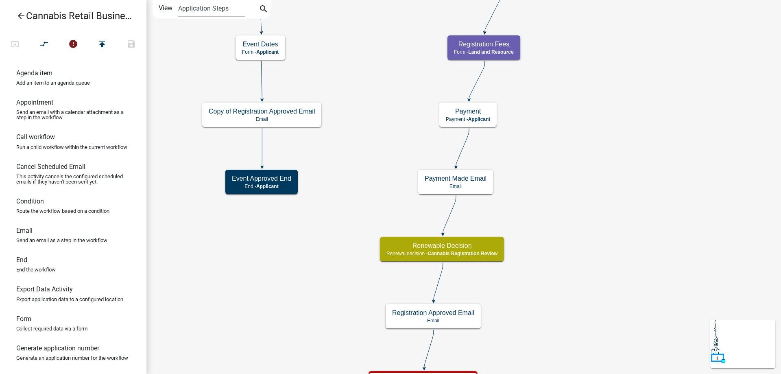
click at [575, 317] on div "start Start - Applicant Application Introduction Form - Applicant Parcel search…" at bounding box center [463, 187] width 634 height 374
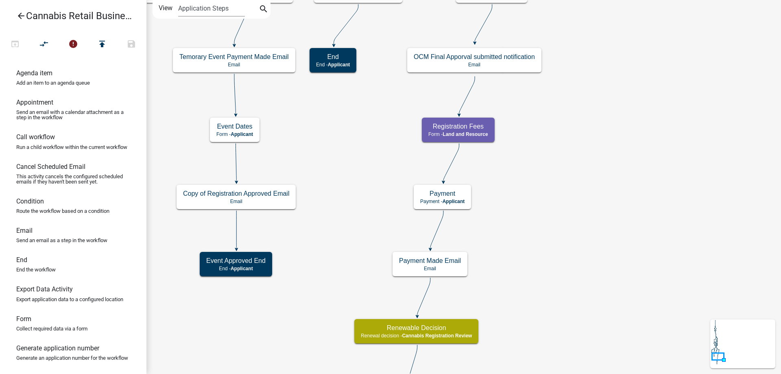
click at [571, 259] on div "start Start - Applicant Application Introduction Form - Applicant Parcel search…" at bounding box center [463, 187] width 634 height 374
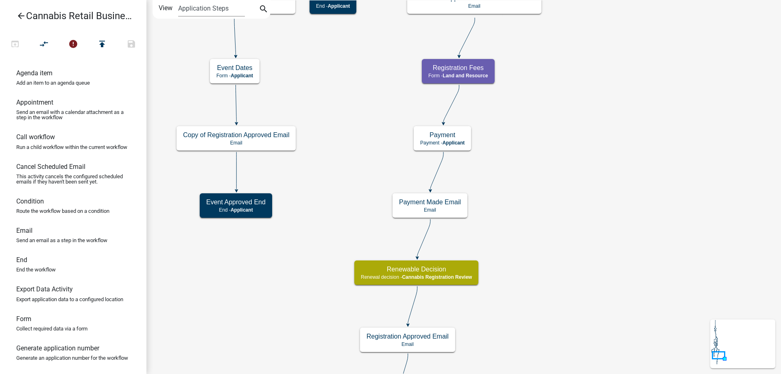
click at [575, 267] on div "start Start - Applicant Application Introduction Form - Applicant Parcel search…" at bounding box center [463, 187] width 634 height 374
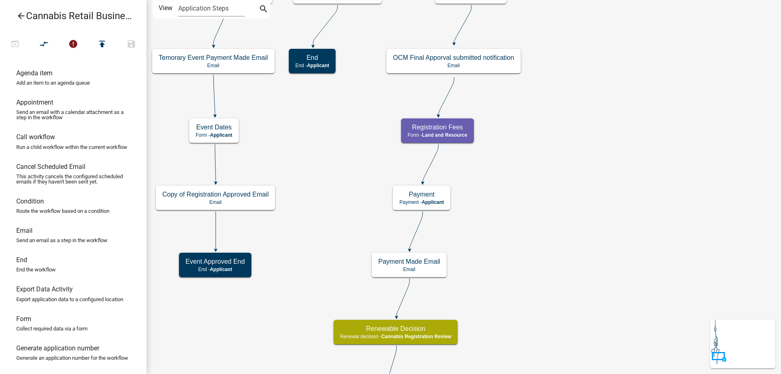
click at [557, 289] on div "start Start - Applicant Application Introduction Form - Applicant Parcel search…" at bounding box center [463, 187] width 634 height 374
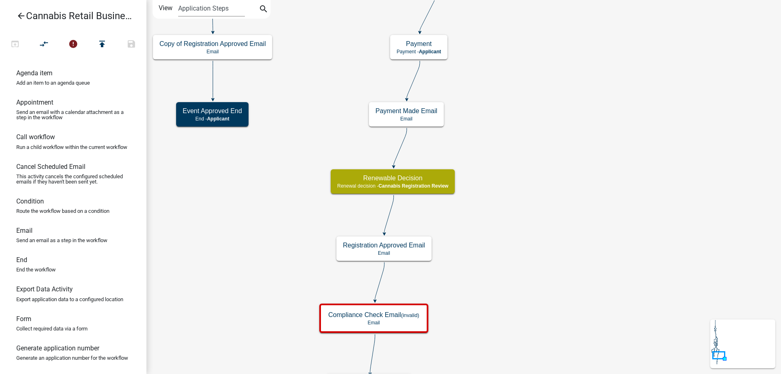
click at [632, 102] on div "start Start - Applicant Application Introduction Form - Applicant Parcel search…" at bounding box center [463, 187] width 634 height 374
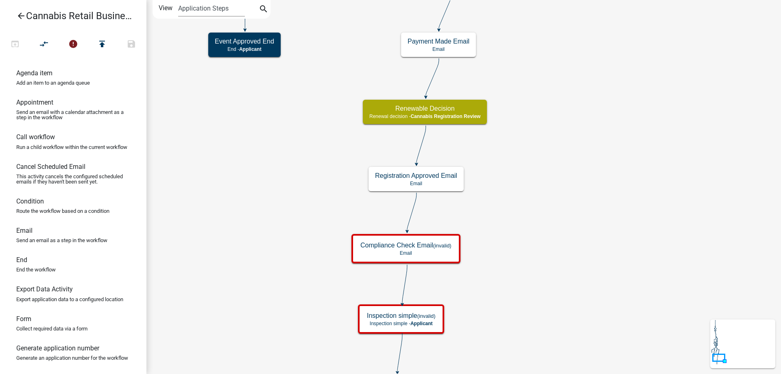
click at [558, 170] on div "start Start - Applicant Application Introduction Form - Applicant Parcel search…" at bounding box center [463, 187] width 634 height 374
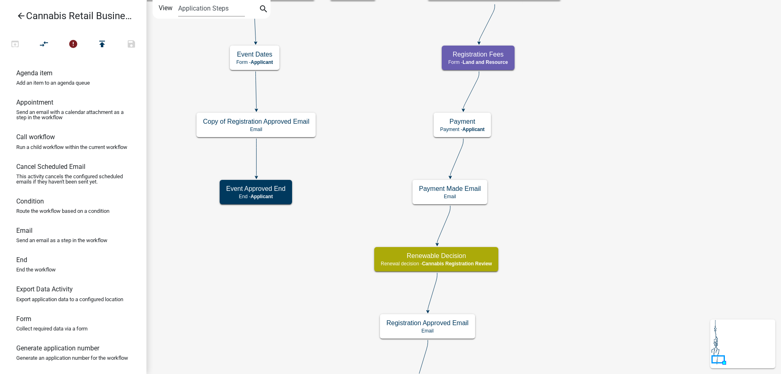
click at [566, 196] on div "start Start - Applicant Application Introduction Form - Applicant Parcel search…" at bounding box center [463, 187] width 634 height 374
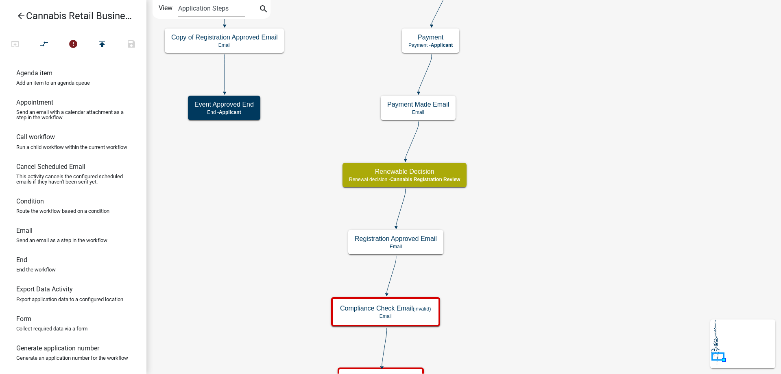
click at [507, 186] on div "start Start - Applicant Application Introduction Form - Applicant Parcel search…" at bounding box center [463, 187] width 634 height 374
click at [429, 178] on g "Renewable Decision Renewal decision - Cannabis Registration Review" at bounding box center [405, 175] width 126 height 24
click at [429, 178] on span "Cannabis Registration Review" at bounding box center [425, 179] width 70 height 6
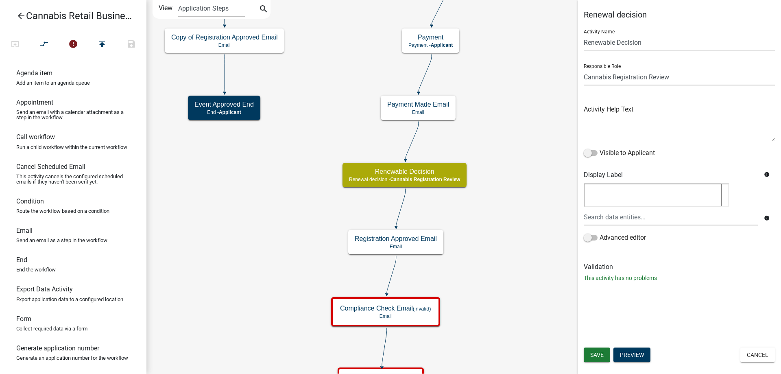
click at [583, 69] on select "Applicant Land and Resource Assistant Director Admin Cannabis Registration Revi…" at bounding box center [678, 77] width 191 height 17
click option "Land and Resource Inspectors" at bounding box center [0, 0] width 0 height 0
click at [583, 69] on select "Applicant Land and Resource Assistant Director Admin Cannabis Registration Revi…" at bounding box center [678, 77] width 191 height 17
select select "8480AF63-7AD4-4446-8EB2-87DCCDEB9E57"
click option "Land and Resource" at bounding box center [0, 0] width 0 height 0
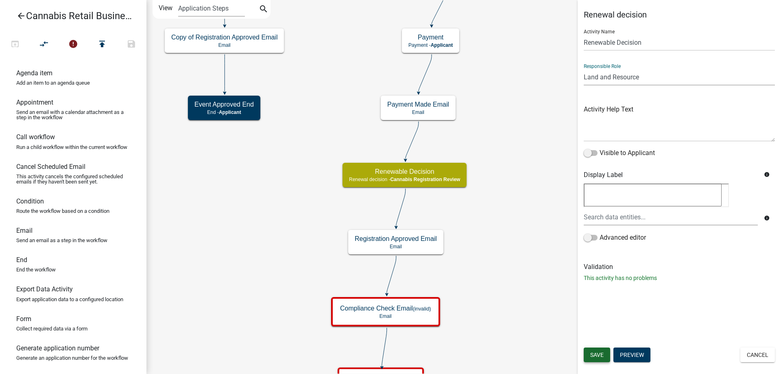
click at [598, 353] on span "Save" at bounding box center [596, 354] width 13 height 7
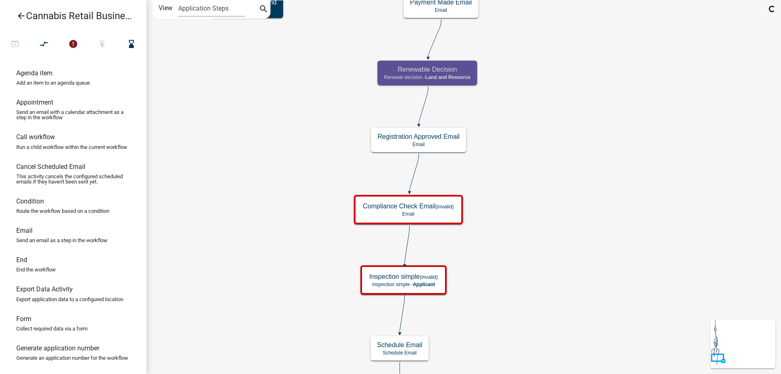
click at [553, 141] on div "start Start - Applicant Application Introduction Form - Applicant Parcel search…" at bounding box center [463, 187] width 634 height 374
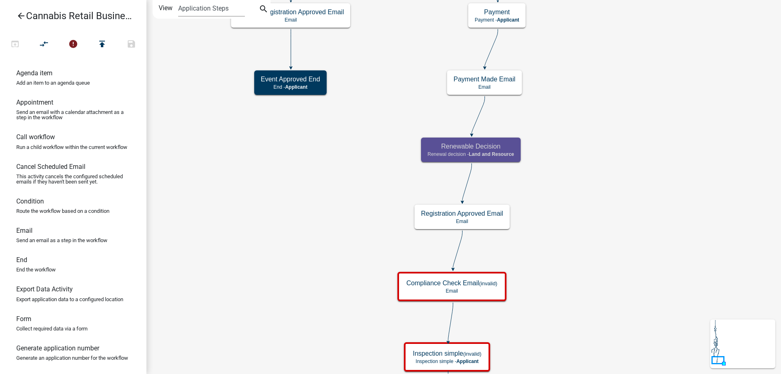
click at [585, 172] on div "start Start - Applicant Application Introduction Form - Applicant Parcel search…" at bounding box center [463, 187] width 634 height 374
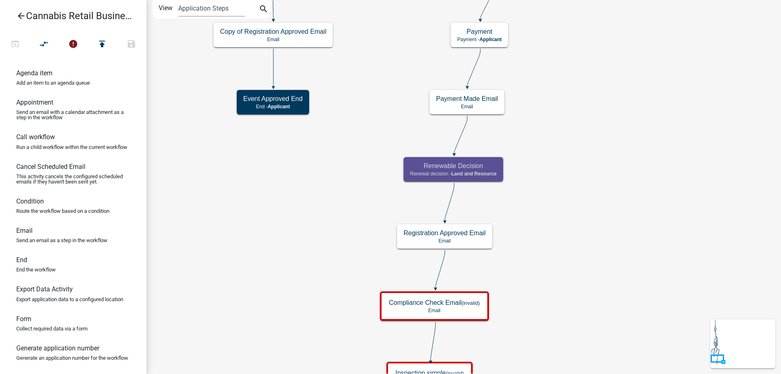
click at [631, 132] on div "start Start - Applicant Application Introduction Form - Applicant Parcel search…" at bounding box center [463, 187] width 634 height 374
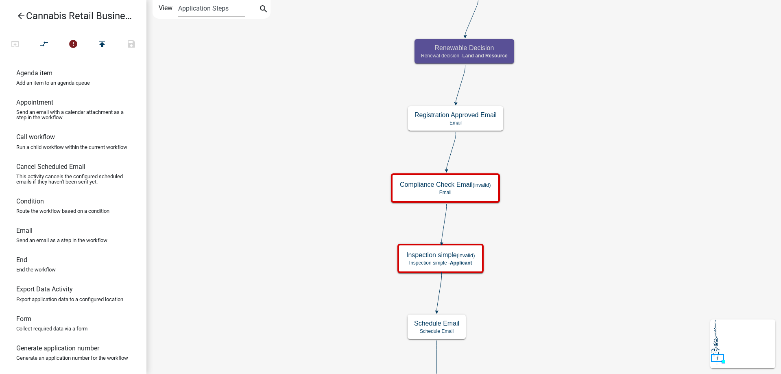
click at [620, 113] on div "start Start - Applicant Application Introduction Form - Applicant Parcel search…" at bounding box center [463, 187] width 634 height 374
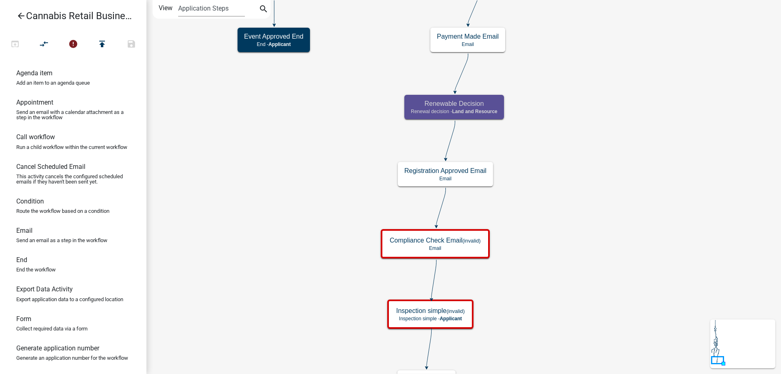
click at [572, 303] on div "start Start - Applicant Application Introduction Form - Applicant Parcel search…" at bounding box center [463, 187] width 634 height 374
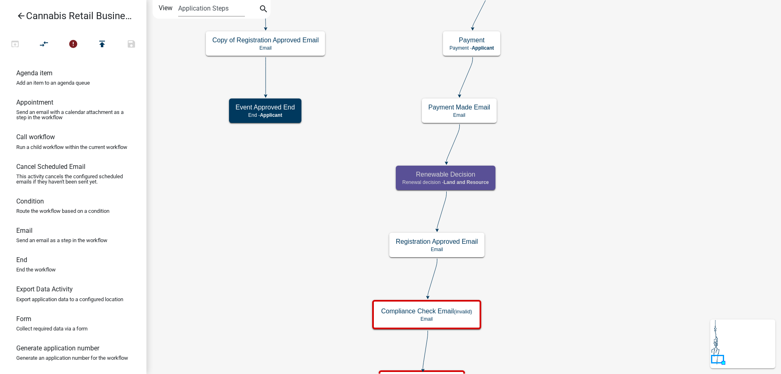
click at [538, 267] on div "start Start - Applicant Application Introduction Form - Applicant Parcel search…" at bounding box center [463, 187] width 634 height 374
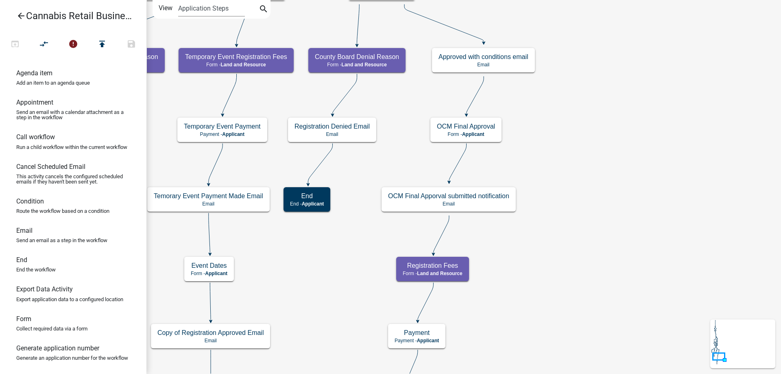
click at [562, 272] on div "start Start - Applicant Application Introduction Form - Applicant Parcel search…" at bounding box center [463, 187] width 634 height 374
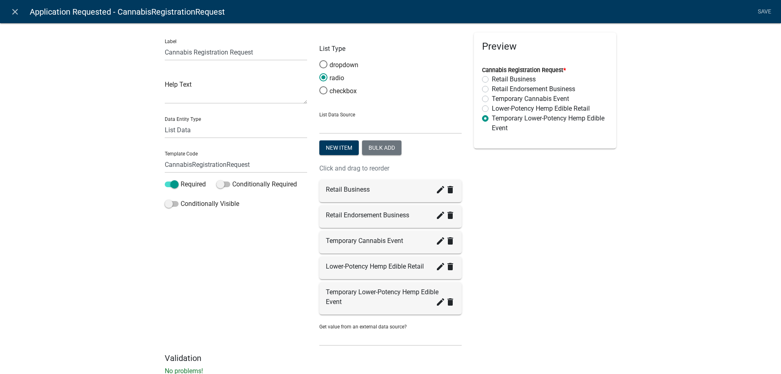
select select "list-data"
select select
click at [685, 129] on div "Label Cannabis Registration Request Help Text Data Entity Type Free Form Text D…" at bounding box center [390, 201] width 781 height 383
click at [10, 11] on icon "close" at bounding box center [15, 12] width 10 height 10
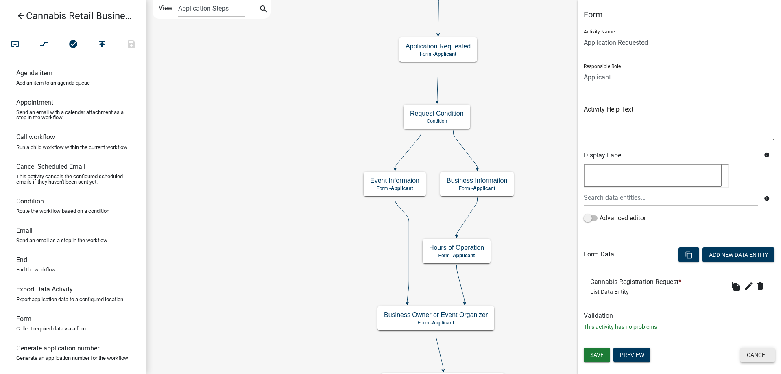
click at [758, 359] on button "Cancel" at bounding box center [757, 354] width 35 height 15
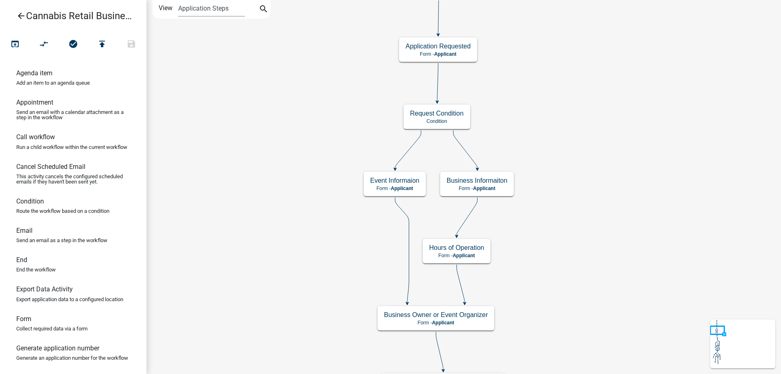
click at [20, 15] on icon "arrow_back" at bounding box center [21, 16] width 10 height 11
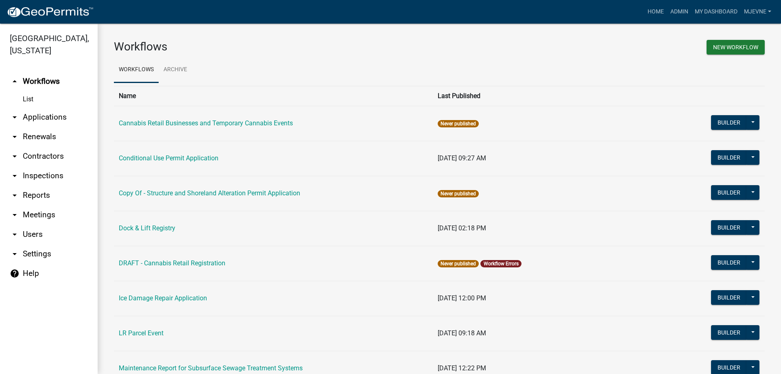
click at [13, 253] on icon "arrow_drop_down" at bounding box center [15, 254] width 10 height 10
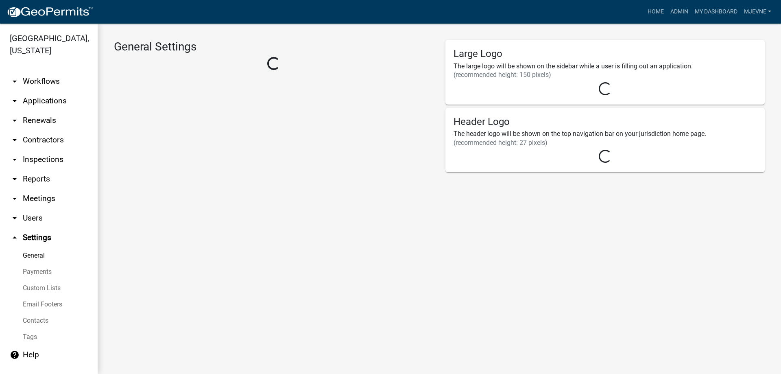
select select "MN"
select select "Central Standard Time"
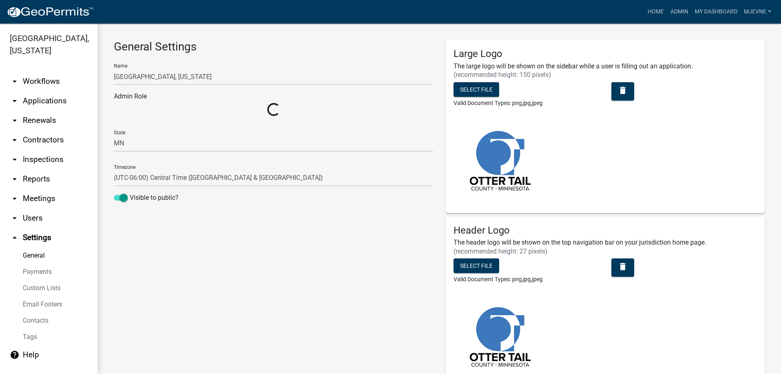
select select "3a0e02b3-6a9b-40ba-a09e-3159e1e606a9"
click at [33, 288] on link "Custom Lists" at bounding box center [49, 288] width 98 height 16
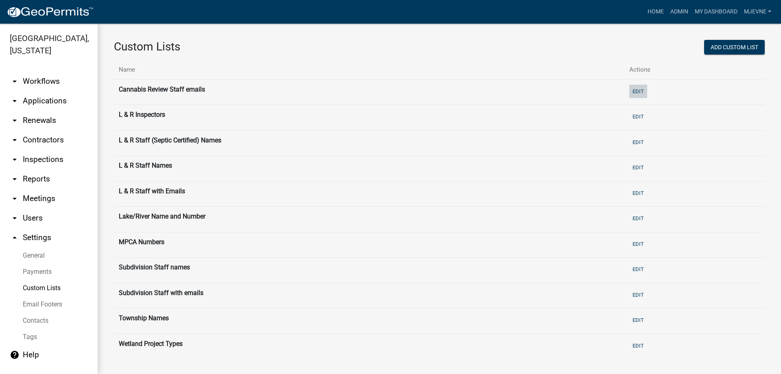
click at [647, 89] on button "Edit" at bounding box center [638, 91] width 18 height 13
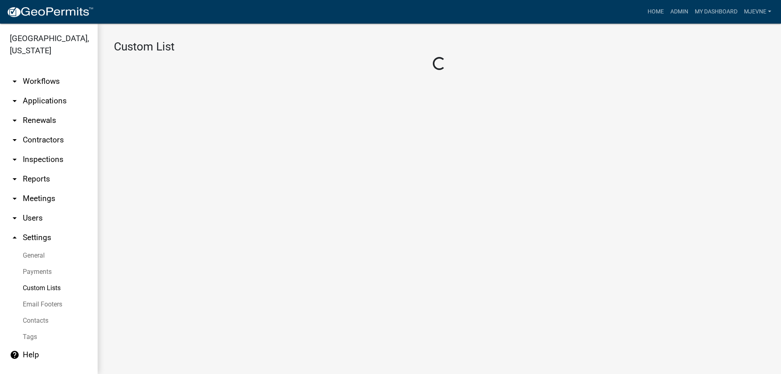
select select "5: 5380c035-e995-43af-9dcb-4673fb5a2820"
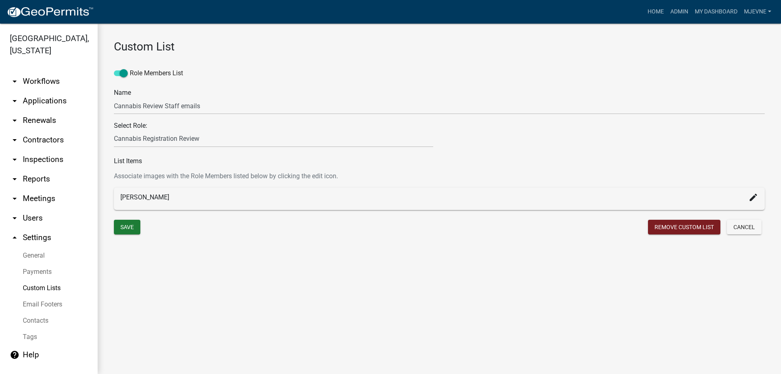
click at [31, 288] on link "Custom Lists" at bounding box center [49, 288] width 98 height 16
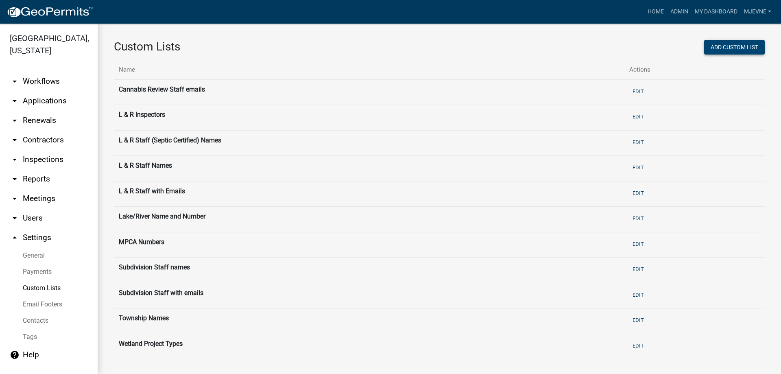
click at [737, 46] on button "Add Custom List" at bounding box center [734, 47] width 61 height 15
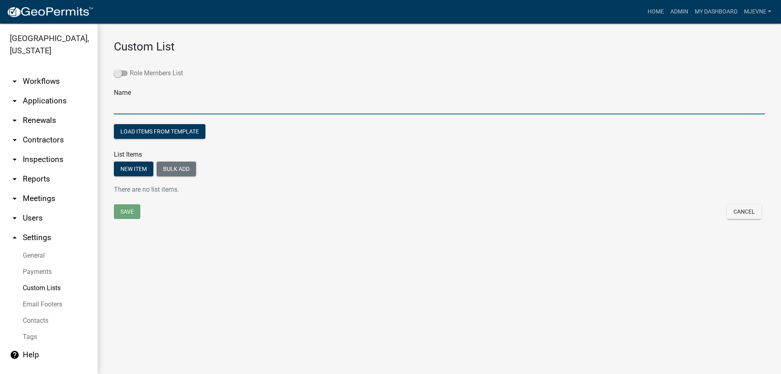
click at [124, 74] on span at bounding box center [121, 73] width 14 height 6
click at [130, 68] on input "Role Members List" at bounding box center [130, 68] width 0 height 0
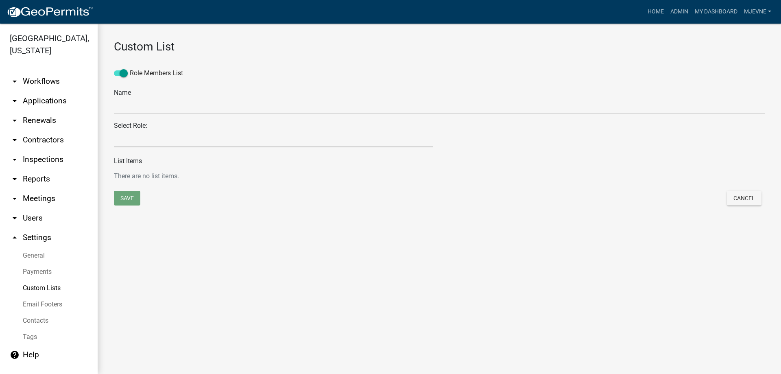
click at [114, 131] on select "Maintenance Report Land and Resource Assistant Director Assessors office Admin …" at bounding box center [273, 139] width 319 height 17
click at [118, 72] on span at bounding box center [121, 73] width 14 height 6
click at [130, 68] on input "Role Members List" at bounding box center [130, 68] width 0 height 0
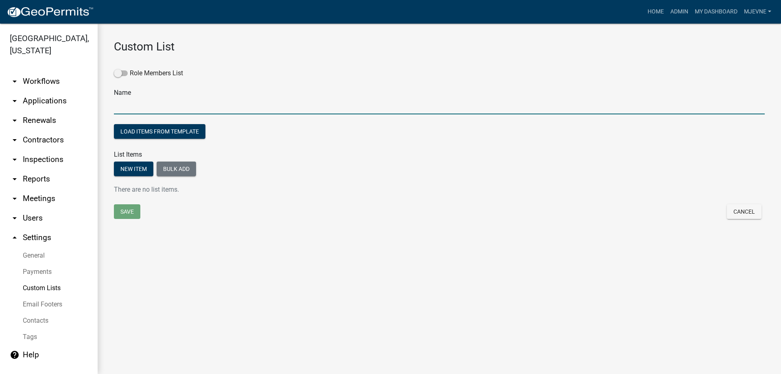
click at [149, 104] on input "text" at bounding box center [439, 106] width 651 height 17
type input "Cannabis Compliance Checks"
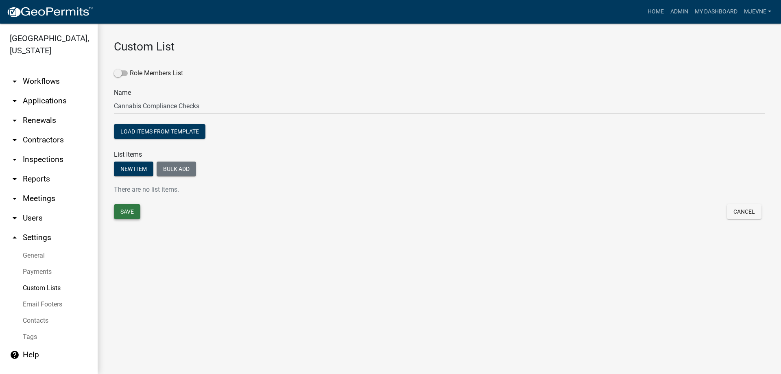
click at [129, 214] on button "Save" at bounding box center [127, 211] width 26 height 15
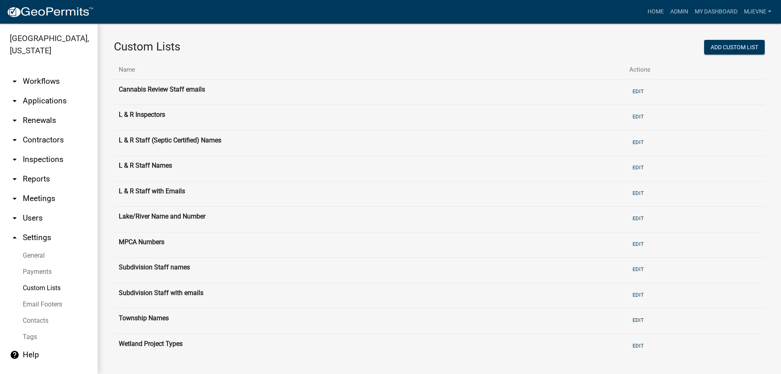
click at [30, 287] on link "Custom Lists" at bounding box center [49, 288] width 98 height 16
click at [35, 253] on link "General" at bounding box center [49, 255] width 98 height 16
select select "MN"
select select "Central Standard Time"
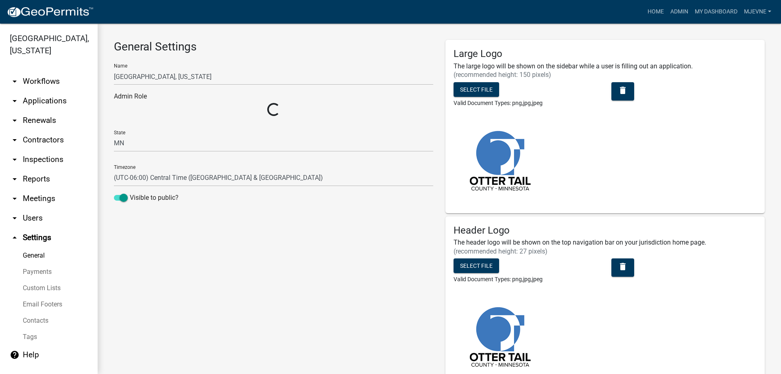
select select "3a0e02b3-6a9b-40ba-a09e-3159e1e606a9"
click at [34, 289] on link "Custom Lists" at bounding box center [49, 288] width 98 height 16
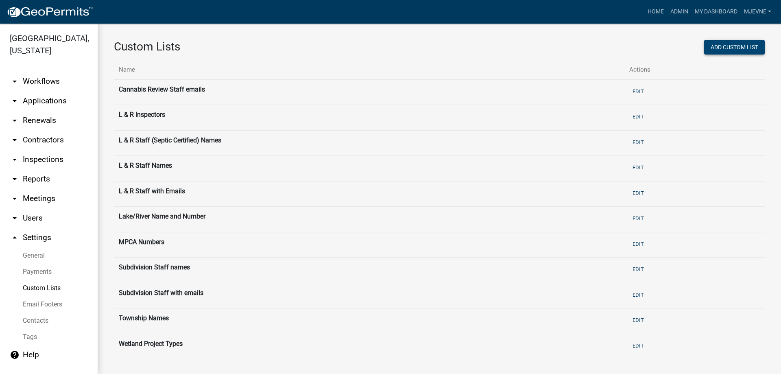
click at [734, 50] on button "Add Custom List" at bounding box center [734, 47] width 61 height 15
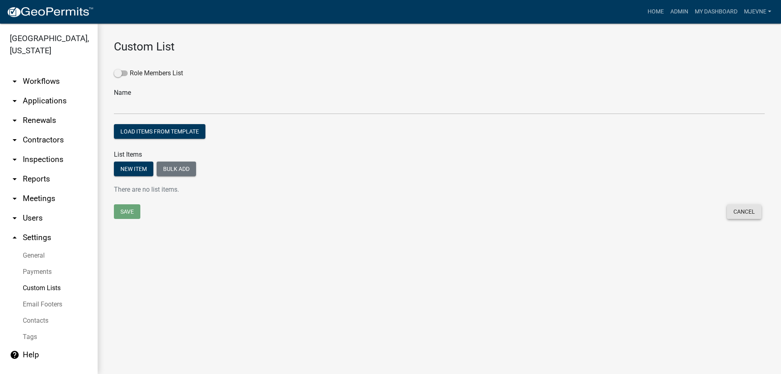
click at [742, 214] on button "Cancel" at bounding box center [744, 211] width 35 height 15
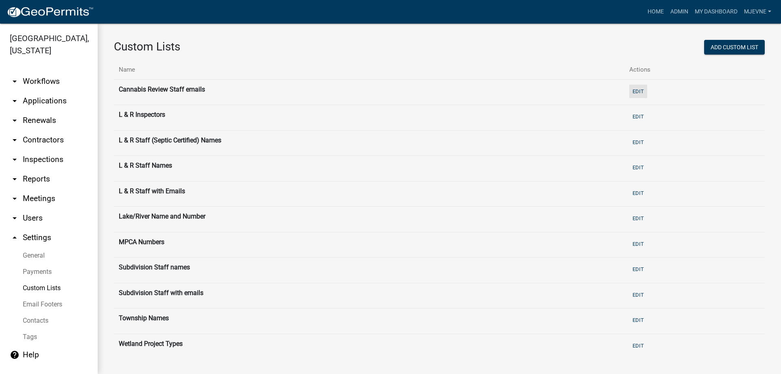
click at [642, 91] on button "Edit" at bounding box center [638, 91] width 18 height 13
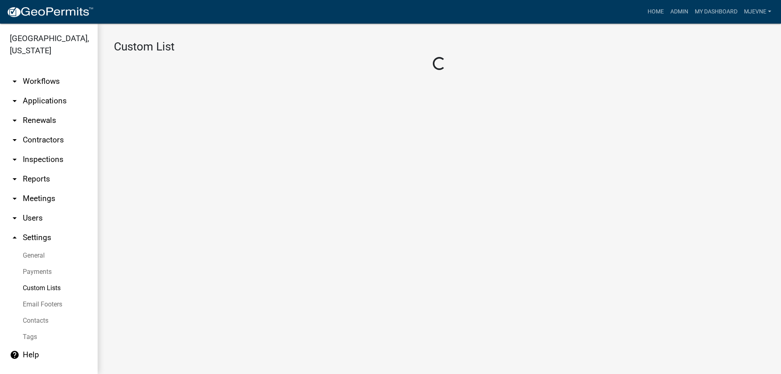
select select "5: 5380c035-e995-43af-9dcb-4673fb5a2820"
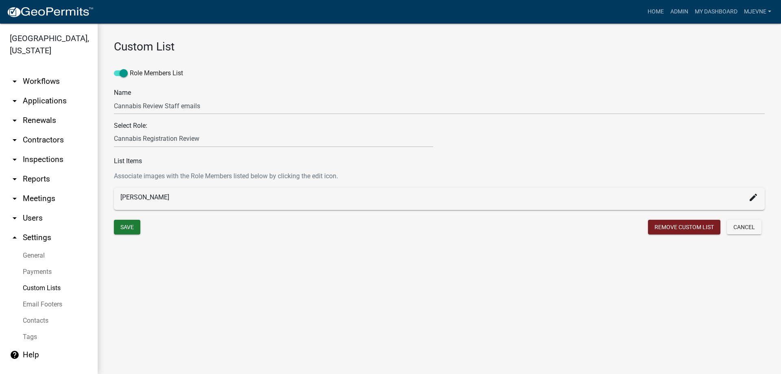
click at [15, 237] on icon "arrow_drop_up" at bounding box center [15, 238] width 10 height 10
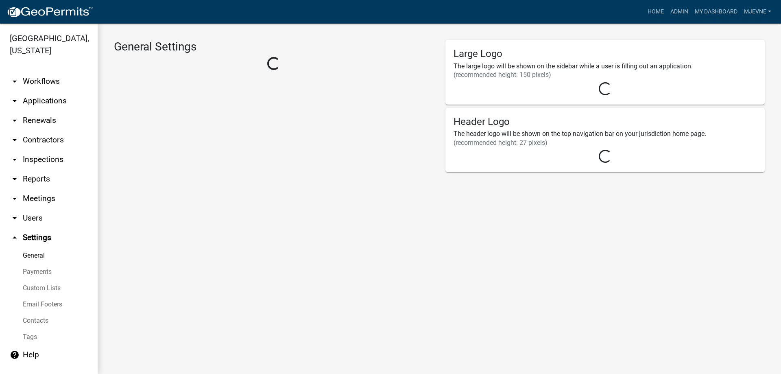
select select "3a0e02b3-6a9b-40ba-a09e-3159e1e606a9"
select select "MN"
select select "Central Standard Time"
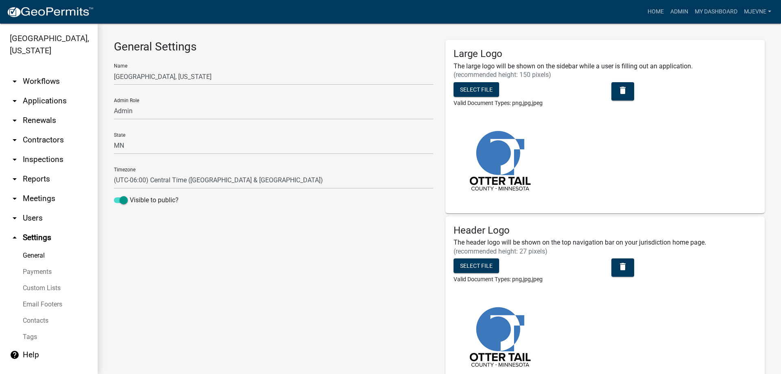
click at [35, 218] on link "arrow_drop_down Users" at bounding box center [49, 218] width 98 height 20
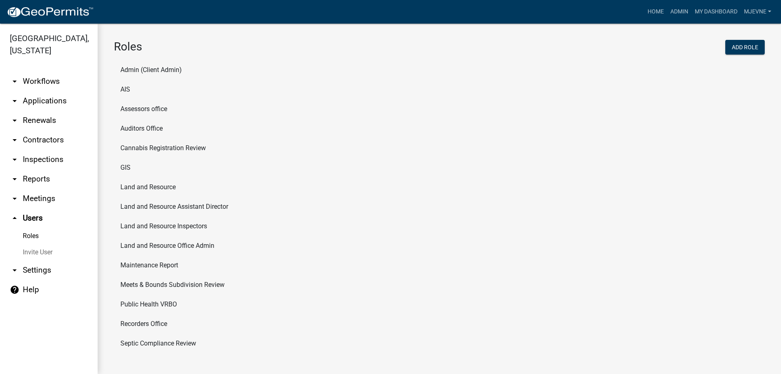
click at [166, 149] on li "Cannabis Registration Review" at bounding box center [439, 148] width 651 height 20
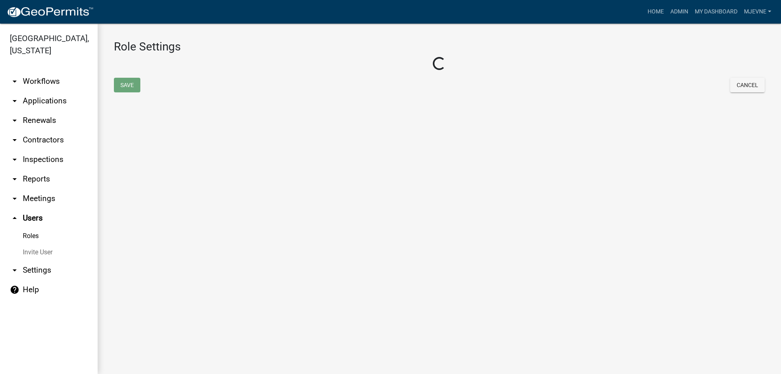
click at [166, 149] on main "Role Settings Loading... Save Cancel" at bounding box center [439, 199] width 683 height 350
select select "2: yellow"
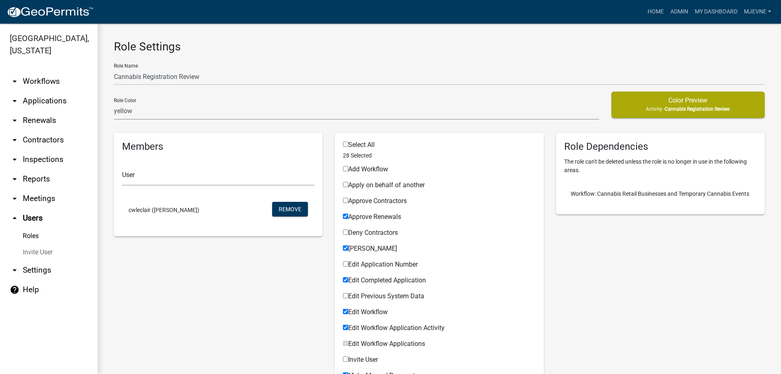
click at [13, 218] on icon "arrow_drop_up" at bounding box center [15, 218] width 10 height 10
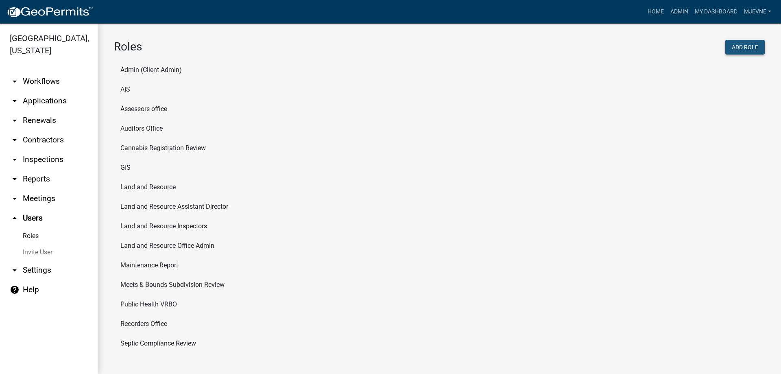
click at [752, 49] on button "Add Role" at bounding box center [744, 47] width 39 height 15
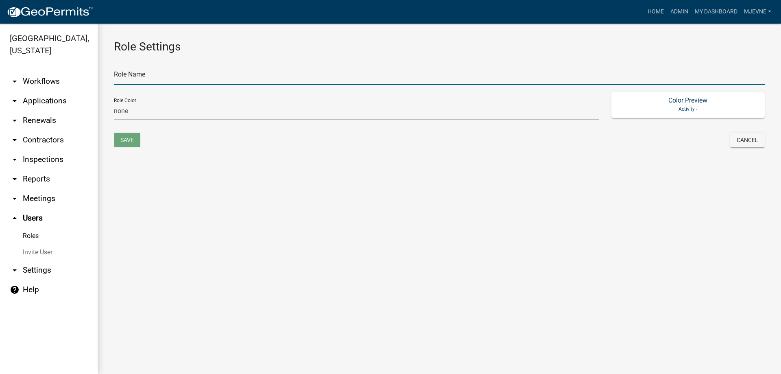
click at [228, 78] on input "text" at bounding box center [439, 76] width 651 height 17
type input "Cannabis Compliance Check"
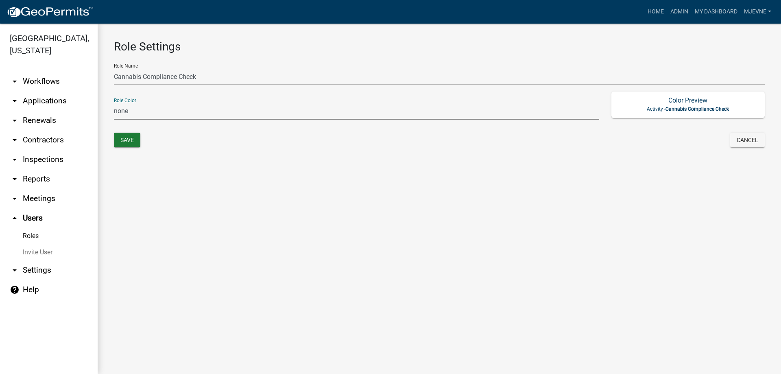
click at [114, 103] on select "none green yellow orange red purple light-blue light-green light-yellow" at bounding box center [356, 111] width 485 height 17
select select "1: green"
click option "green" at bounding box center [0, 0] width 0 height 0
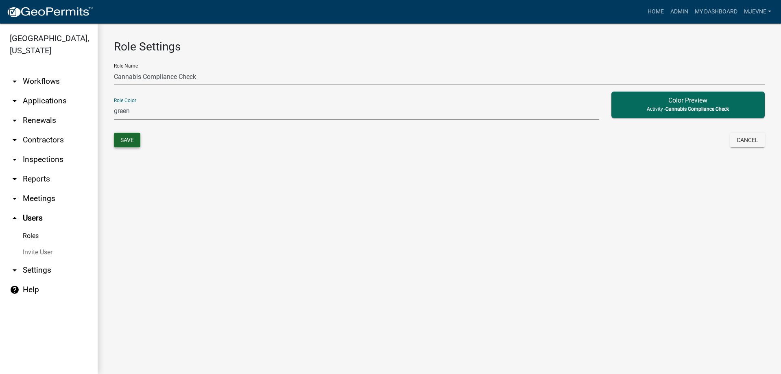
click at [129, 139] on button "Save" at bounding box center [127, 140] width 26 height 15
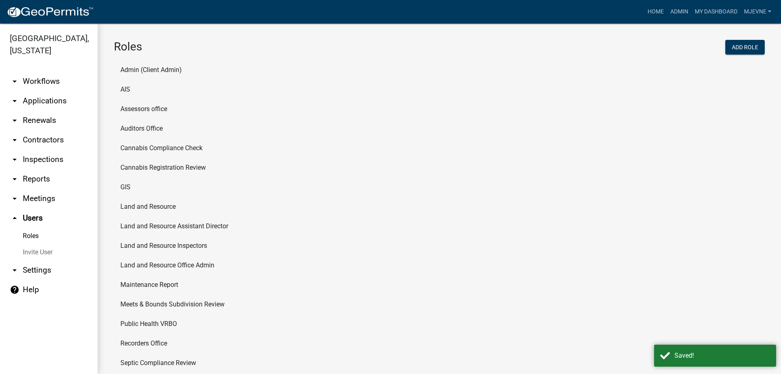
click at [166, 145] on li "Cannabis Compliance Check" at bounding box center [439, 148] width 651 height 20
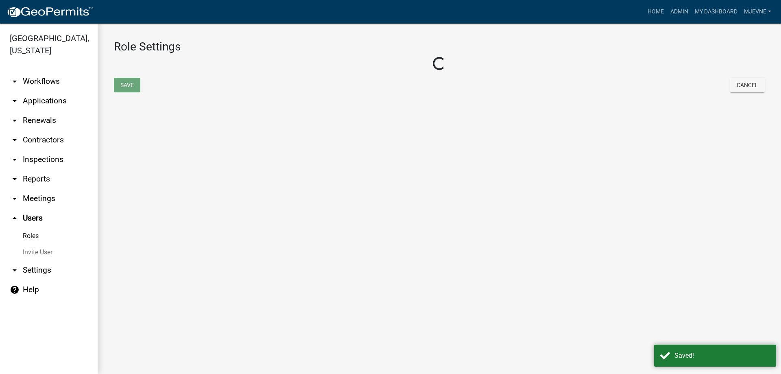
click at [166, 145] on main "Role Settings Loading... Save Cancel" at bounding box center [439, 199] width 683 height 350
select select "1: green"
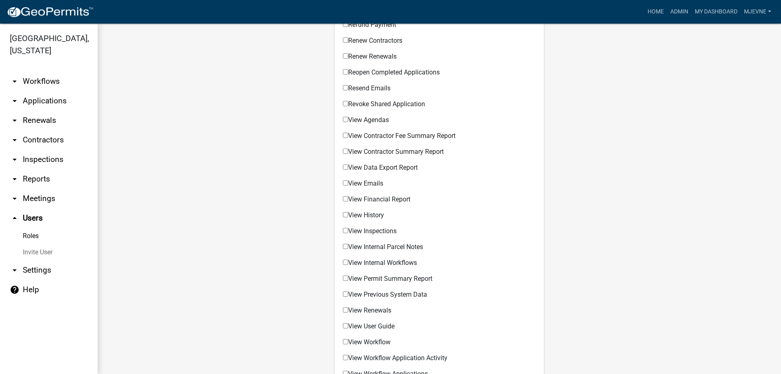
scroll to position [510, 0]
click at [346, 213] on input "View History" at bounding box center [345, 213] width 5 height 5
checkbox input "true"
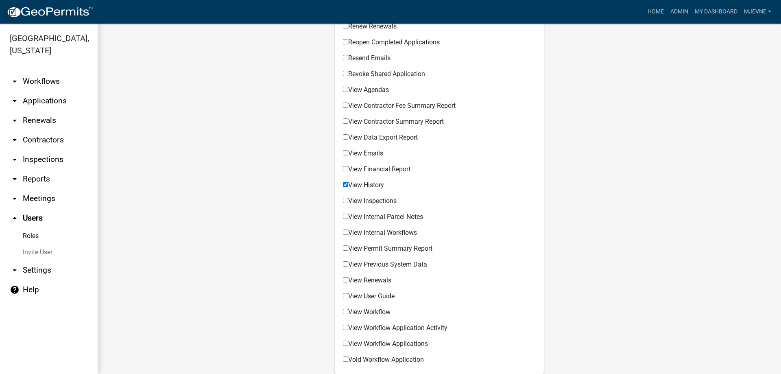
scroll to position [556, 0]
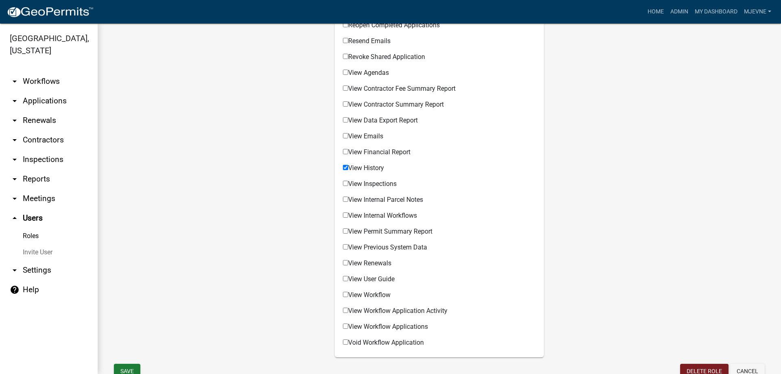
click at [346, 183] on input "View Inspections" at bounding box center [345, 183] width 5 height 5
checkbox input "true"
click at [346, 199] on input "View Internal Parcel Notes" at bounding box center [345, 198] width 5 height 5
checkbox input "true"
click at [347, 263] on input "View Renewals" at bounding box center [345, 262] width 5 height 5
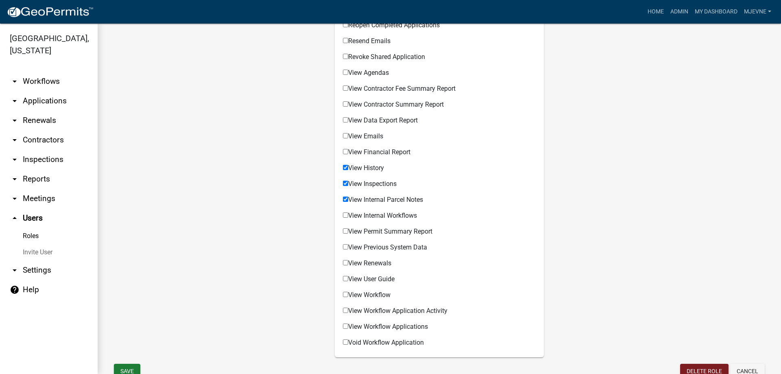
checkbox input "true"
click at [346, 294] on input "View Workflow" at bounding box center [345, 294] width 5 height 5
checkbox input "true"
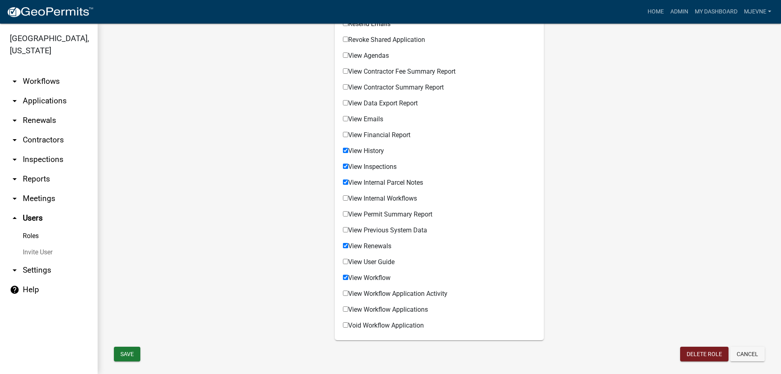
scroll to position [586, 0]
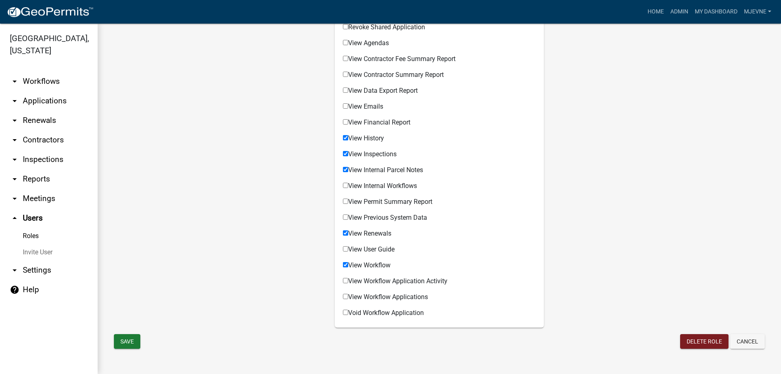
click at [345, 281] on input "View Workflow Application Activity" at bounding box center [345, 280] width 5 height 5
checkbox input "true"
click at [344, 295] on input "View Workflow Applications" at bounding box center [345, 296] width 5 height 5
checkbox input "true"
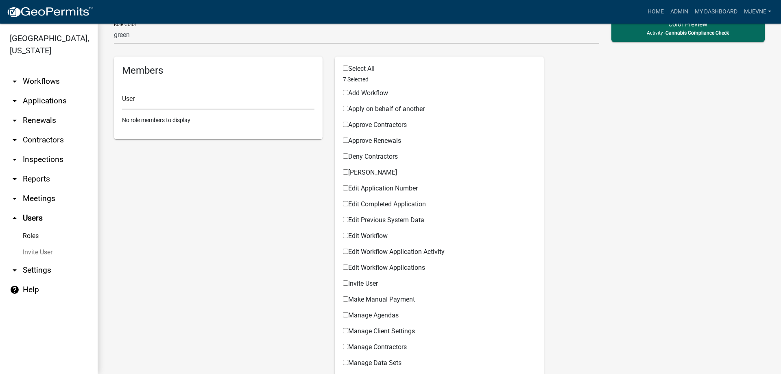
scroll to position [122, 0]
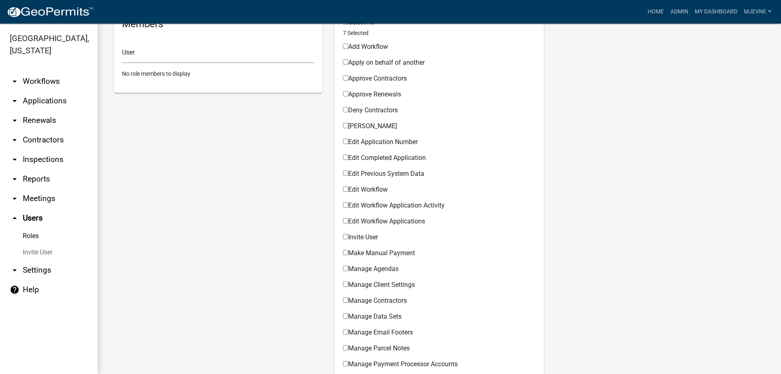
click at [346, 189] on input "Edit Workflow" at bounding box center [345, 188] width 5 height 5
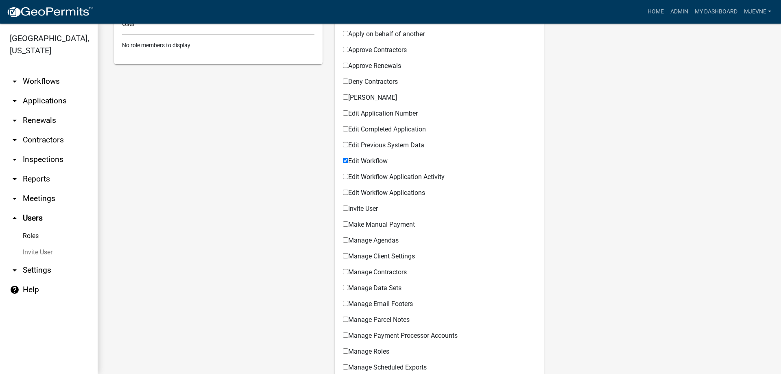
scroll to position [169, 0]
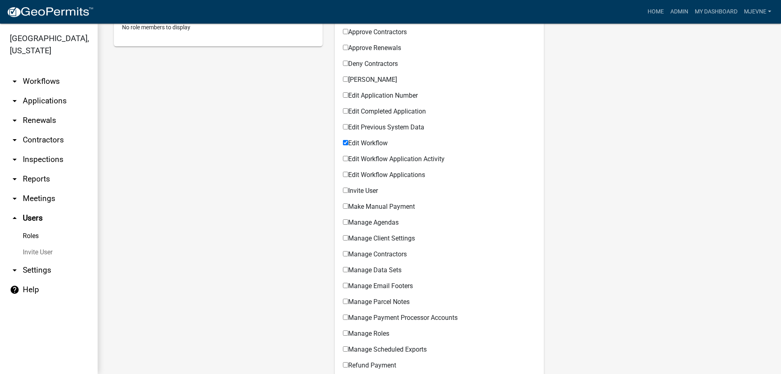
click at [344, 141] on input "Edit Workflow" at bounding box center [345, 142] width 5 height 5
checkbox input "false"
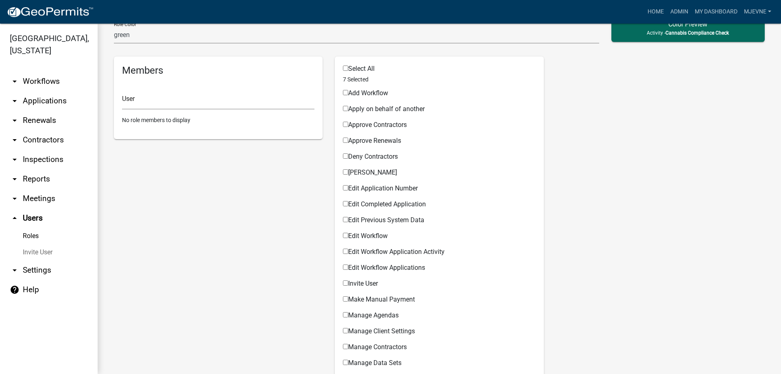
scroll to position [122, 0]
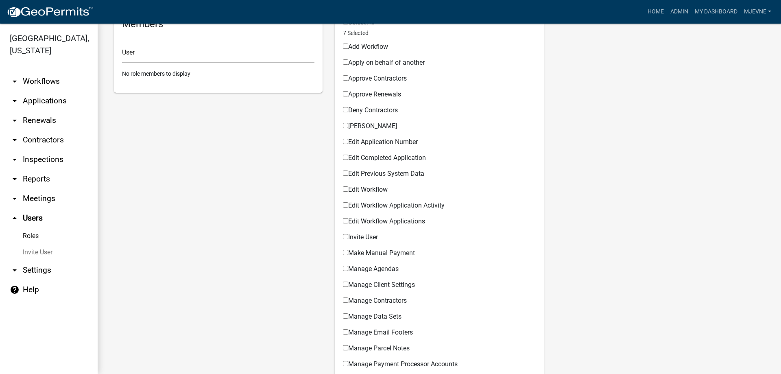
click at [346, 205] on input "Edit Workflow Application Activity" at bounding box center [345, 204] width 5 height 5
checkbox input "true"
click at [345, 221] on input "Edit Workflow Applications" at bounding box center [345, 220] width 5 height 5
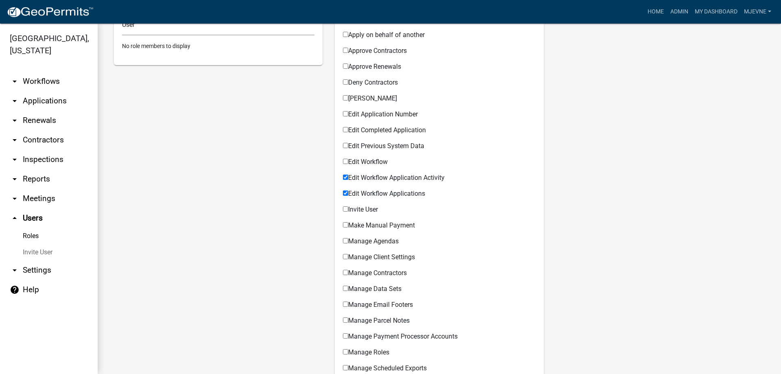
scroll to position [169, 0]
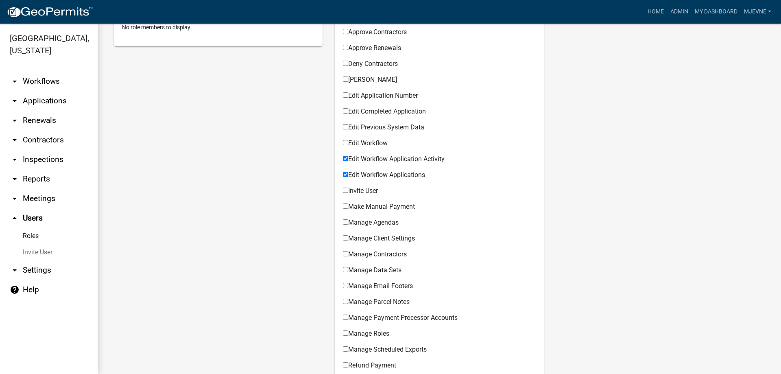
click at [347, 174] on input "Edit Workflow Applications" at bounding box center [345, 174] width 5 height 5
checkbox input "false"
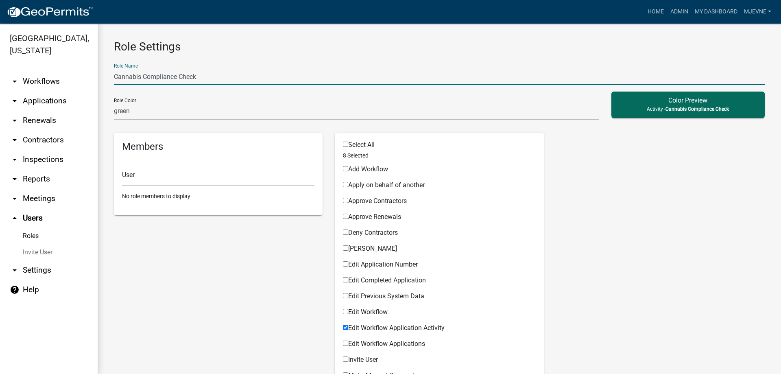
click at [198, 77] on input "Cannabis Compliance Check" at bounding box center [439, 76] width 651 height 17
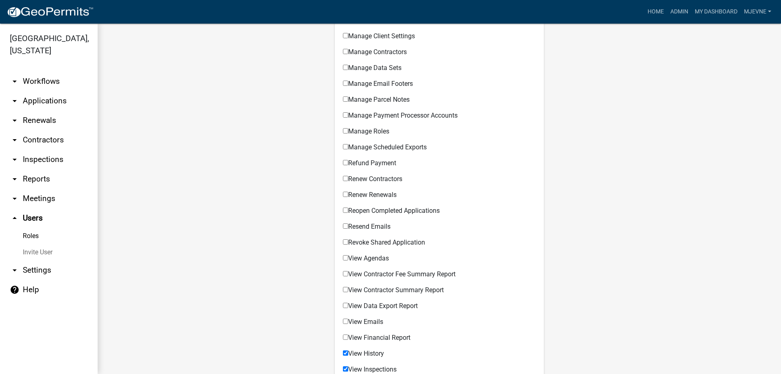
scroll to position [586, 0]
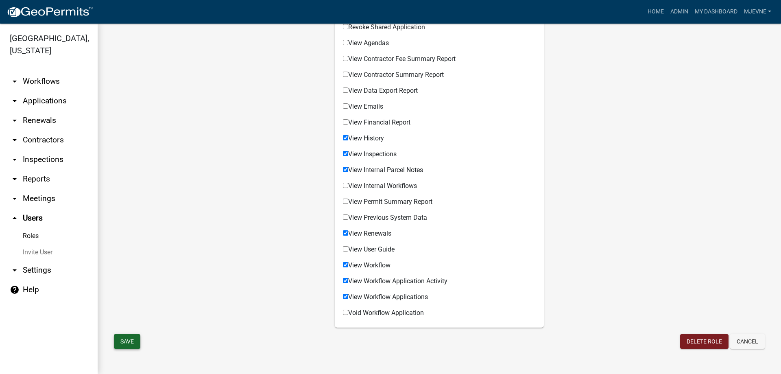
type input "Cannabis Compliance Check Inspector"
click at [133, 341] on button "Save" at bounding box center [127, 341] width 26 height 15
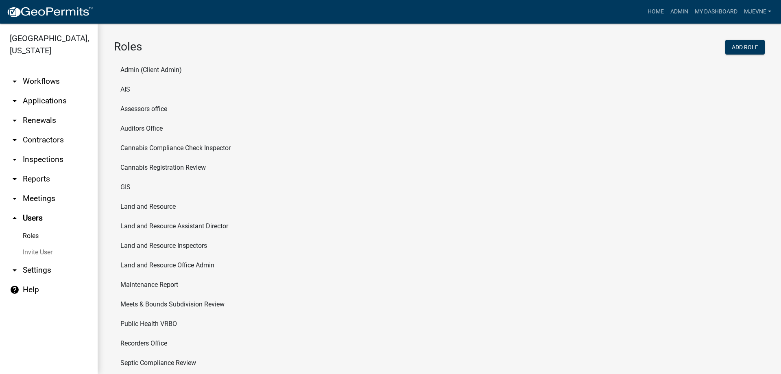
click at [18, 269] on icon "arrow_drop_down" at bounding box center [15, 270] width 10 height 10
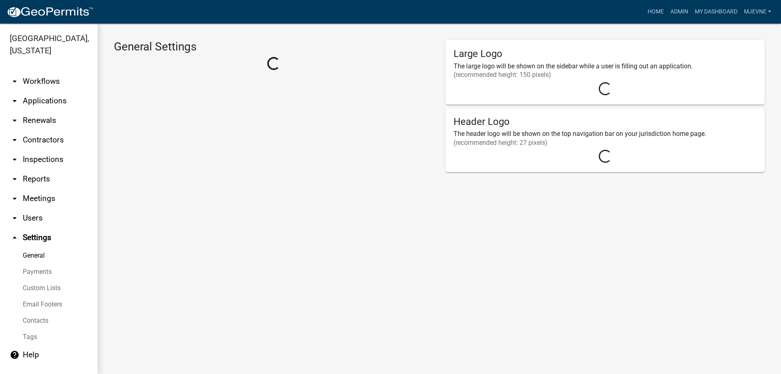
select select "3a0e02b3-6a9b-40ba-a09e-3159e1e606a9"
select select "MN"
select select "Central Standard Time"
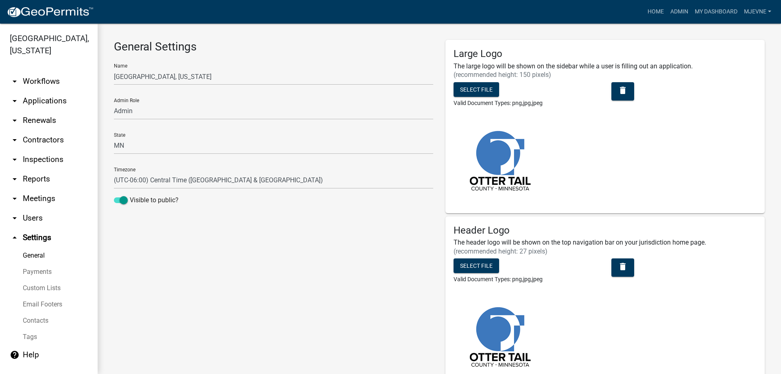
click at [32, 289] on link "Custom Lists" at bounding box center [49, 288] width 98 height 16
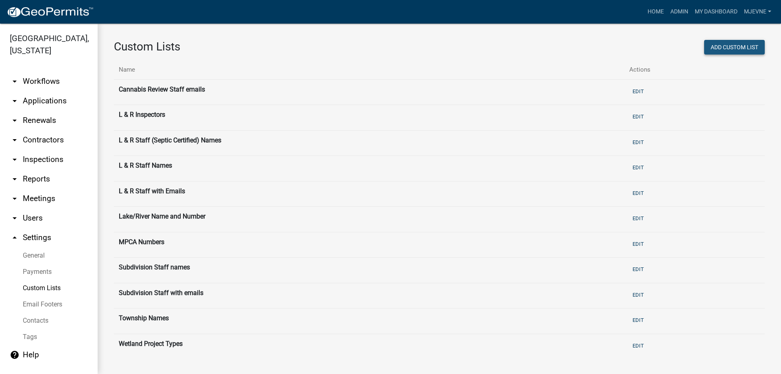
click at [742, 47] on button "Add Custom List" at bounding box center [734, 47] width 61 height 15
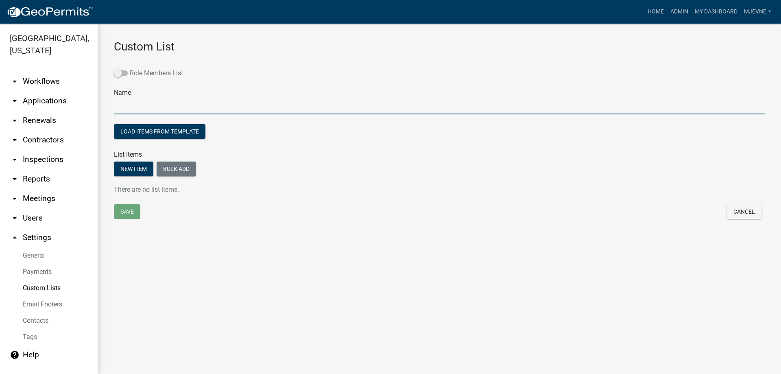
click at [125, 71] on span at bounding box center [121, 73] width 14 height 6
click at [130, 68] on input "Role Members List" at bounding box center [130, 68] width 0 height 0
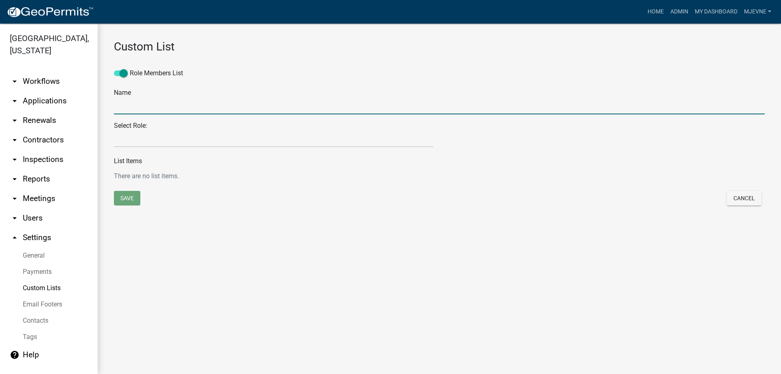
click at [142, 108] on input "text" at bounding box center [439, 106] width 651 height 17
click at [114, 131] on select "Maintenance Report Land and Resource Assistant Director Assessors office Admin …" at bounding box center [273, 139] width 319 height 17
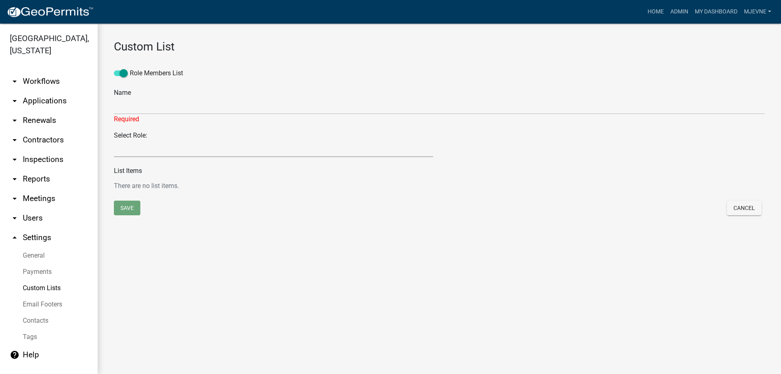
select select "15: d3fd1649-f6f6-447c-b630-e3627e16d74e"
click option "Cannabis Compliance Check Inspector" at bounding box center [0, 0] width 0 height 0
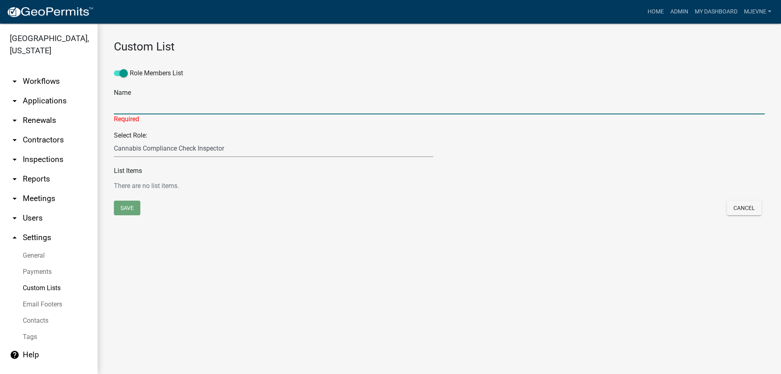
click at [139, 104] on input "text" at bounding box center [439, 106] width 651 height 17
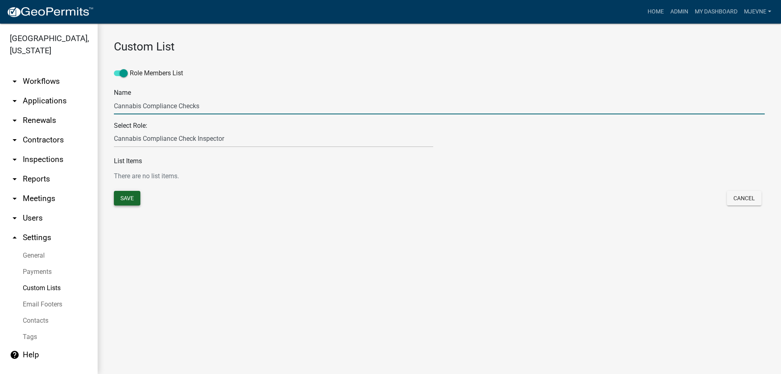
type input "Cannabis Compliance Checks"
click at [132, 197] on button "Save" at bounding box center [127, 198] width 26 height 15
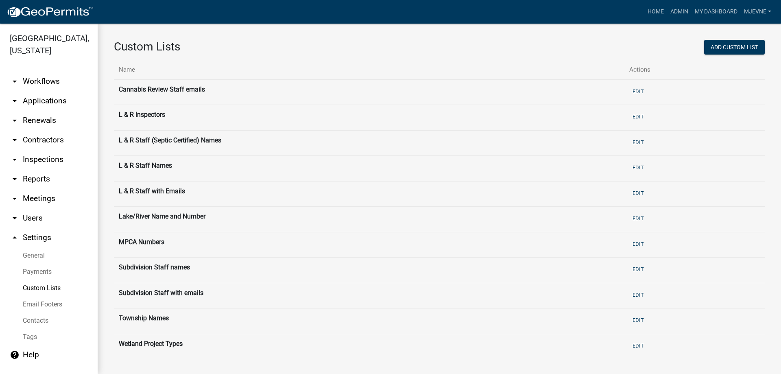
click at [15, 238] on icon "arrow_drop_up" at bounding box center [15, 238] width 10 height 10
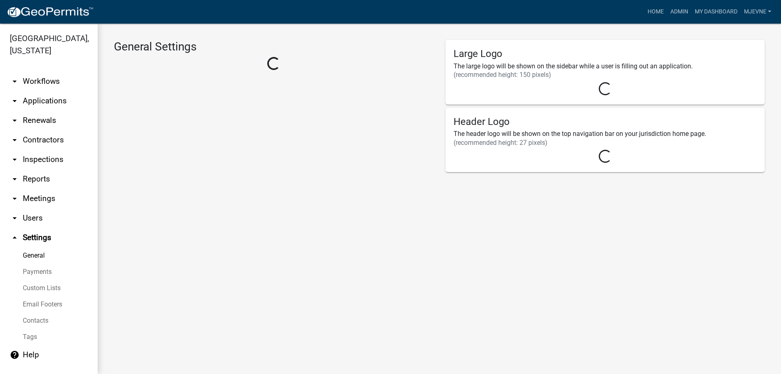
select select "3a0e02b3-6a9b-40ba-a09e-3159e1e606a9"
select select "MN"
select select "Central Standard Time"
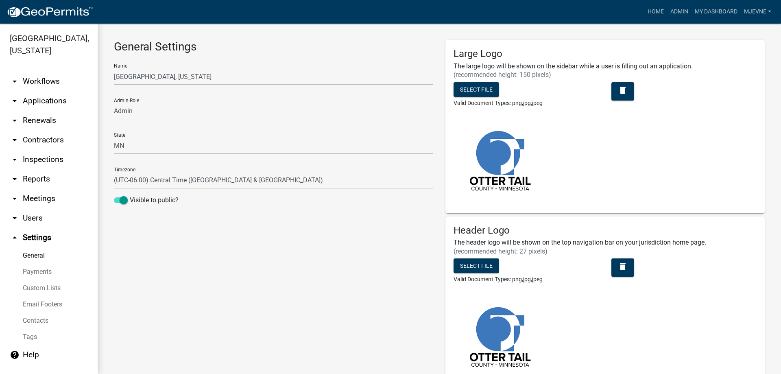
click at [35, 289] on link "Custom Lists" at bounding box center [49, 288] width 98 height 16
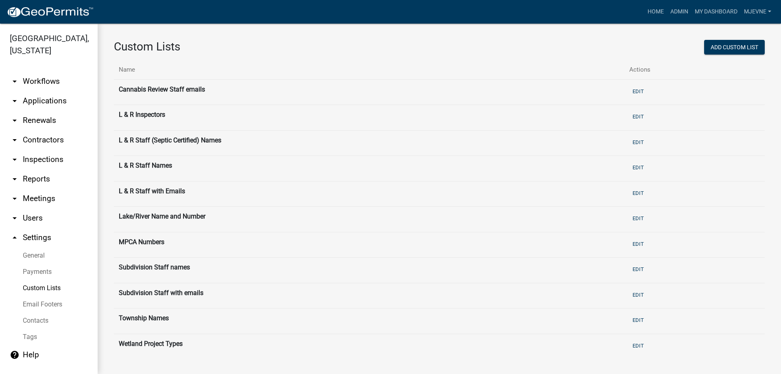
click at [26, 217] on link "arrow_drop_down Users" at bounding box center [49, 218] width 98 height 20
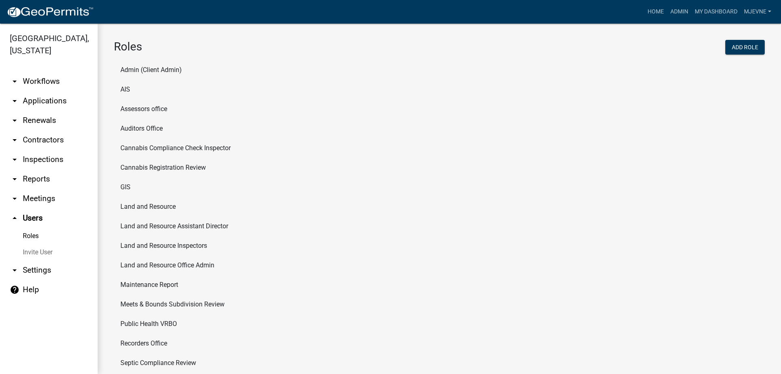
click at [31, 238] on link "Roles" at bounding box center [49, 236] width 98 height 16
click at [675, 11] on link "Admin" at bounding box center [679, 11] width 24 height 15
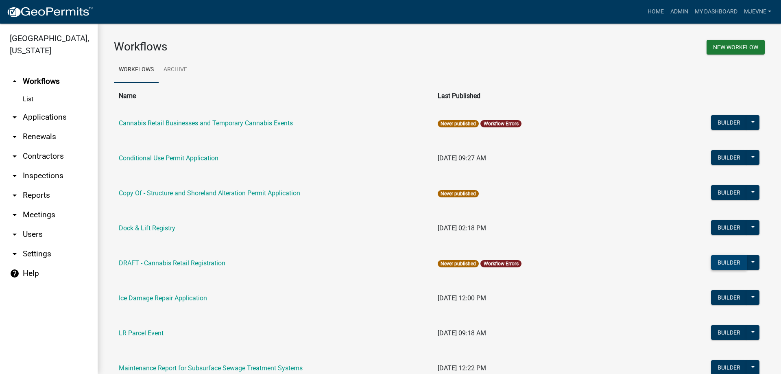
click at [730, 261] on button "Builder" at bounding box center [729, 262] width 36 height 15
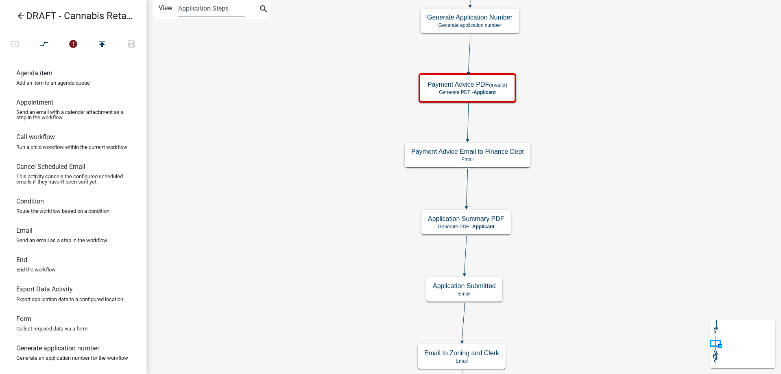
click at [312, 110] on div "Start Start - Applicant Applicant and Business Information Form - Applicant Req…" at bounding box center [463, 187] width 634 height 374
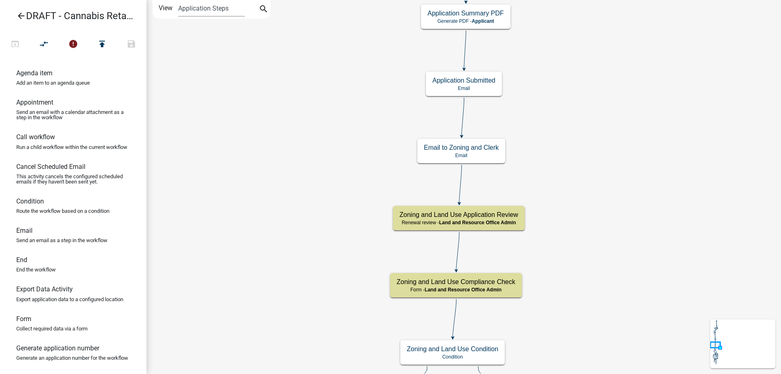
click at [309, 155] on div "Start Start - Applicant Applicant and Business Information Form - Applicant Req…" at bounding box center [463, 187] width 634 height 374
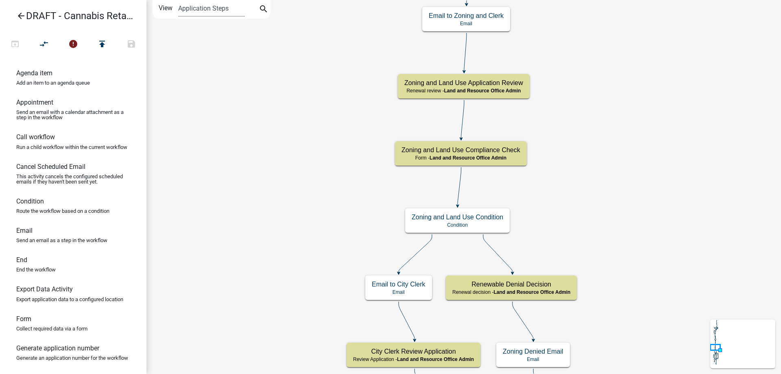
click at [300, 113] on div "Start Start - Applicant Applicant and Business Information Form - Applicant Req…" at bounding box center [463, 187] width 634 height 374
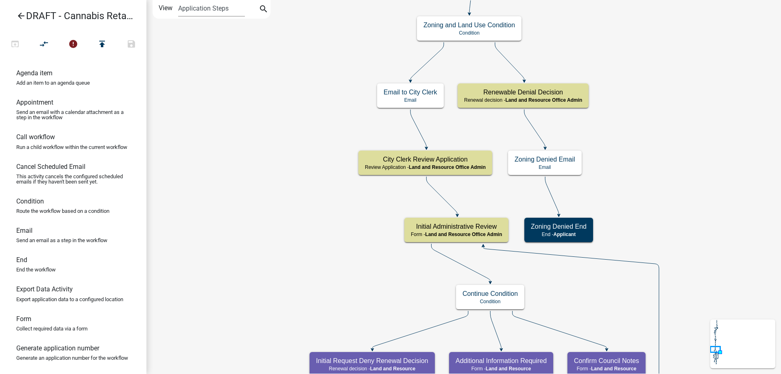
click at [282, 34] on div "Start Start - Applicant Applicant and Business Information Form - Applicant Req…" at bounding box center [463, 187] width 634 height 374
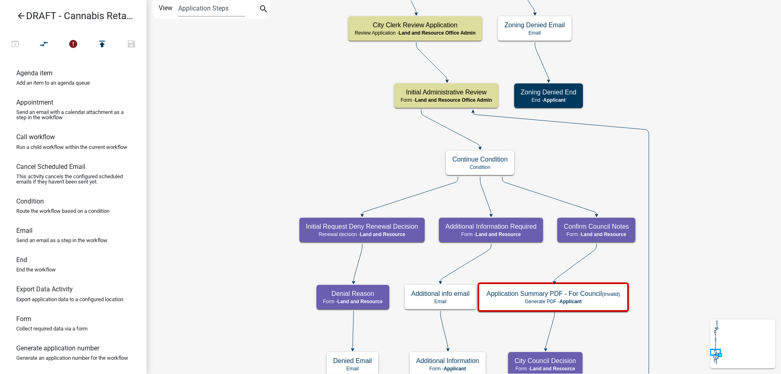
click at [251, 30] on div "Start Start - Applicant Applicant and Business Information Form - Applicant Req…" at bounding box center [463, 187] width 634 height 374
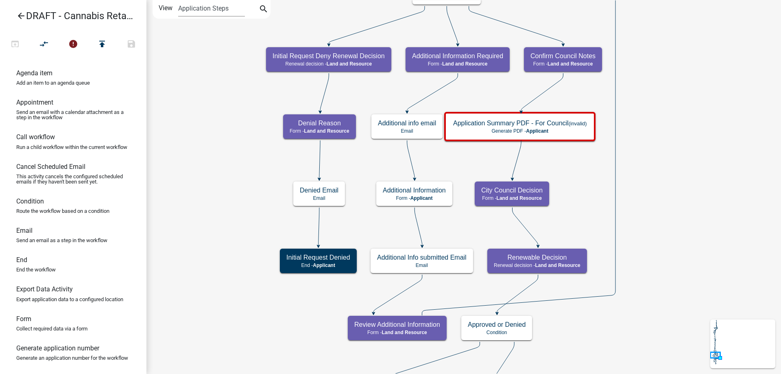
click at [235, 78] on div "Start Start - Applicant Applicant and Business Information Form - Applicant Req…" at bounding box center [463, 187] width 634 height 374
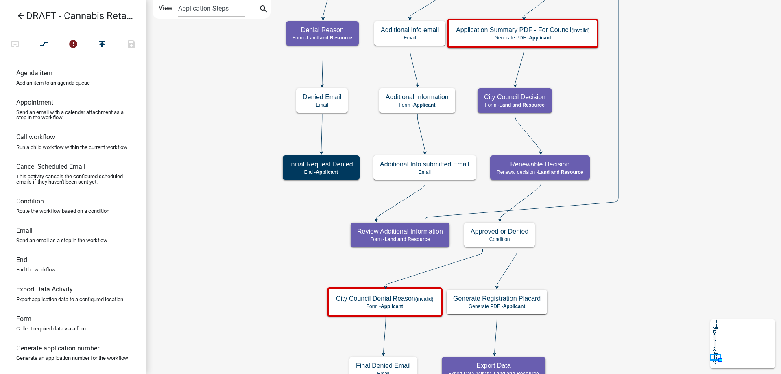
click at [229, 110] on div "Start Start - Applicant Applicant and Business Information Form - Applicant Req…" at bounding box center [463, 187] width 634 height 374
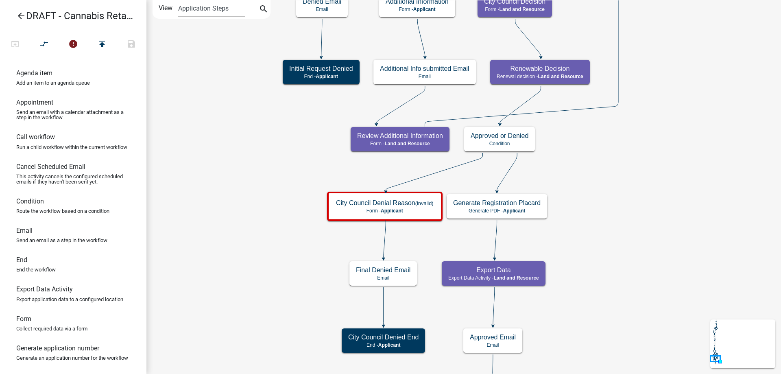
click at [246, 159] on div "Start Start - Applicant Applicant and Business Information Form - Applicant Req…" at bounding box center [463, 187] width 634 height 374
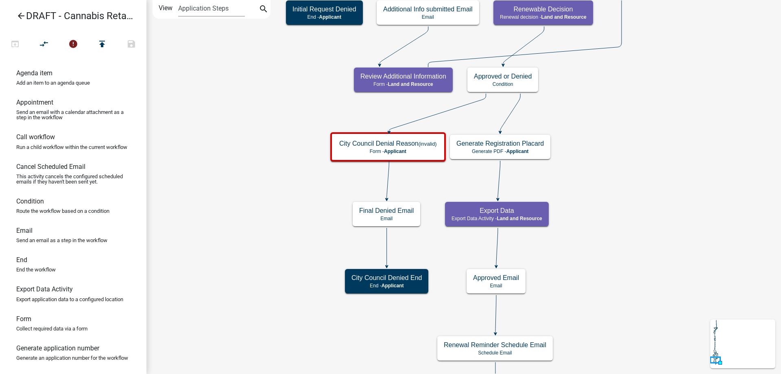
click at [258, 174] on div "Start Start - Applicant Applicant and Business Information Form - Applicant Req…" at bounding box center [463, 187] width 634 height 374
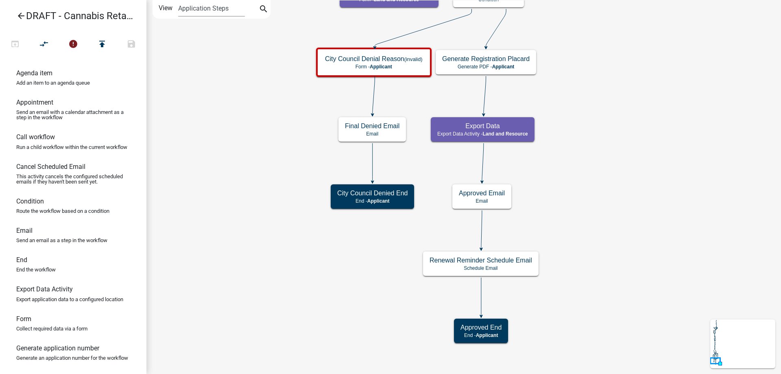
click at [255, 164] on div "Start Start - Applicant Applicant and Business Information Form - Applicant Req…" at bounding box center [463, 187] width 634 height 374
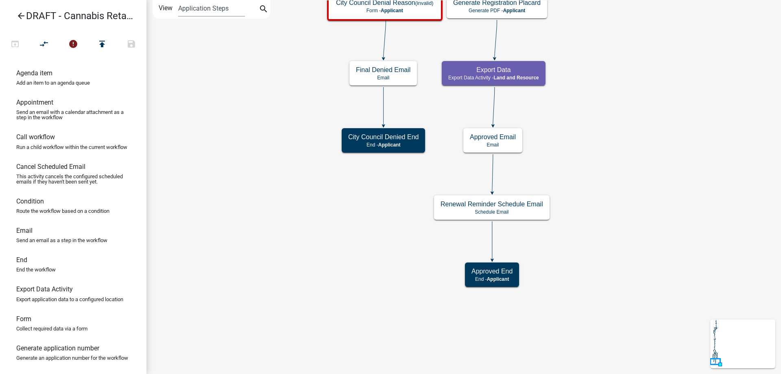
click at [276, 209] on div "Start Start - Applicant Applicant and Business Information Form - Applicant Req…" at bounding box center [463, 187] width 634 height 374
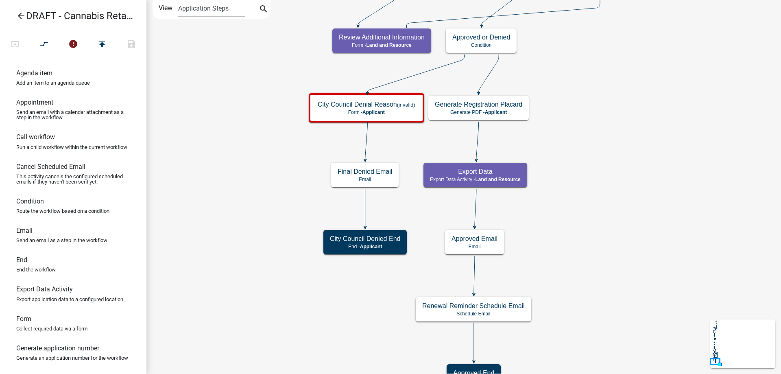
click at [584, 232] on div "Start Start - Applicant Applicant and Business Information Form - Applicant Req…" at bounding box center [463, 187] width 634 height 374
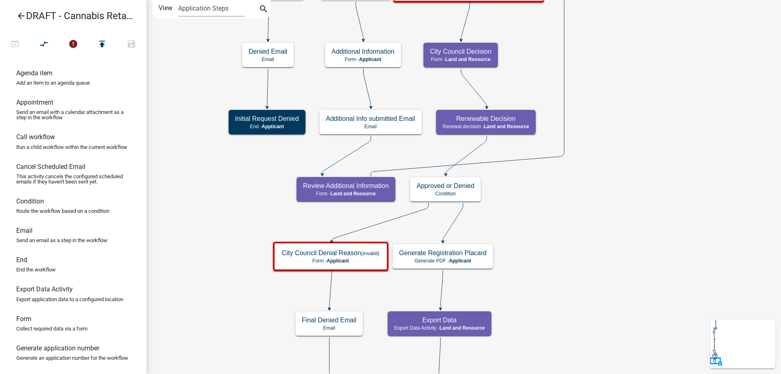
click at [566, 233] on div "Start Start - Applicant Applicant and Business Information Form - Applicant Req…" at bounding box center [463, 187] width 634 height 374
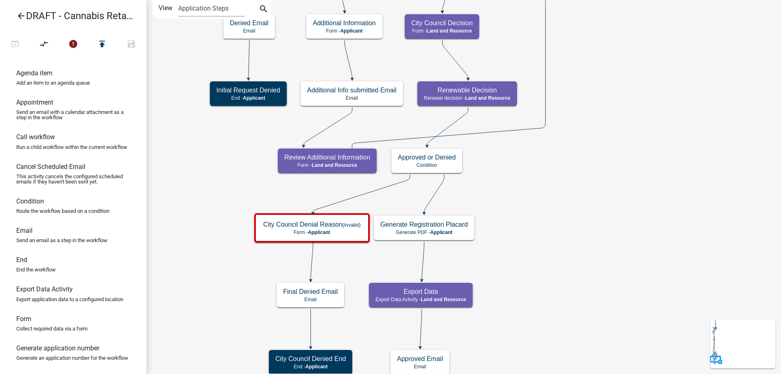
click at [567, 244] on div "Start Start - Applicant Applicant and Business Information Form - Applicant Req…" at bounding box center [463, 187] width 634 height 374
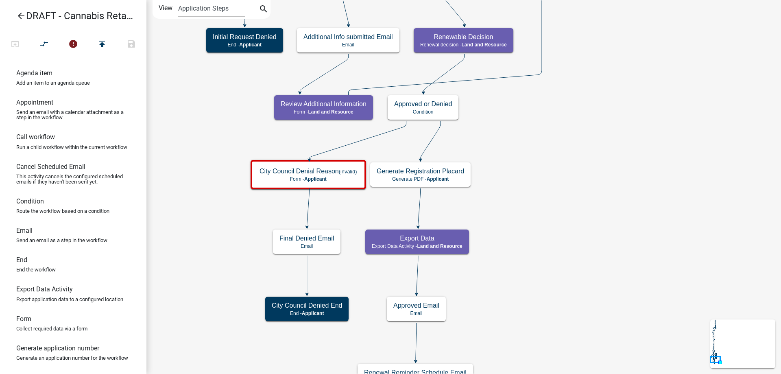
click at [577, 257] on div "Start Start - Applicant Applicant and Business Information Form - Applicant Req…" at bounding box center [463, 187] width 634 height 374
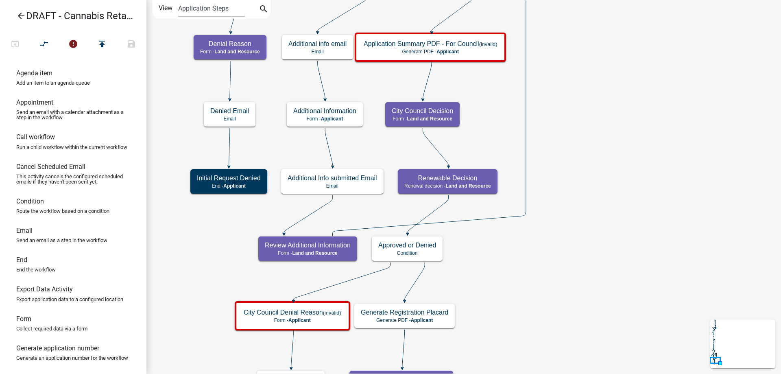
click at [592, 317] on div "Start Start - Applicant Applicant and Business Information Form - Applicant Req…" at bounding box center [463, 187] width 634 height 374
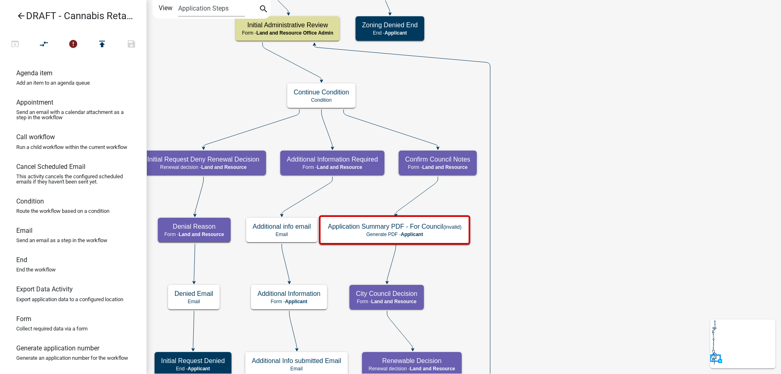
click at [452, 286] on div "Start Start - Applicant Applicant and Business Information Form - Applicant Req…" at bounding box center [463, 187] width 634 height 374
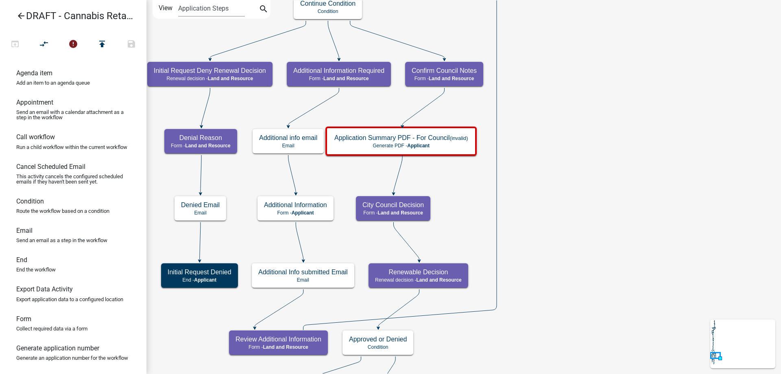
click at [577, 36] on div "Start Start - Applicant Applicant and Business Information Form - Applicant Req…" at bounding box center [463, 187] width 634 height 374
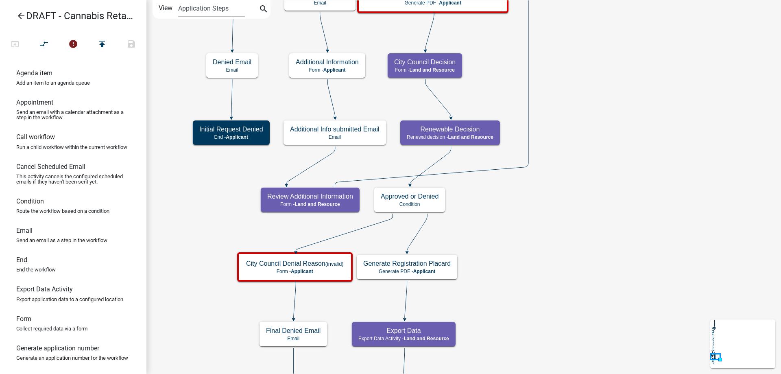
click at [610, 81] on div "Start Start - Applicant Applicant and Business Information Form - Applicant Req…" at bounding box center [463, 187] width 634 height 374
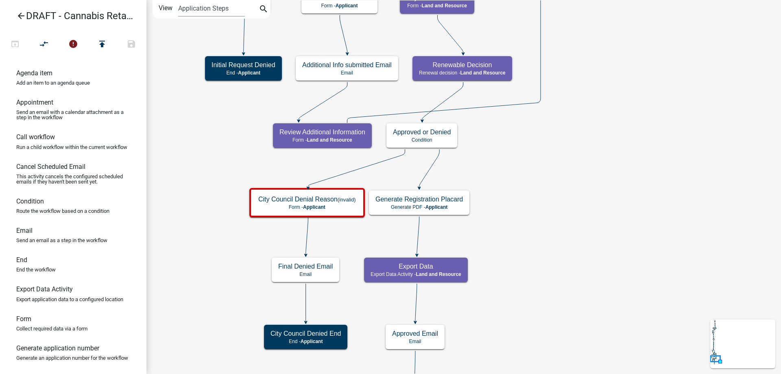
click at [567, 170] on div "Start Start - Applicant Applicant and Business Information Form - Applicant Req…" at bounding box center [463, 187] width 634 height 374
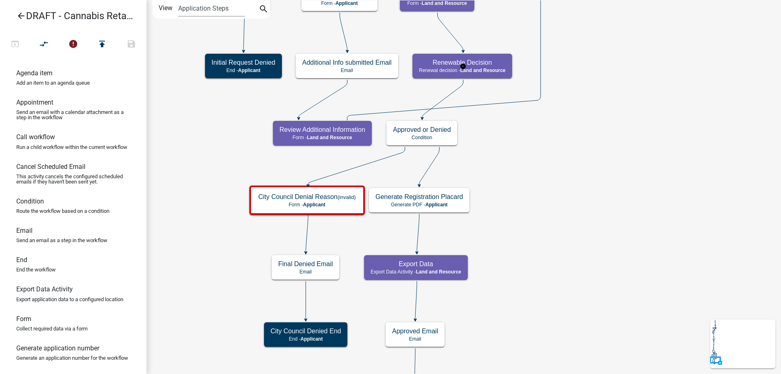
click at [492, 66] on g "Renewable Decision Renewal decision - Land and Resource" at bounding box center [462, 66] width 101 height 24
click at [492, 66] on h5 "Renewable Decision" at bounding box center [462, 63] width 87 height 8
select select "8480AF63-7AD4-4446-8EB2-87DCCDEB9E57"
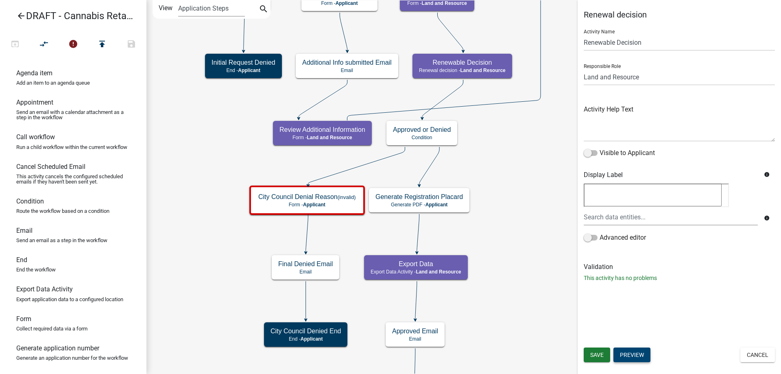
click at [627, 355] on button "Preview" at bounding box center [631, 354] width 37 height 15
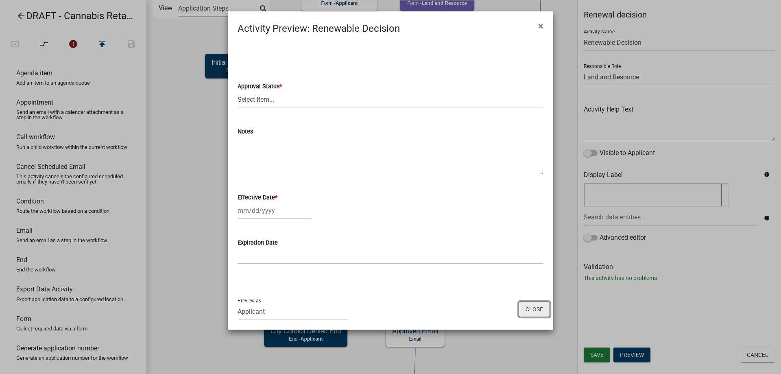
click at [533, 309] on button "Close" at bounding box center [533, 308] width 31 height 15
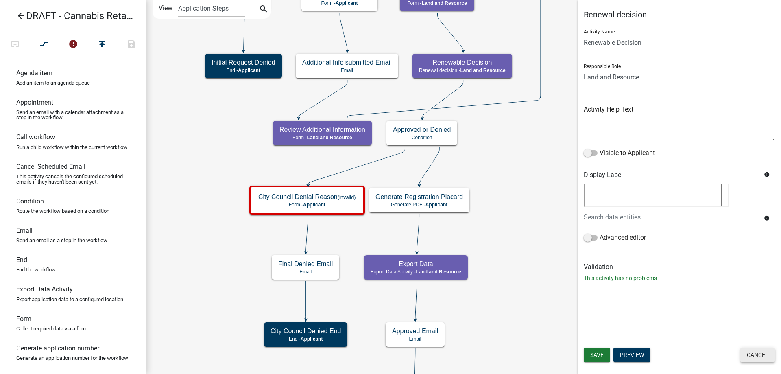
click at [765, 355] on button "Cancel" at bounding box center [757, 354] width 35 height 15
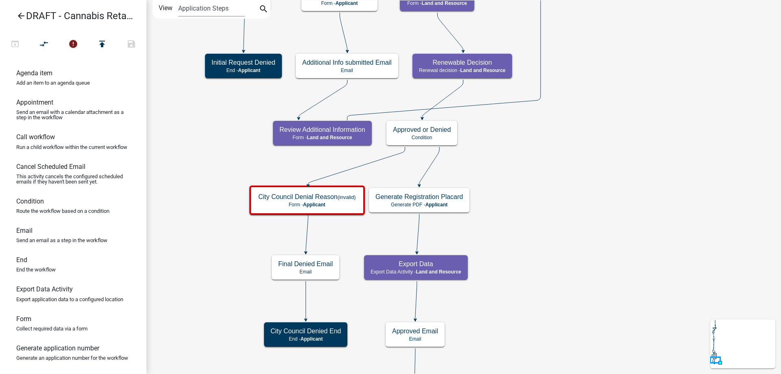
click at [620, 163] on icon "Start Start - Applicant Applicant and Business Information Form - Applicant Req…" at bounding box center [463, 241] width 633 height 482
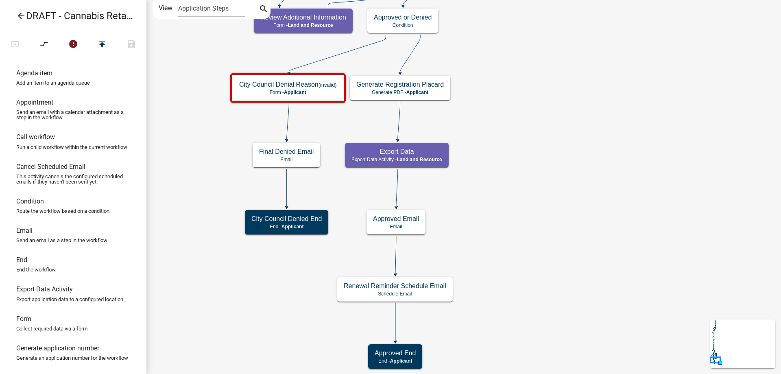
click at [542, 126] on div "Start Start - Applicant Applicant and Business Information Form - Applicant Req…" at bounding box center [463, 187] width 634 height 374
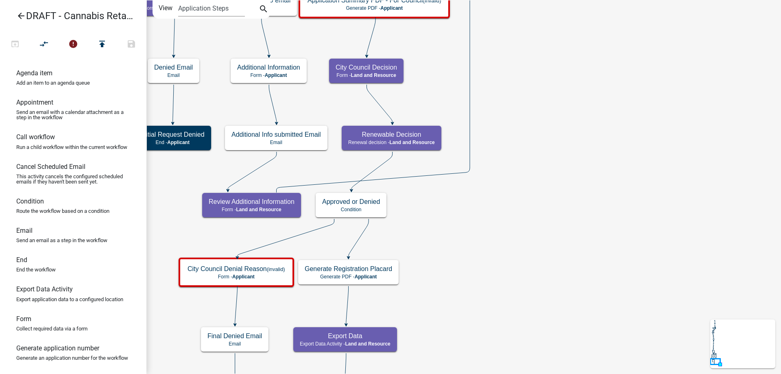
click at [537, 300] on div "Start Start - Applicant Applicant and Business Information Form - Applicant Req…" at bounding box center [463, 187] width 634 height 374
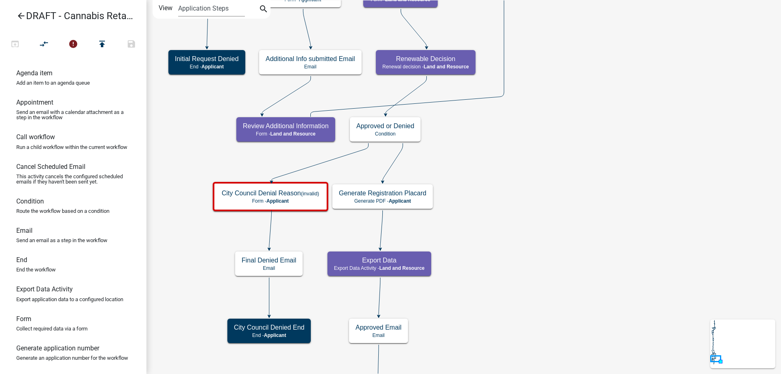
click at [552, 218] on div "Start Start - Applicant Applicant and Business Information Form - Applicant Req…" at bounding box center [463, 187] width 634 height 374
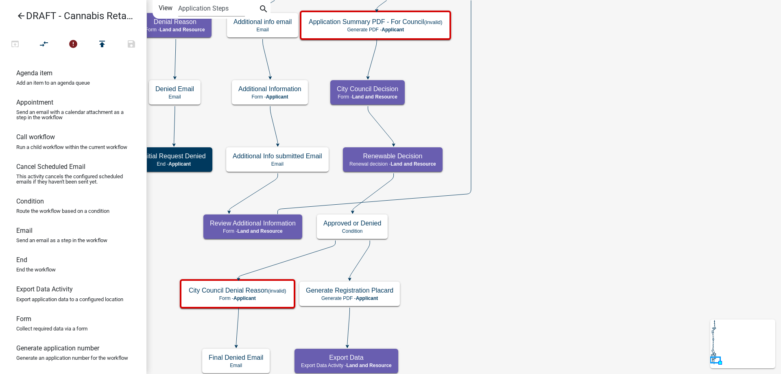
click at [548, 253] on div "Start Start - Applicant Applicant and Business Information Form - Applicant Req…" at bounding box center [463, 187] width 634 height 374
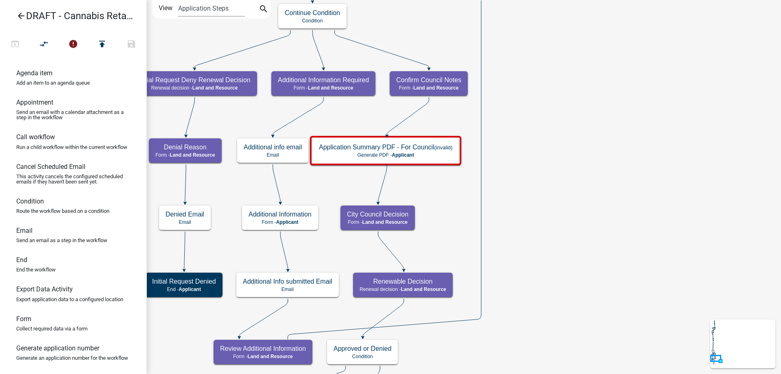
click at [561, 248] on div "Start Start - Applicant Applicant and Business Information Form - Applicant Req…" at bounding box center [463, 187] width 634 height 374
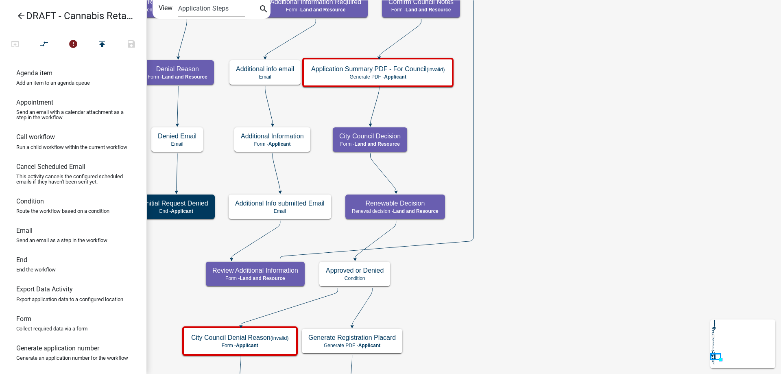
click at [606, 158] on div "Start Start - Applicant Applicant and Business Information Form - Applicant Req…" at bounding box center [463, 187] width 634 height 374
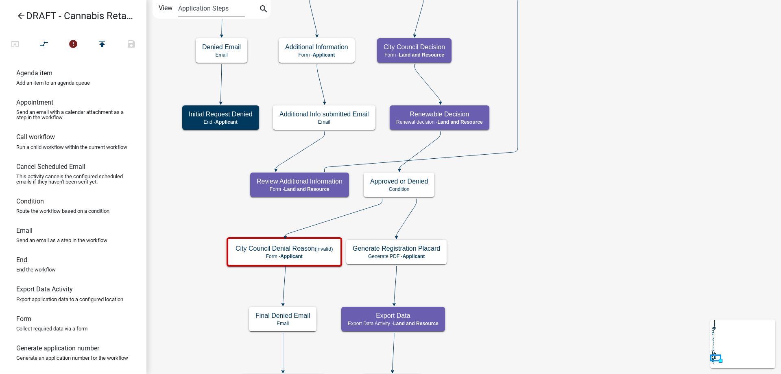
click at [636, 215] on div "Start Start - Applicant Applicant and Business Information Form - Applicant Req…" at bounding box center [463, 187] width 634 height 374
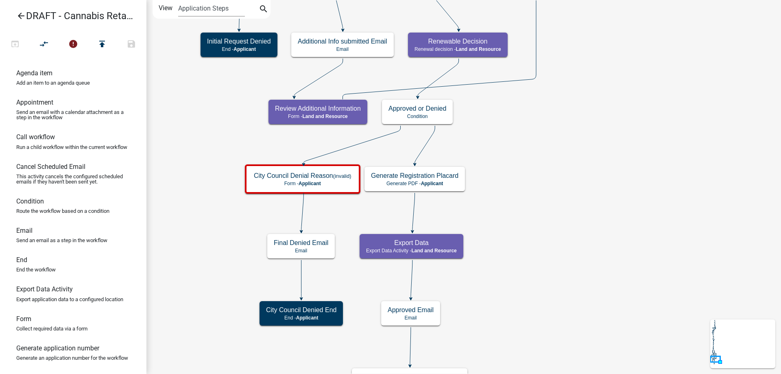
click at [564, 178] on div "Start Start - Applicant Applicant and Business Information Form - Applicant Req…" at bounding box center [463, 187] width 634 height 374
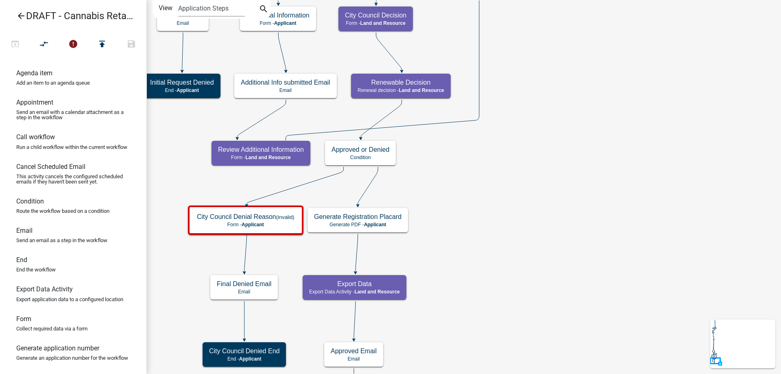
click at [529, 306] on div "Start Start - Applicant Applicant and Business Information Form - Applicant Req…" at bounding box center [463, 187] width 634 height 374
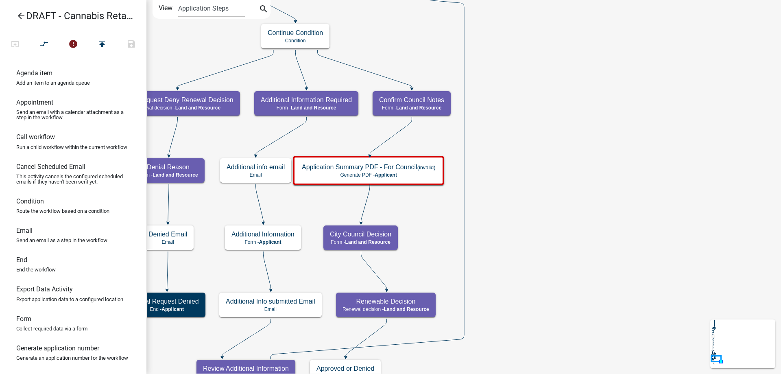
click at [594, 267] on div "Start Start - Applicant Applicant and Business Information Form - Applicant Req…" at bounding box center [463, 187] width 634 height 374
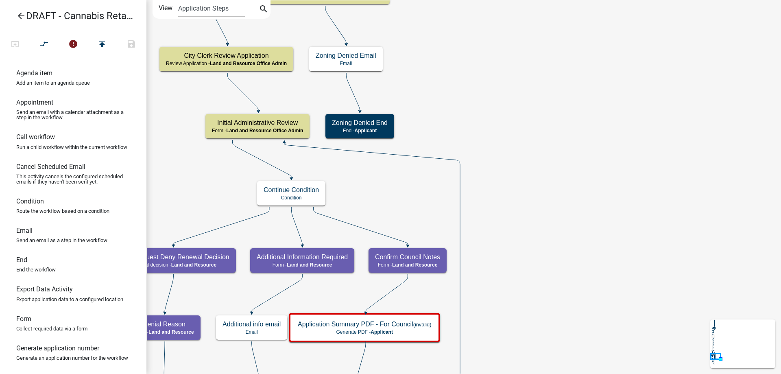
click at [627, 244] on div "Start Start - Applicant Applicant and Business Information Form - Applicant Req…" at bounding box center [463, 187] width 634 height 374
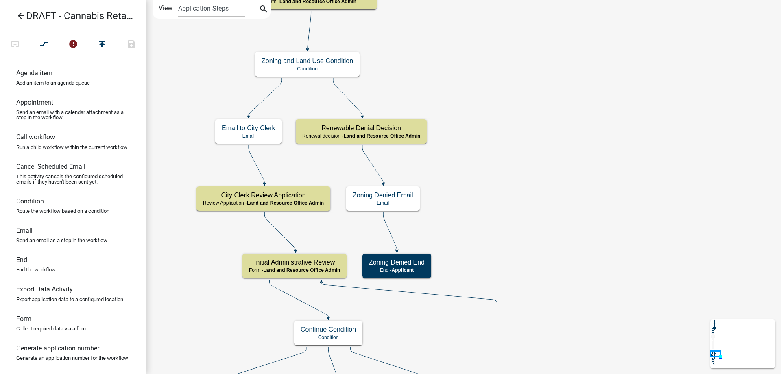
click at [646, 218] on div "Start Start - Applicant Applicant and Business Information Form - Applicant Req…" at bounding box center [463, 187] width 634 height 374
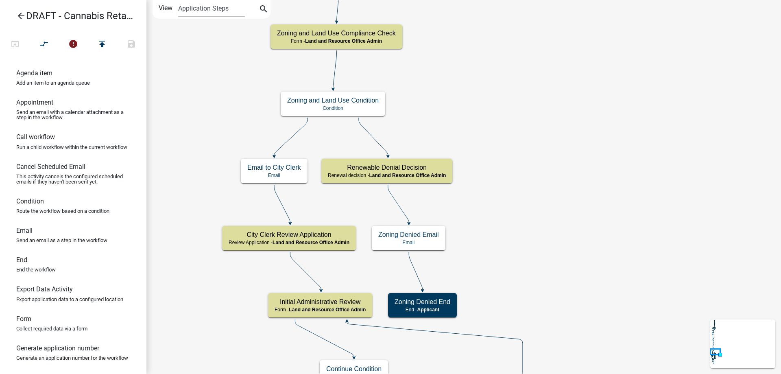
click at [576, 155] on div "Start Start - Applicant Applicant and Business Information Form - Applicant Req…" at bounding box center [463, 187] width 634 height 374
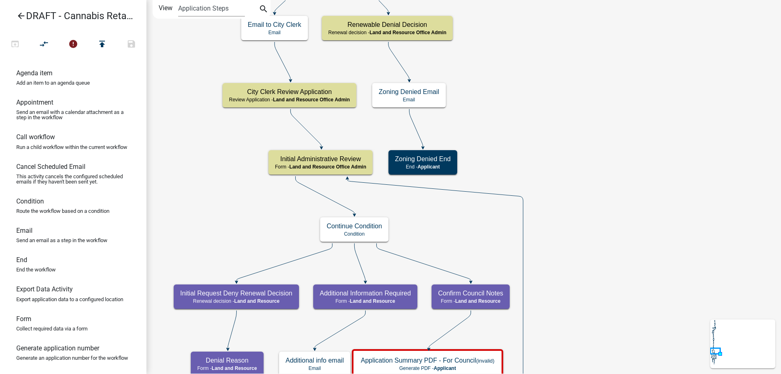
click at [554, 116] on div "Start Start - Applicant Applicant and Business Information Form - Applicant Req…" at bounding box center [463, 187] width 634 height 374
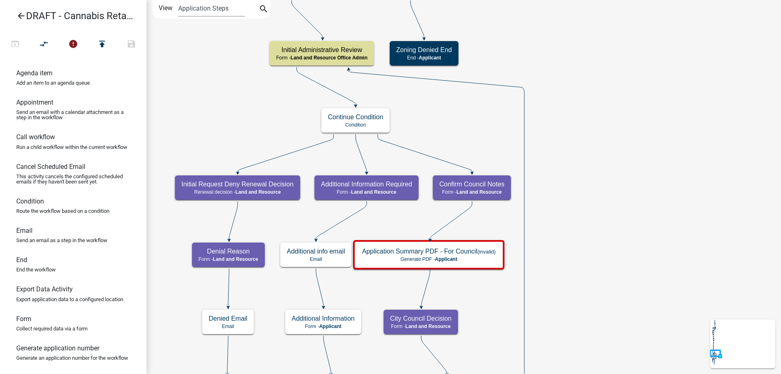
click at [581, 106] on div "Start Start - Applicant Applicant and Business Information Form - Applicant Req…" at bounding box center [463, 187] width 634 height 374
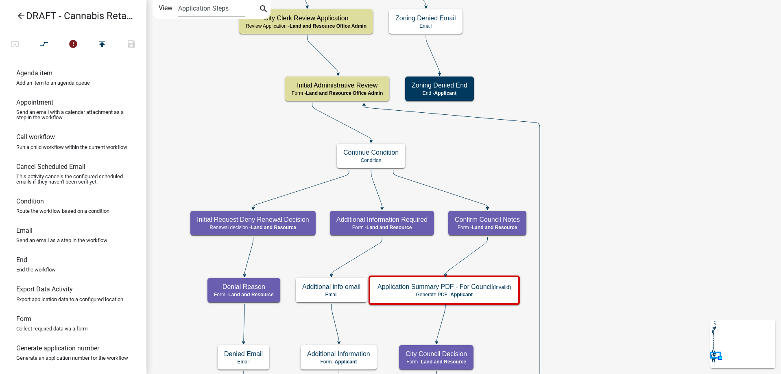
click at [609, 177] on div "Start Start - Applicant Applicant and Business Information Form - Applicant Req…" at bounding box center [463, 187] width 634 height 374
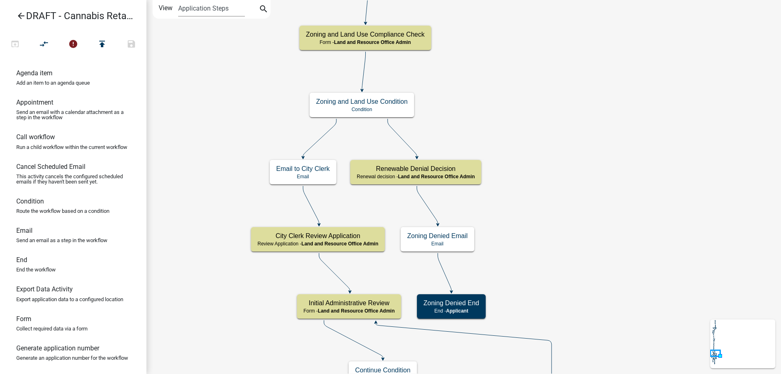
click at [629, 208] on div "Start Start - Applicant Applicant and Business Information Form - Applicant Req…" at bounding box center [463, 187] width 634 height 374
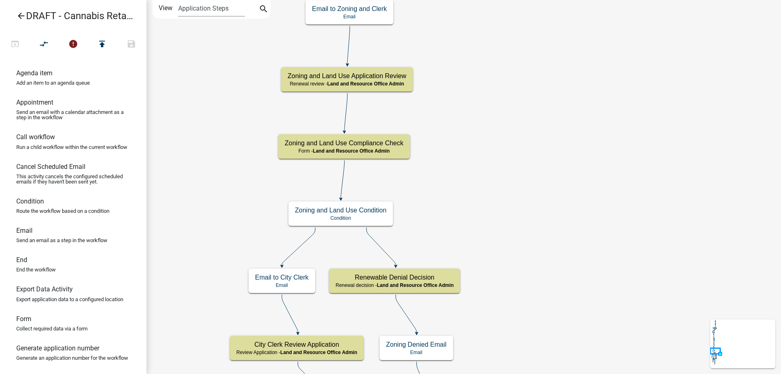
click at [523, 213] on div "Start Start - Applicant Applicant and Business Information Form - Applicant Req…" at bounding box center [463, 187] width 634 height 374
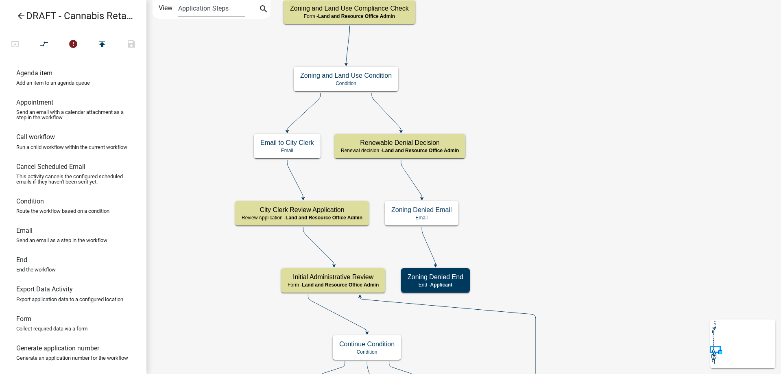
click at [578, 87] on div "Start Start - Applicant Applicant and Business Information Form - Applicant Req…" at bounding box center [463, 187] width 634 height 374
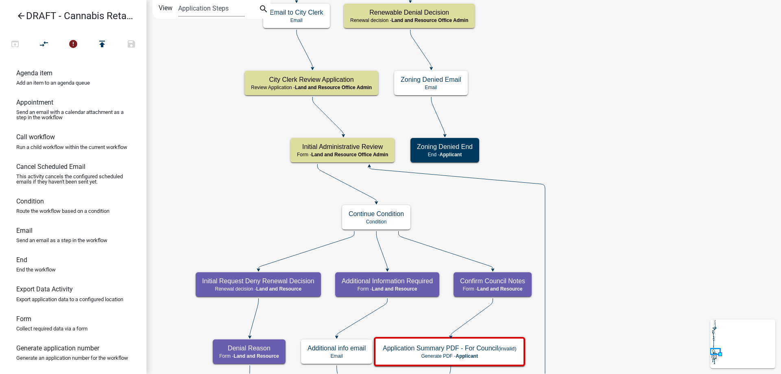
click at [578, 76] on div "Start Start - Applicant Applicant and Business Information Form - Applicant Req…" at bounding box center [463, 187] width 634 height 374
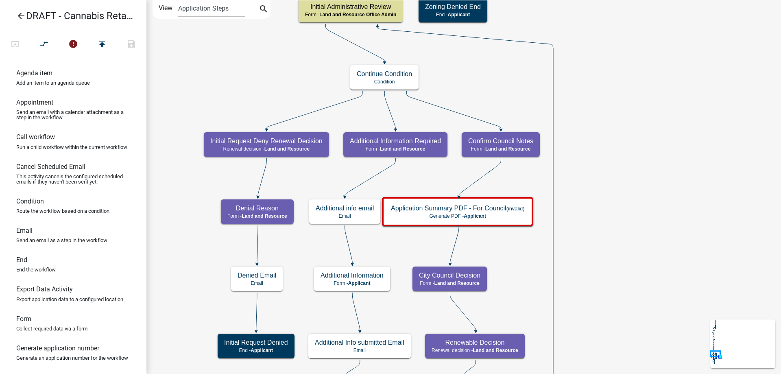
click at [619, 102] on div "Start Start - Applicant Applicant and Business Information Form - Applicant Req…" at bounding box center [463, 187] width 634 height 374
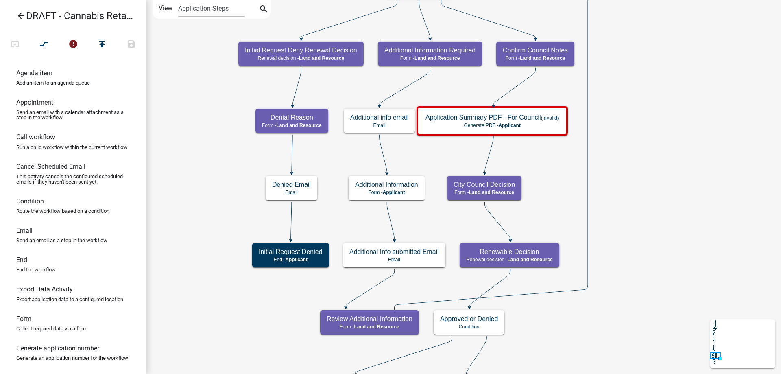
click at [675, 116] on div "Start Start - Applicant Applicant and Business Information Form - Applicant Req…" at bounding box center [463, 187] width 634 height 374
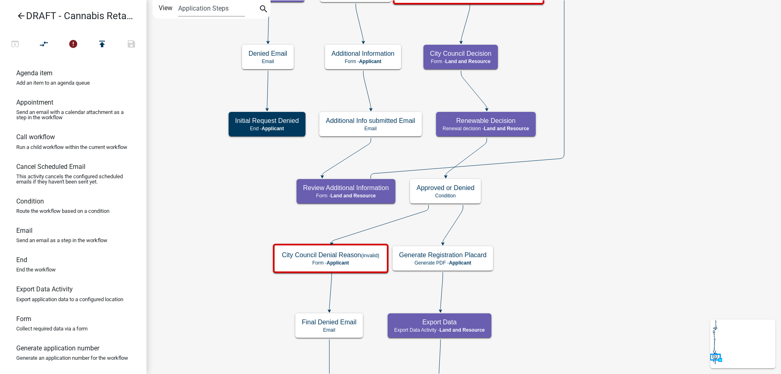
click at [641, 114] on div "Start Start - Applicant Applicant and Business Information Form - Applicant Req…" at bounding box center [463, 187] width 634 height 374
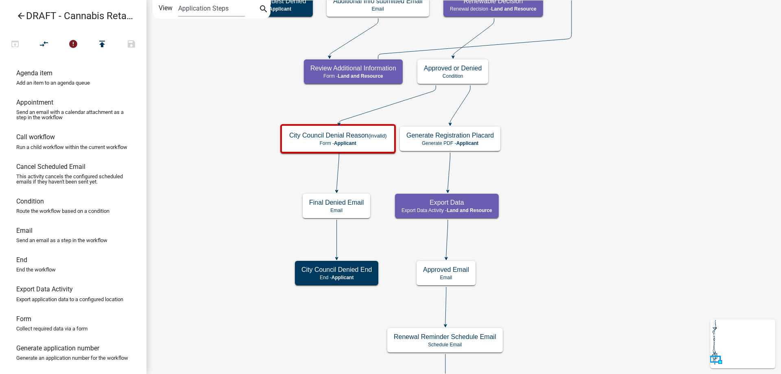
click at [646, 124] on div "Start Start - Applicant Applicant and Business Information Form - Applicant Req…" at bounding box center [463, 187] width 634 height 374
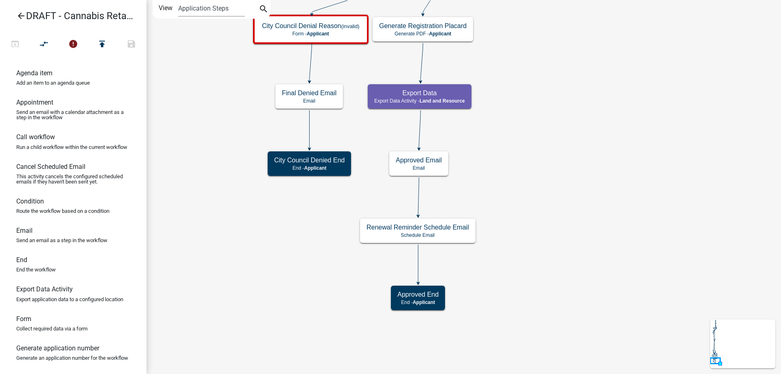
click at [588, 110] on div "Start Start - Applicant Applicant and Business Information Form - Applicant Req…" at bounding box center [463, 187] width 634 height 374
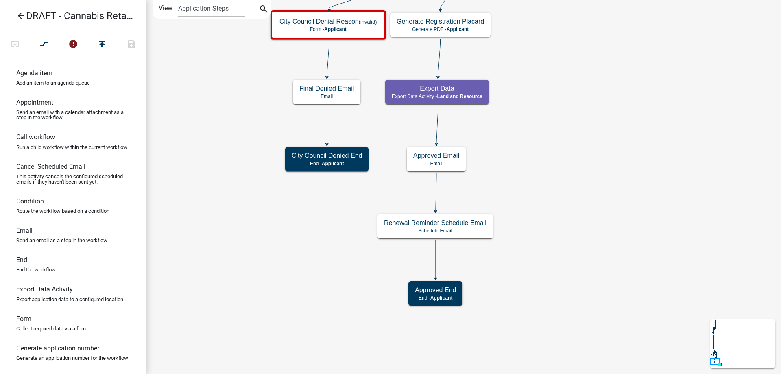
click at [594, 253] on div "Start Start - Applicant Applicant and Business Information Form - Applicant Req…" at bounding box center [463, 187] width 634 height 374
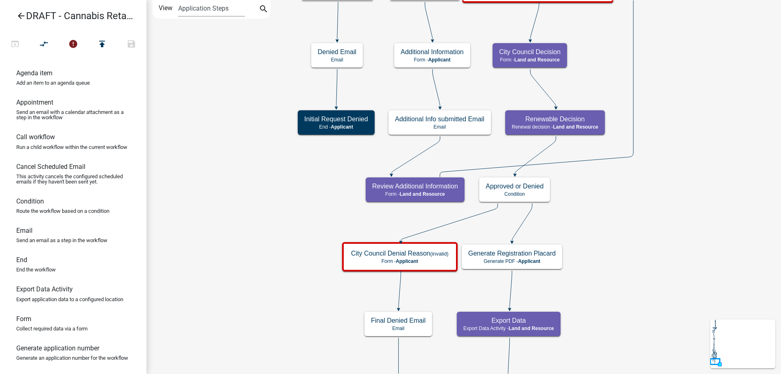
click at [324, 350] on div "Start Start - Applicant Applicant and Business Information Form - Applicant Req…" at bounding box center [463, 187] width 634 height 374
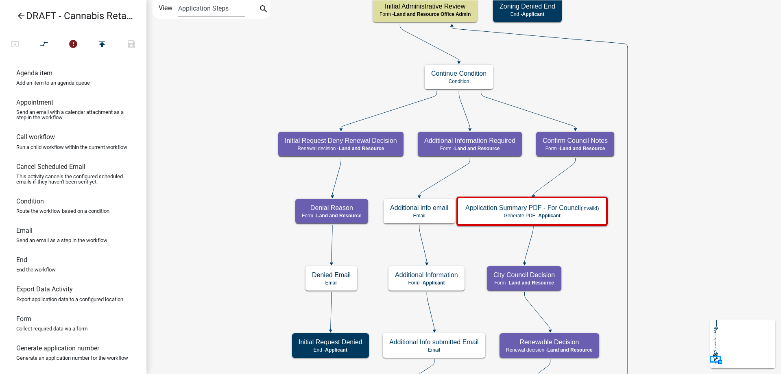
click at [283, 357] on div "Start Start - Applicant Applicant and Business Information Form - Applicant Req…" at bounding box center [463, 187] width 634 height 374
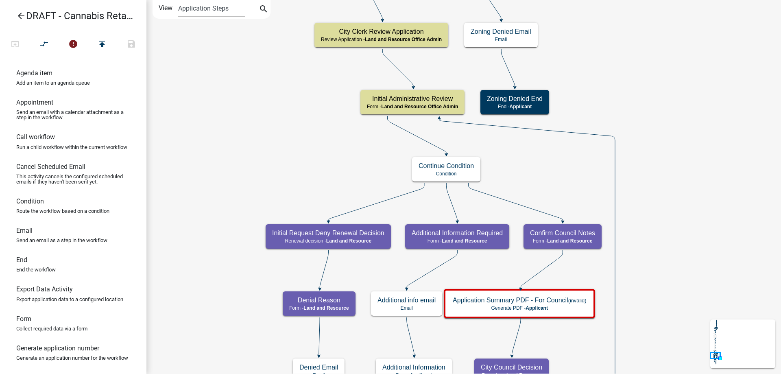
click at [285, 271] on div "Start Start - Applicant Applicant and Business Information Form - Applicant Req…" at bounding box center [463, 187] width 634 height 374
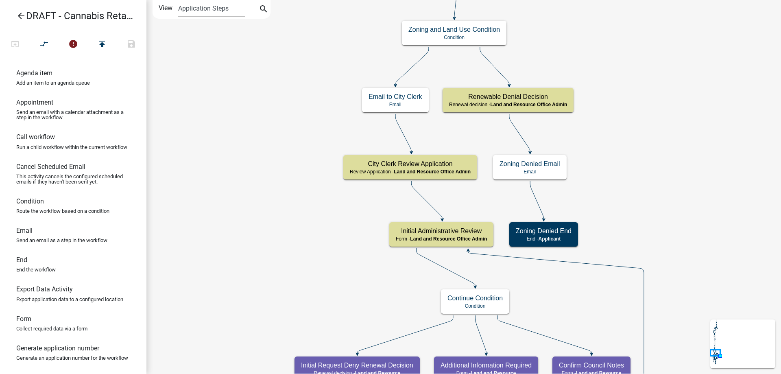
click at [286, 99] on div "Start Start - Applicant Applicant and Business Information Form - Applicant Req…" at bounding box center [463, 187] width 634 height 374
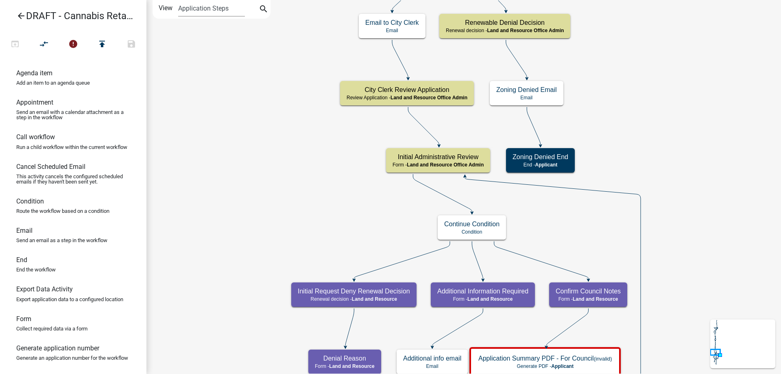
click at [290, 137] on div "Start Start - Applicant Applicant and Business Information Form - Applicant Req…" at bounding box center [463, 187] width 634 height 374
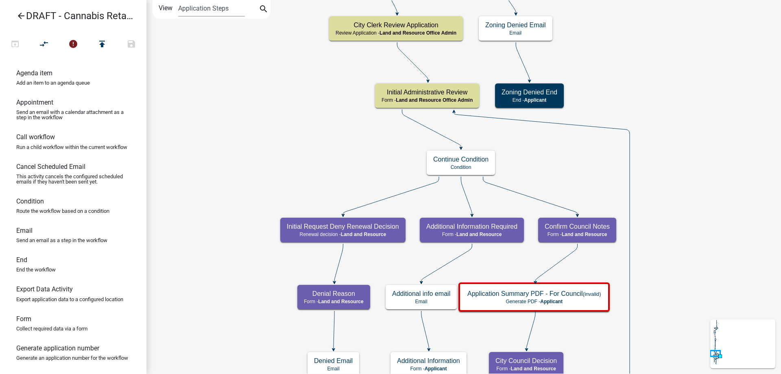
click at [305, 100] on div "Start Start - Applicant Applicant and Business Information Form - Applicant Req…" at bounding box center [463, 187] width 634 height 374
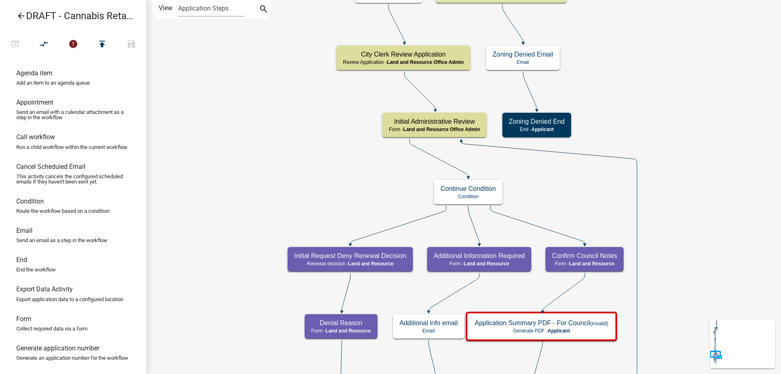
click at [287, 98] on div "Start Start - Applicant Applicant and Business Information Form - Applicant Req…" at bounding box center [463, 187] width 634 height 374
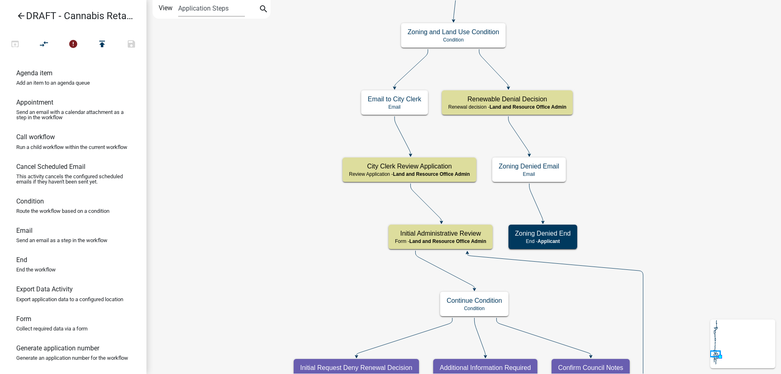
click at [262, 210] on div "Start Start - Applicant Applicant and Business Information Form - Applicant Req…" at bounding box center [463, 187] width 634 height 374
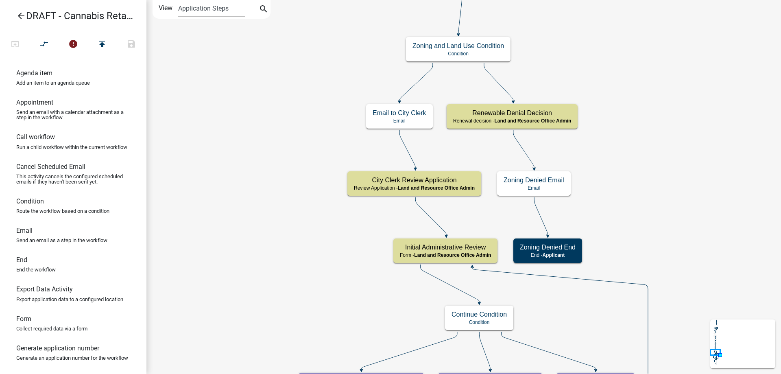
click at [248, 139] on div "Start Start - Applicant Applicant and Business Information Form - Applicant Req…" at bounding box center [463, 187] width 634 height 374
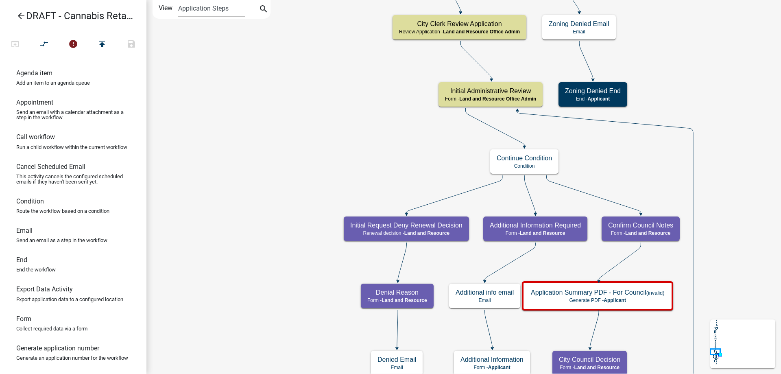
click at [323, 118] on div "Start Start - Applicant Applicant and Business Information Form - Applicant Req…" at bounding box center [463, 187] width 634 height 374
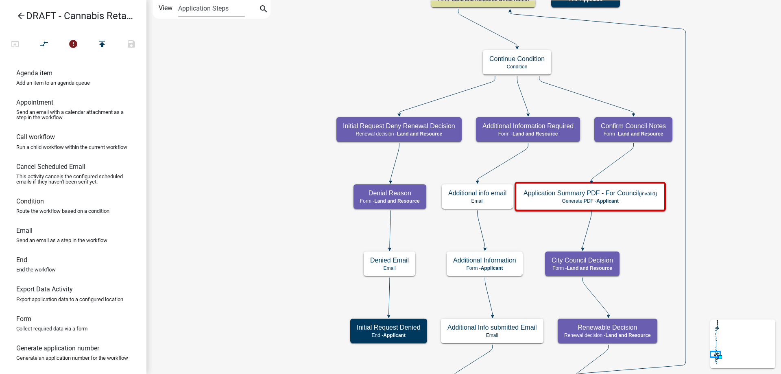
click at [258, 118] on div "Start Start - Applicant Applicant and Business Information Form - Applicant Req…" at bounding box center [463, 187] width 634 height 374
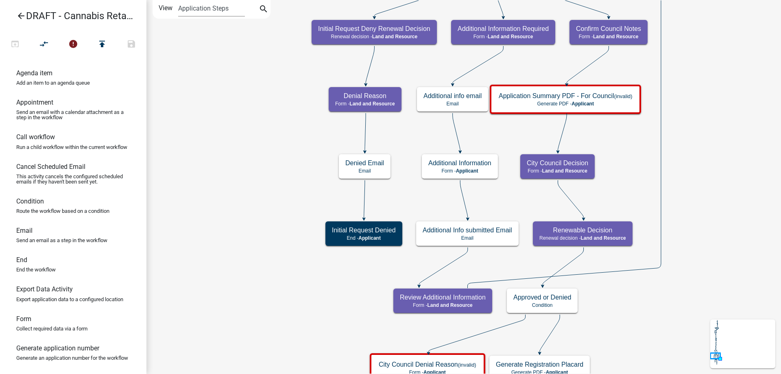
click at [235, 157] on div "Start Start - Applicant Applicant and Business Information Form - Applicant Req…" at bounding box center [463, 187] width 634 height 374
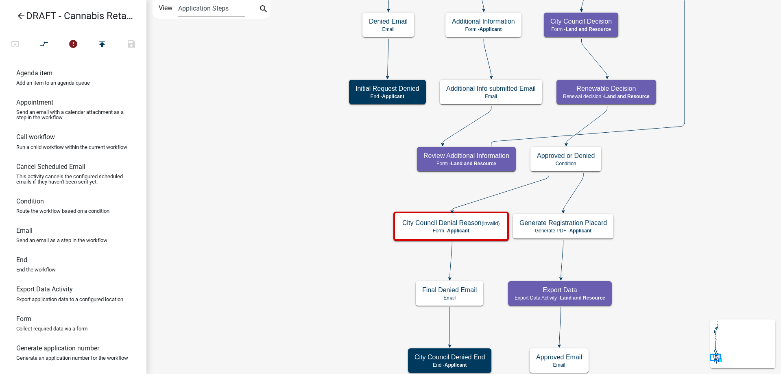
click at [237, 92] on div "Start Start - Applicant Applicant and Business Information Form - Applicant Req…" at bounding box center [463, 187] width 634 height 374
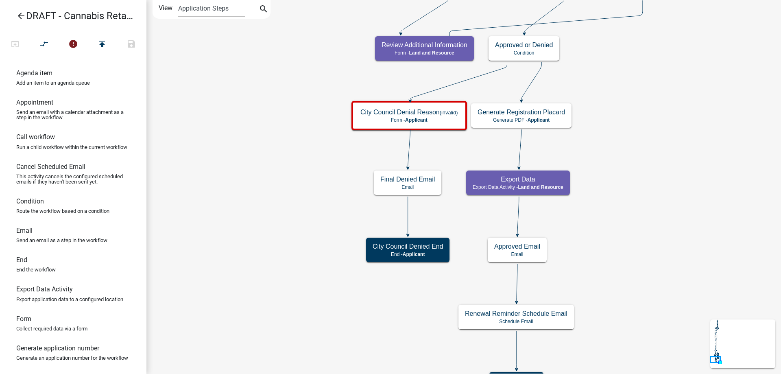
click at [201, 137] on div "Start Start - Applicant Applicant and Business Information Form - Applicant Req…" at bounding box center [463, 187] width 634 height 374
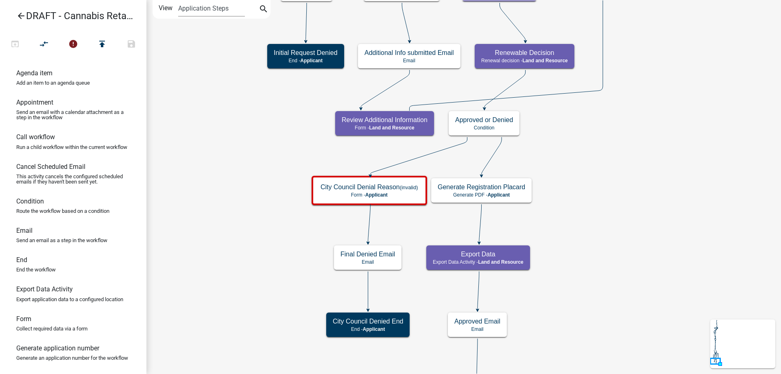
click at [618, 215] on div "Start Start - Applicant Applicant and Business Information Form - Applicant Req…" at bounding box center [463, 187] width 634 height 374
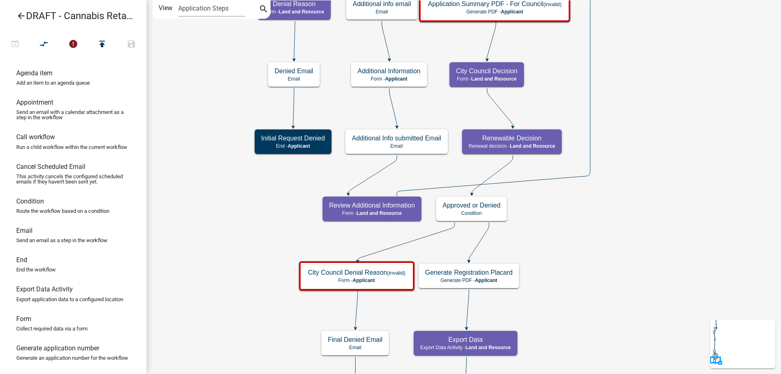
click at [674, 137] on div "Start Start - Applicant Applicant and Business Information Form - Applicant Req…" at bounding box center [463, 187] width 634 height 374
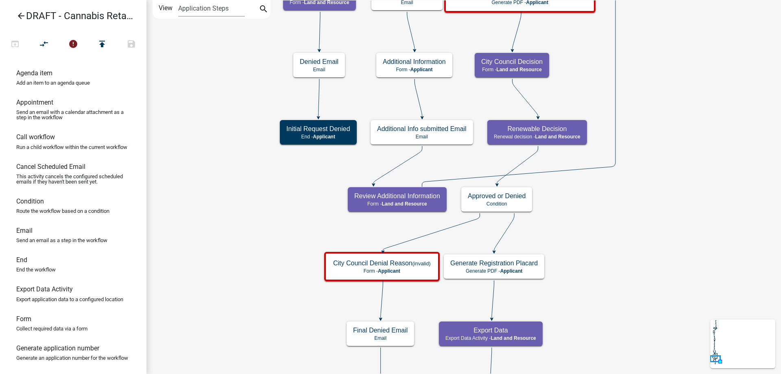
click at [601, 226] on div "Start Start - Applicant Applicant and Business Information Form - Applicant Req…" at bounding box center [463, 187] width 634 height 374
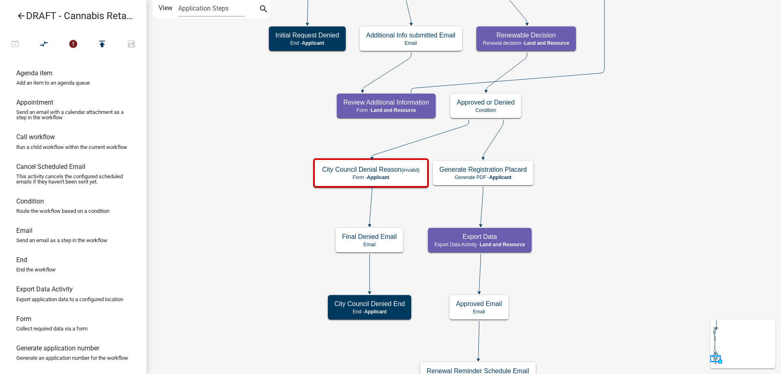
click at [632, 131] on div "Start Start - Applicant Applicant and Business Information Form - Applicant Req…" at bounding box center [463, 187] width 634 height 374
click at [509, 174] on g "Generate Registration Placard Generate PDF - Applicant" at bounding box center [483, 173] width 100 height 24
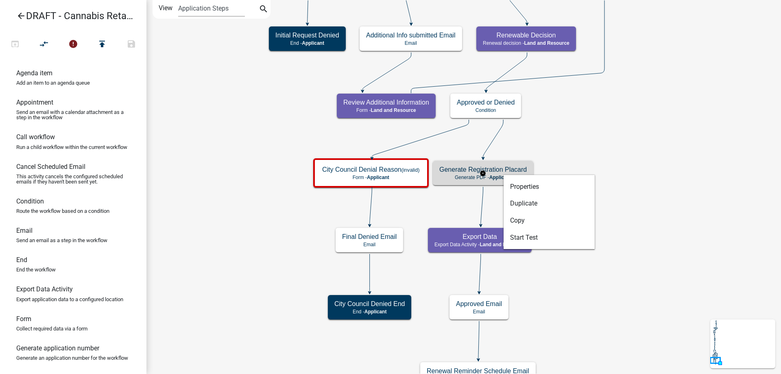
click at [496, 175] on span "Applicant" at bounding box center [500, 177] width 22 height 6
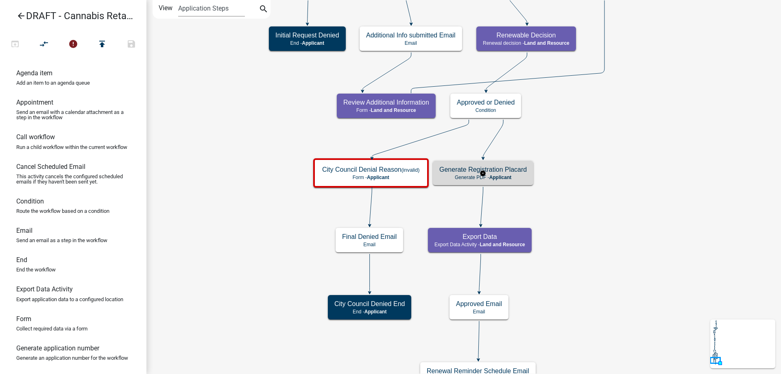
click at [496, 175] on span "Applicant" at bounding box center [500, 177] width 22 height 6
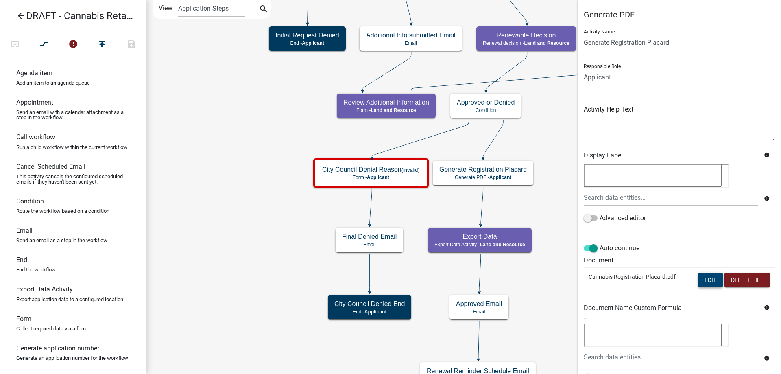
click at [709, 281] on button "Edit" at bounding box center [710, 279] width 25 height 15
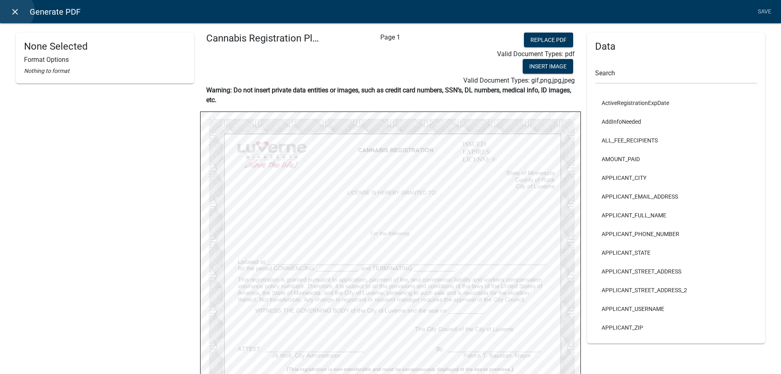
click at [14, 11] on icon "close" at bounding box center [15, 12] width 10 height 10
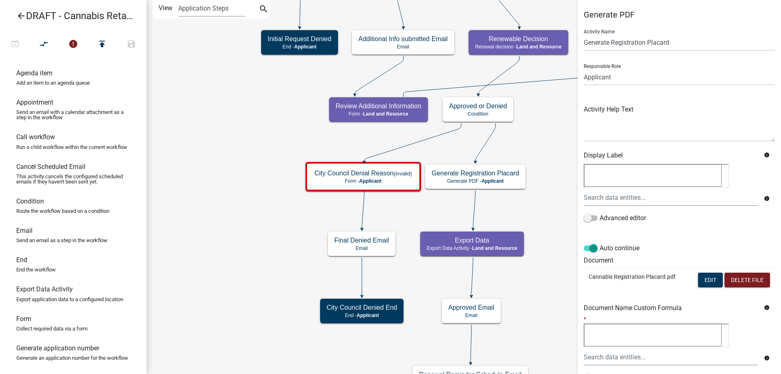
click at [263, 221] on div "Start Start - Applicant Applicant and Business Information Form - Applicant Req…" at bounding box center [463, 187] width 634 height 374
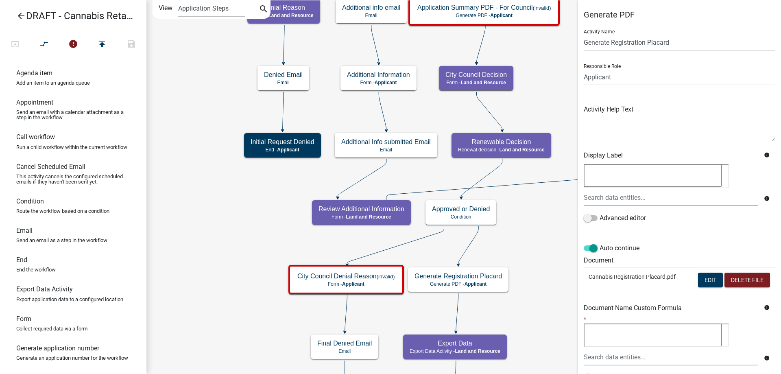
click at [189, 229] on div "Start Start - Applicant Applicant and Business Information Form - Applicant Req…" at bounding box center [463, 187] width 634 height 374
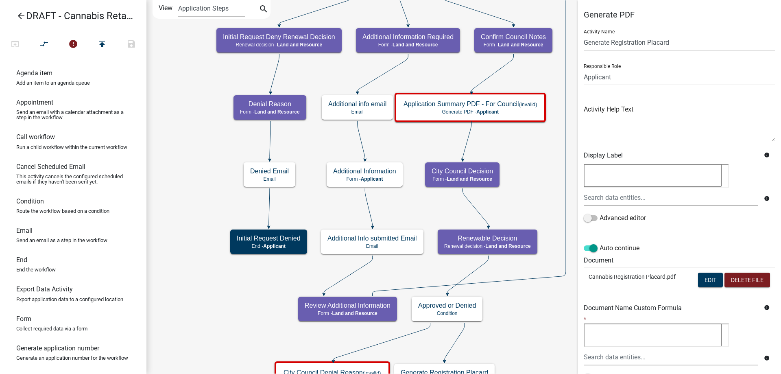
click at [180, 164] on div "Start Start - Applicant Applicant and Business Information Form - Applicant Req…" at bounding box center [463, 187] width 634 height 374
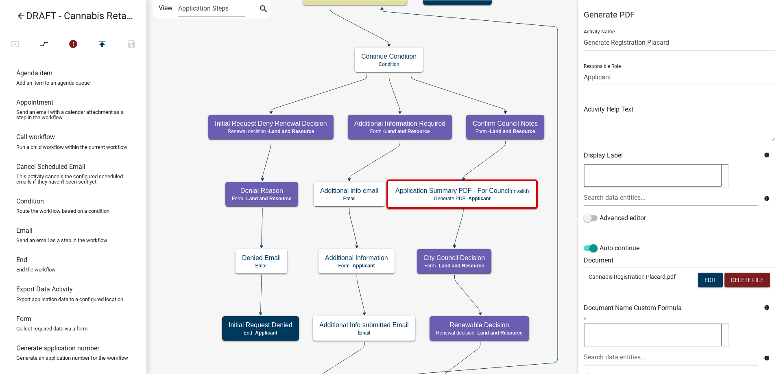
click at [173, 249] on div "Start Start - Applicant Applicant and Business Information Form - Applicant Req…" at bounding box center [463, 187] width 634 height 374
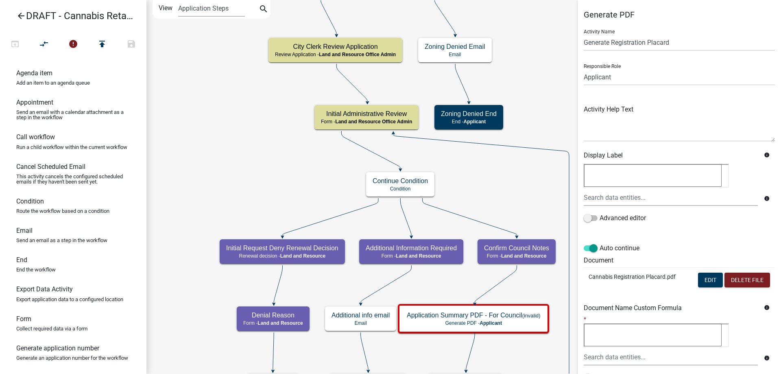
click at [192, 215] on div "Start Start - Applicant Applicant and Business Information Form - Applicant Req…" at bounding box center [463, 187] width 634 height 374
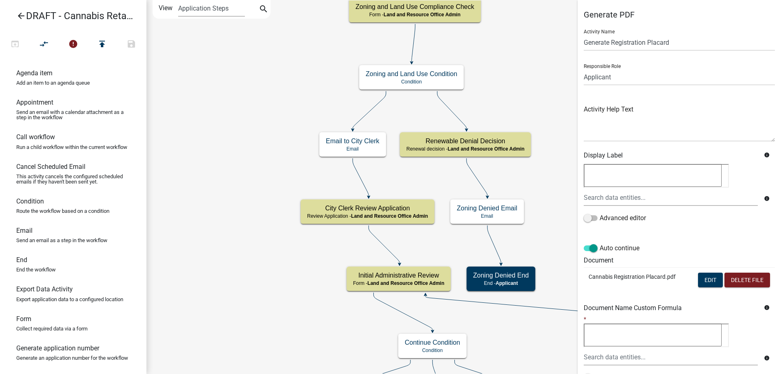
click at [202, 216] on div "Start Start - Applicant Applicant and Business Information Form - Applicant Req…" at bounding box center [463, 187] width 634 height 374
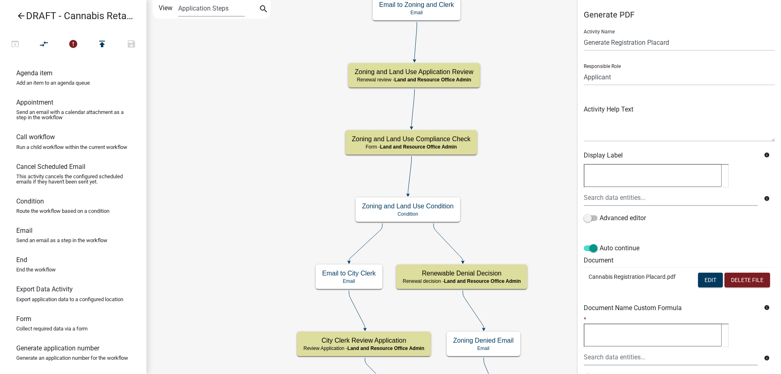
click at [189, 220] on div "Start Start - Applicant Applicant and Business Information Form - Applicant Req…" at bounding box center [463, 187] width 634 height 374
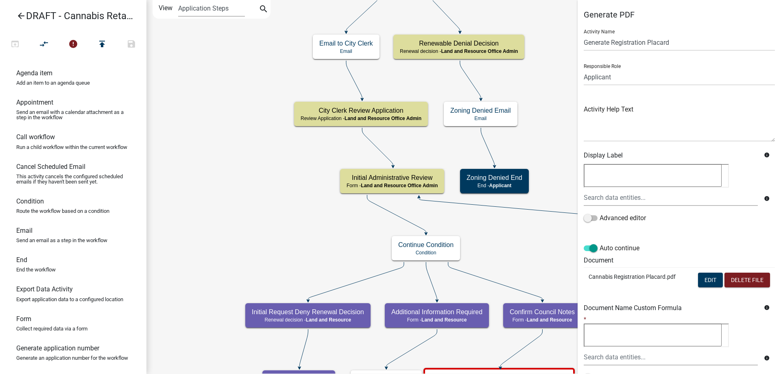
click at [187, 4] on div "Start Start - Applicant Applicant and Business Information Form - Applicant Req…" at bounding box center [463, 187] width 634 height 374
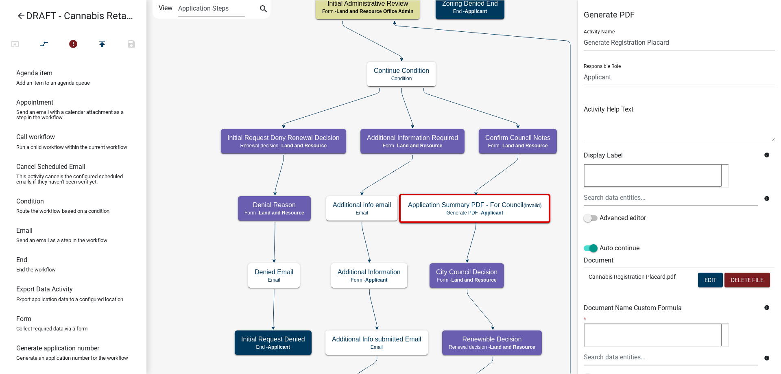
click at [164, 50] on div "Start Start - Applicant Applicant and Business Information Form - Applicant Req…" at bounding box center [463, 187] width 634 height 374
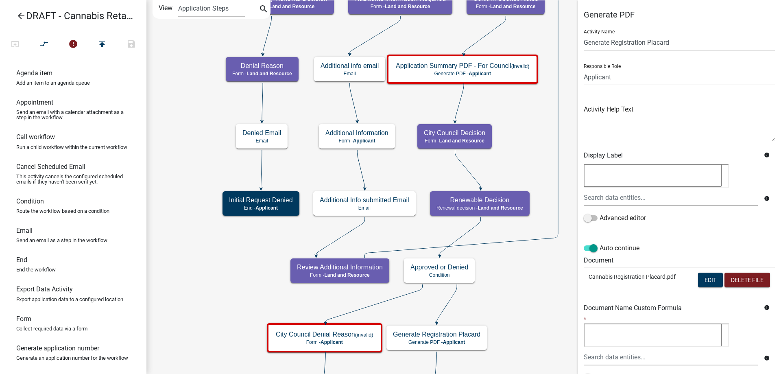
click at [174, 128] on div "Start Start - Applicant Applicant and Business Information Form - Applicant Req…" at bounding box center [463, 187] width 634 height 374
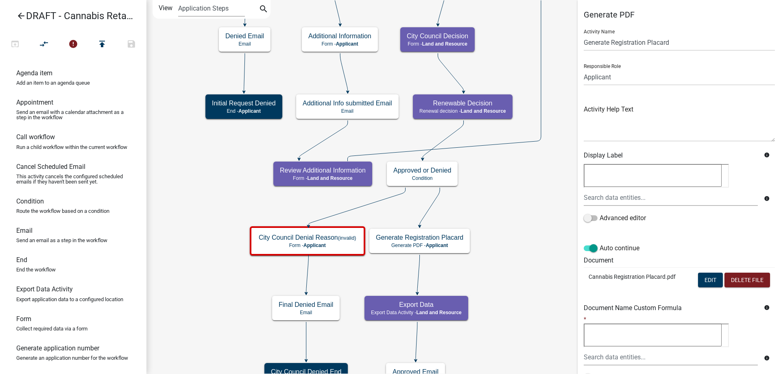
click at [158, 199] on div "Start Start - Applicant Applicant and Business Information Form - Applicant Req…" at bounding box center [463, 187] width 634 height 374
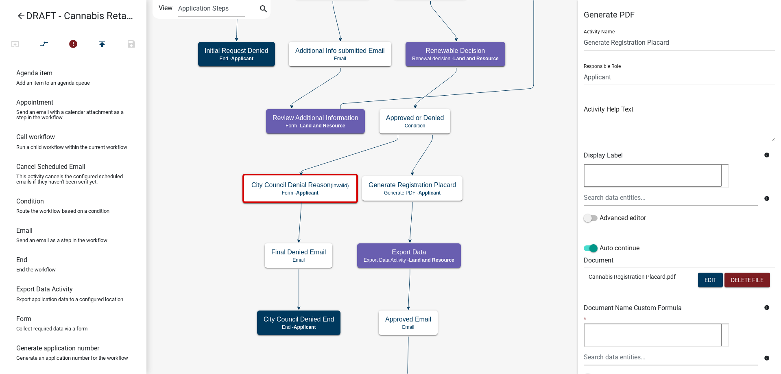
click at [517, 179] on div "Start Start - Applicant Applicant and Business Information Form - Applicant Req…" at bounding box center [463, 187] width 634 height 374
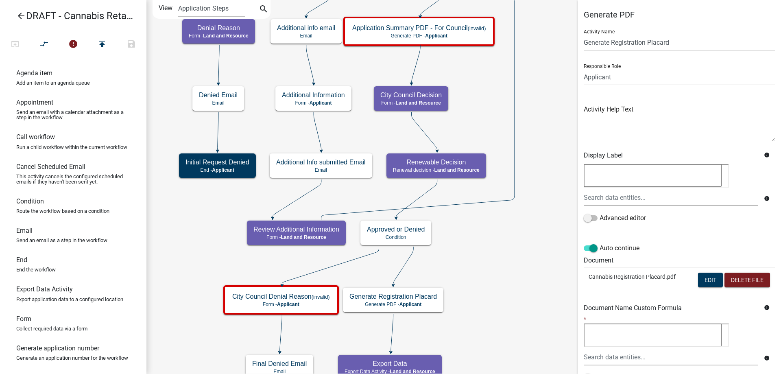
click at [494, 243] on div "Start Start - Applicant Applicant and Business Information Form - Applicant Req…" at bounding box center [463, 187] width 634 height 374
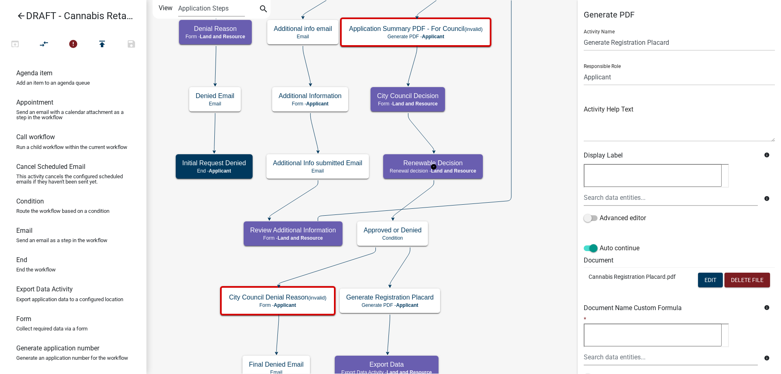
click at [454, 163] on g "Renewable Decision Renewal decision - Land and Resource" at bounding box center [433, 166] width 101 height 24
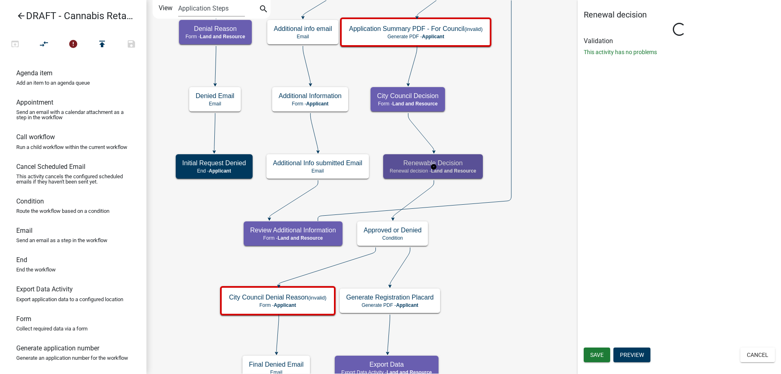
click at [454, 163] on g "Renewable Decision Renewal decision - Land and Resource" at bounding box center [433, 166] width 101 height 24
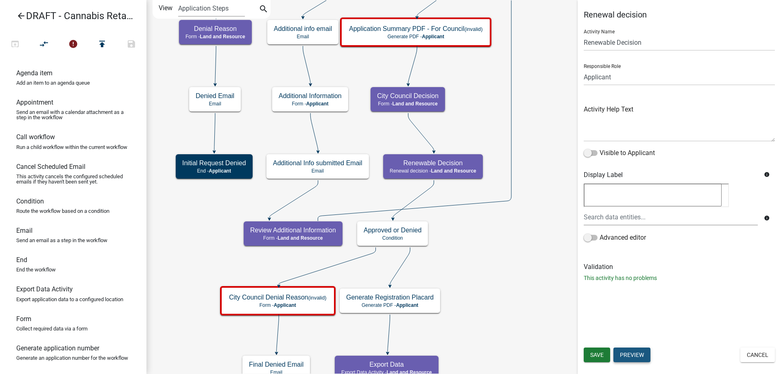
click at [631, 359] on button "Preview" at bounding box center [631, 354] width 37 height 15
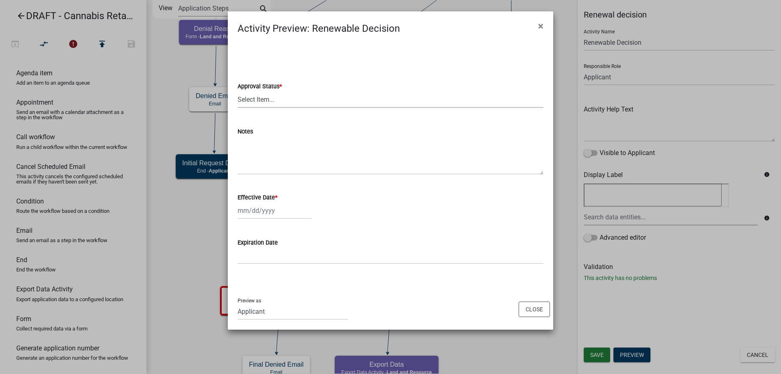
click at [237, 91] on select "Select Item... Approved Denied" at bounding box center [390, 99] width 306 height 17
click at [309, 209] on input "Effective Date *" at bounding box center [274, 210] width 74 height 17
select select "9"
select select "2025"
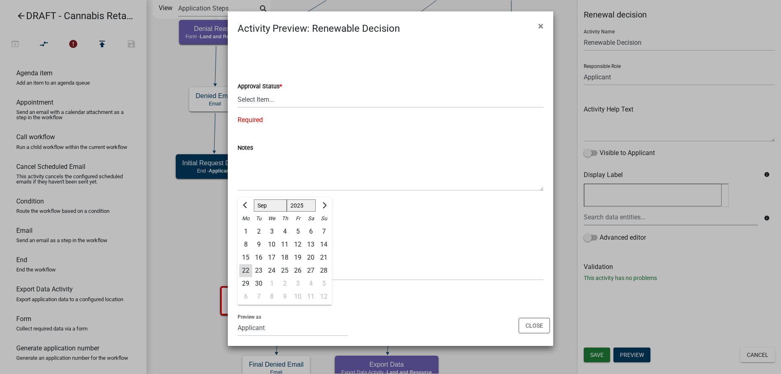
click at [248, 270] on div "22" at bounding box center [245, 270] width 13 height 13
type input "09/22/2025"
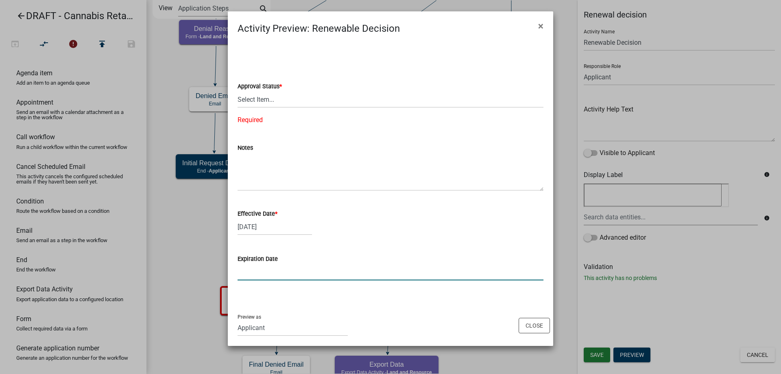
click at [263, 269] on input "Expiration Date" at bounding box center [390, 271] width 306 height 17
click at [278, 272] on input "Expiration Date" at bounding box center [390, 271] width 306 height 17
type input "09/22/2026"
click at [532, 326] on button "Close" at bounding box center [533, 325] width 31 height 15
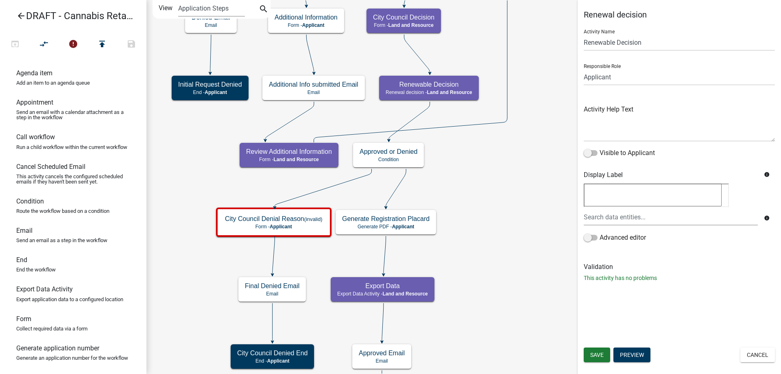
click at [526, 231] on div "Start Start - Applicant Applicant and Business Information Form - Applicant Req…" at bounding box center [463, 187] width 634 height 374
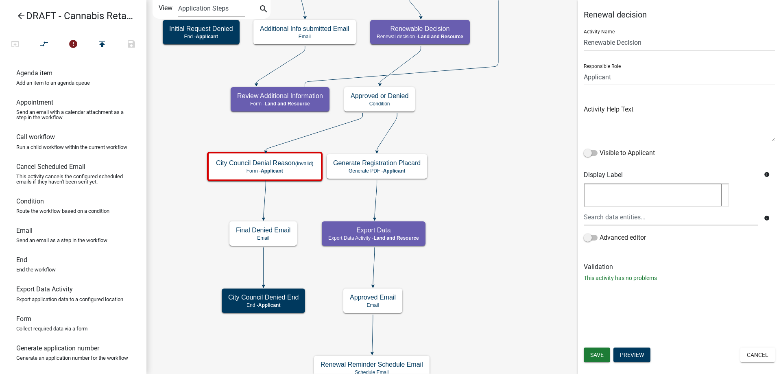
click at [492, 212] on div "Start Start - Applicant Applicant and Business Information Form - Applicant Req…" at bounding box center [463, 187] width 634 height 374
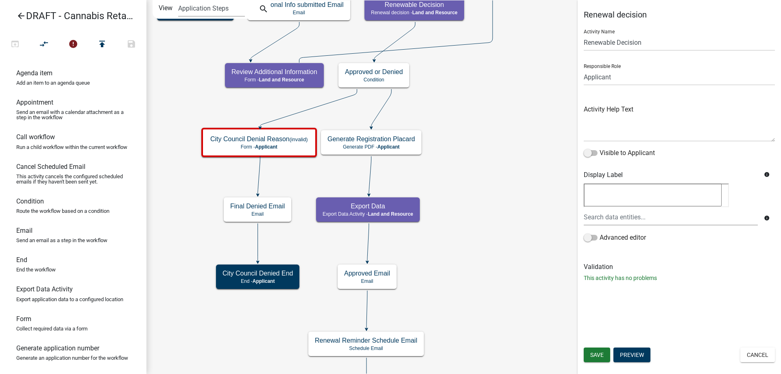
click at [499, 235] on div "Start Start - Applicant Applicant and Business Information Form - Applicant Req…" at bounding box center [463, 187] width 634 height 374
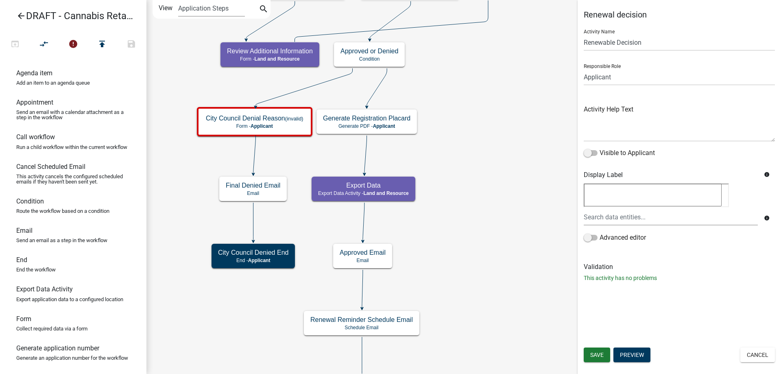
click at [498, 260] on div "Start Start - Applicant Applicant and Business Information Form - Applicant Req…" at bounding box center [463, 187] width 634 height 374
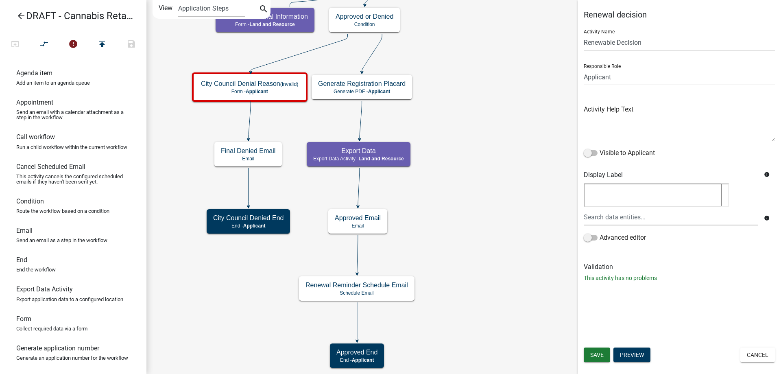
click at [499, 259] on div "Start Start - Applicant Applicant and Business Information Form - Applicant Req…" at bounding box center [463, 187] width 634 height 374
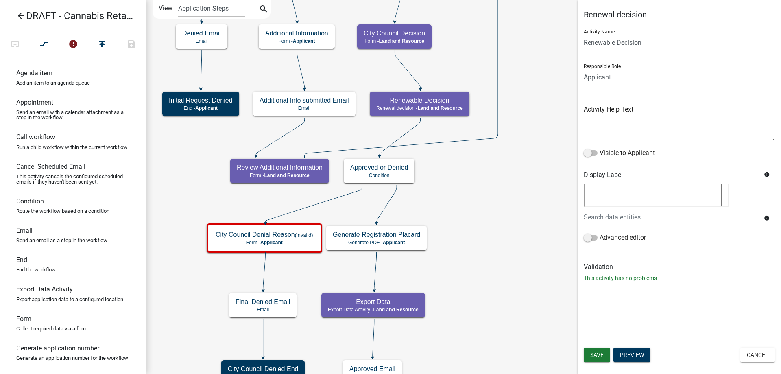
click at [508, 276] on div "Start Start - Applicant Applicant and Business Information Form - Applicant Req…" at bounding box center [463, 187] width 634 height 374
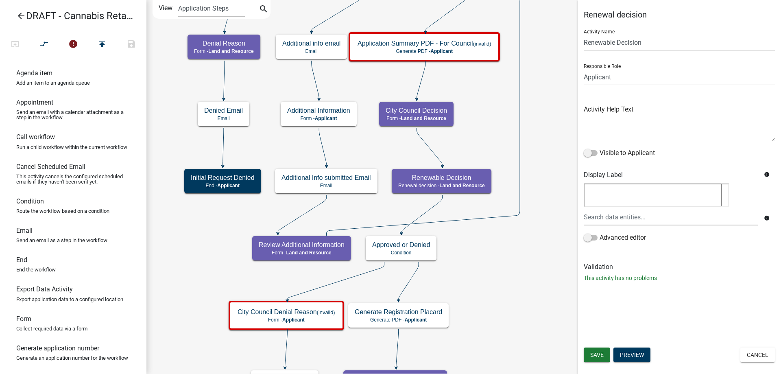
click at [465, 324] on div "Start Start - Applicant Applicant and Business Information Form - Applicant Req…" at bounding box center [463, 187] width 634 height 374
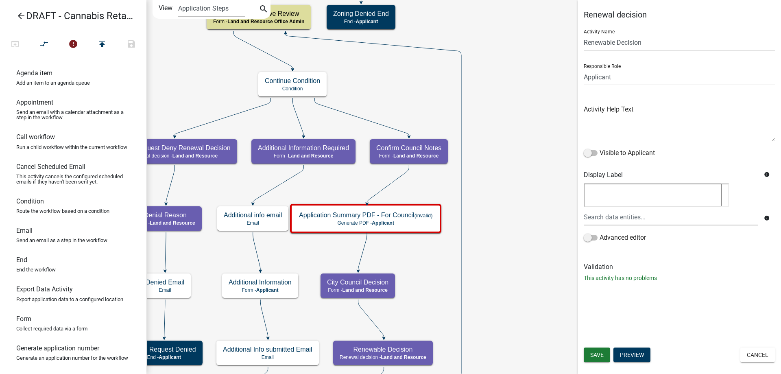
click at [413, 324] on div "Start Start - Applicant Applicant and Business Information Form - Applicant Req…" at bounding box center [463, 187] width 634 height 374
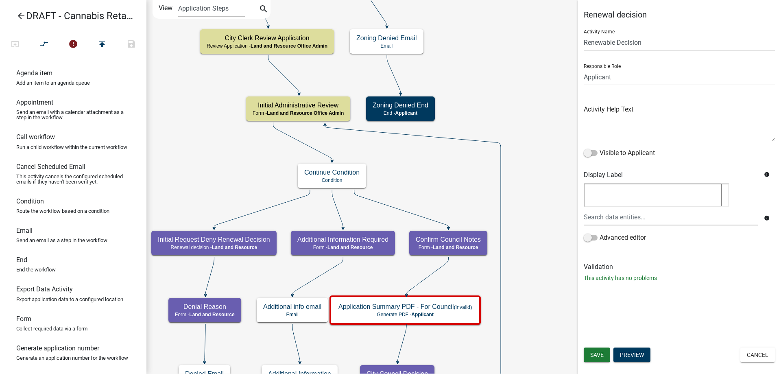
click at [517, 183] on div "Start Start - Applicant Applicant and Business Information Form - Applicant Req…" at bounding box center [463, 187] width 634 height 374
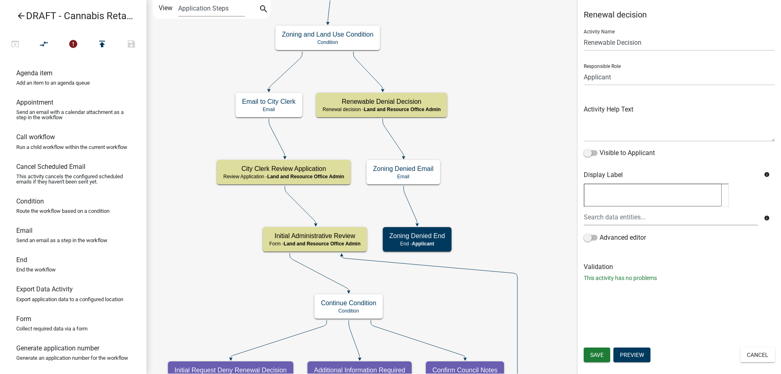
click at [495, 198] on div "Start Start - Applicant Applicant and Business Information Form - Applicant Req…" at bounding box center [463, 187] width 634 height 374
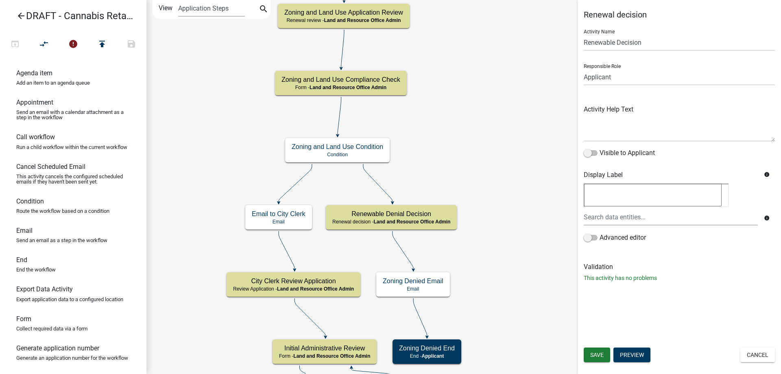
click at [491, 228] on div "Start Start - Applicant Applicant and Business Information Form - Applicant Req…" at bounding box center [463, 187] width 634 height 374
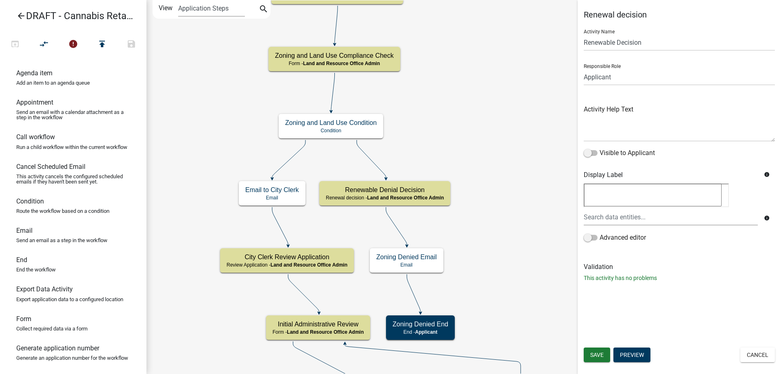
click at [446, 81] on div "Start Start - Applicant Applicant and Business Information Form - Applicant Req…" at bounding box center [463, 187] width 634 height 374
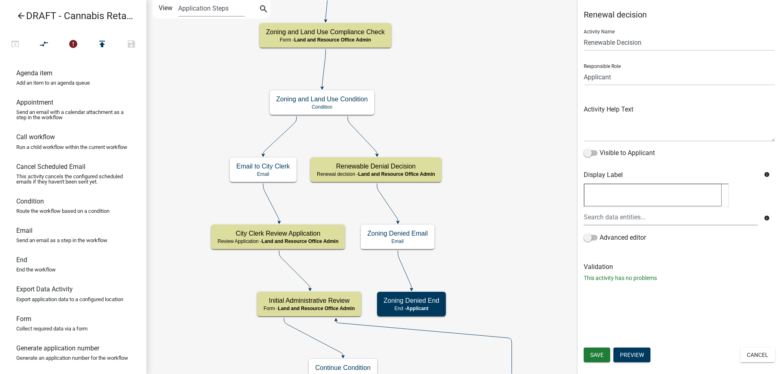
click at [493, 283] on div "Start Start - Applicant Applicant and Business Information Form - Applicant Req…" at bounding box center [463, 187] width 634 height 374
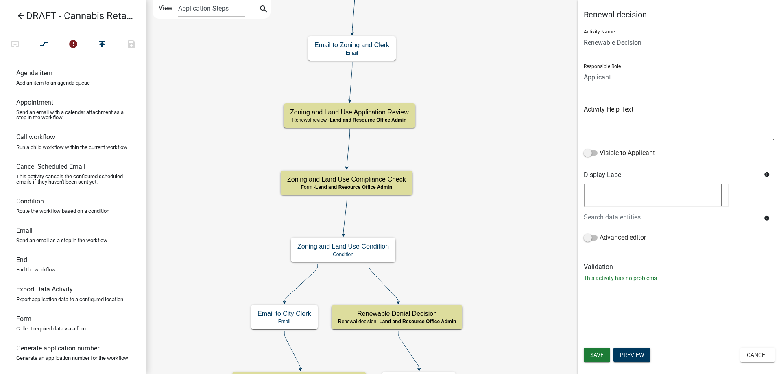
click at [497, 249] on div "Start Start - Applicant Applicant and Business Information Form - Applicant Req…" at bounding box center [463, 187] width 634 height 374
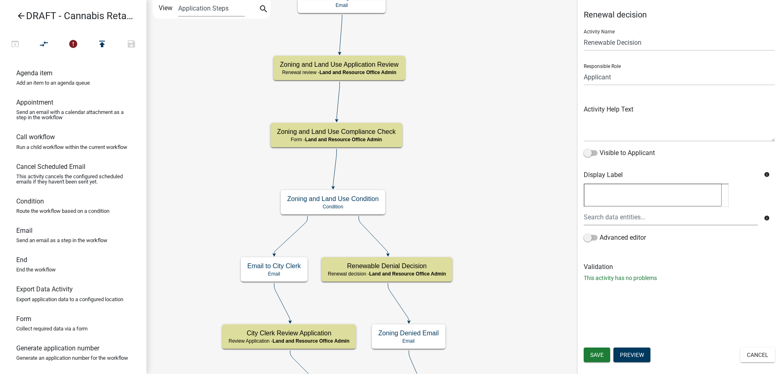
click at [466, 156] on div "Start Start - Applicant Applicant and Business Information Form - Applicant Req…" at bounding box center [463, 187] width 634 height 374
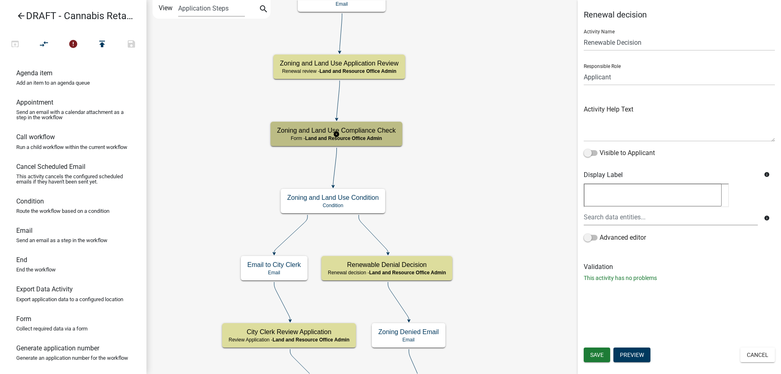
click at [358, 136] on g "Zoning and Land Use Compliance Check Form - Land and Resource Office Admin" at bounding box center [336, 134] width 132 height 24
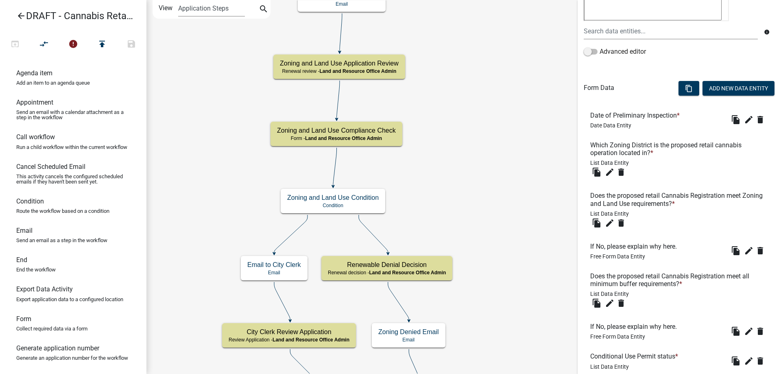
scroll to position [240, 0]
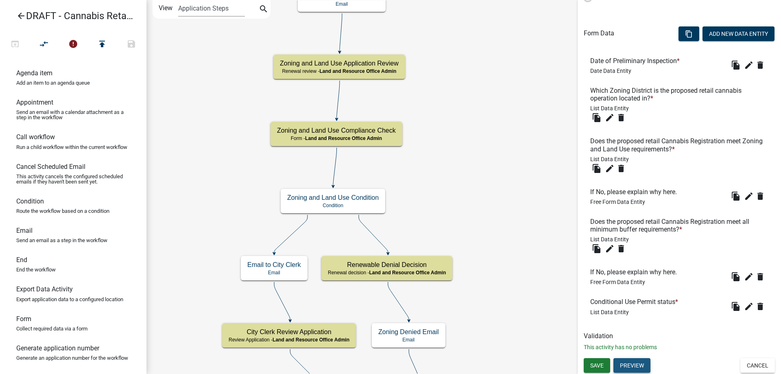
click at [635, 364] on button "Preview" at bounding box center [631, 365] width 37 height 15
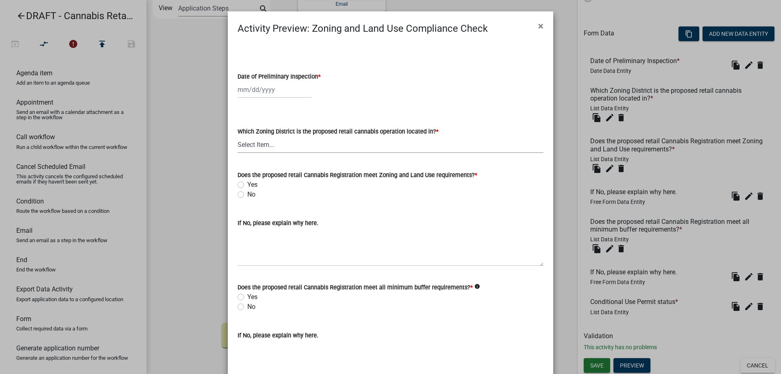
click at [237, 136] on select "Select Item... Public District (P) 1 & 2 Family Residence (R-1) etc" at bounding box center [390, 144] width 306 height 17
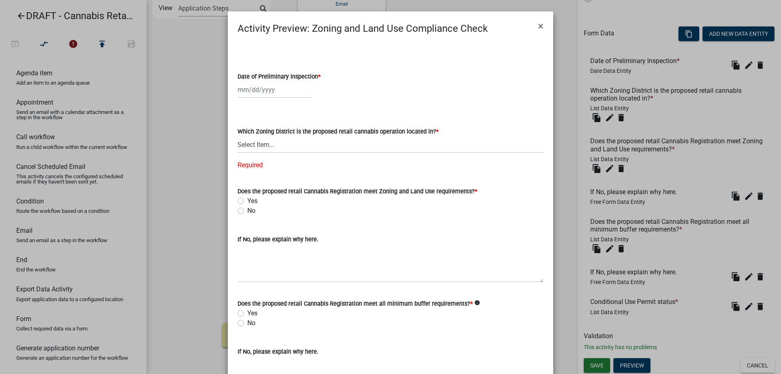
click at [439, 92] on div at bounding box center [390, 89] width 306 height 17
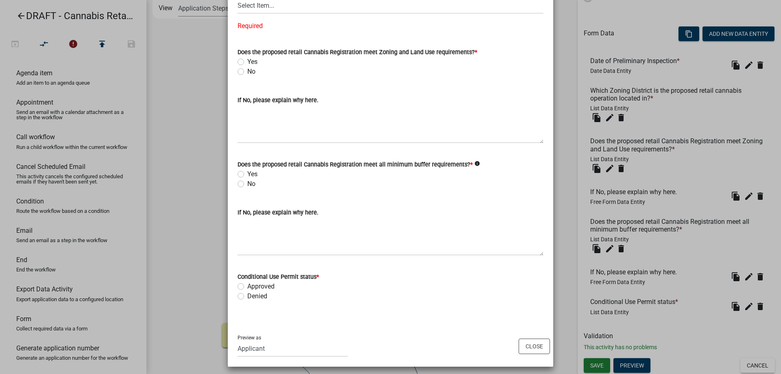
scroll to position [143, 0]
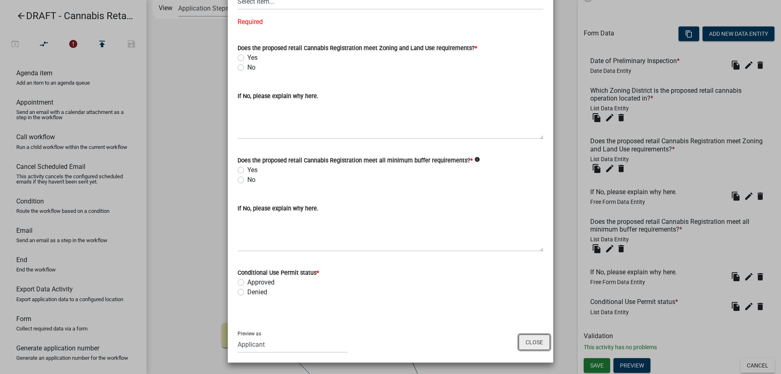
click at [534, 346] on button "Close" at bounding box center [533, 341] width 31 height 15
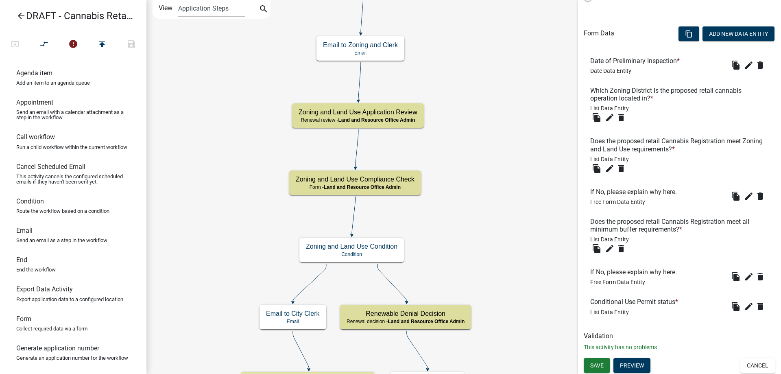
click at [525, 231] on div "Start Start - Applicant Applicant and Business Information Form - Applicant Req…" at bounding box center [463, 187] width 634 height 374
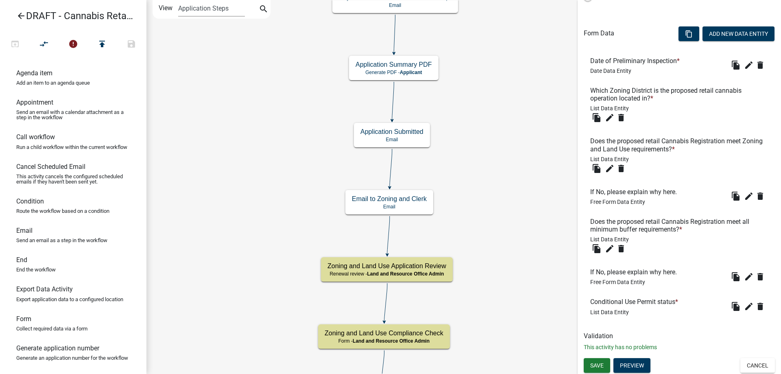
click at [480, 230] on div "Start Start - Applicant Applicant and Business Information Form - Applicant Req…" at bounding box center [463, 187] width 634 height 374
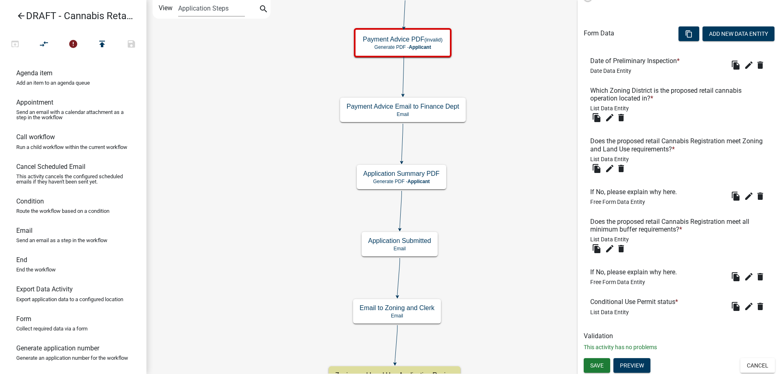
click at [491, 291] on div "Start Start - Applicant Applicant and Business Information Form - Applicant Req…" at bounding box center [463, 187] width 634 height 374
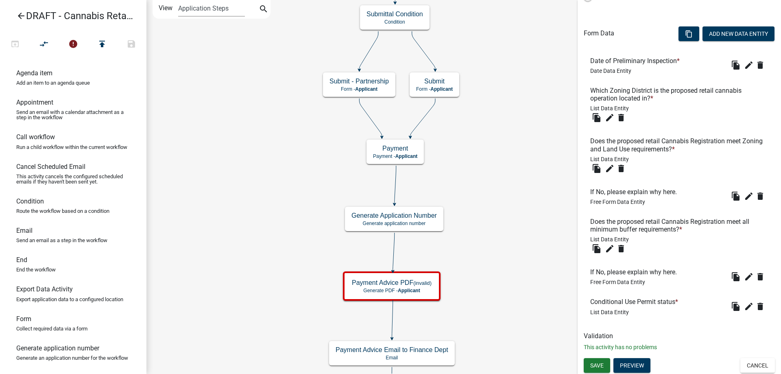
click at [490, 212] on div "Start Start - Applicant Applicant and Business Information Form - Applicant Req…" at bounding box center [463, 187] width 634 height 374
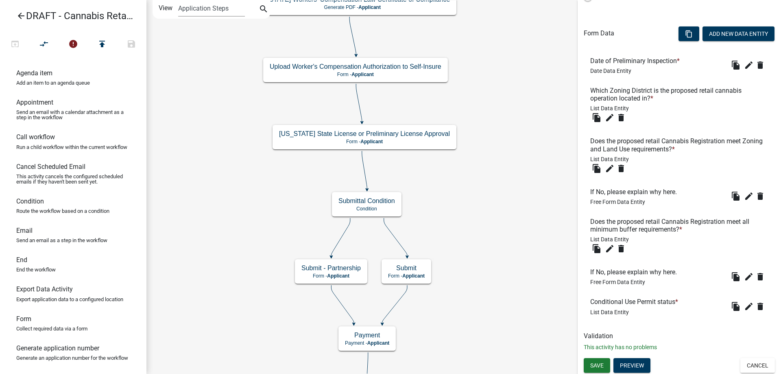
click at [483, 316] on div "Start Start - Applicant Applicant and Business Information Form - Applicant Req…" at bounding box center [463, 187] width 634 height 374
click at [494, 299] on div "Start Start - Applicant Applicant and Business Information Form - Applicant Req…" at bounding box center [463, 187] width 634 height 374
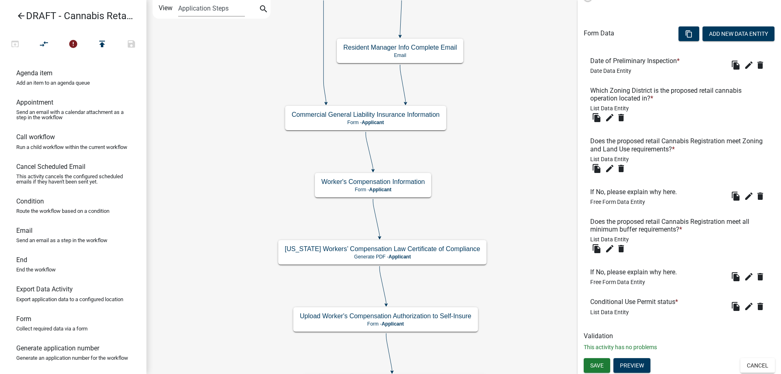
click at [473, 311] on div "Start Start - Applicant Applicant and Business Information Form - Applicant Req…" at bounding box center [463, 187] width 634 height 374
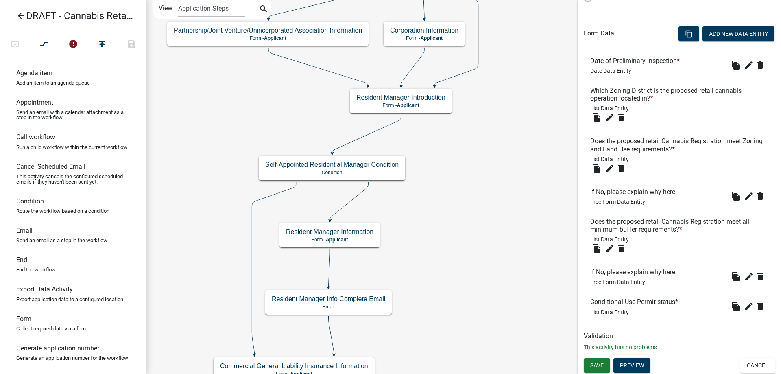
click at [438, 344] on div "Start Start - Applicant Applicant and Business Information Form - Applicant Req…" at bounding box center [463, 187] width 634 height 374
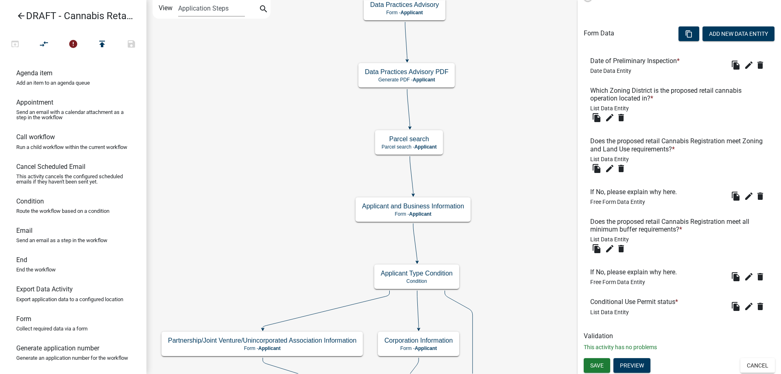
click at [524, 266] on div "Start Start - Applicant Applicant and Business Information Form - Applicant Req…" at bounding box center [463, 187] width 634 height 374
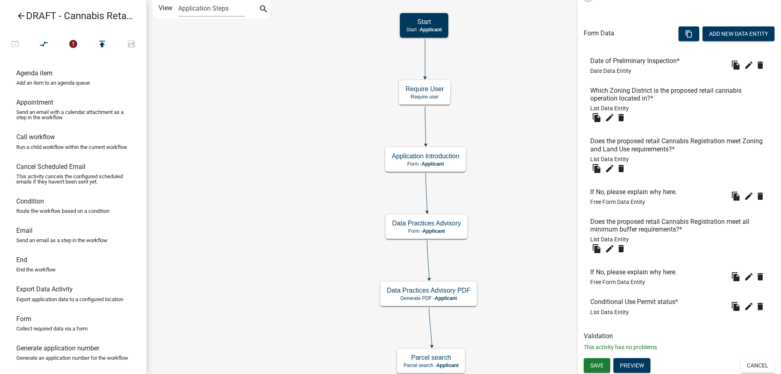
click at [527, 284] on div "Start Start - Applicant Applicant and Business Information Form - Applicant Req…" at bounding box center [463, 187] width 634 height 374
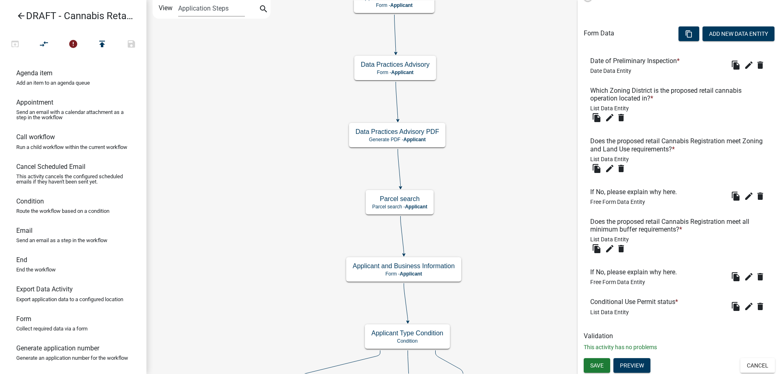
click at [479, 126] on div "Start Start - Applicant Applicant and Business Information Form - Applicant Req…" at bounding box center [463, 187] width 634 height 374
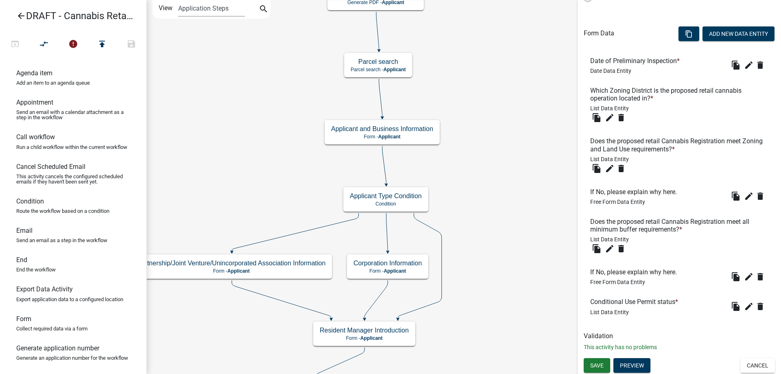
click at [491, 105] on div "Start Start - Applicant Applicant and Business Information Form - Applicant Req…" at bounding box center [463, 187] width 634 height 374
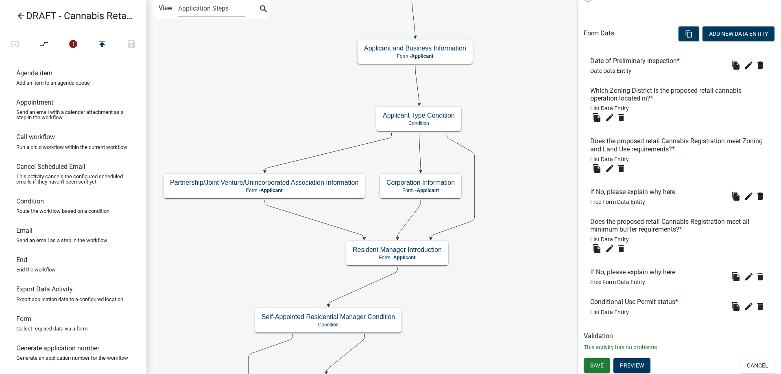
click at [526, 165] on div "Start Start - Applicant Applicant and Business Information Form - Applicant Req…" at bounding box center [463, 187] width 634 height 374
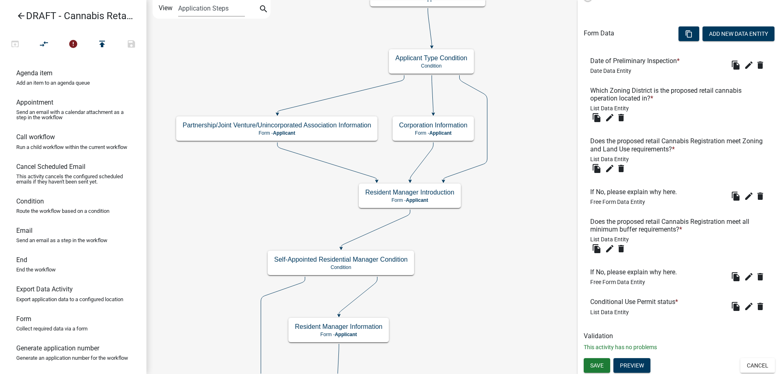
click at [533, 224] on div "Start Start - Applicant Applicant and Business Information Form - Applicant Req…" at bounding box center [463, 187] width 634 height 374
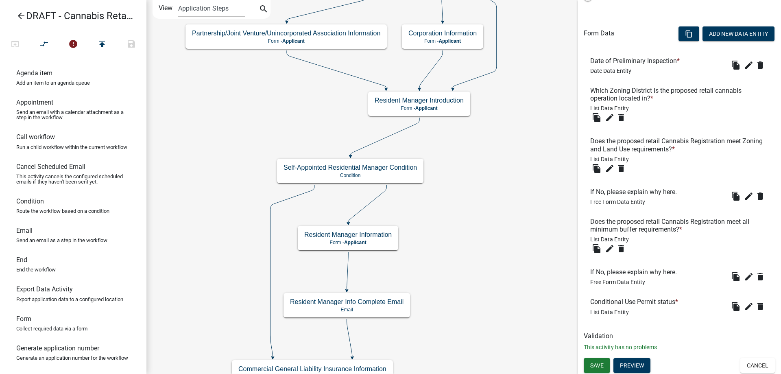
click at [522, 185] on div "Start Start - Applicant Applicant and Business Information Form - Applicant Req…" at bounding box center [463, 187] width 634 height 374
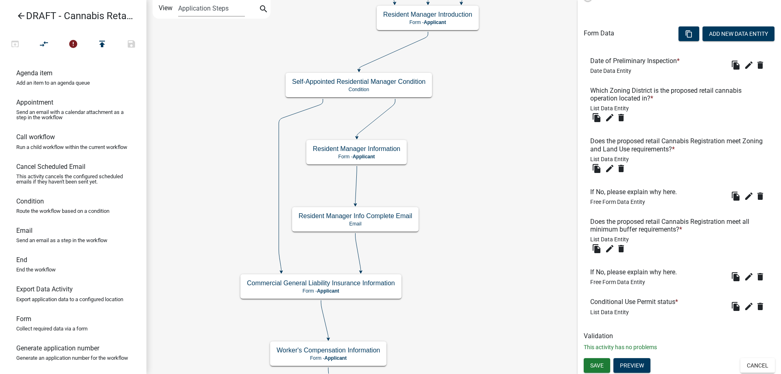
click at [503, 168] on div "Start Start - Applicant Applicant and Business Information Form - Applicant Req…" at bounding box center [463, 187] width 634 height 374
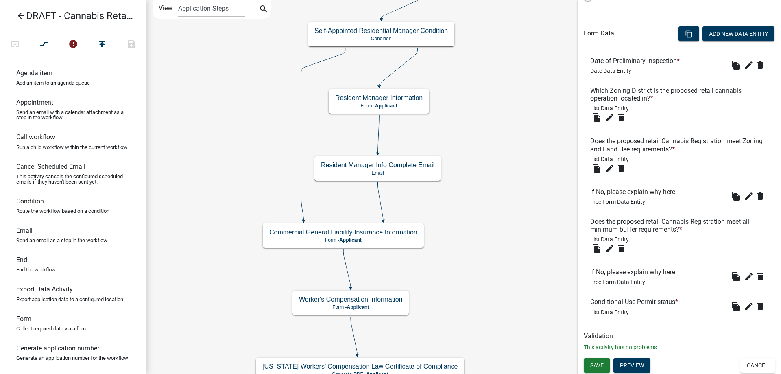
click at [507, 208] on div "Start Start - Applicant Applicant and Business Information Form - Applicant Req…" at bounding box center [463, 187] width 634 height 374
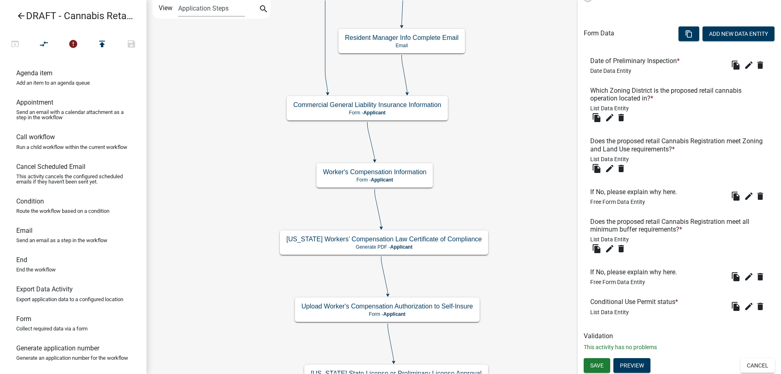
click at [519, 180] on div "Start Start - Applicant Applicant and Business Information Form - Applicant Req…" at bounding box center [463, 187] width 634 height 374
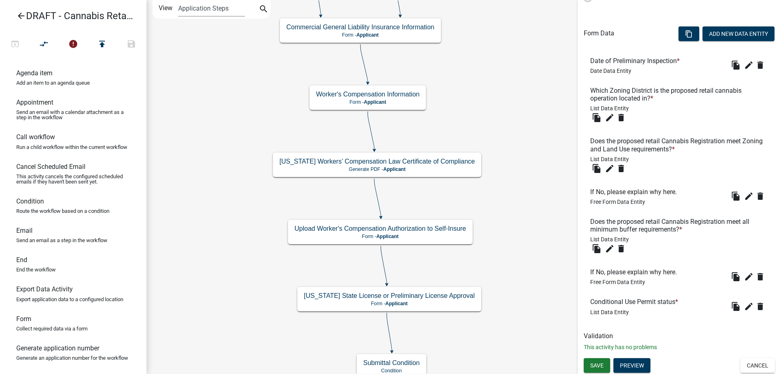
click at [516, 177] on div "Start Start - Applicant Applicant and Business Information Form - Applicant Req…" at bounding box center [463, 187] width 634 height 374
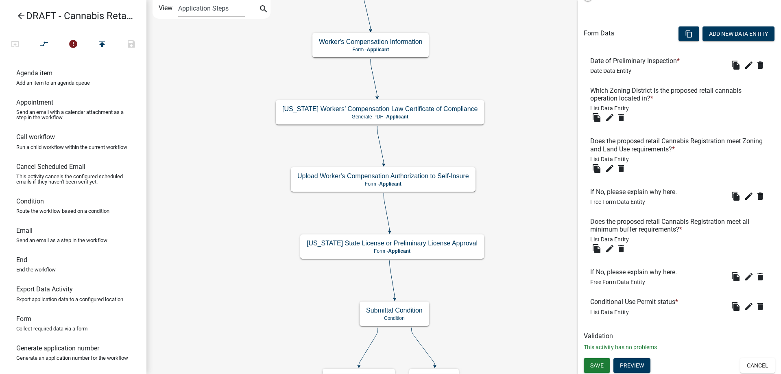
click at [506, 198] on div "Start Start - Applicant Applicant and Business Information Form - Applicant Req…" at bounding box center [463, 187] width 634 height 374
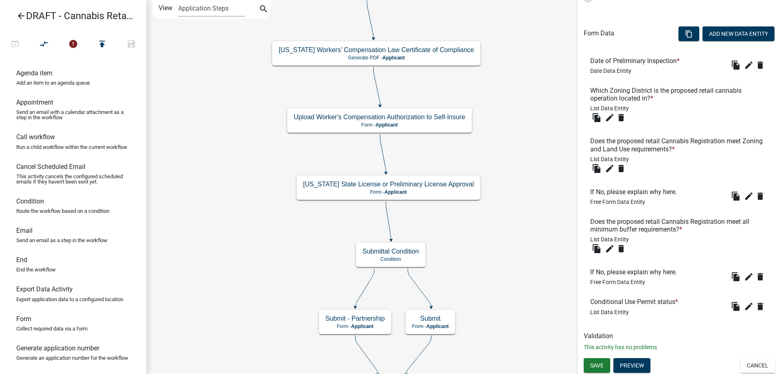
click at [522, 214] on div "Start Start - Applicant Applicant and Business Information Form - Applicant Req…" at bounding box center [463, 187] width 634 height 374
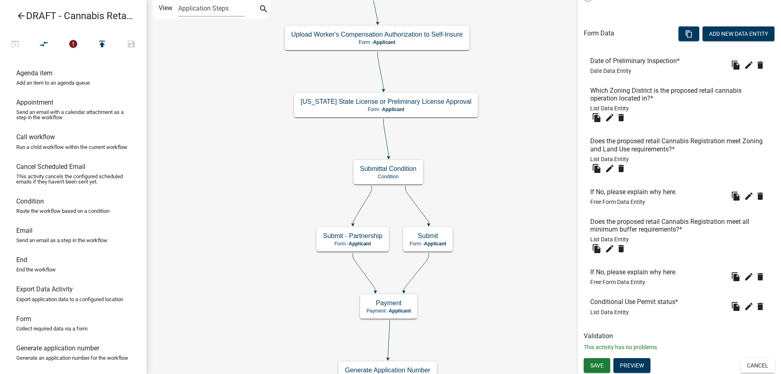
click at [503, 185] on div "Start Start - Applicant Applicant and Business Information Form - Applicant Req…" at bounding box center [463, 187] width 634 height 374
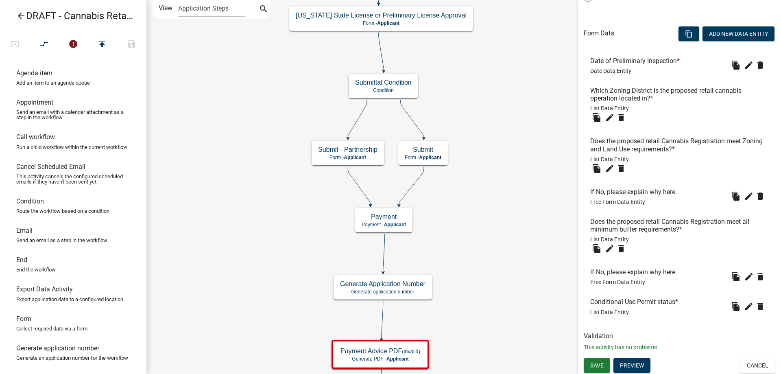
click at [498, 184] on div "Start Start - Applicant Applicant and Business Information Form - Applicant Req…" at bounding box center [463, 187] width 634 height 374
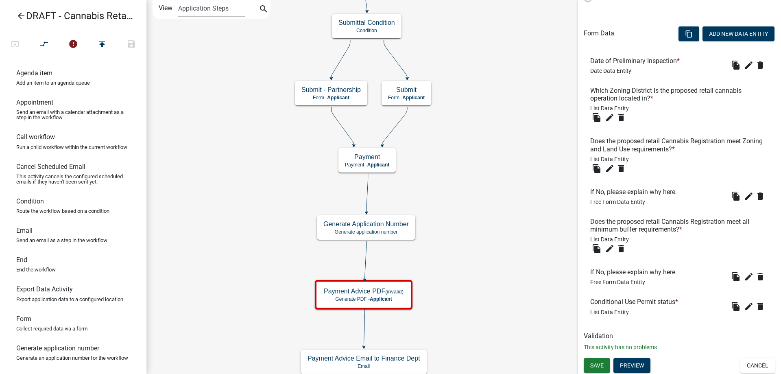
click at [490, 213] on div "Start Start - Applicant Applicant and Business Information Form - Applicant Req…" at bounding box center [463, 187] width 634 height 374
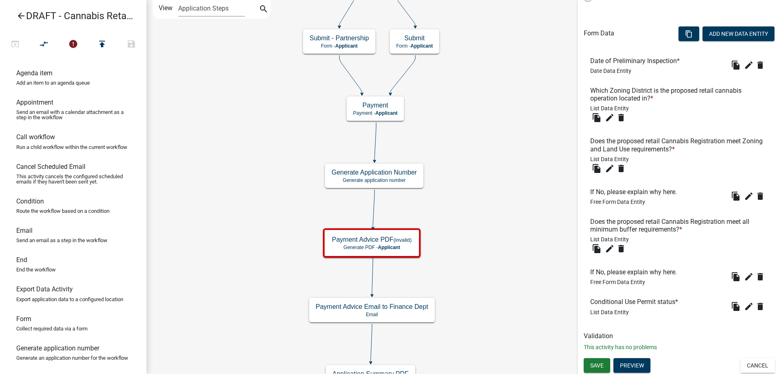
click at [502, 232] on div "Start Start - Applicant Applicant and Business Information Form - Applicant Req…" at bounding box center [463, 187] width 634 height 374
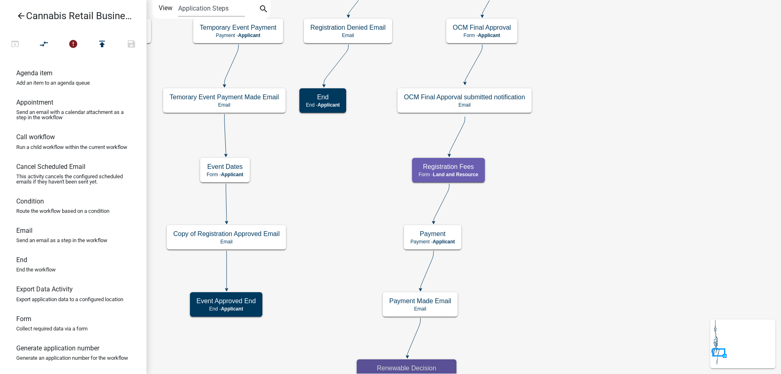
click at [633, 118] on div "start Start - Applicant Application Introduction Form - Applicant Parcel search…" at bounding box center [463, 187] width 634 height 374
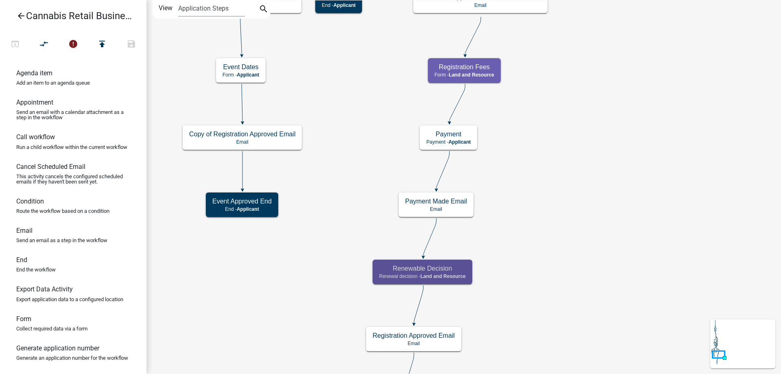
click at [612, 122] on div "start Start - Applicant Application Introduction Form - Applicant Parcel search…" at bounding box center [463, 187] width 634 height 374
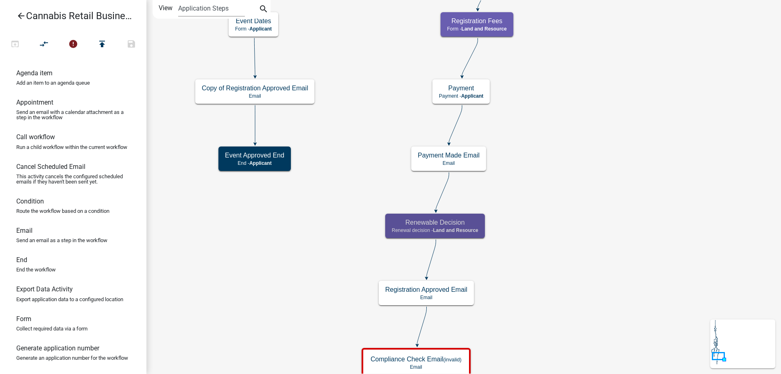
click at [584, 216] on div "start Start - Applicant Application Introduction Form - Applicant Parcel search…" at bounding box center [463, 187] width 634 height 374
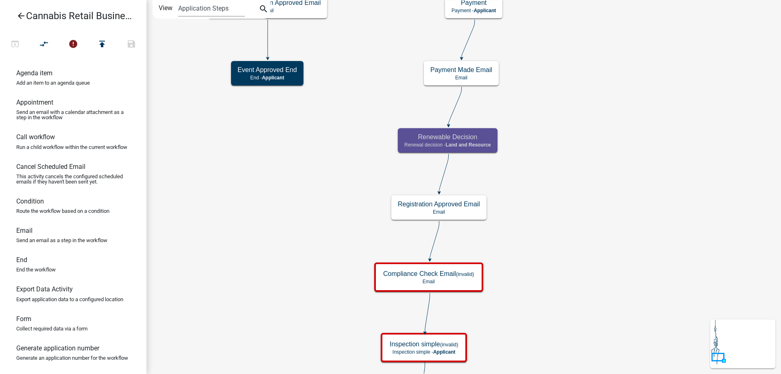
click at [579, 198] on div "start Start - Applicant Application Introduction Form - Applicant Parcel search…" at bounding box center [463, 187] width 634 height 374
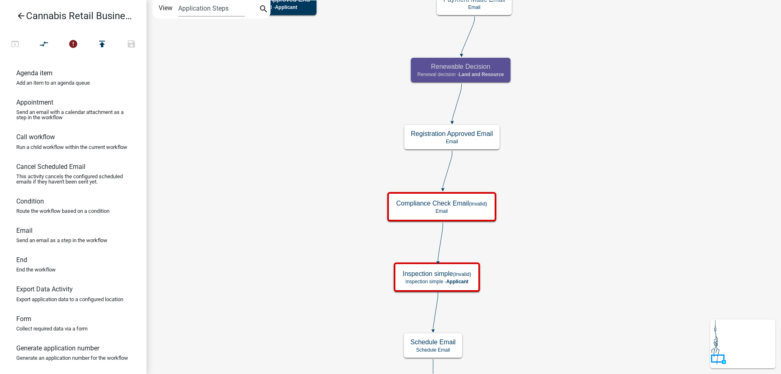
click at [580, 215] on div "start Start - Applicant Application Introduction Form - Applicant Parcel search…" at bounding box center [463, 187] width 634 height 374
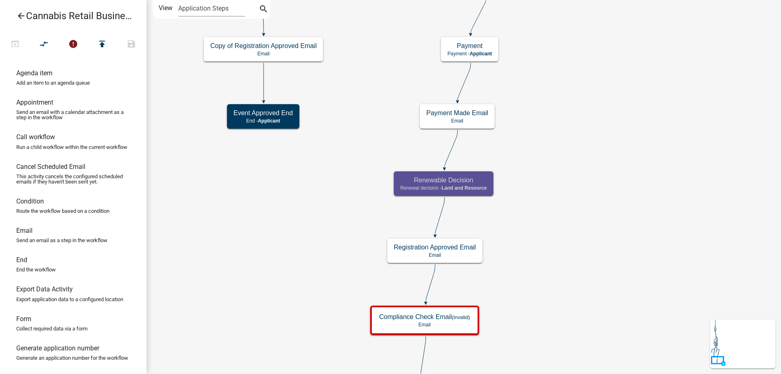
click at [608, 264] on div "start Start - Applicant Application Introduction Form - Applicant Parcel search…" at bounding box center [463, 187] width 634 height 374
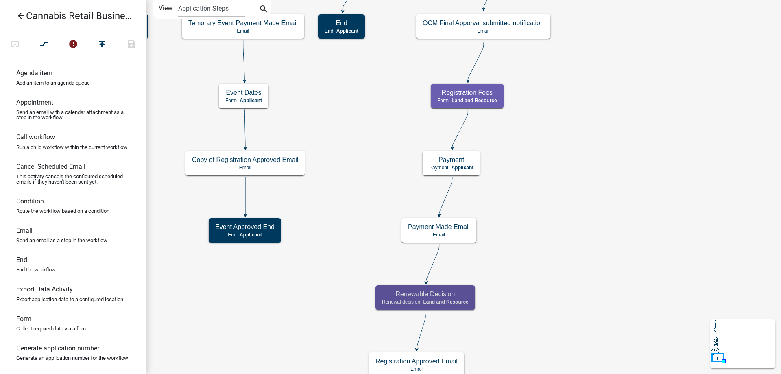
click at [574, 199] on div "start Start - Applicant Application Introduction Form - Applicant Parcel search…" at bounding box center [463, 187] width 634 height 374
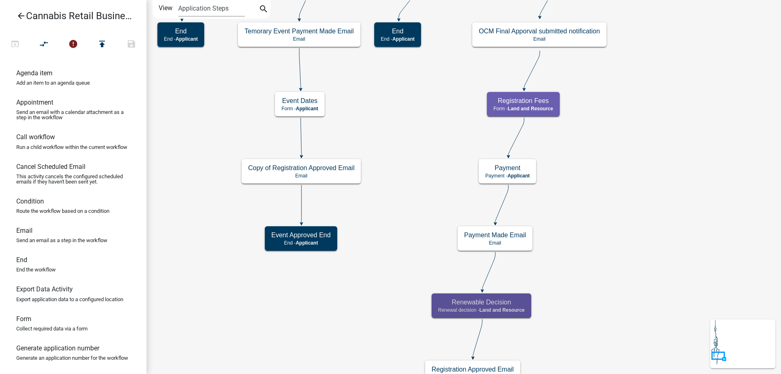
click at [637, 283] on div "start Start - Applicant Application Introduction Form - Applicant Parcel search…" at bounding box center [463, 187] width 634 height 374
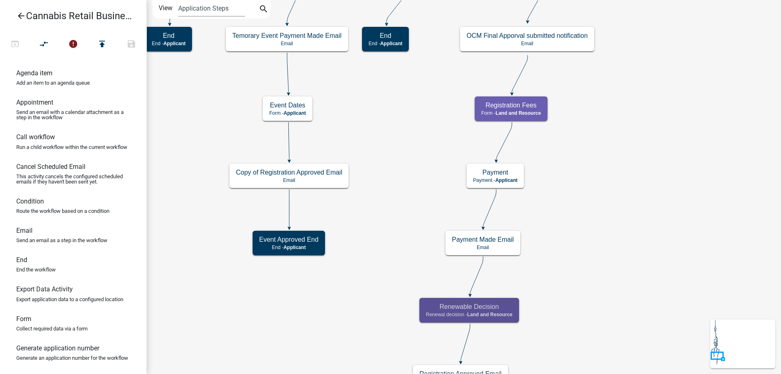
click at [619, 198] on div "start Start - Applicant Application Introduction Form - Applicant Parcel search…" at bounding box center [463, 187] width 634 height 374
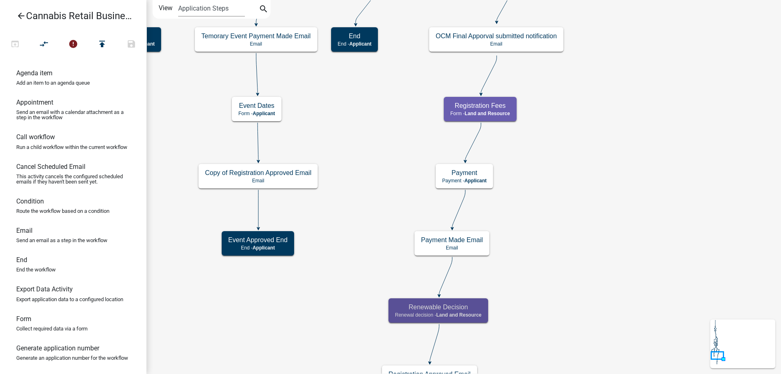
click at [628, 105] on div "start Start - Applicant Application Introduction Form - Applicant Parcel search…" at bounding box center [463, 187] width 634 height 374
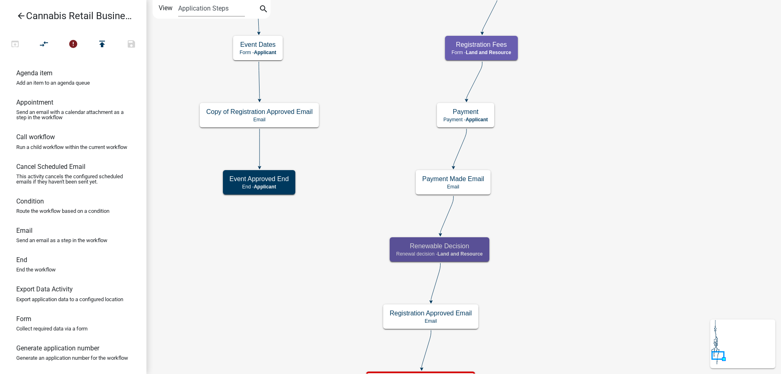
click at [557, 210] on div "start Start - Applicant Application Introduction Form - Applicant Parcel search…" at bounding box center [463, 187] width 634 height 374
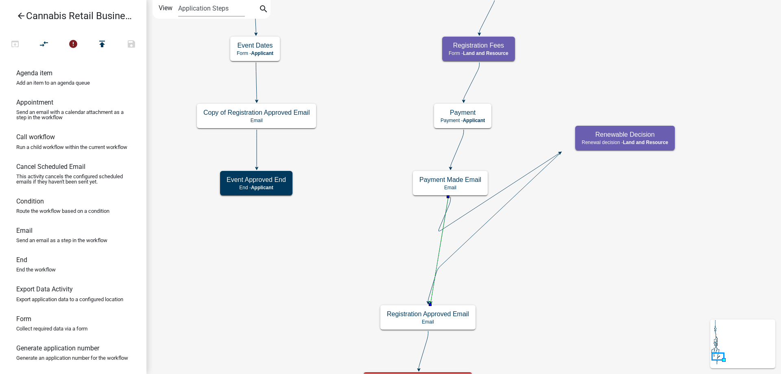
click at [467, 212] on icon at bounding box center [498, 192] width 121 height 78
click at [493, 216] on icon at bounding box center [495, 227] width 134 height 150
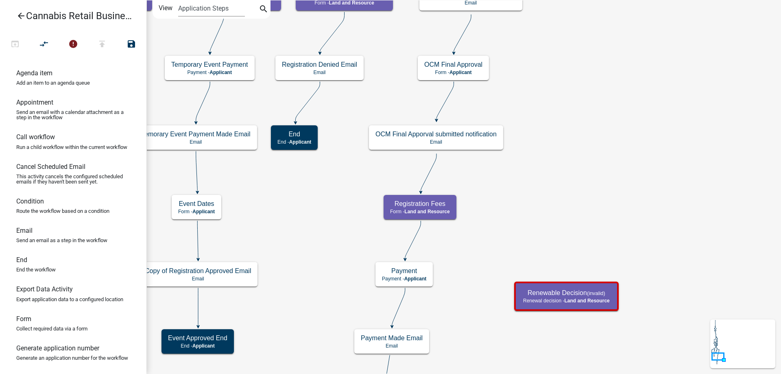
click at [538, 203] on div "start Start - Applicant Application Introduction Form - Applicant Parcel search…" at bounding box center [463, 187] width 634 height 374
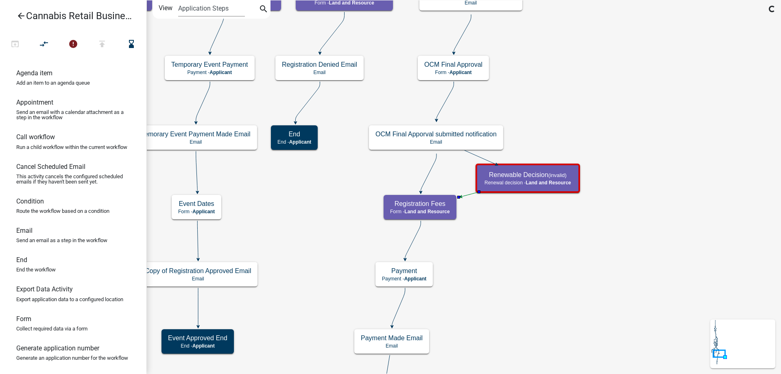
click at [431, 168] on icon at bounding box center [428, 173] width 16 height 38
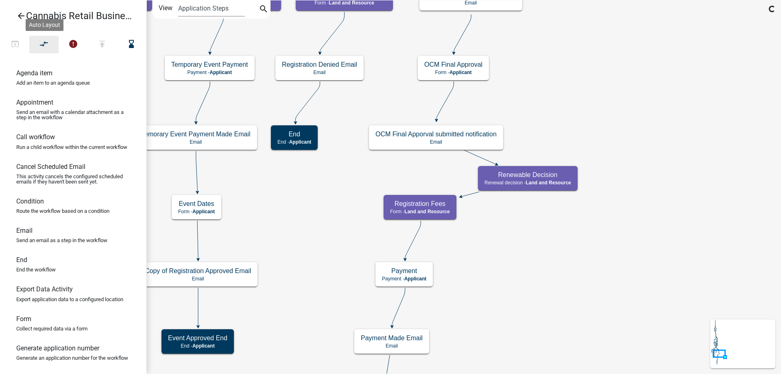
click at [47, 44] on icon "compare_arrows" at bounding box center [44, 44] width 10 height 11
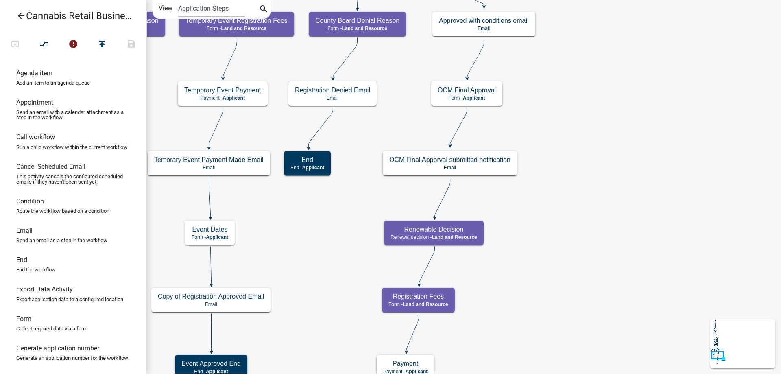
click at [601, 242] on div "start Start - Applicant Application Introduction Form - Applicant Parcel search…" at bounding box center [463, 187] width 634 height 374
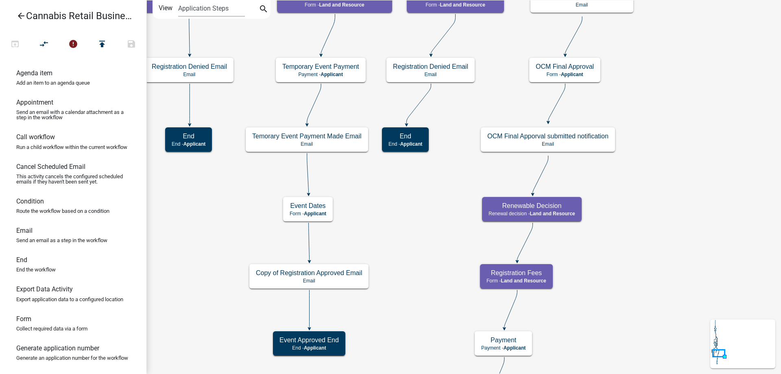
click at [686, 132] on div "start Start - Applicant Application Introduction Form - Applicant Parcel search…" at bounding box center [463, 187] width 634 height 374
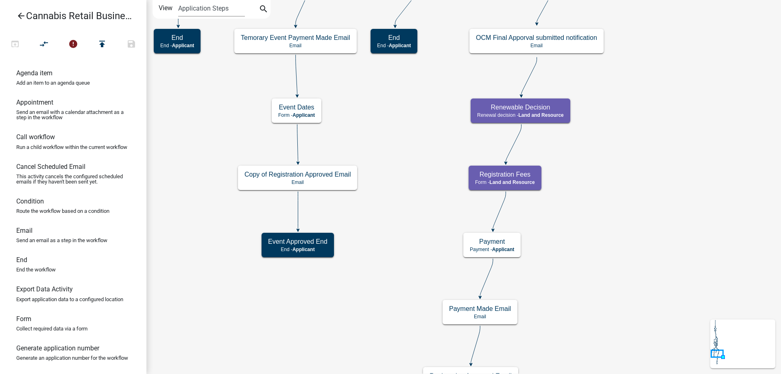
click at [640, 137] on div "start Start - Applicant Application Introduction Form - Applicant Parcel search…" at bounding box center [463, 187] width 634 height 374
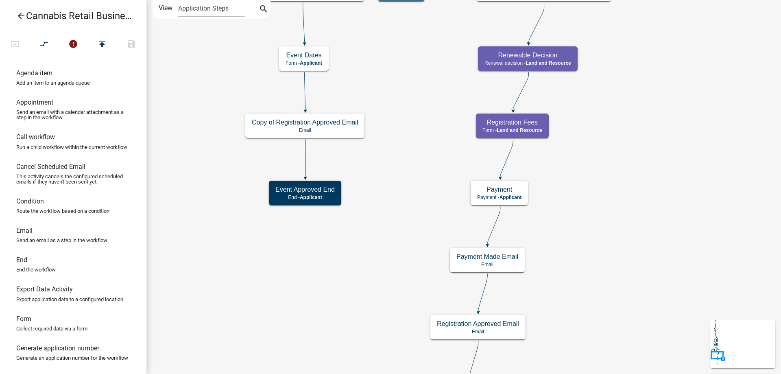
click at [619, 194] on div "start Start - Applicant Application Introduction Form - Applicant Parcel search…" at bounding box center [463, 187] width 634 height 374
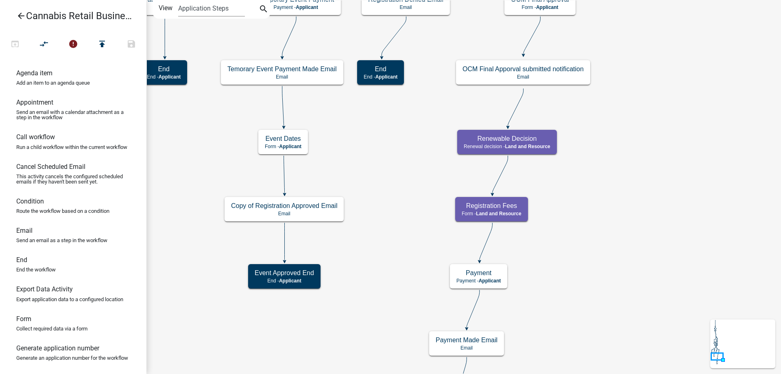
click at [624, 237] on div "start Start - Applicant Application Introduction Form - Applicant Parcel search…" at bounding box center [463, 187] width 634 height 374
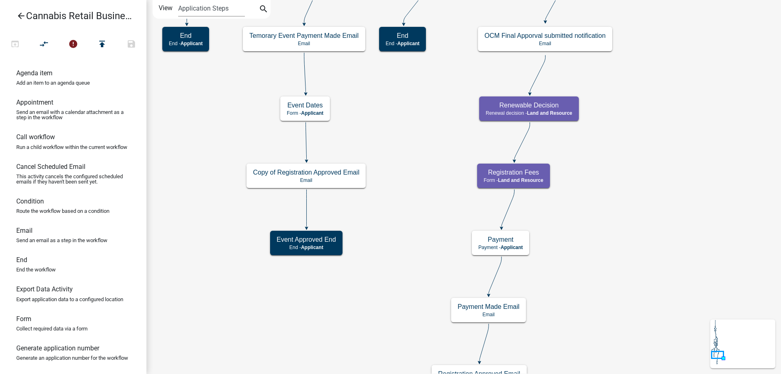
click at [634, 224] on div "start Start - Applicant Application Introduction Form - Applicant Parcel search…" at bounding box center [463, 187] width 634 height 374
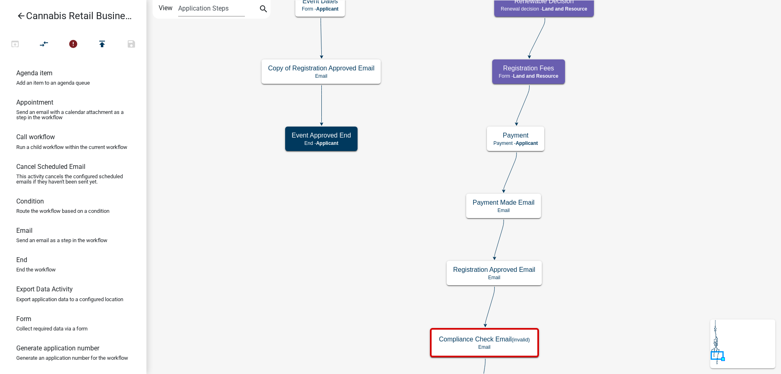
click at [630, 165] on div "start Start - Applicant Application Introduction Form - Applicant Parcel search…" at bounding box center [463, 187] width 634 height 374
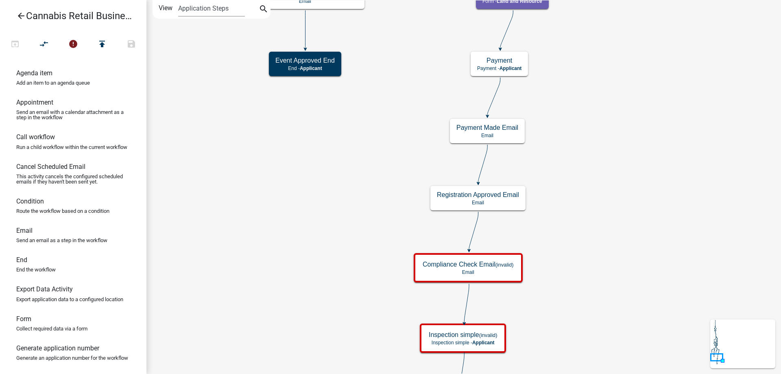
click at [592, 195] on div "start Start - Applicant Application Introduction Form - Applicant Parcel search…" at bounding box center [463, 187] width 634 height 374
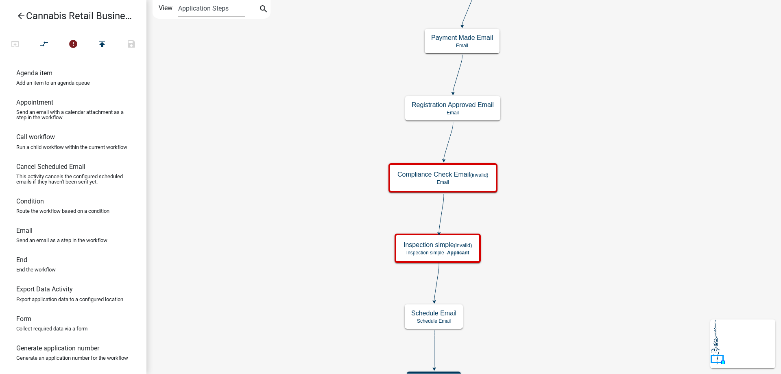
click at [262, 139] on div "start Start - Applicant Application Introduction Form - Applicant Parcel search…" at bounding box center [463, 187] width 634 height 374
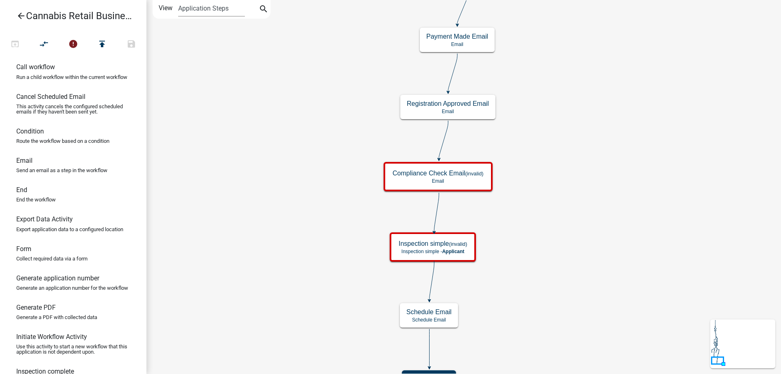
scroll to position [124, 0]
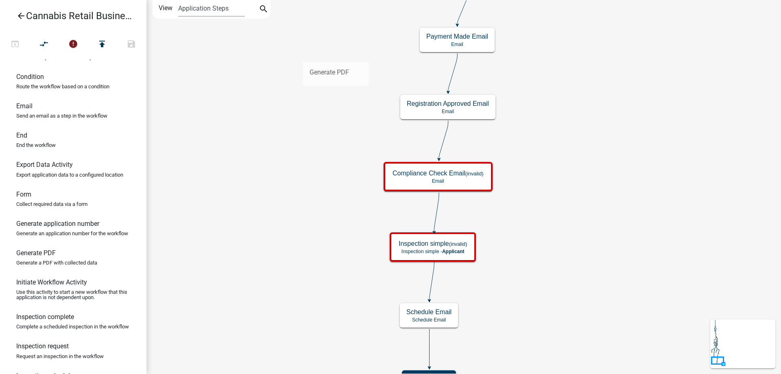
drag, startPoint x: 39, startPoint y: 262, endPoint x: 303, endPoint y: 55, distance: 334.8
click at [303, 55] on div "arrow_back Cannabis Retail Businesses and Temporary Cannabis Events open_in_bro…" at bounding box center [390, 187] width 781 height 374
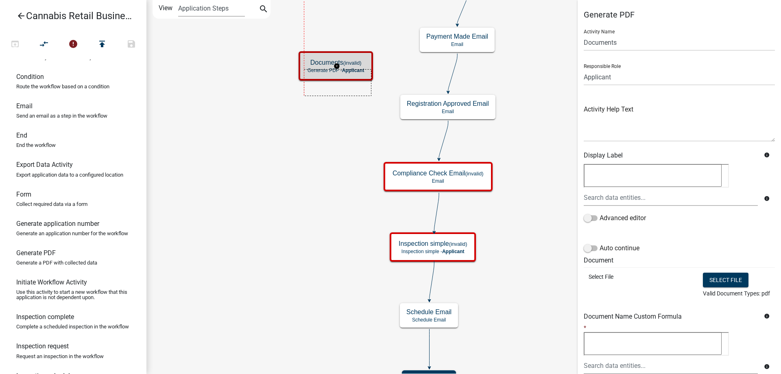
click at [343, 81] on icon "start Start - Applicant Application Introduction Form - Applicant Parcel search…" at bounding box center [463, 198] width 633 height 396
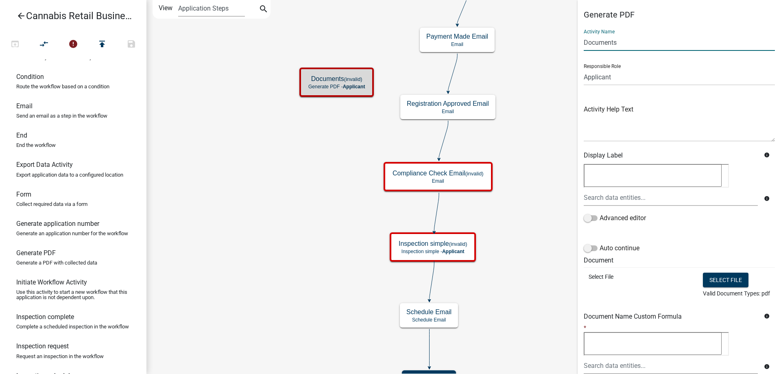
drag, startPoint x: 624, startPoint y: 42, endPoint x: 570, endPoint y: 44, distance: 53.7
click at [583, 44] on input "Documents" at bounding box center [678, 42] width 191 height 17
type input "Generate Registration Placard"
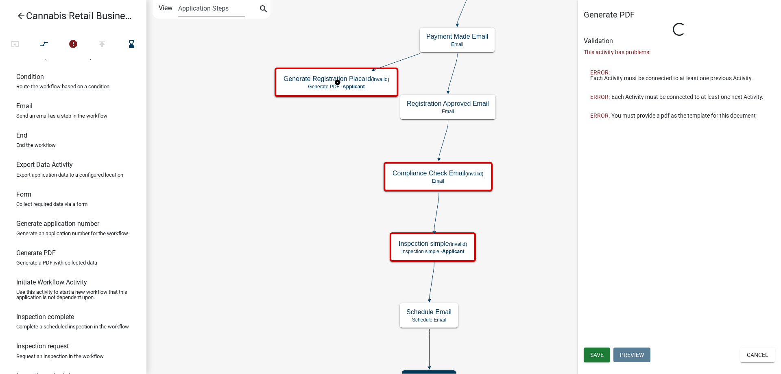
type input "Documents"
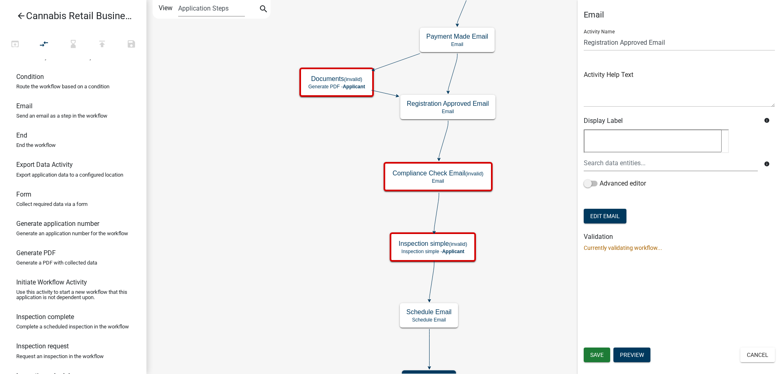
click at [452, 77] on icon at bounding box center [452, 73] width 9 height 38
click at [44, 44] on icon "compare_arrows" at bounding box center [44, 44] width 10 height 11
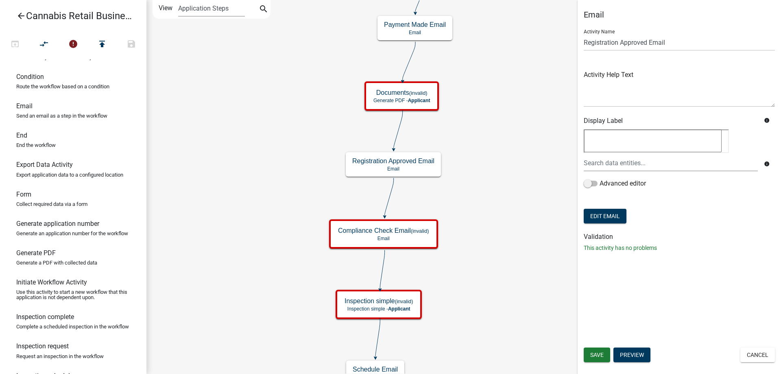
click at [482, 171] on div "start Start - Applicant Application Introduction Form - Applicant Parcel search…" at bounding box center [463, 187] width 634 height 374
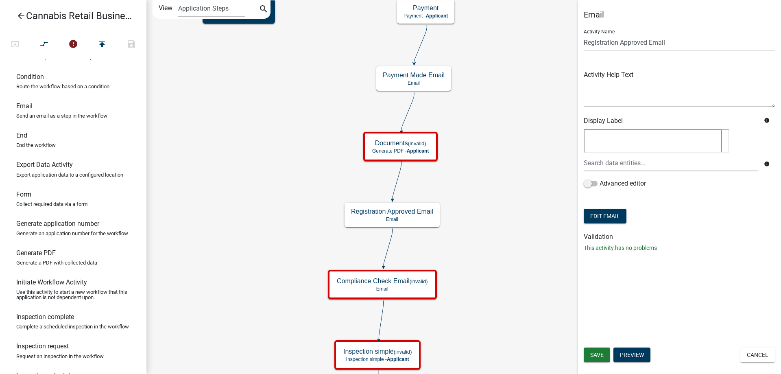
click at [483, 174] on div "start Start - Applicant Application Introduction Form - Applicant Parcel search…" at bounding box center [463, 187] width 634 height 374
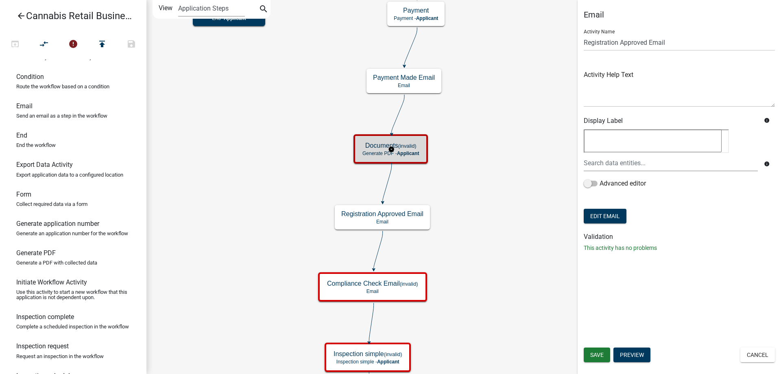
click at [403, 150] on g "Documents (invalid) Generate PDF - Applicant" at bounding box center [391, 148] width 76 height 28
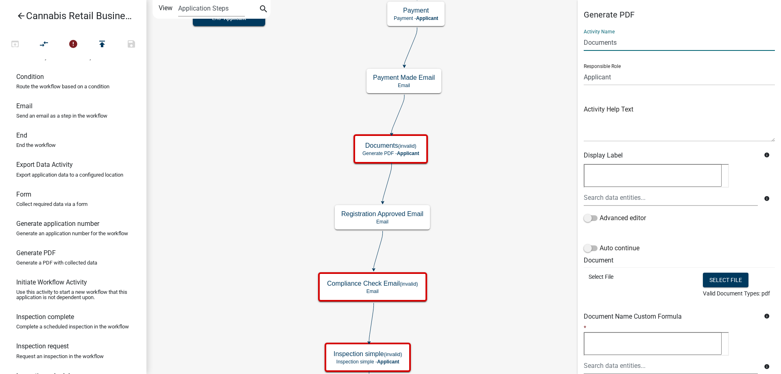
drag, startPoint x: 623, startPoint y: 44, endPoint x: 558, endPoint y: 43, distance: 64.7
click at [583, 43] on input "Documents" at bounding box center [678, 42] width 191 height 17
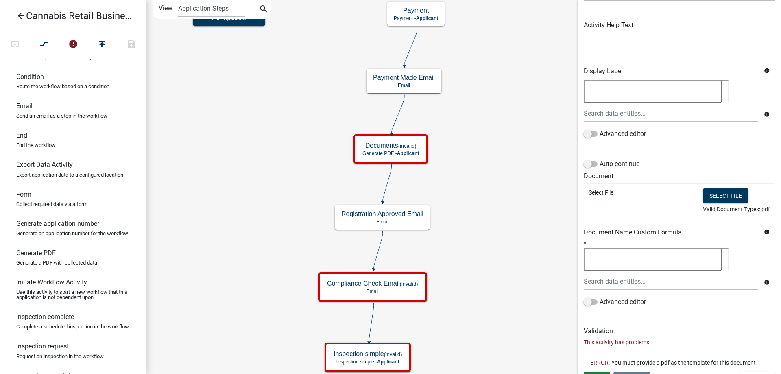
scroll to position [97, 0]
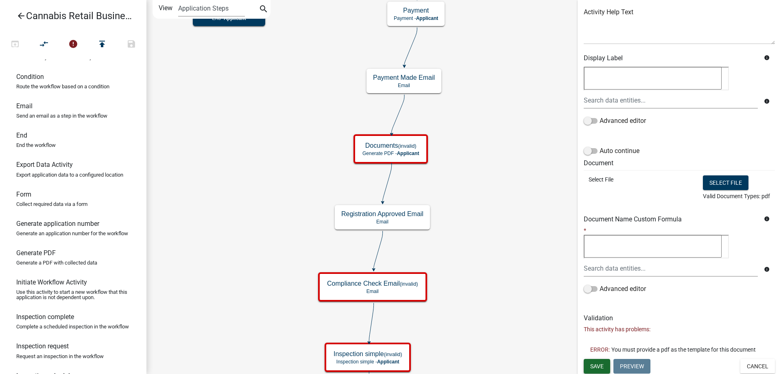
type input "Generate Registration Placard"
click at [598, 362] on span "Save" at bounding box center [596, 365] width 13 height 7
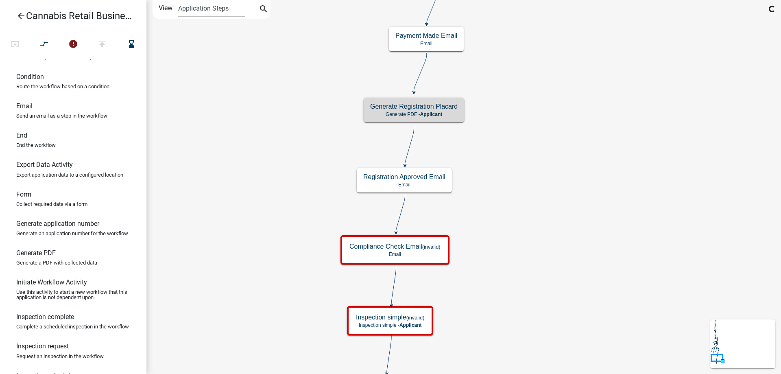
click at [552, 218] on div "start Start - Applicant Application Introduction Form - Applicant Parcel search…" at bounding box center [463, 187] width 634 height 374
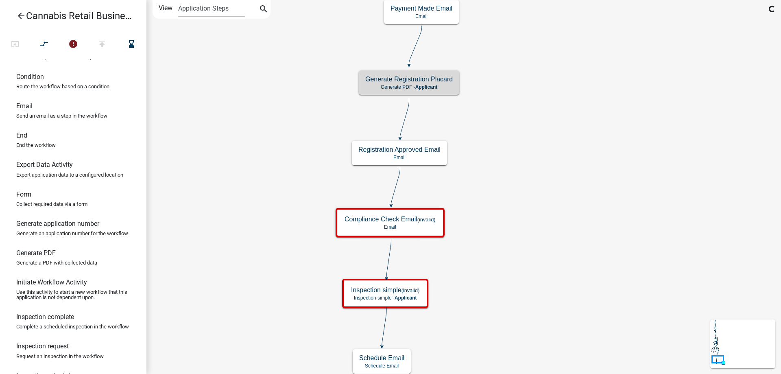
click at [528, 178] on div "start Start - Applicant Application Introduction Form - Applicant Parcel search…" at bounding box center [463, 187] width 634 height 374
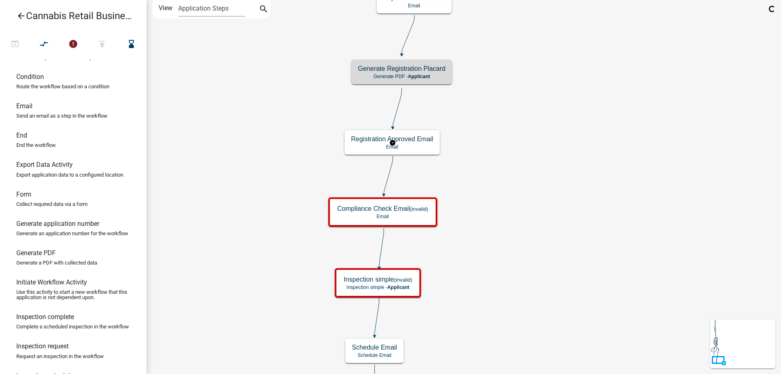
click at [421, 147] on g "Registration Approved Email Email" at bounding box center [392, 142] width 96 height 24
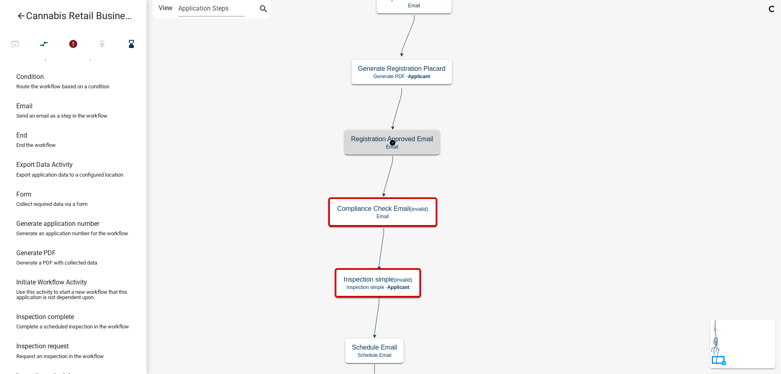
click at [421, 147] on p "Email" at bounding box center [392, 147] width 82 height 6
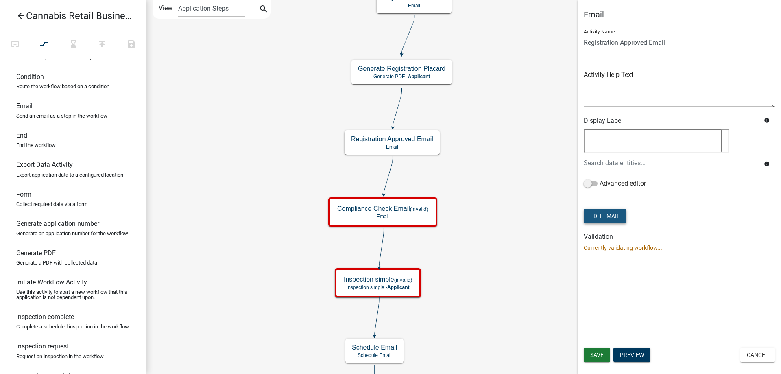
click at [602, 216] on button "Edit Email" at bounding box center [604, 216] width 43 height 15
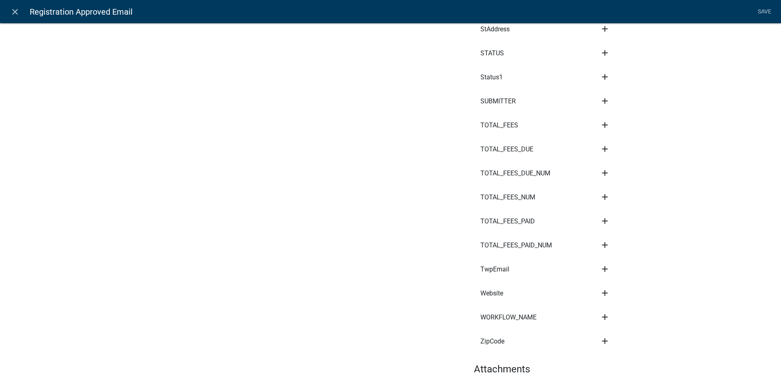
scroll to position [4044, 0]
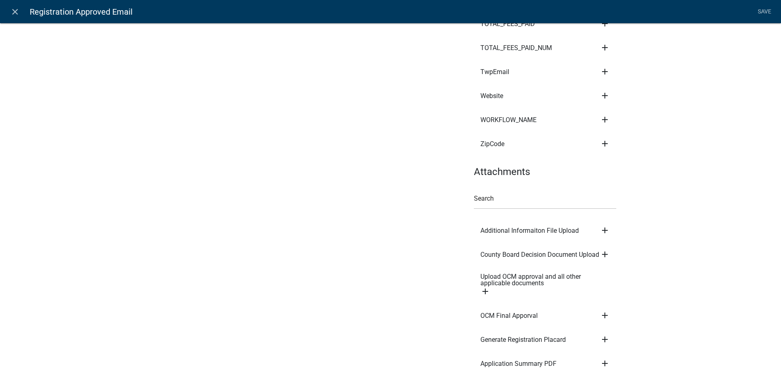
click at [605, 334] on icon "add" at bounding box center [605, 339] width 10 height 10
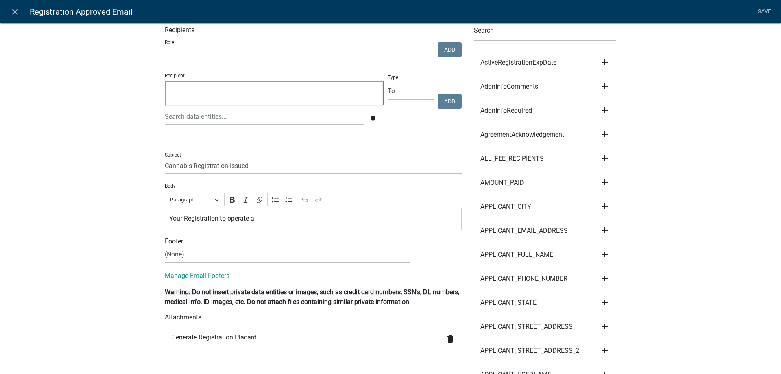
scroll to position [0, 0]
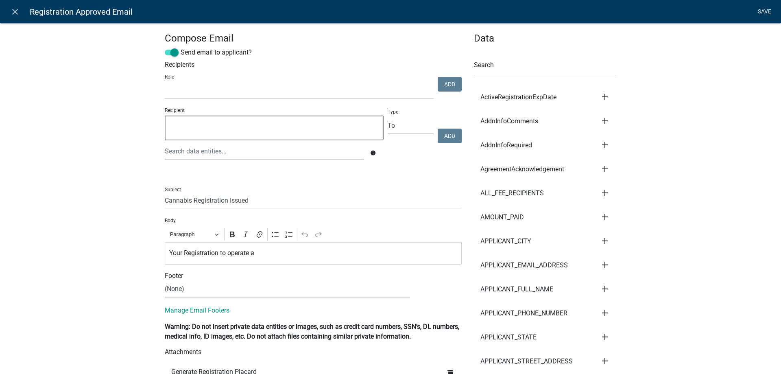
click at [764, 11] on link "Save" at bounding box center [764, 11] width 20 height 15
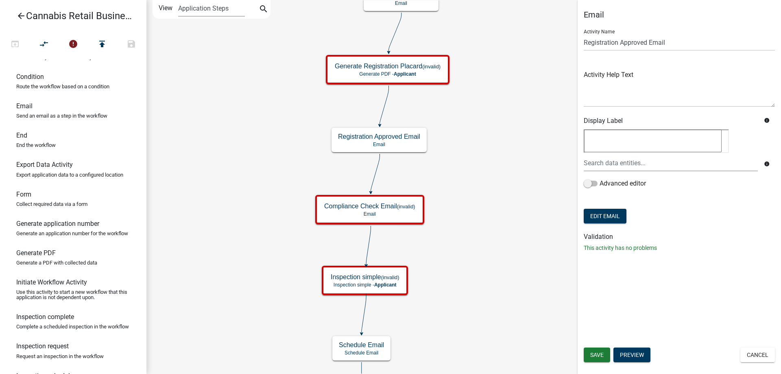
click at [479, 226] on div "start Start - Applicant Application Introduction Form - Applicant Parcel search…" at bounding box center [463, 187] width 634 height 374
click at [390, 283] on g "Inspection simple (invalid) Inspection simple - Applicant" at bounding box center [364, 280] width 88 height 28
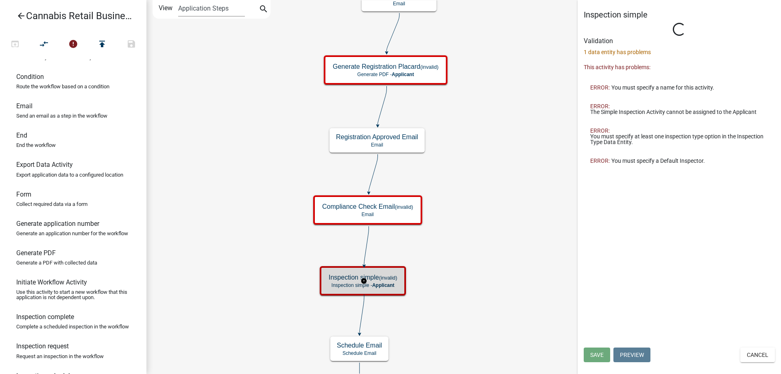
click at [390, 283] on g "Inspection simple (invalid) Inspection simple - Applicant" at bounding box center [364, 280] width 88 height 28
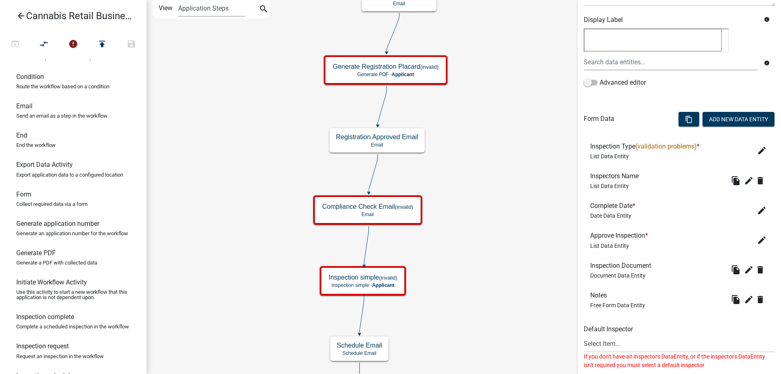
scroll to position [207, 0]
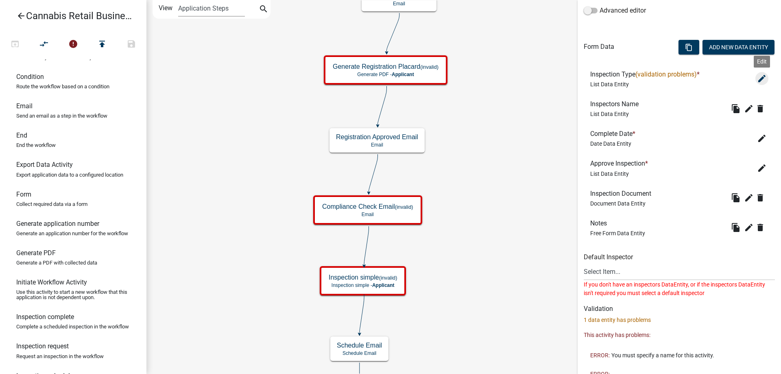
click at [761, 77] on icon "edit" at bounding box center [762, 79] width 10 height 10
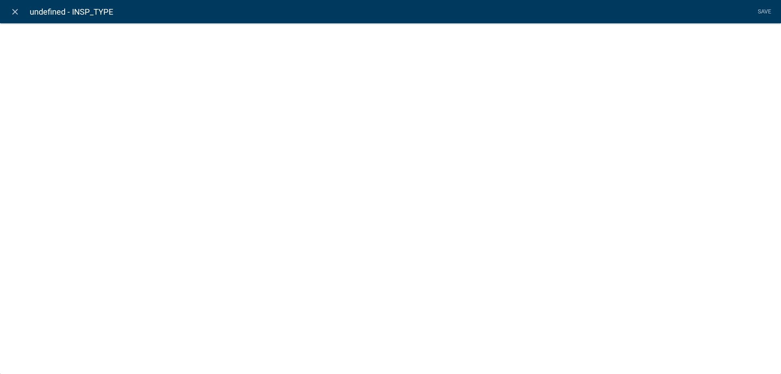
select select "list-data"
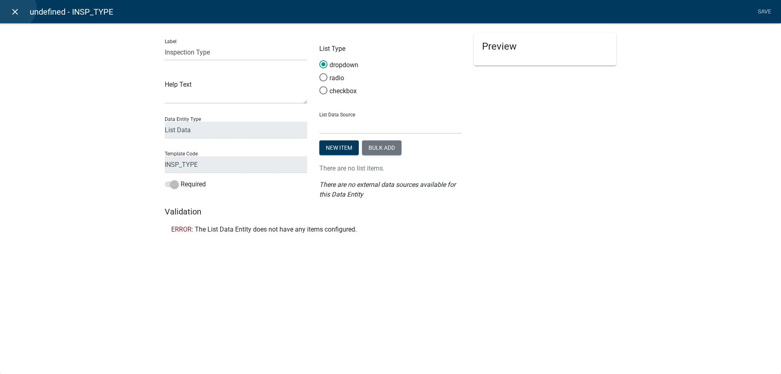
click at [16, 8] on icon "close" at bounding box center [15, 12] width 10 height 10
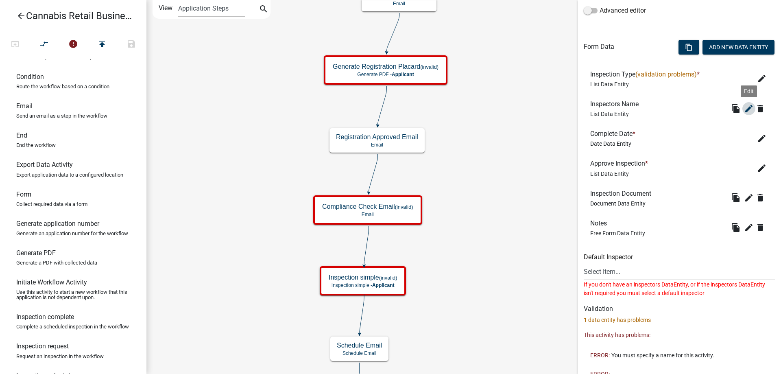
click at [749, 109] on icon "edit" at bounding box center [749, 109] width 10 height 10
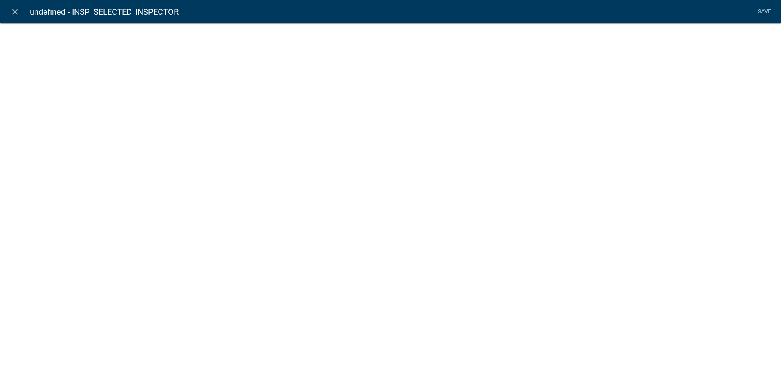
select select "list-data"
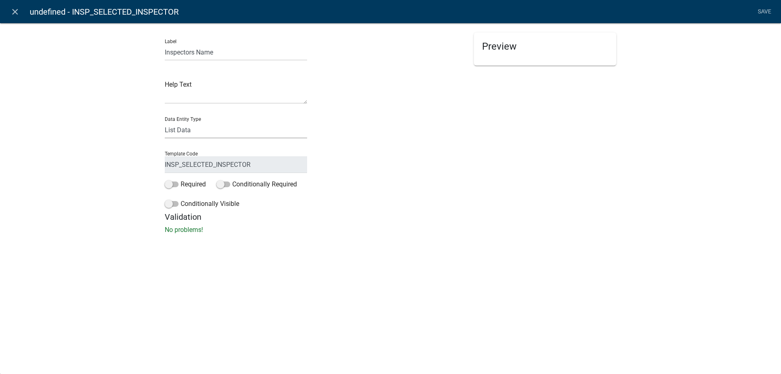
click at [165, 122] on select "Free Form Text Document Display Entity Value Fee Numeric Data Date Map Sketch D…" at bounding box center [236, 130] width 142 height 17
click at [115, 157] on div "Label Inspectors Name Help Text Data Entity Type Free Form Text Document Displa…" at bounding box center [390, 131] width 781 height 242
click at [18, 11] on icon "close" at bounding box center [15, 12] width 10 height 10
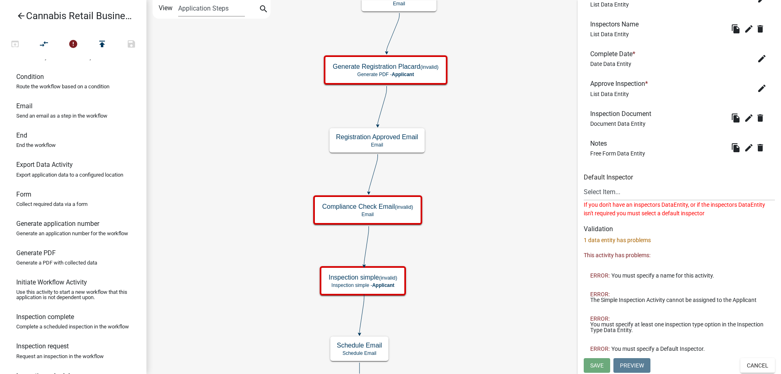
scroll to position [0, 0]
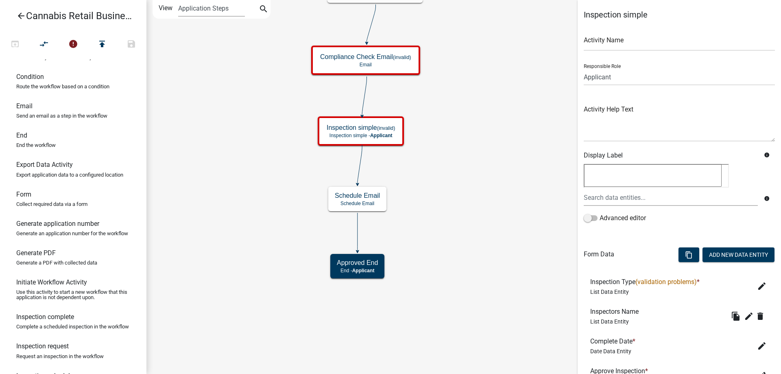
click at [485, 170] on div "start Start - Applicant Application Introduction Form - Applicant Parcel search…" at bounding box center [463, 187] width 634 height 374
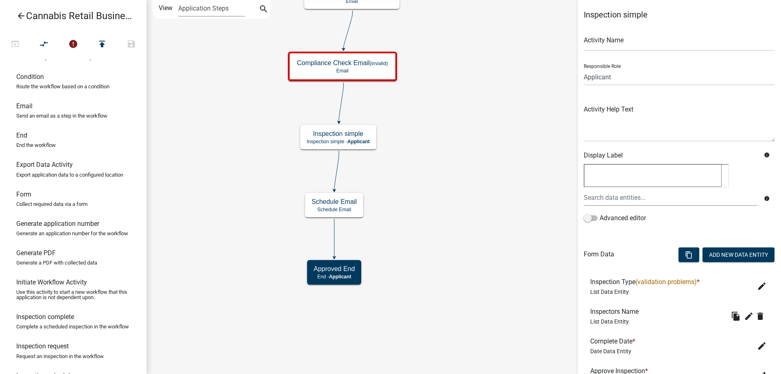
click at [454, 98] on div "start Start - Applicant Application Introduction Form - Applicant Parcel search…" at bounding box center [463, 187] width 634 height 374
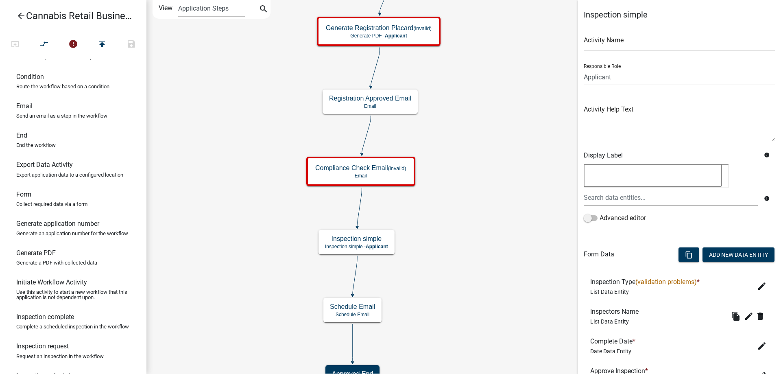
click at [474, 168] on div "start Start - Applicant Application Introduction Form - Applicant Parcel search…" at bounding box center [463, 187] width 634 height 374
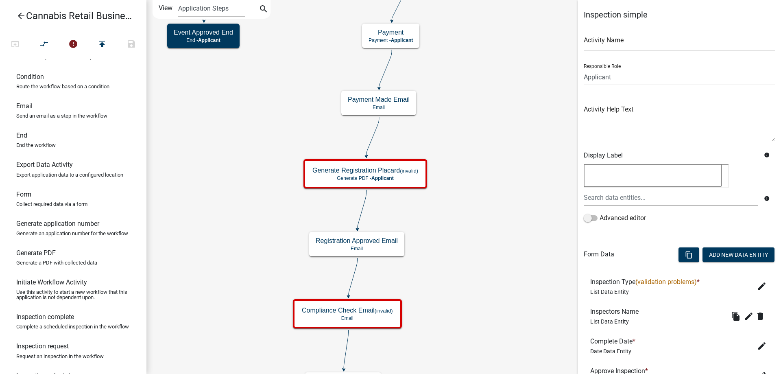
click at [459, 235] on div "start Start - Applicant Application Introduction Form - Applicant Parcel search…" at bounding box center [463, 187] width 634 height 374
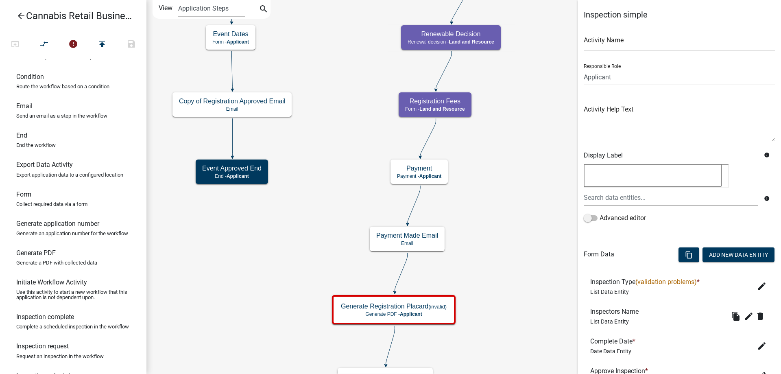
click at [494, 259] on div "start Start - Applicant Application Introduction Form - Applicant Parcel search…" at bounding box center [463, 187] width 634 height 374
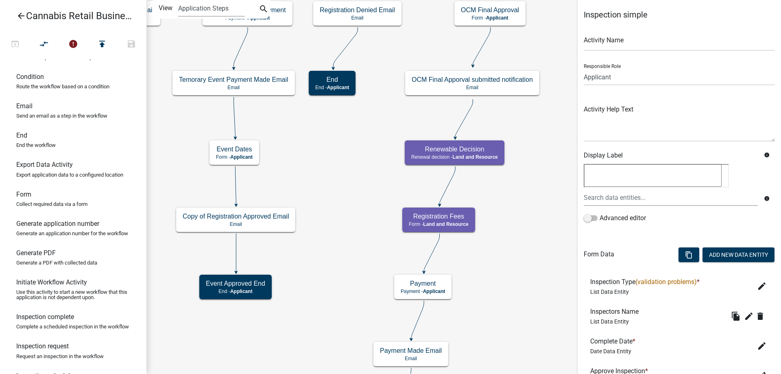
click at [515, 199] on div "start Start - Applicant Application Introduction Form - Applicant Parcel search…" at bounding box center [463, 187] width 634 height 374
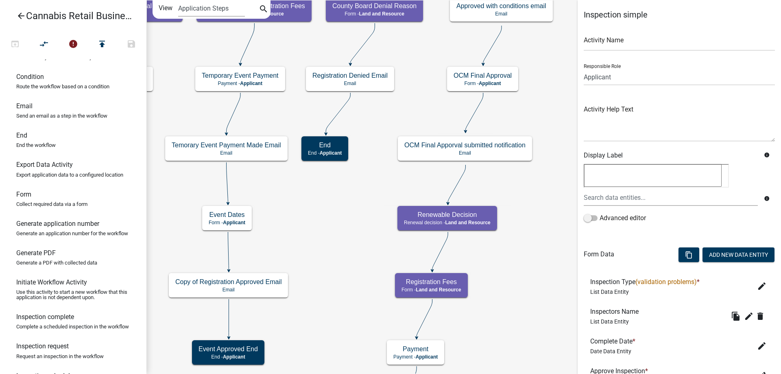
click at [516, 238] on div "start Start - Applicant Application Introduction Form - Applicant Parcel search…" at bounding box center [463, 187] width 634 height 374
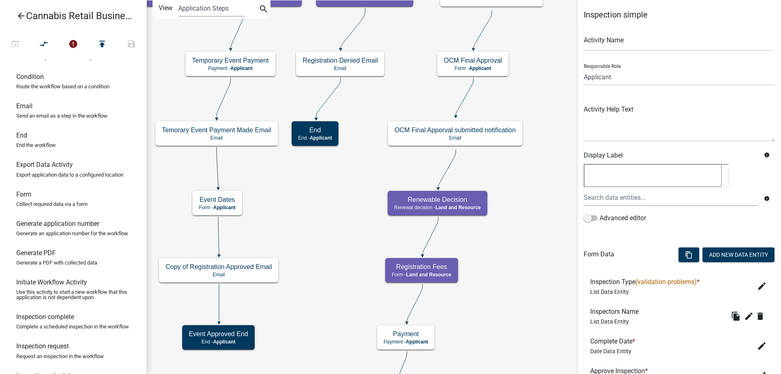
click at [546, 87] on div "start Start - Applicant Application Introduction Form - Applicant Parcel search…" at bounding box center [463, 187] width 634 height 374
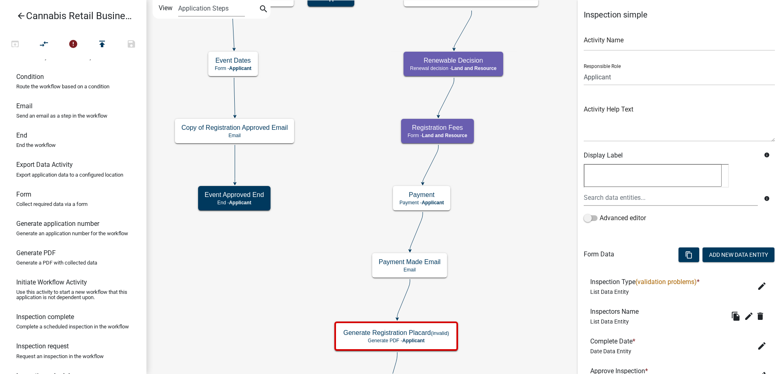
click at [534, 139] on div "start Start - Applicant Application Introduction Form - Applicant Parcel search…" at bounding box center [463, 187] width 634 height 374
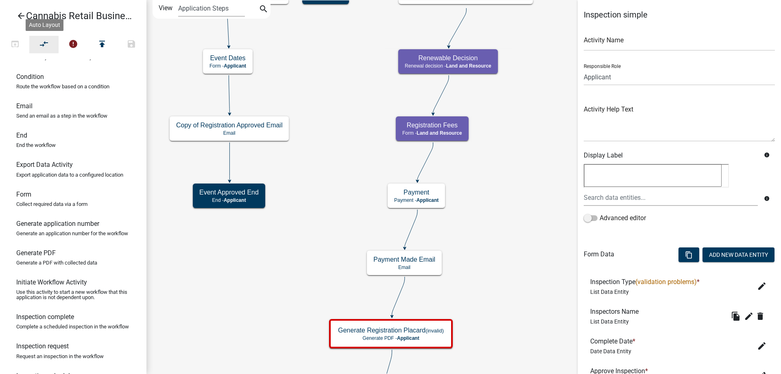
click at [45, 41] on icon "compare_arrows" at bounding box center [44, 44] width 10 height 11
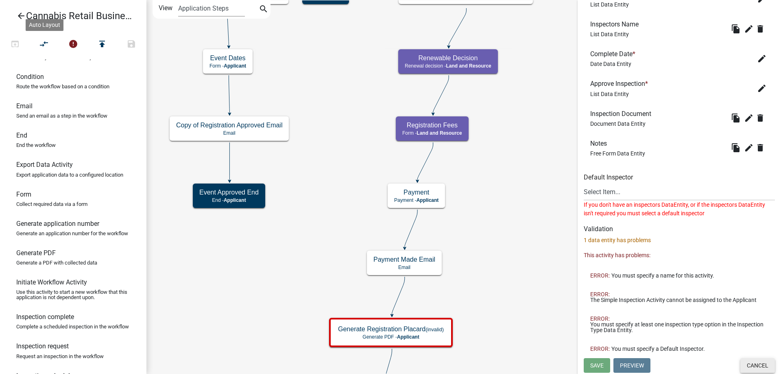
click at [762, 365] on button "Cancel" at bounding box center [757, 365] width 35 height 15
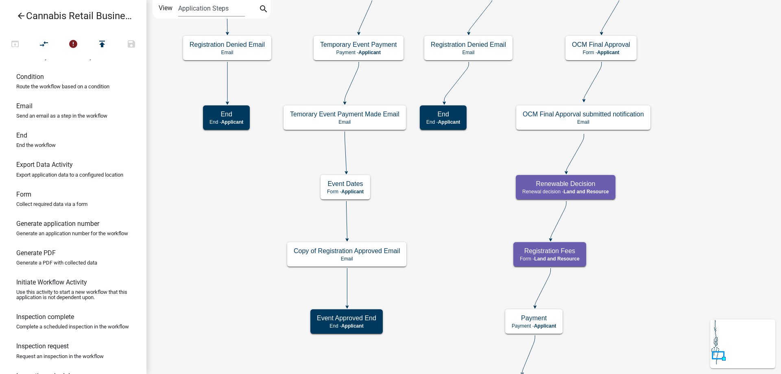
click at [717, 207] on div "start Start - Applicant Application Introduction Form - Applicant Parcel search…" at bounding box center [463, 187] width 634 height 374
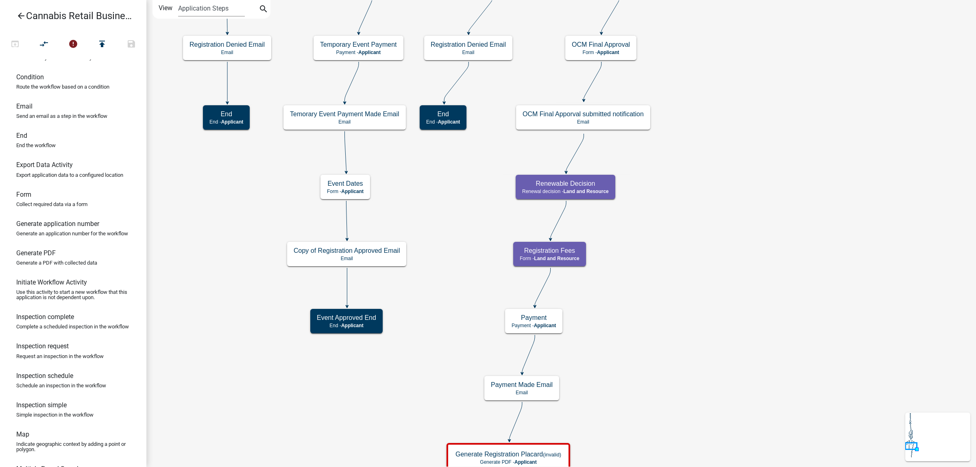
scroll to position [124, 0]
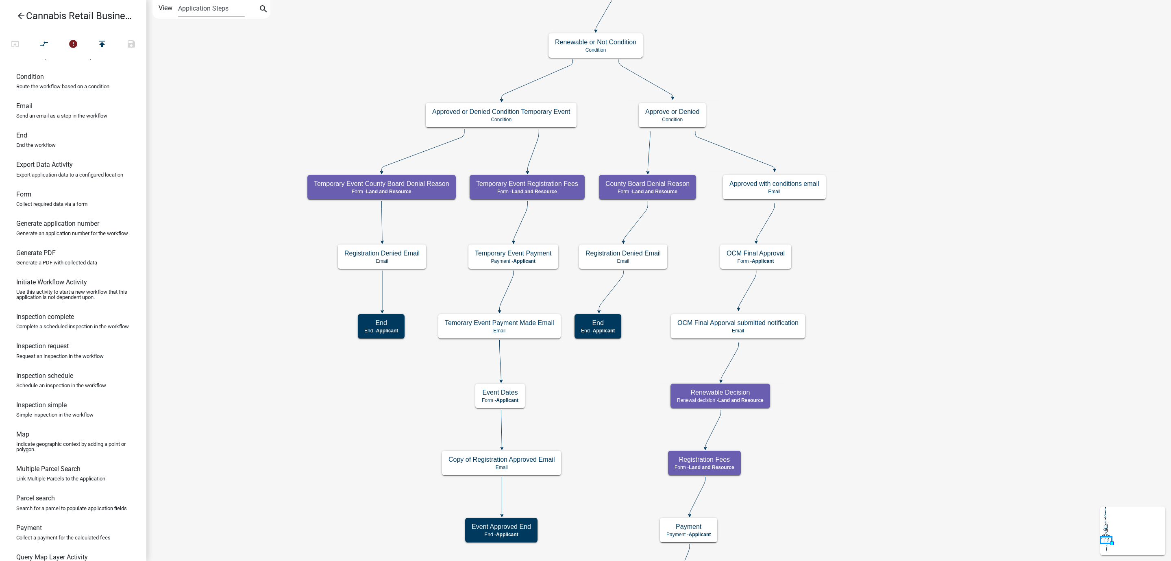
click at [780, 373] on div "start Start - Applicant Application Introduction Form - Applicant Parcel search…" at bounding box center [658, 280] width 1025 height 561
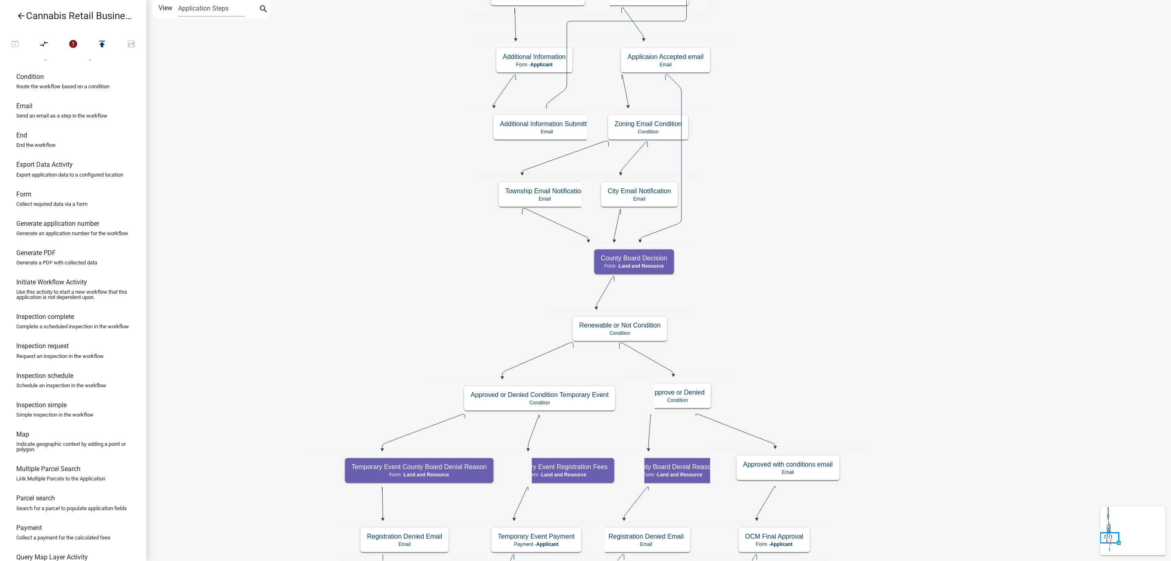
click at [780, 373] on div "start Start - Applicant Application Introduction Form - Applicant Parcel search…" at bounding box center [658, 280] width 1025 height 561
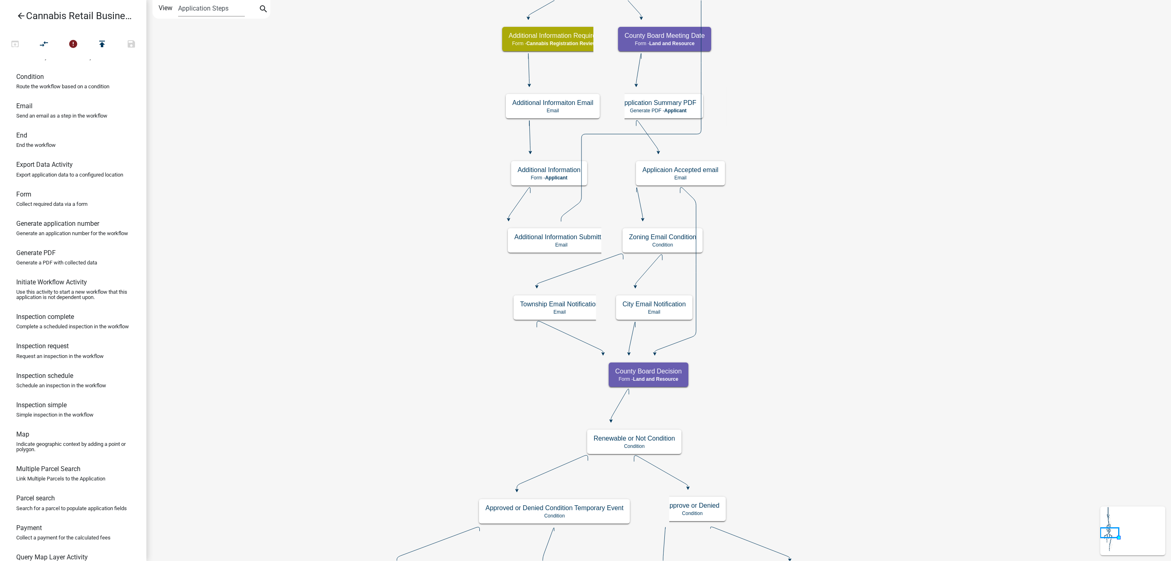
click at [780, 329] on div "start Start - Applicant Application Introduction Form - Applicant Parcel search…" at bounding box center [658, 280] width 1025 height 561
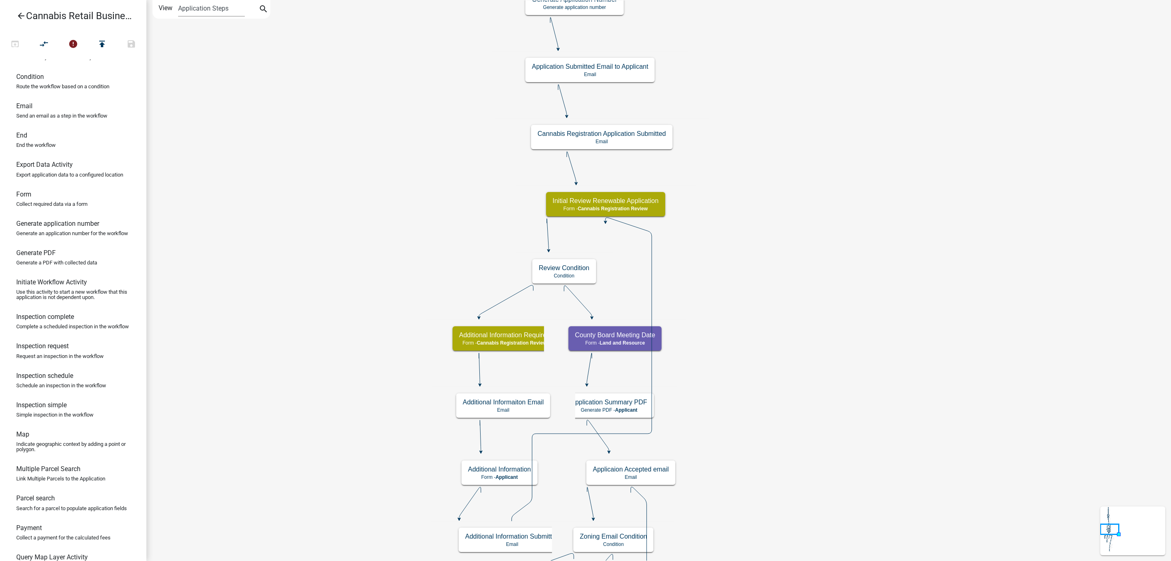
click at [780, 373] on div "start Start - Applicant Application Introduction Form - Applicant Parcel search…" at bounding box center [658, 280] width 1025 height 561
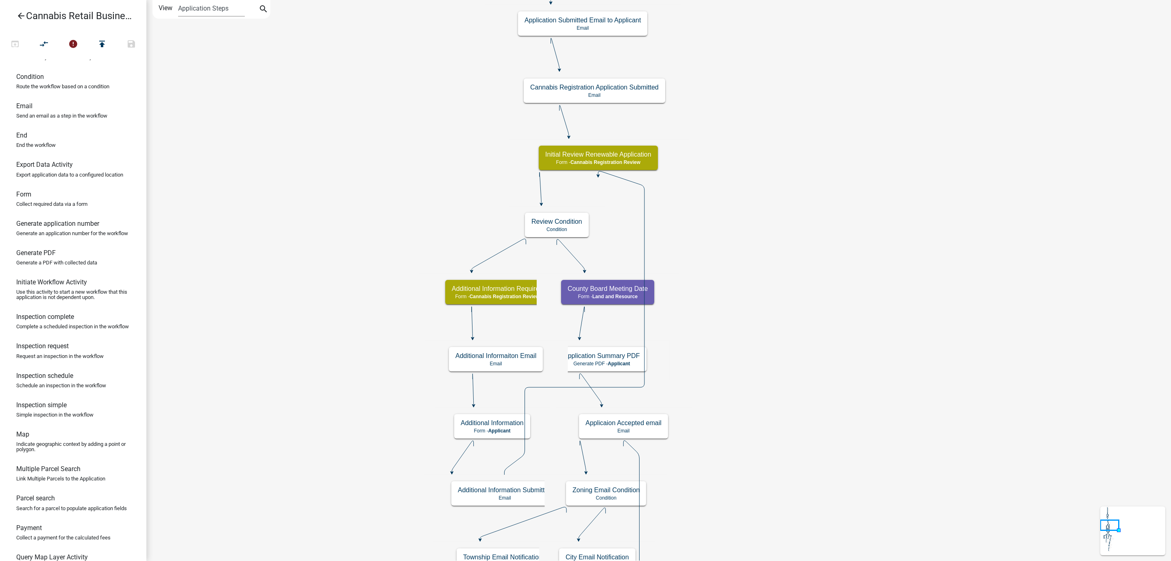
click at [764, 161] on div "start Start - Applicant Application Introduction Form - Applicant Parcel search…" at bounding box center [658, 280] width 1025 height 561
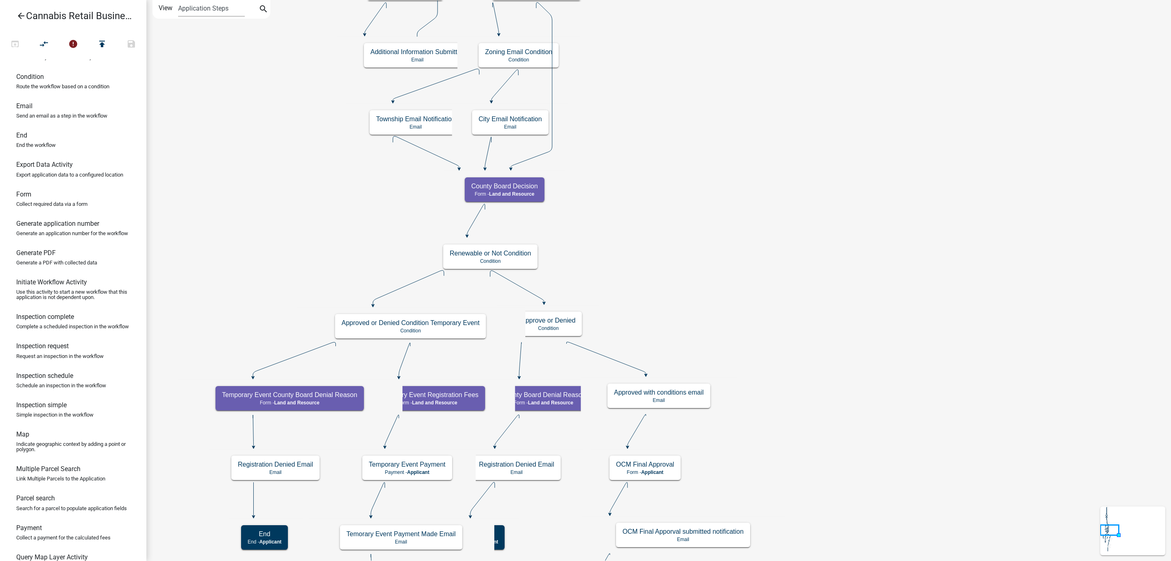
click at [756, 160] on div "start Start - Applicant Application Introduction Form - Applicant Parcel search…" at bounding box center [658, 280] width 1025 height 561
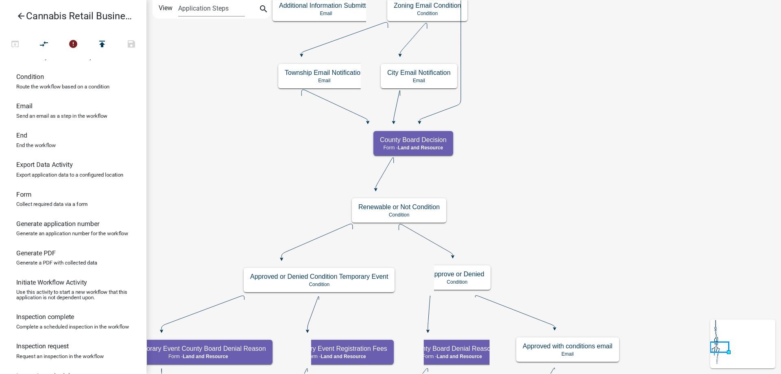
click at [574, 142] on div "start Start - Applicant Application Introduction Form - Applicant Parcel search…" at bounding box center [463, 187] width 634 height 374
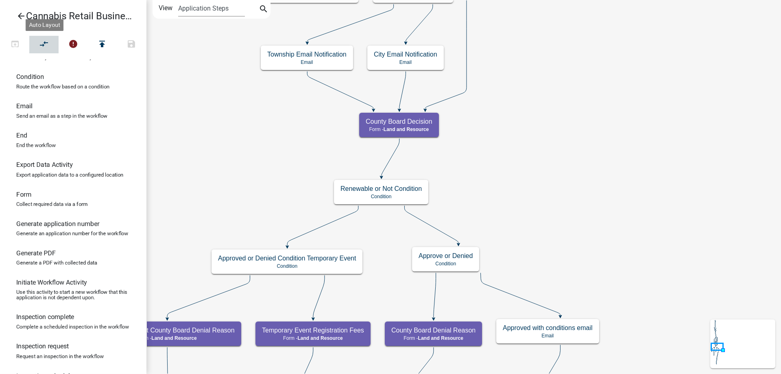
click at [45, 44] on icon "compare_arrows" at bounding box center [44, 44] width 10 height 11
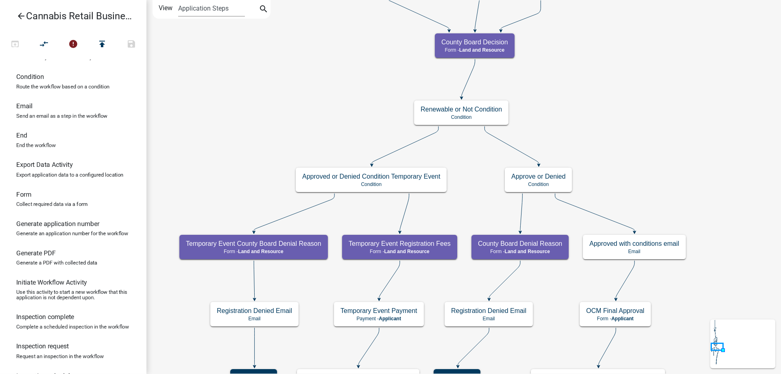
click at [713, 111] on div "start Start - Applicant Application Introduction Form - Applicant Parcel search…" at bounding box center [463, 187] width 634 height 374
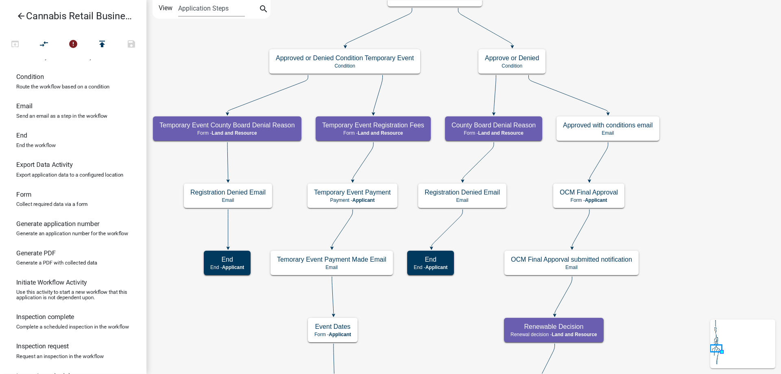
click at [630, 57] on div "start Start - Applicant Application Introduction Form - Applicant Parcel search…" at bounding box center [463, 187] width 634 height 374
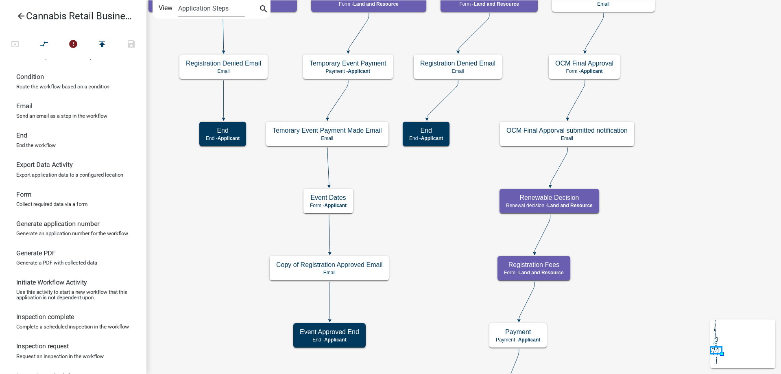
click at [667, 99] on div "start Start - Applicant Application Introduction Form - Applicant Parcel search…" at bounding box center [463, 187] width 634 height 374
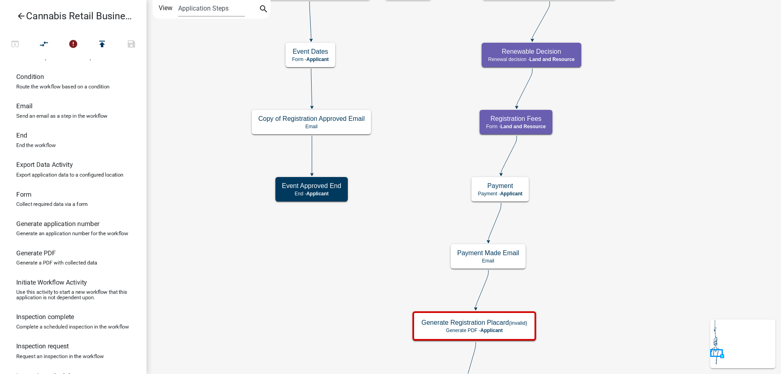
click at [640, 130] on div "start Start - Applicant Application Introduction Form - Applicant Parcel search…" at bounding box center [463, 187] width 634 height 374
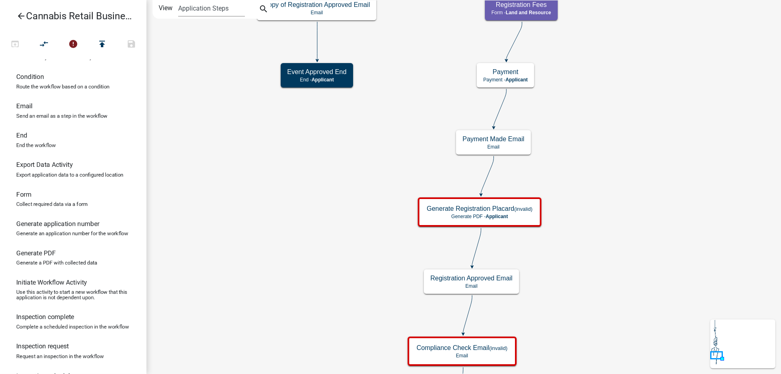
click at [629, 119] on div "start Start - Applicant Application Introduction Form - Applicant Parcel search…" at bounding box center [463, 187] width 634 height 374
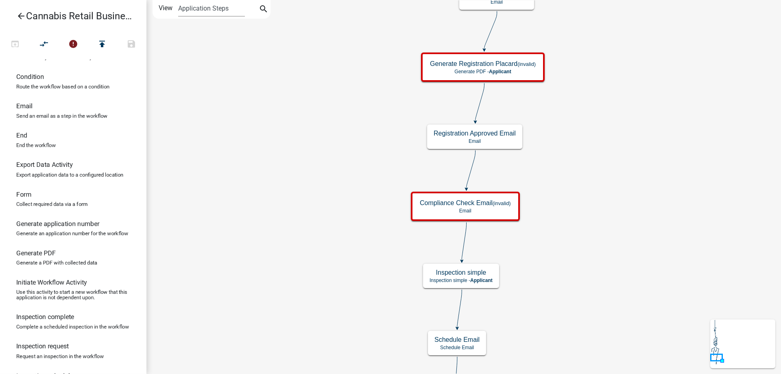
click at [599, 109] on div "start Start - Applicant Application Introduction Form - Applicant Parcel search…" at bounding box center [463, 187] width 634 height 374
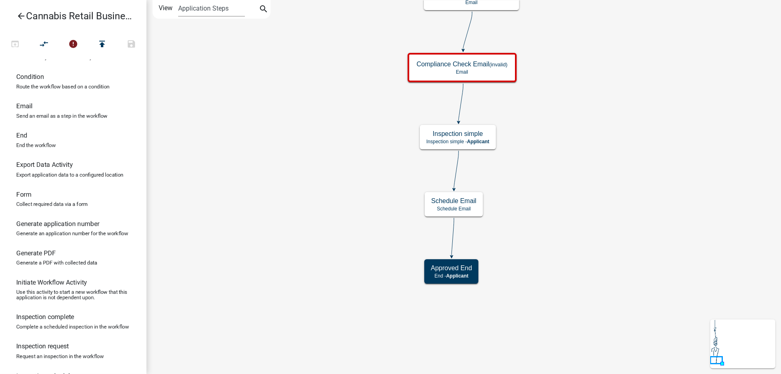
click at [600, 100] on div "start Start - Applicant Application Introduction Form - Applicant Parcel search…" at bounding box center [463, 187] width 634 height 374
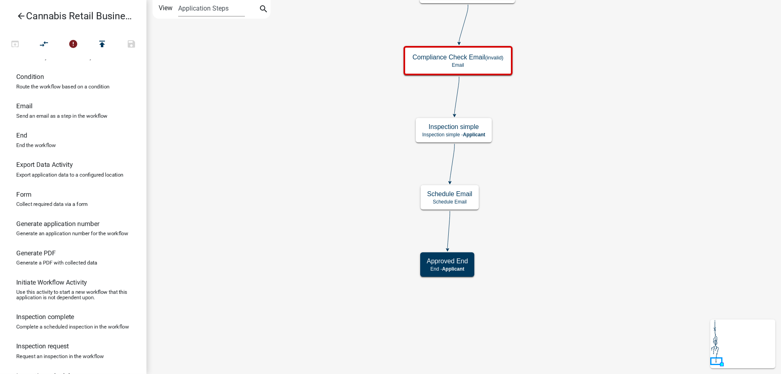
click at [579, 213] on div "start Start - Applicant Application Introduction Form - Applicant Parcel search…" at bounding box center [463, 187] width 634 height 374
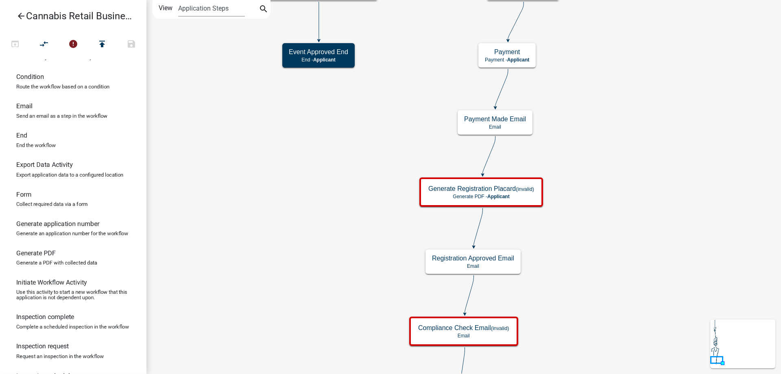
click at [603, 262] on div "start Start - Applicant Application Introduction Form - Applicant Parcel search…" at bounding box center [463, 187] width 634 height 374
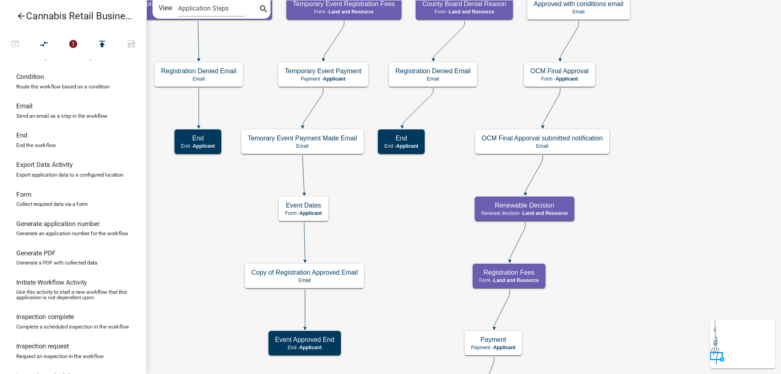
click at [594, 283] on div "start Start - Applicant Application Introduction Form - Applicant Parcel search…" at bounding box center [463, 187] width 634 height 374
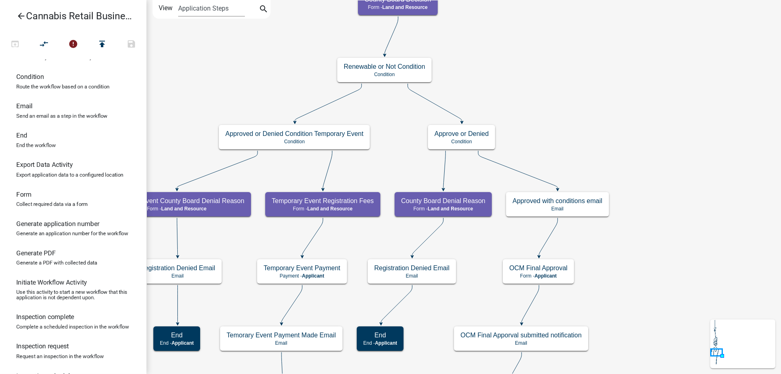
click at [608, 307] on div "start Start - Applicant Application Introduction Form - Applicant Parcel search…" at bounding box center [463, 187] width 634 height 374
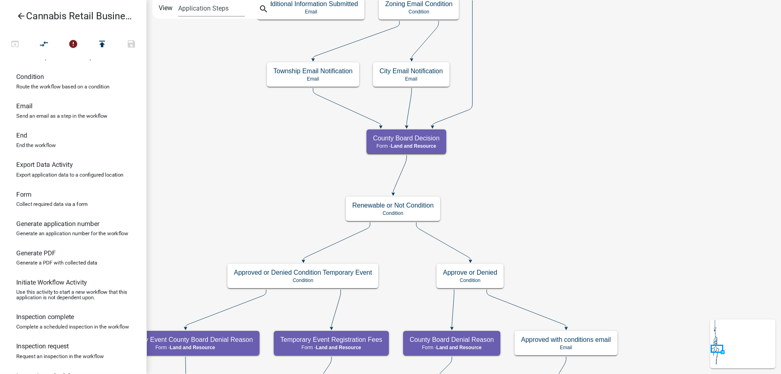
click at [637, 295] on div "start Start - Applicant Application Introduction Form - Applicant Parcel search…" at bounding box center [463, 187] width 634 height 374
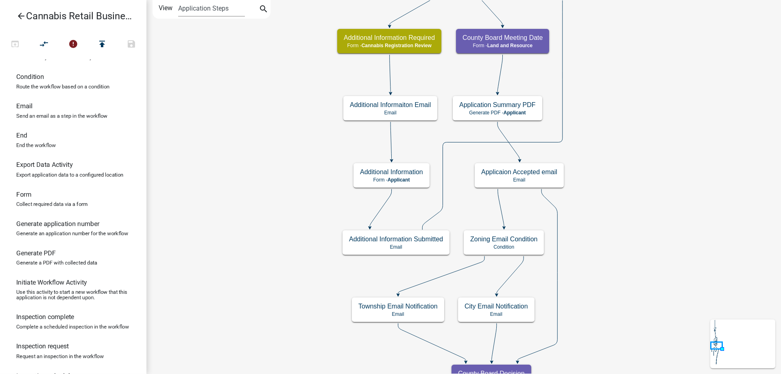
click at [652, 308] on div "start Start - Applicant Application Introduction Form - Applicant Parcel search…" at bounding box center [463, 187] width 634 height 374
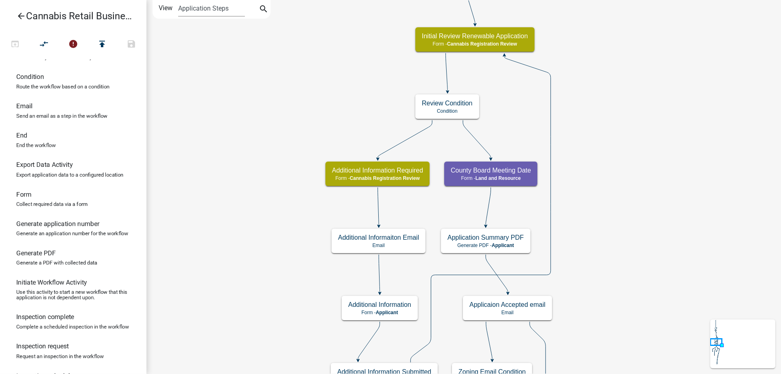
click at [635, 254] on div "start Start - Applicant Application Introduction Form - Applicant Parcel search…" at bounding box center [463, 187] width 634 height 374
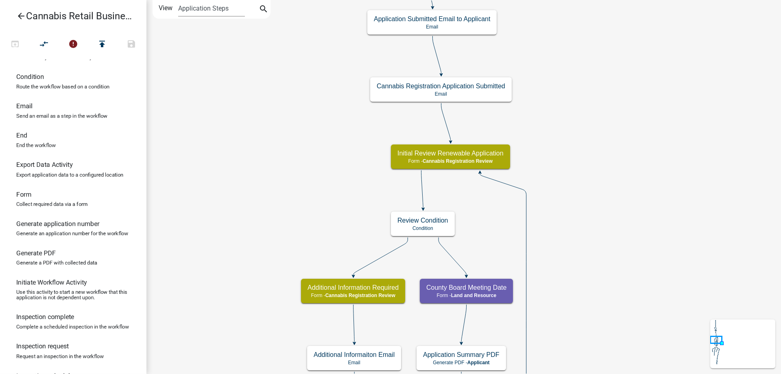
click at [633, 229] on div "start Start - Applicant Application Introduction Form - Applicant Parcel search…" at bounding box center [463, 187] width 634 height 374
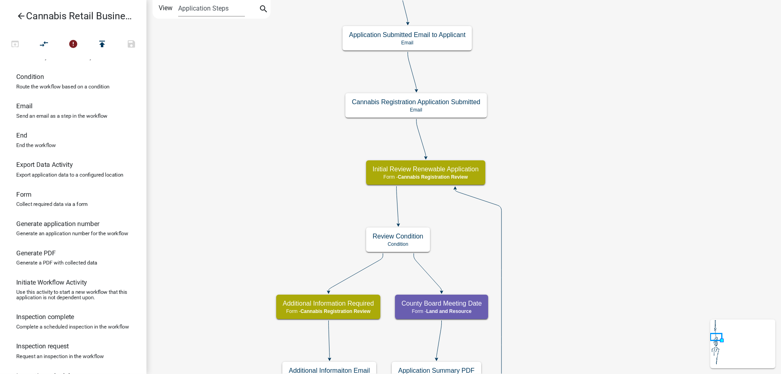
click at [616, 211] on div "start Start - Applicant Application Introduction Form - Applicant Parcel search…" at bounding box center [463, 187] width 634 height 374
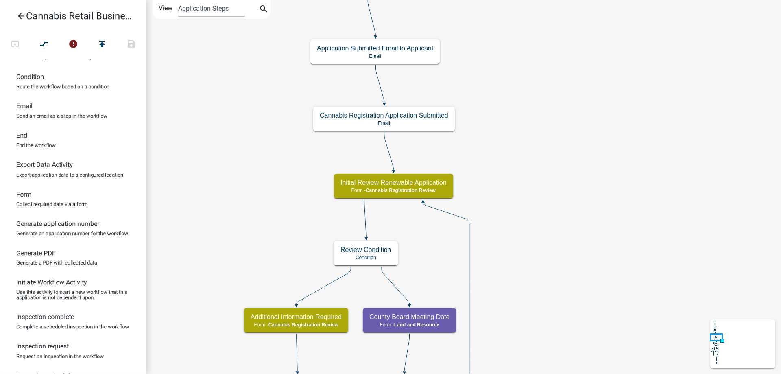
click at [591, 165] on div "start Start - Applicant Application Introduction Form - Applicant Parcel search…" at bounding box center [463, 187] width 634 height 374
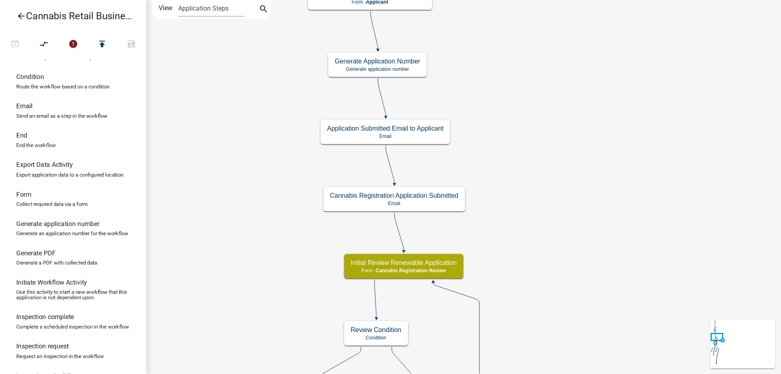
click at [573, 244] on div "start Start - Applicant Application Introduction Form - Applicant Parcel search…" at bounding box center [463, 187] width 634 height 374
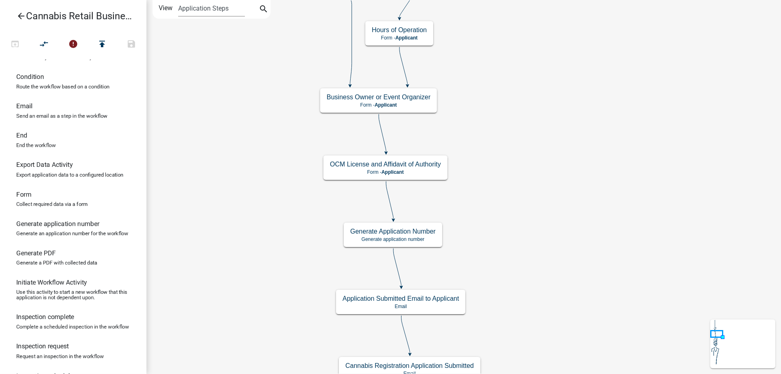
click at [525, 188] on div "start Start - Applicant Application Introduction Form - Applicant Parcel search…" at bounding box center [463, 187] width 634 height 374
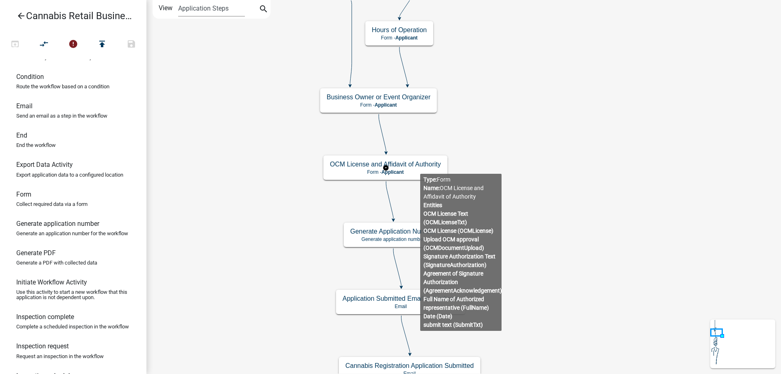
click at [420, 167] on g "OCM License and Affidavit of Authority Form - Applicant" at bounding box center [385, 167] width 125 height 24
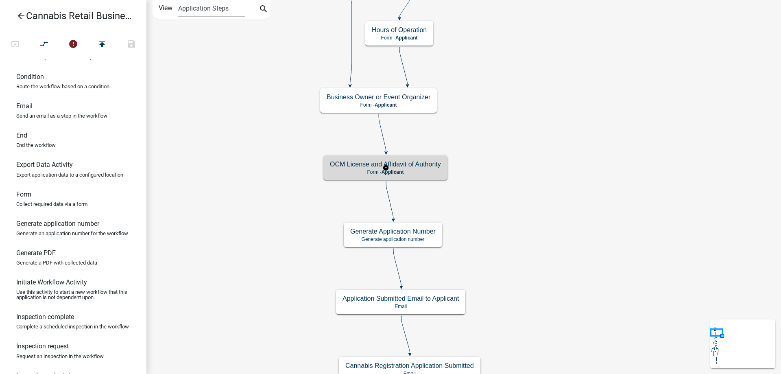
click at [420, 167] on h5 "OCM License and Affidavit of Authority" at bounding box center [385, 164] width 111 height 8
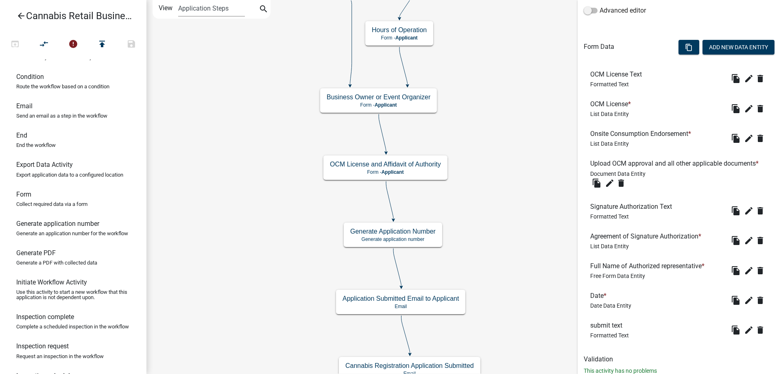
scroll to position [231, 0]
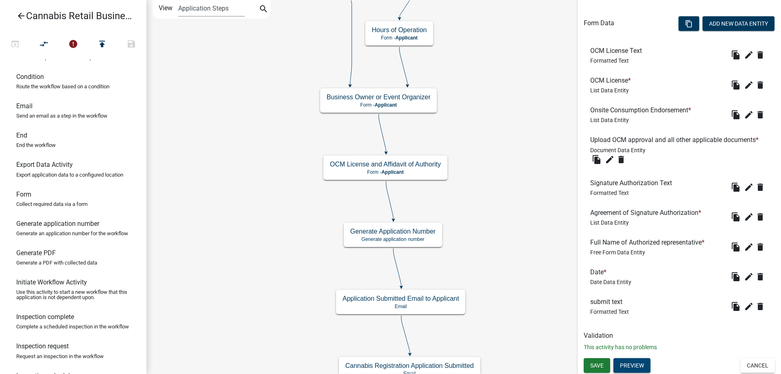
click at [634, 365] on button "Preview" at bounding box center [631, 365] width 37 height 15
